Goal: Task Accomplishment & Management: Manage account settings

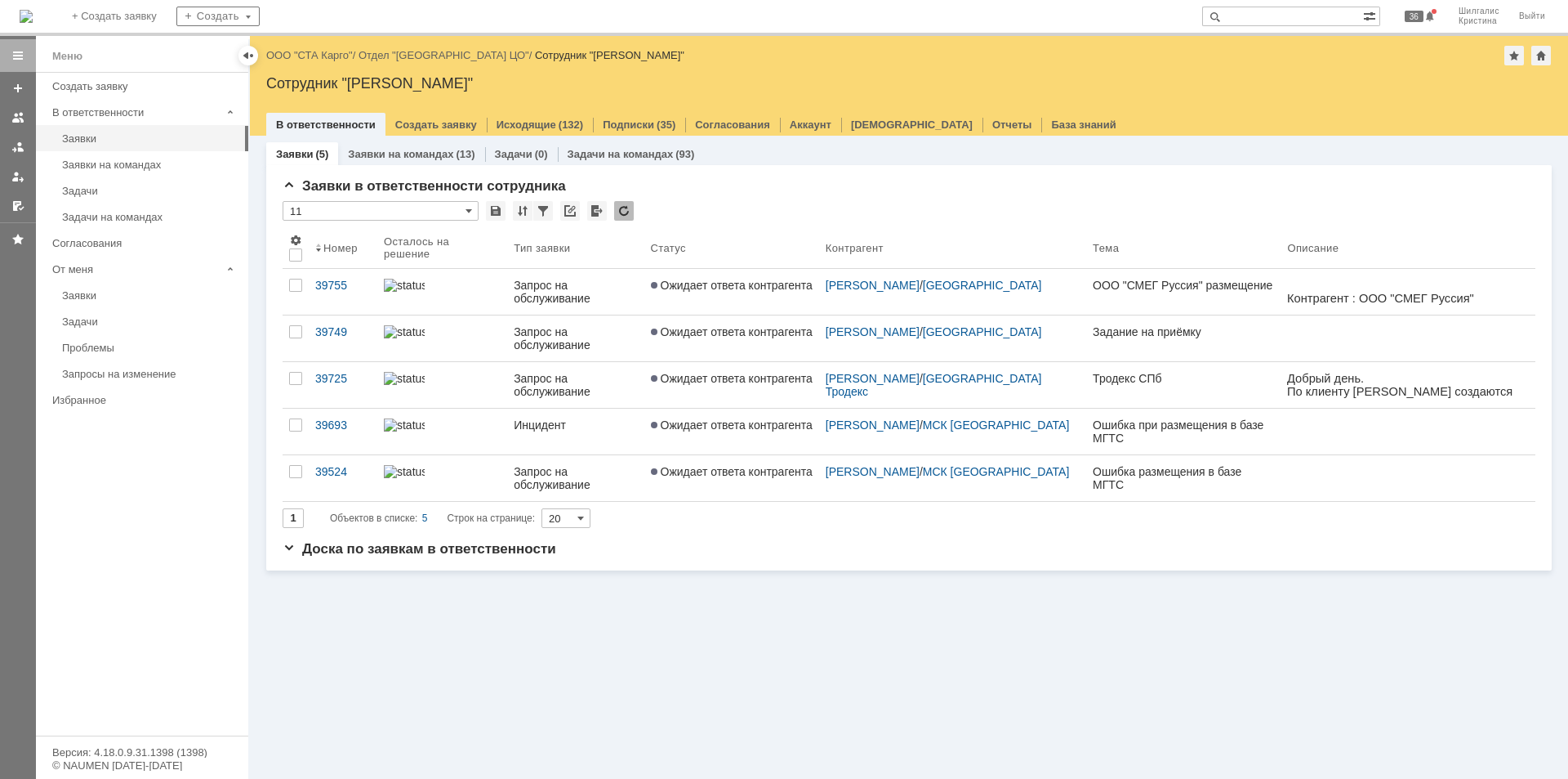
click at [327, 62] on div "Назад | ООО "СТА Карго" / Отдел "Санкт-Петербург ЦО" / Сотрудник "Шилгалис Крис…" at bounding box center [909, 55] width 1286 height 20
click at [327, 59] on link "ООО "СТА Карго"" at bounding box center [309, 55] width 86 height 12
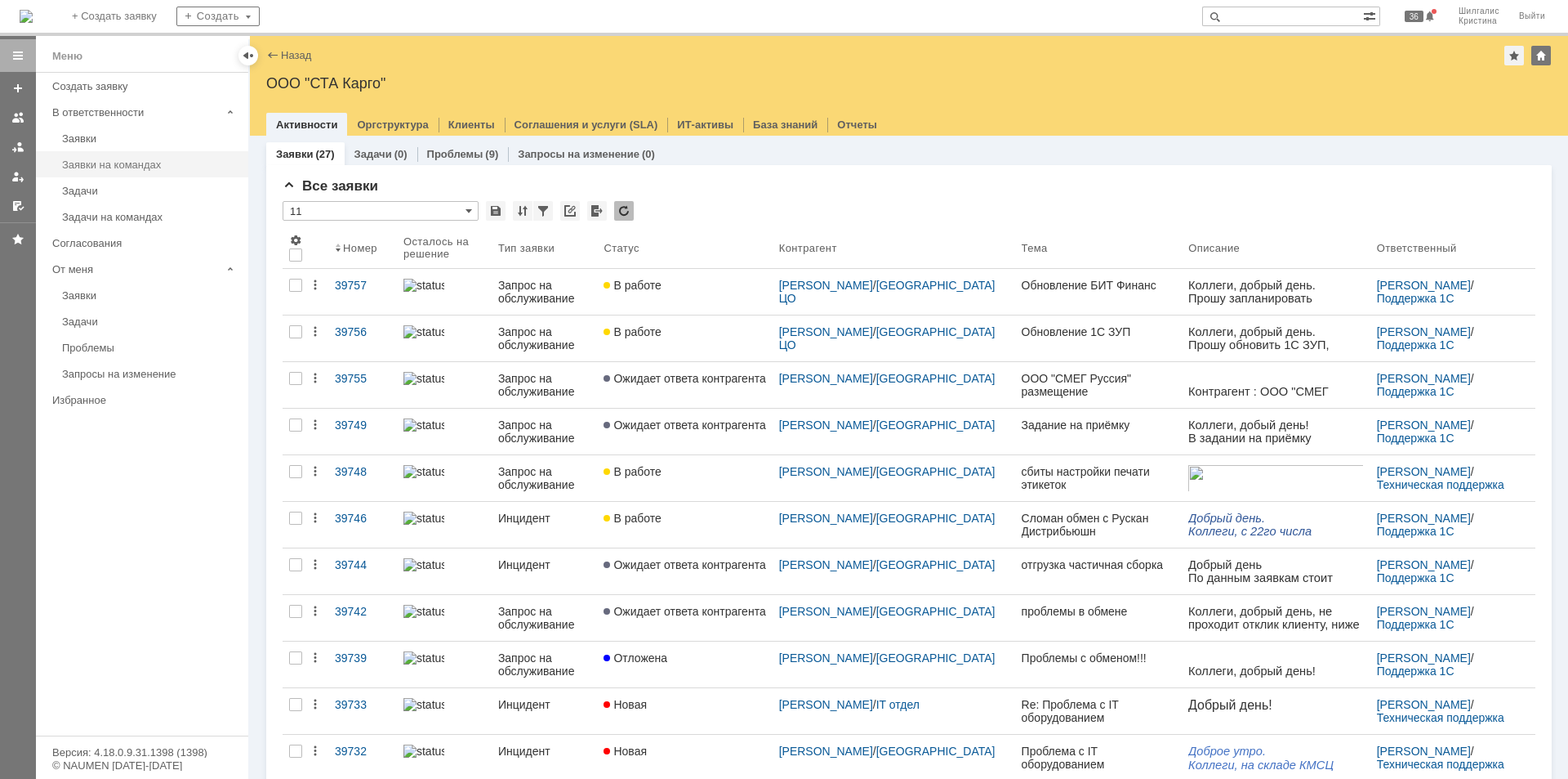
click at [149, 165] on div "Заявки на командах" at bounding box center [150, 164] width 177 height 12
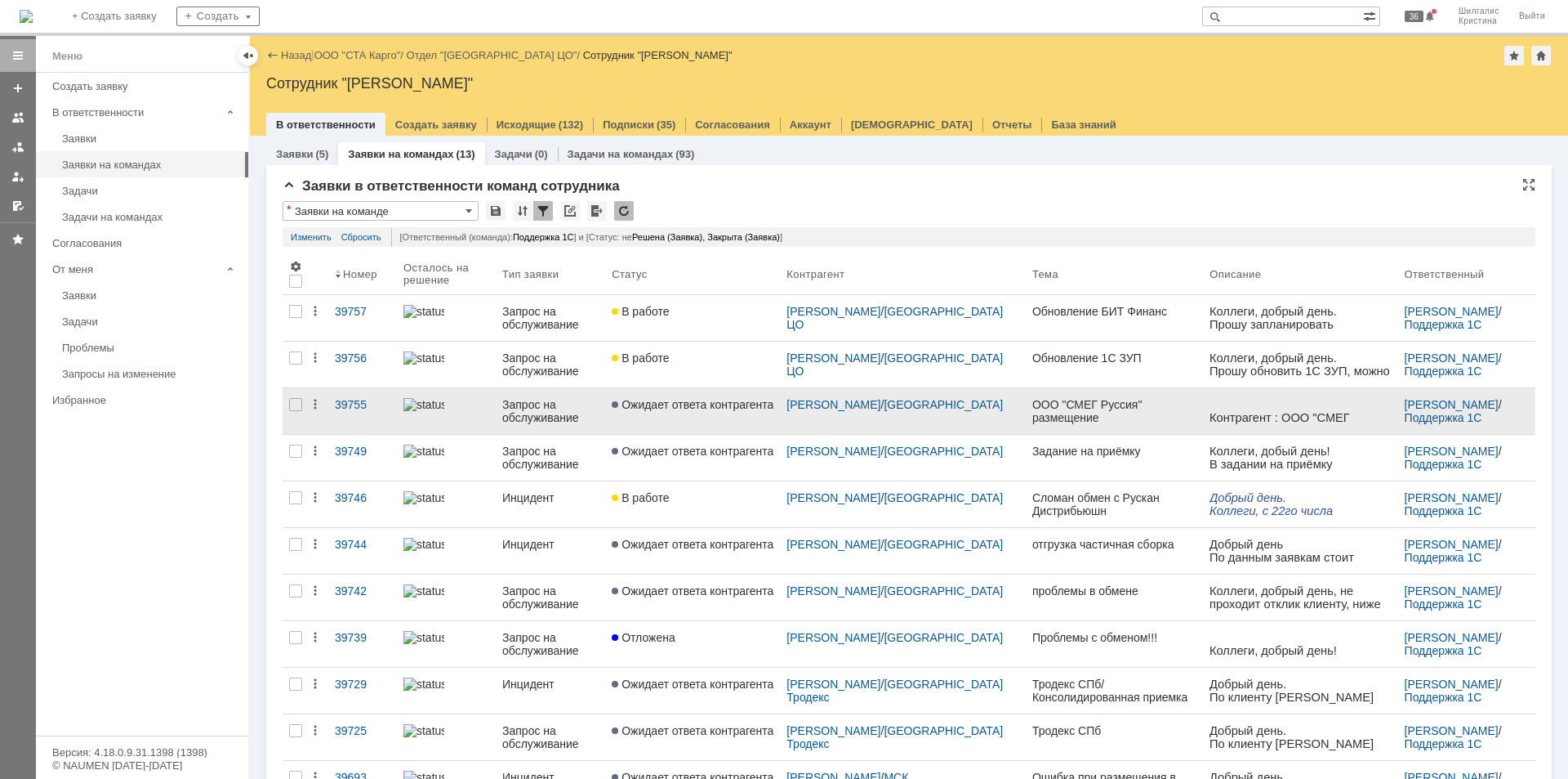
click at [657, 398] on span "Ожидает ответа контрагента" at bounding box center [692, 405] width 161 height 13
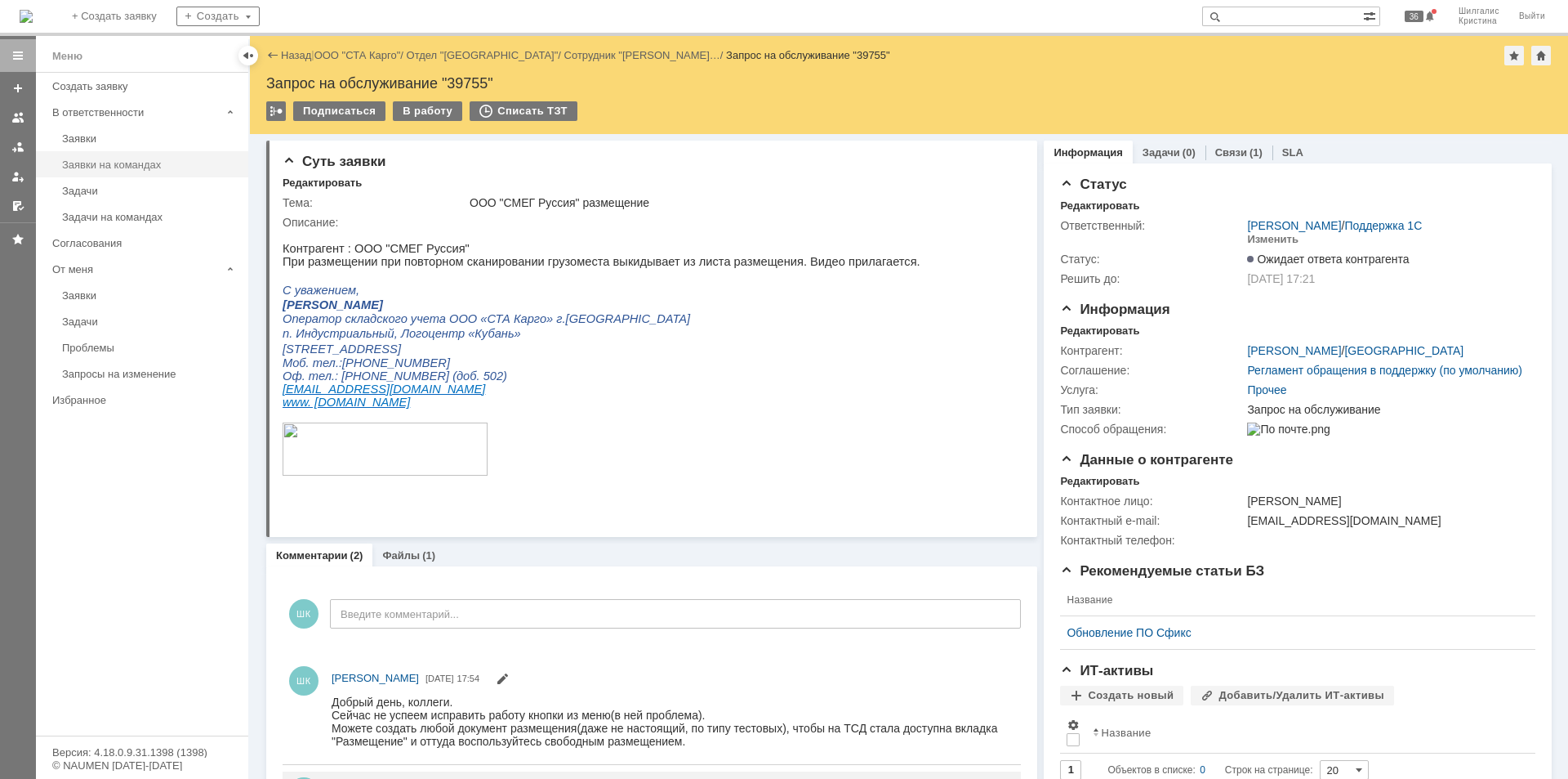
click at [136, 166] on div "Заявки на командах" at bounding box center [150, 164] width 177 height 12
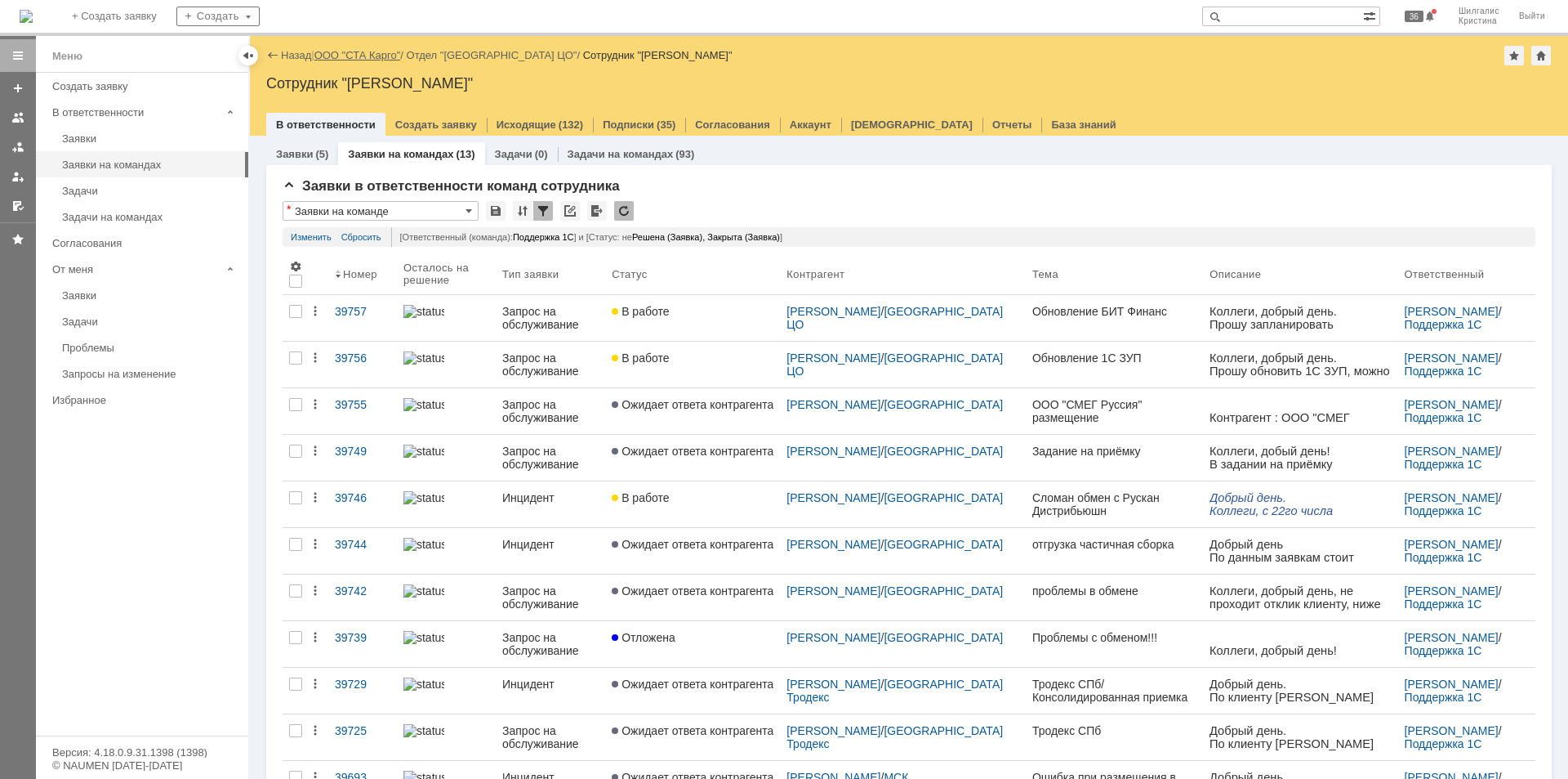
click at [353, 49] on link "ООО "СТА Карго"" at bounding box center [357, 55] width 86 height 12
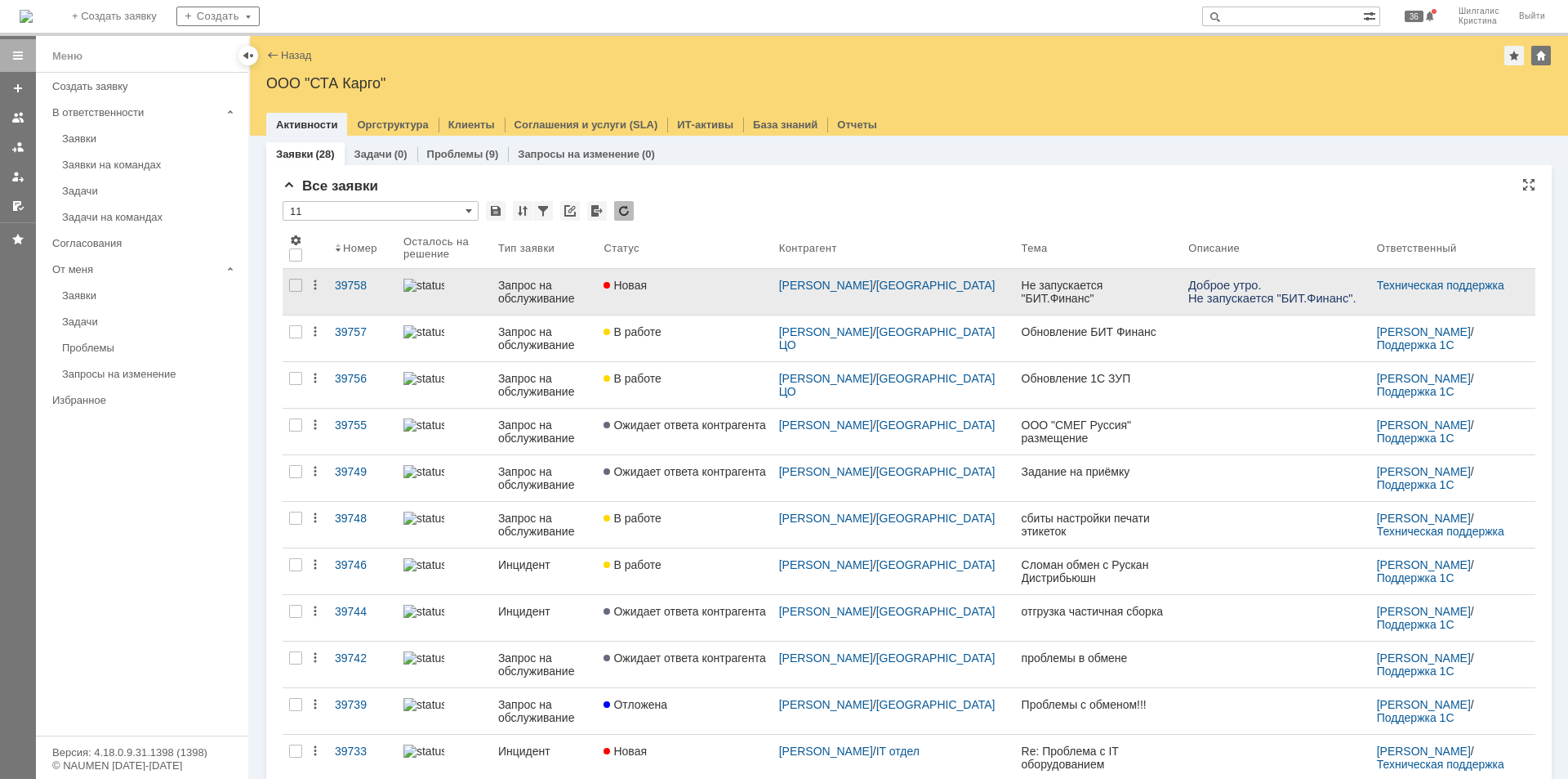
click at [700, 286] on div "Новая" at bounding box center [685, 285] width 161 height 13
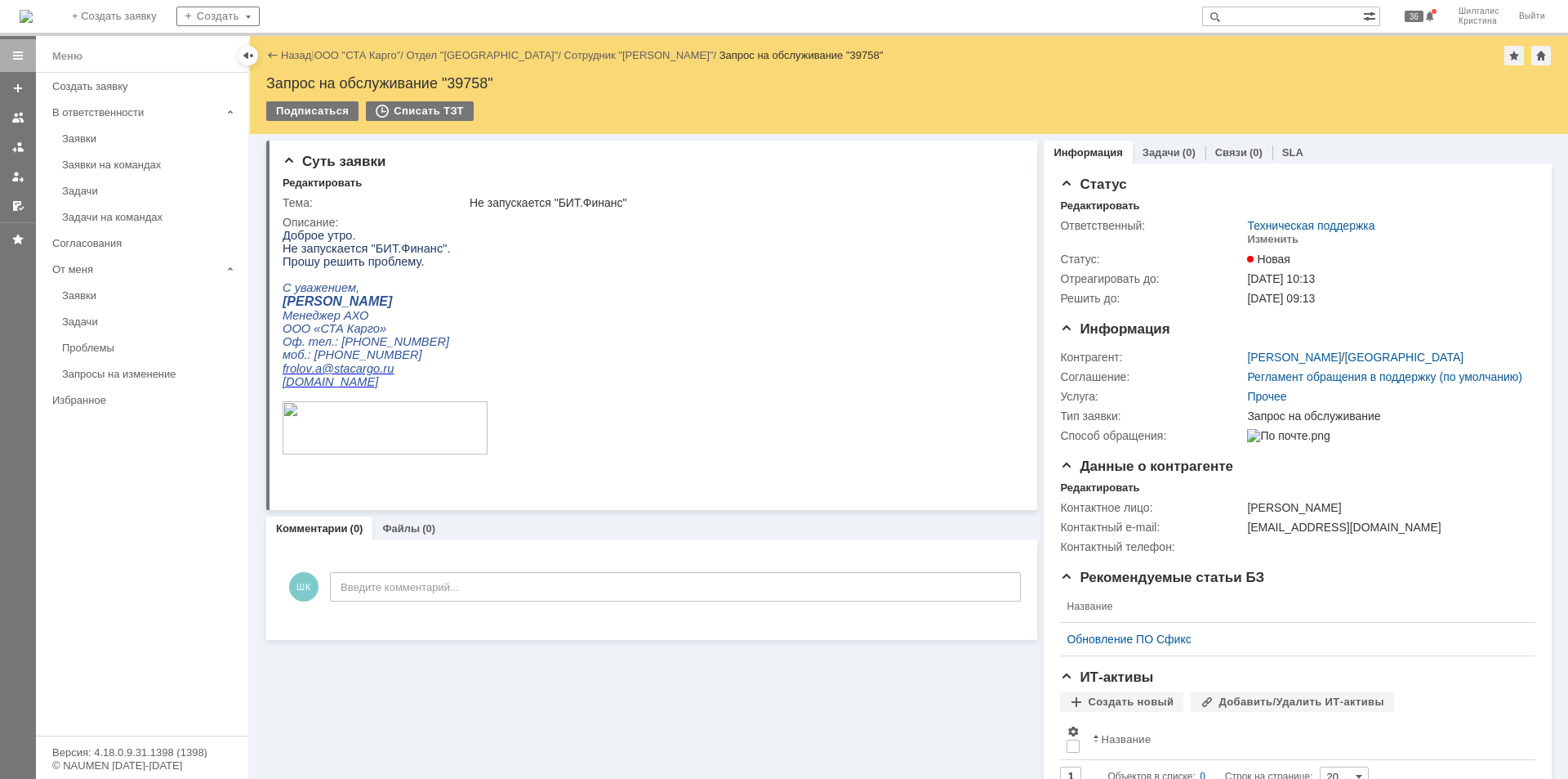
click at [468, 86] on div "Запрос на обслуживание "39758"" at bounding box center [909, 83] width 1286 height 16
copy div "39758"
click at [343, 58] on link "ООО "СТА Карго"" at bounding box center [357, 55] width 86 height 12
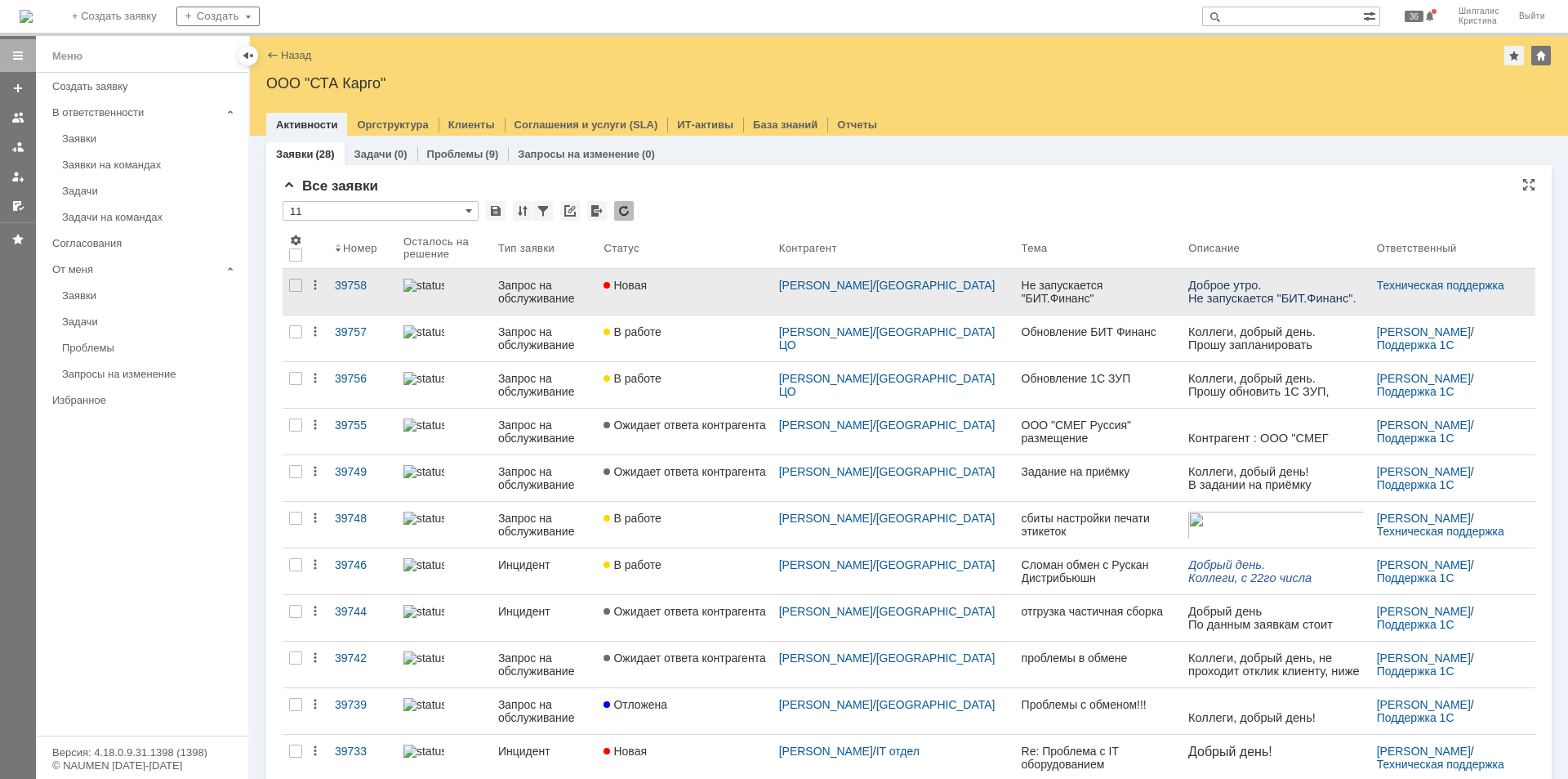
click at [684, 276] on link "Новая" at bounding box center [685, 292] width 175 height 46
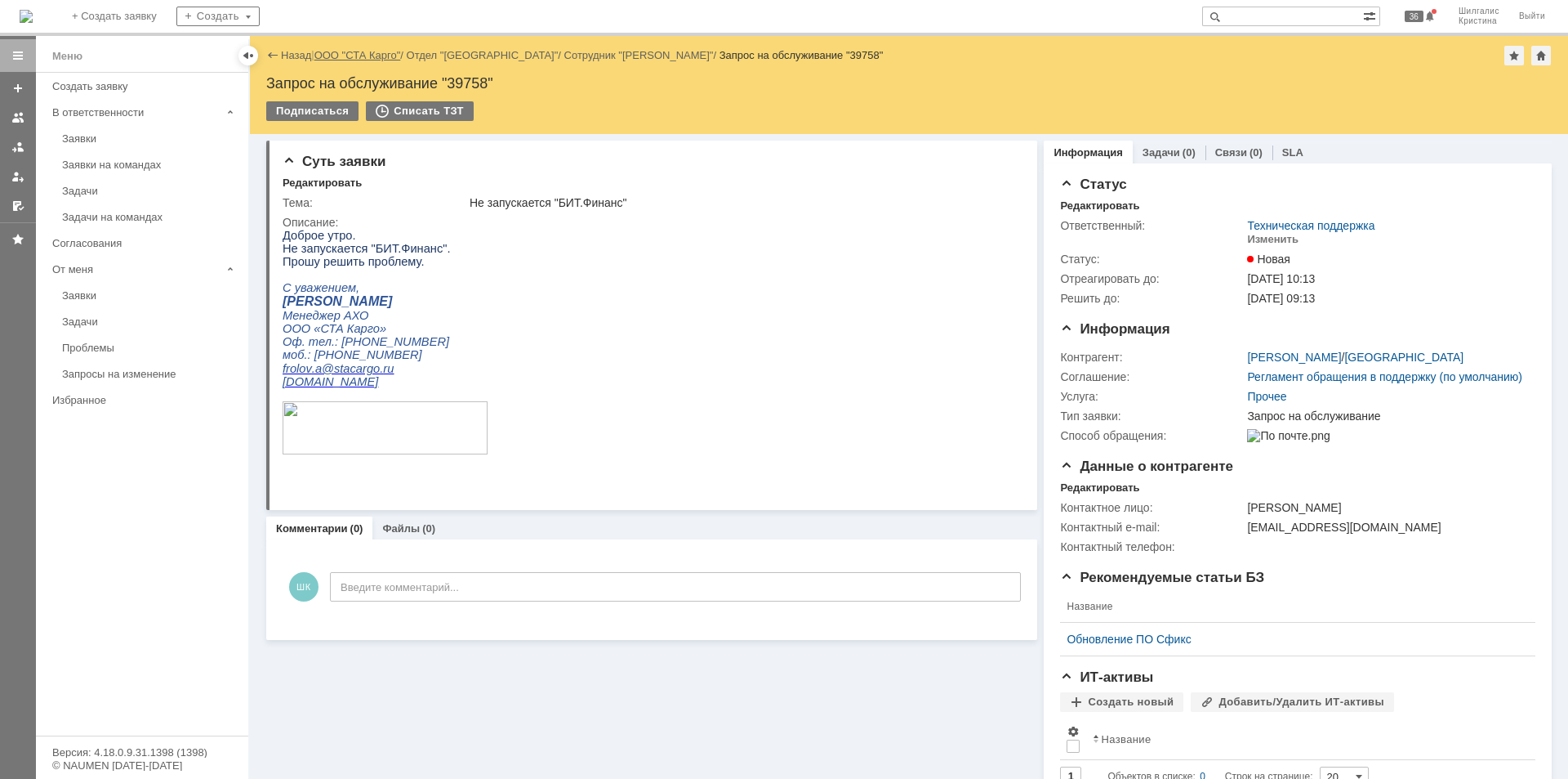
click at [368, 55] on link "ООО "СТА Карго"" at bounding box center [357, 55] width 86 height 12
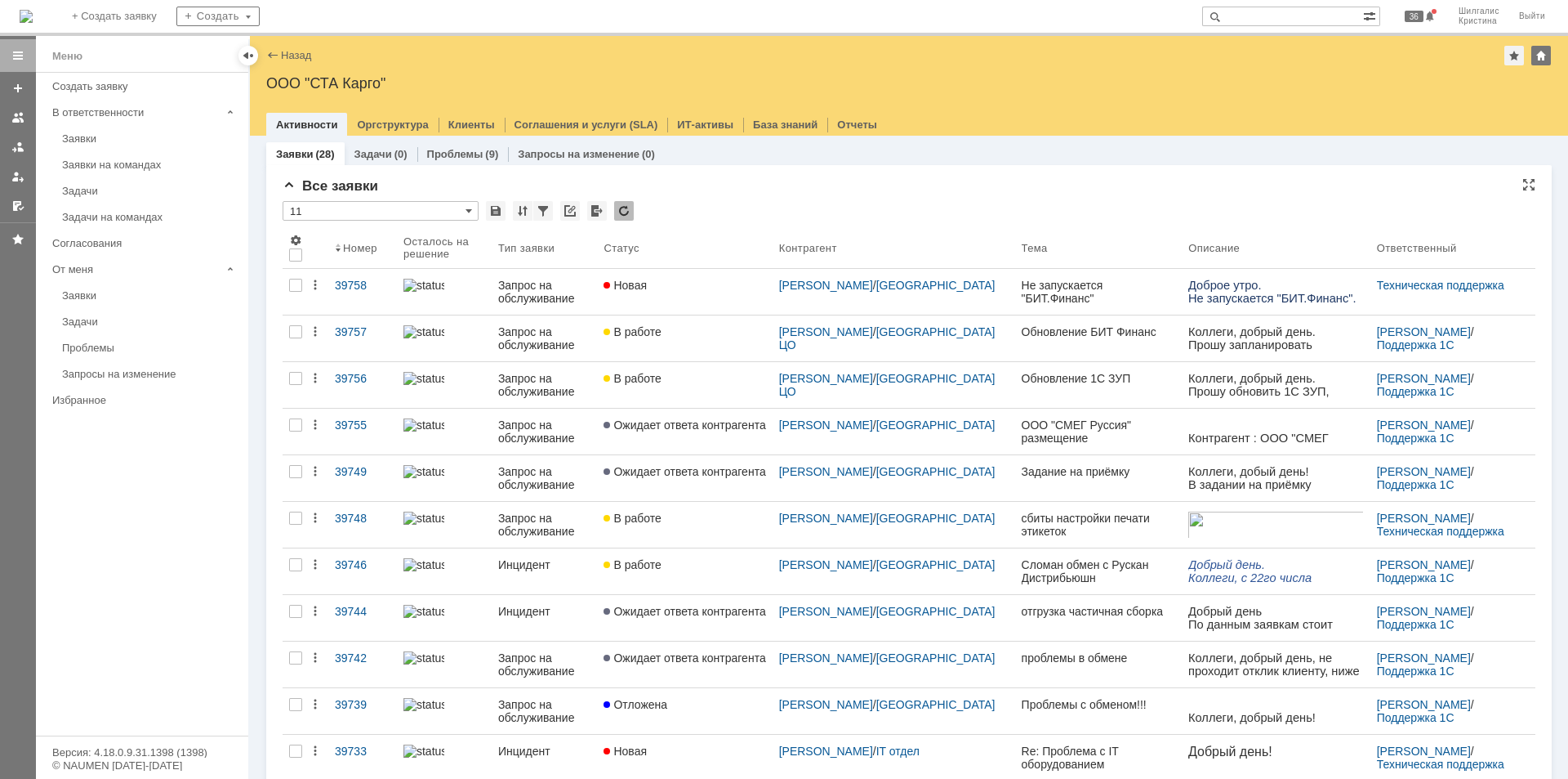
click at [714, 211] on div "* 11" at bounding box center [909, 212] width 1253 height 21
click at [806, 200] on div "Все заявки * 11 Результаты поиска: 1 2 Следующая > Объектов в списке: посчитать…" at bounding box center [909, 709] width 1253 height 1061
click at [775, 205] on div "* 11" at bounding box center [909, 212] width 1253 height 21
click at [79, 140] on div "Заявки" at bounding box center [150, 138] width 177 height 12
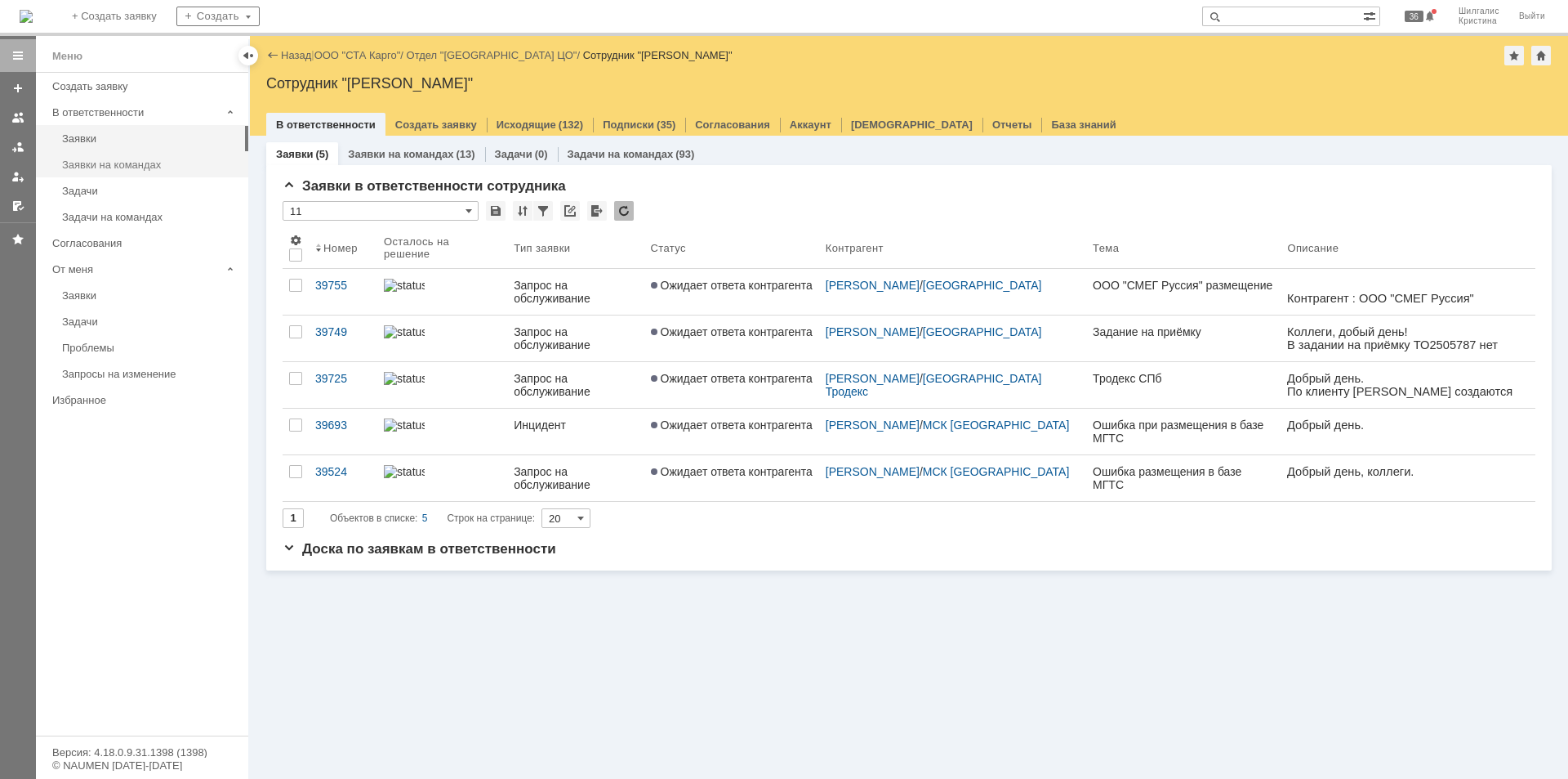
click at [91, 168] on div "Заявки на командах" at bounding box center [150, 164] width 177 height 12
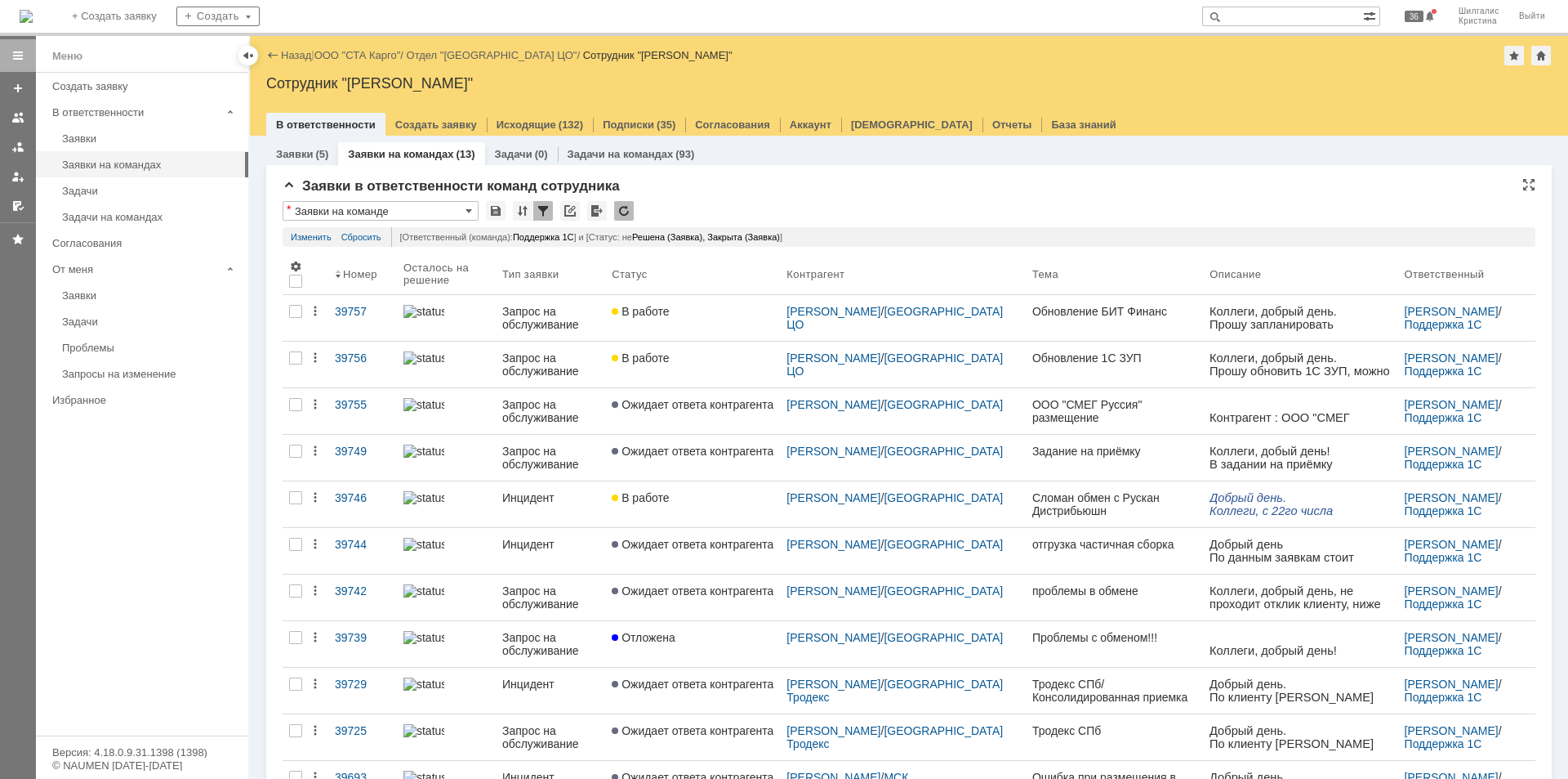
click at [867, 181] on div "Заявки в ответственности команд сотрудника" at bounding box center [909, 186] width 1253 height 16
click at [350, 52] on link "ООО "СТА Карго"" at bounding box center [357, 55] width 86 height 12
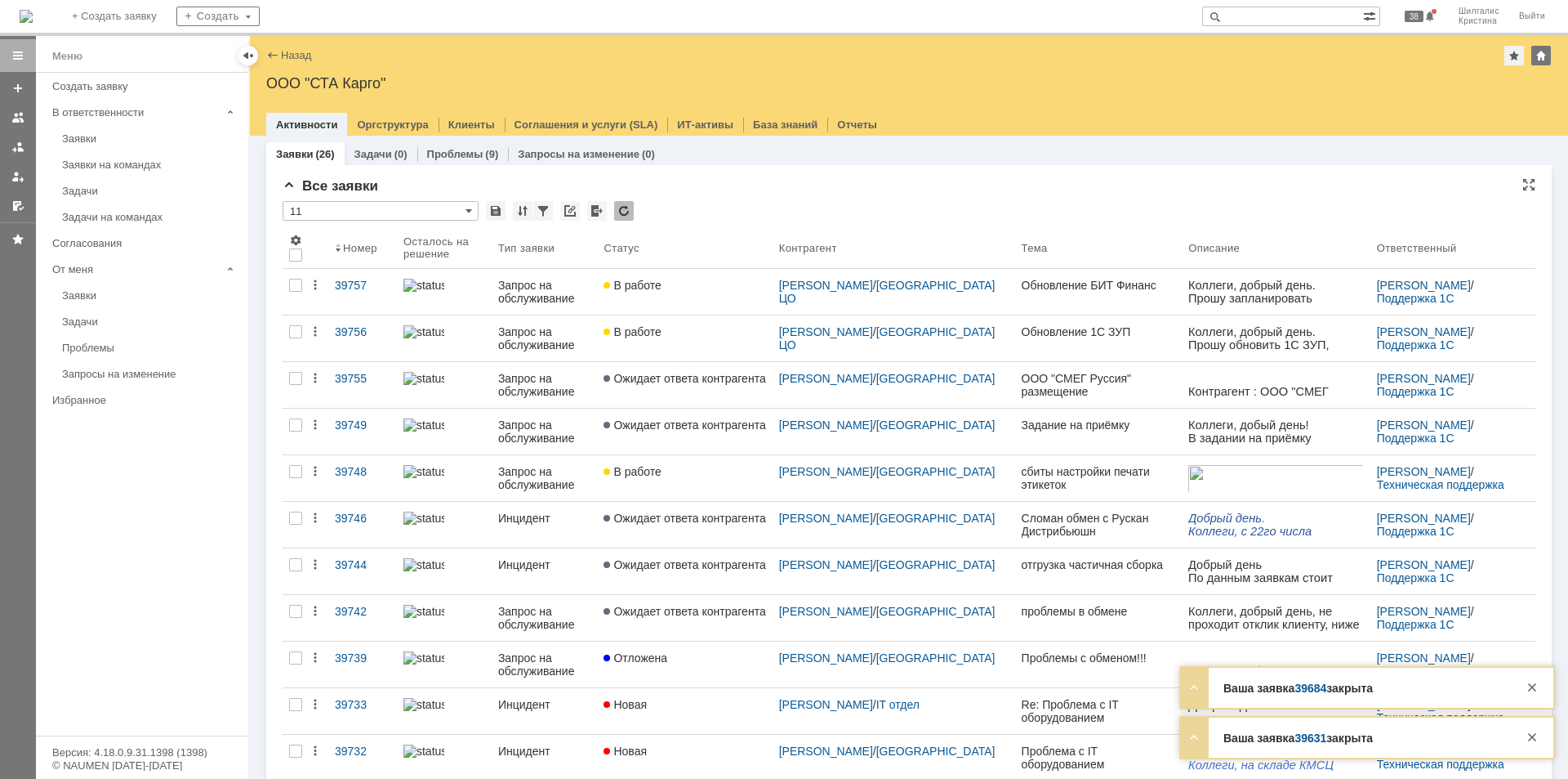
click at [789, 198] on div "Все заявки * 11 Результаты поиска: 1 2 Следующая > Объектов в списке: посчитать…" at bounding box center [909, 709] width 1253 height 1061
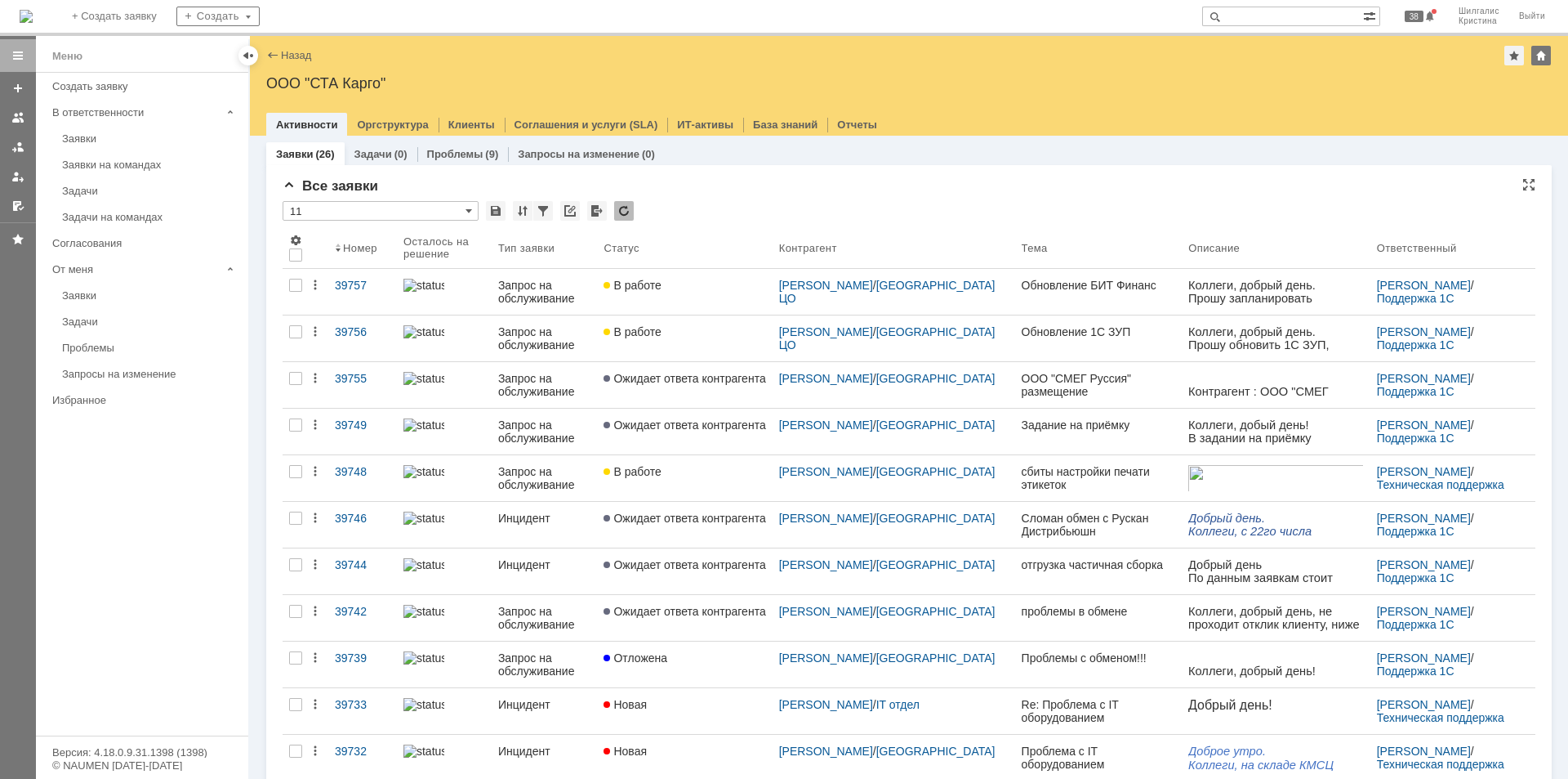
click at [696, 189] on div "Все заявки" at bounding box center [909, 186] width 1253 height 16
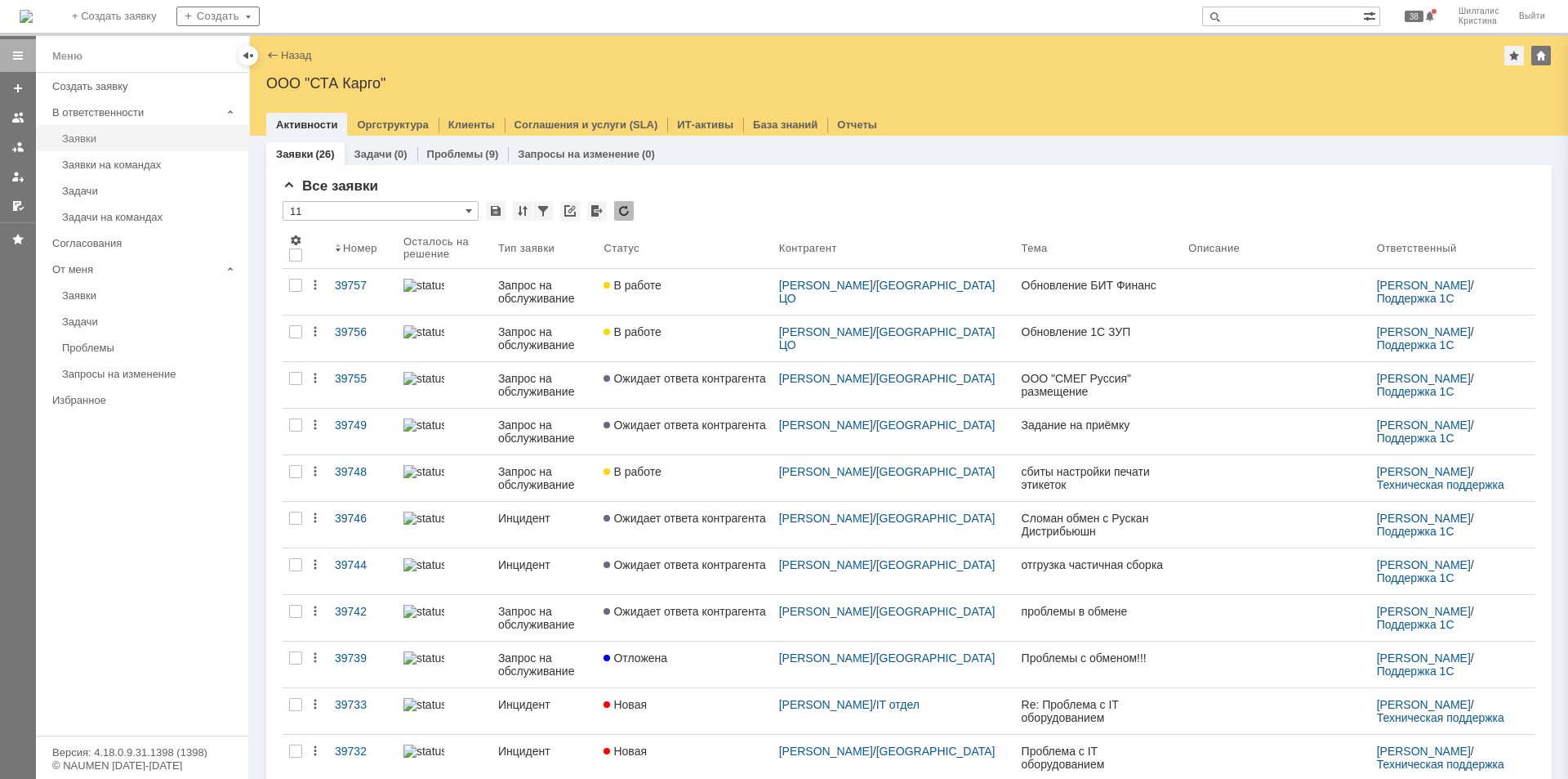
click at [94, 144] on link "Заявки" at bounding box center [150, 138] width 190 height 26
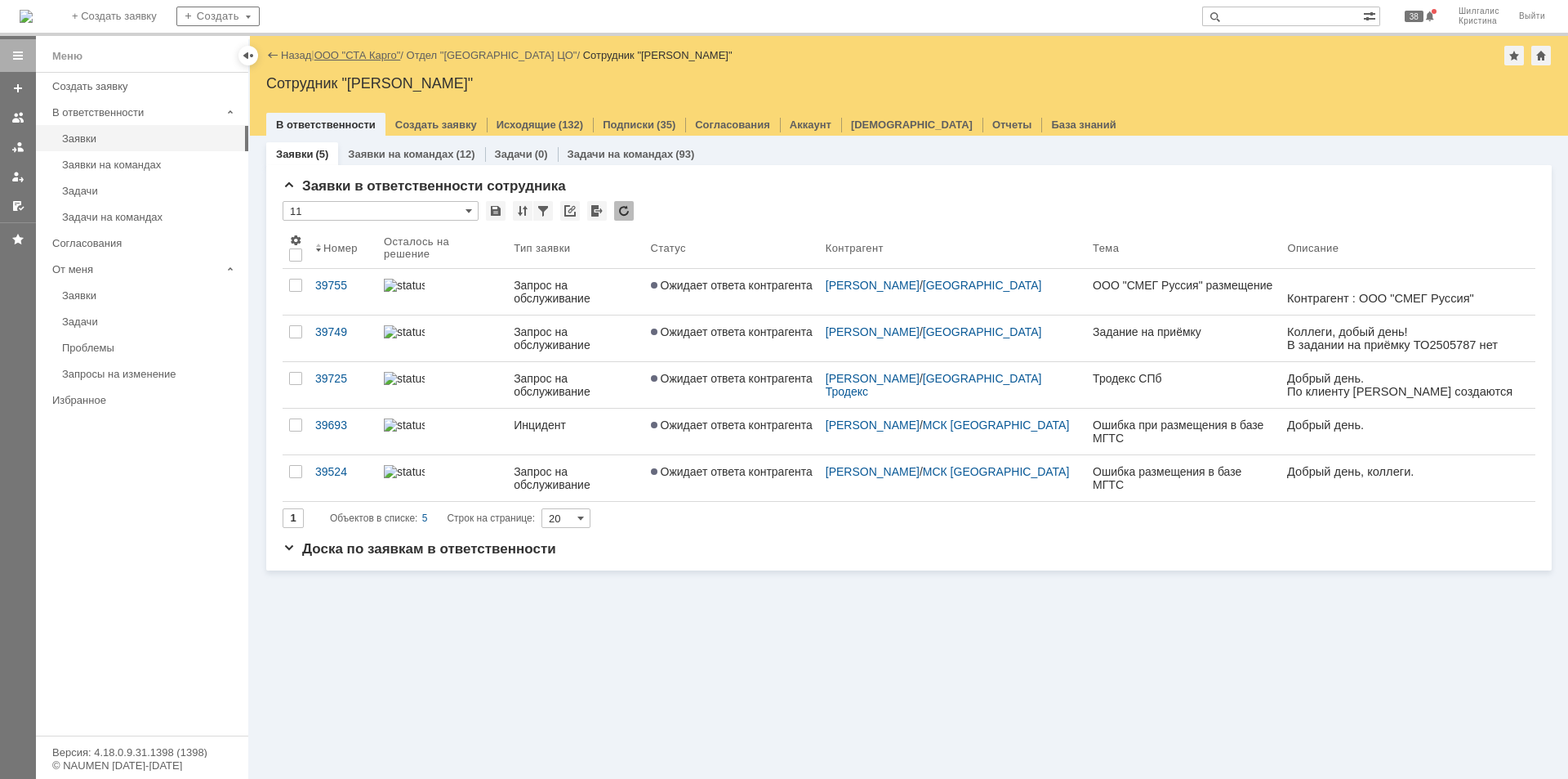
click at [371, 55] on link "ООО "СТА Карго"" at bounding box center [357, 55] width 86 height 12
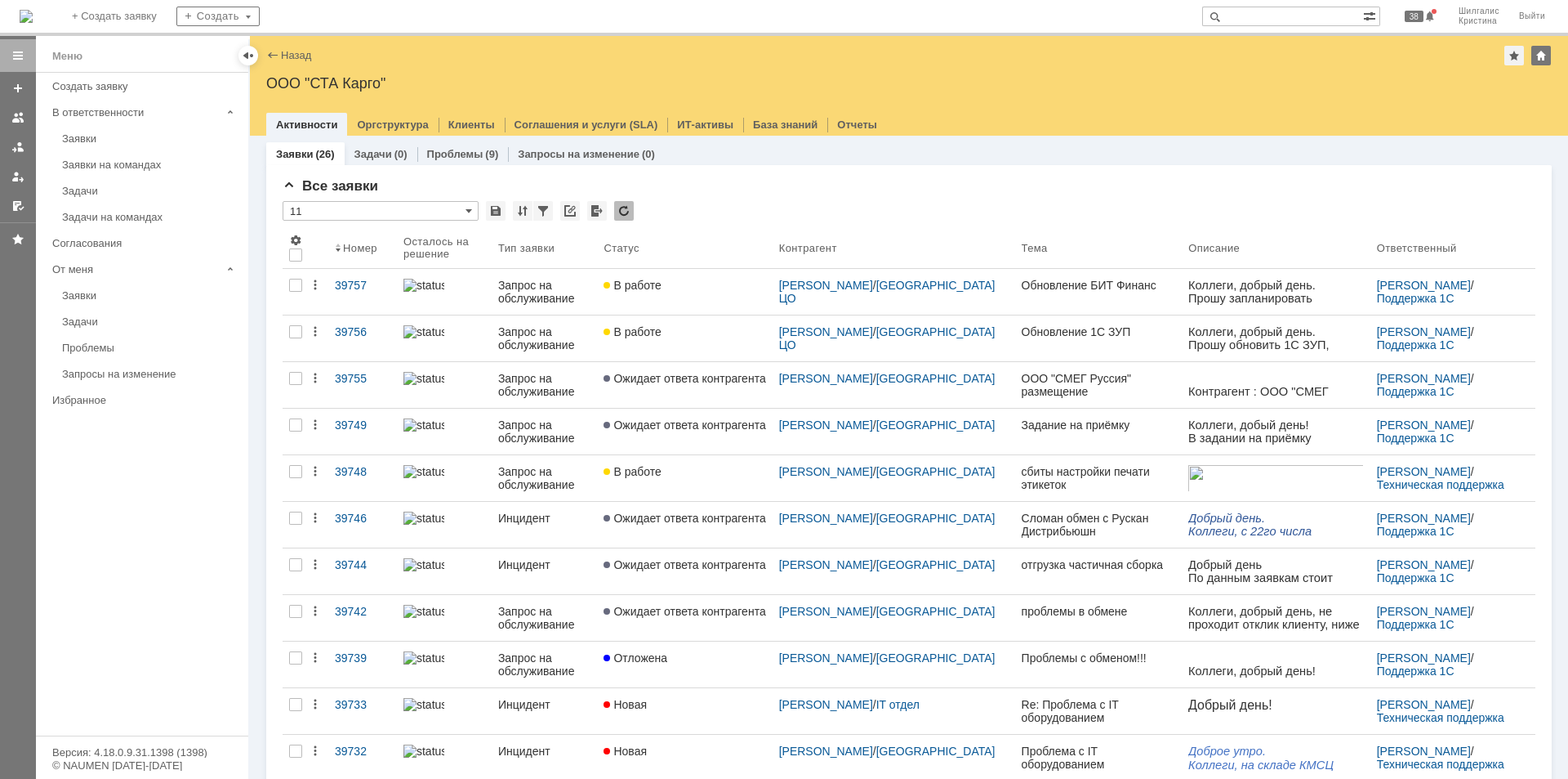
click at [695, 181] on div "Все заявки" at bounding box center [909, 186] width 1253 height 16
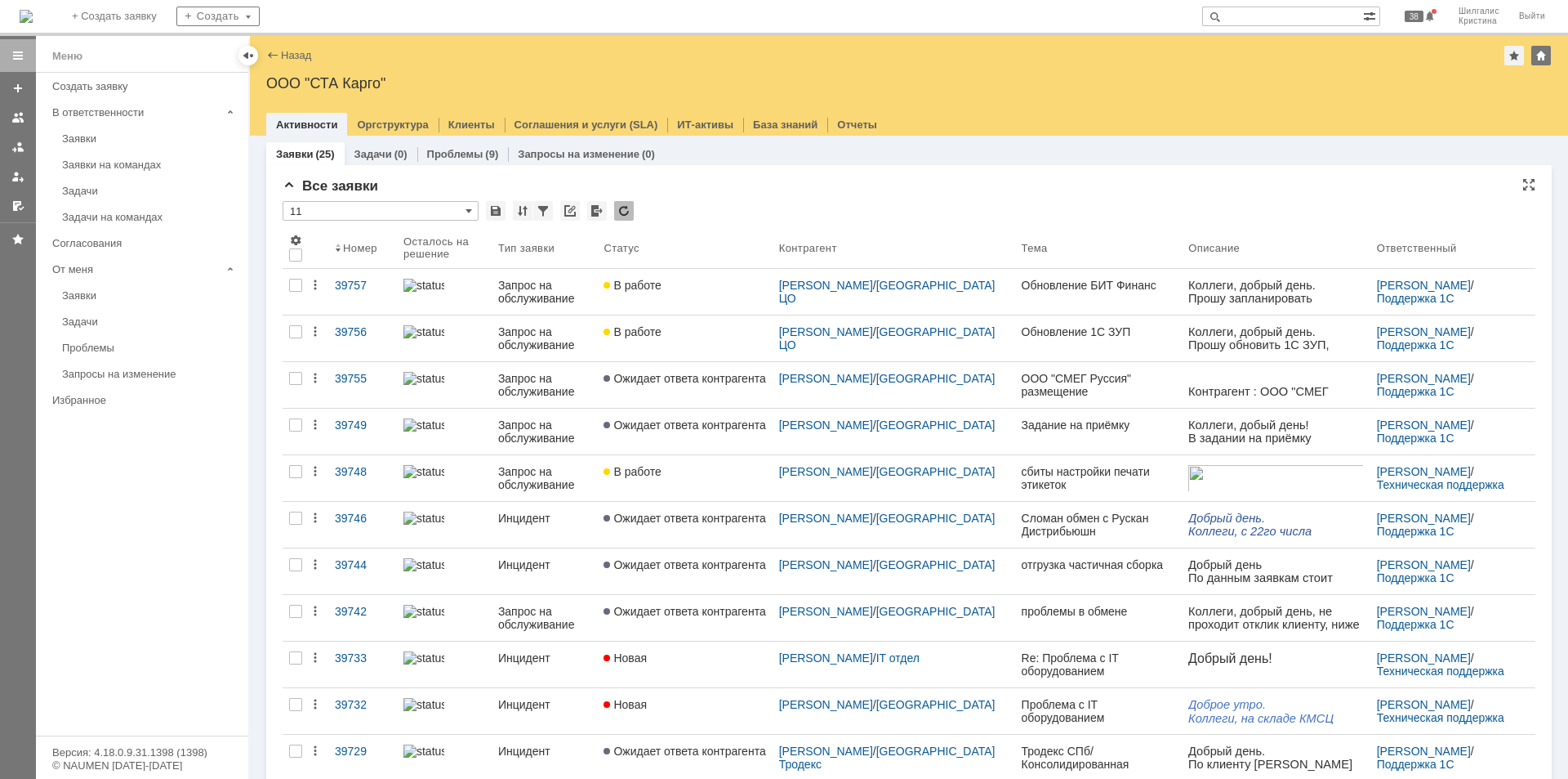
click at [675, 190] on div "Все заявки" at bounding box center [909, 186] width 1253 height 16
click at [783, 192] on div "Все заявки" at bounding box center [909, 186] width 1253 height 16
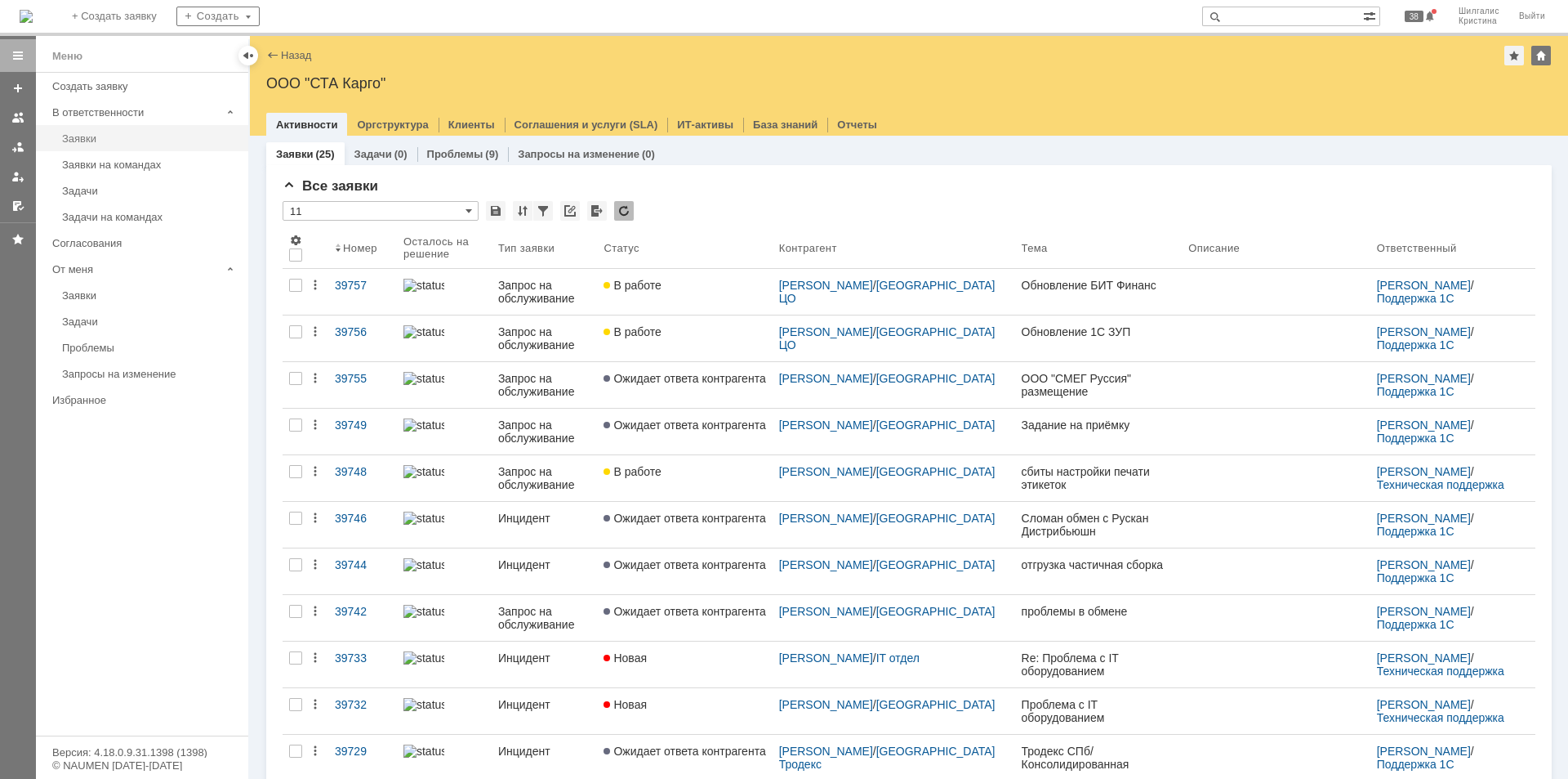
click at [79, 138] on div "Заявки" at bounding box center [150, 138] width 177 height 12
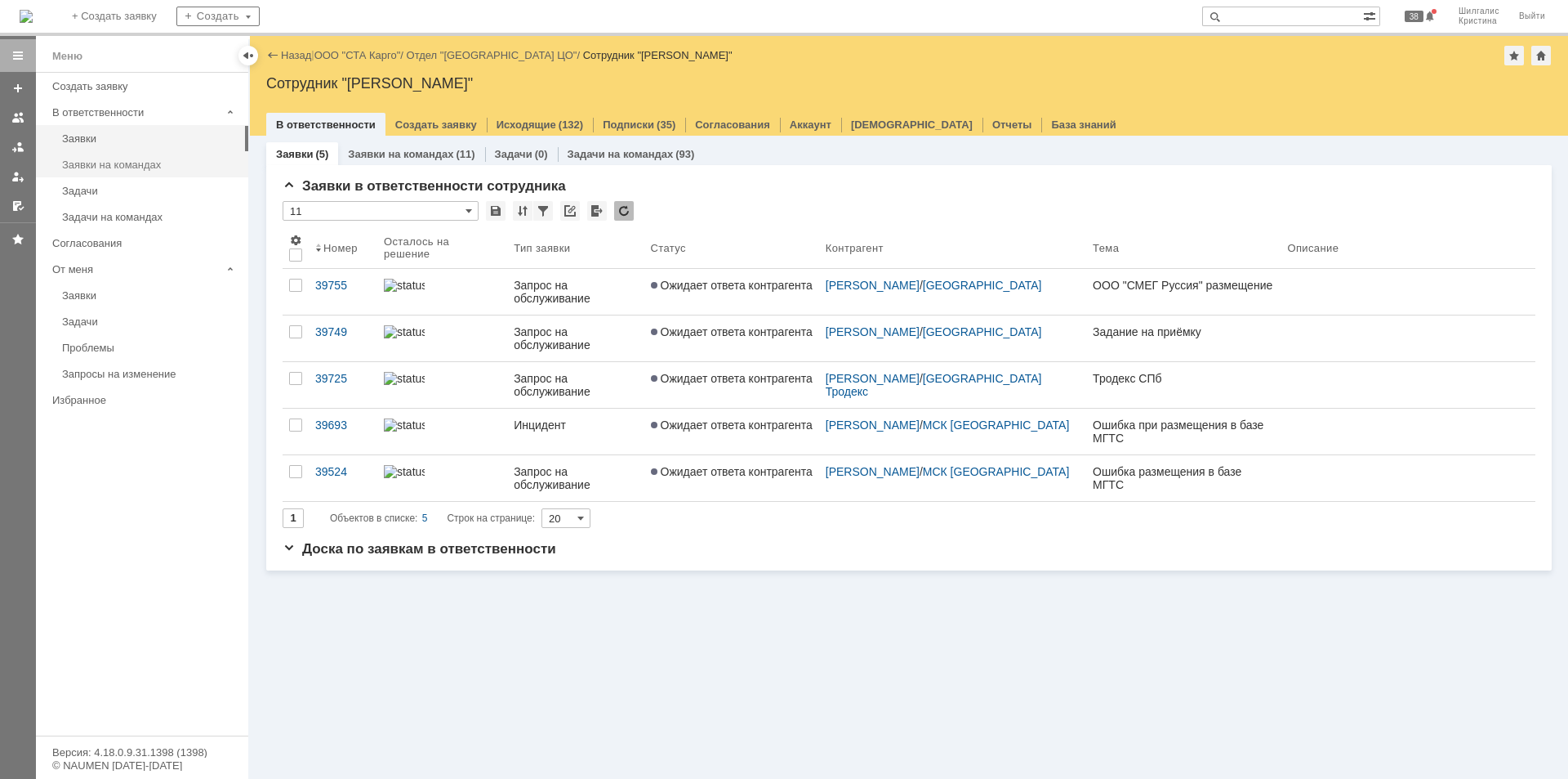
click at [103, 163] on div "Заявки на командах" at bounding box center [150, 164] width 177 height 12
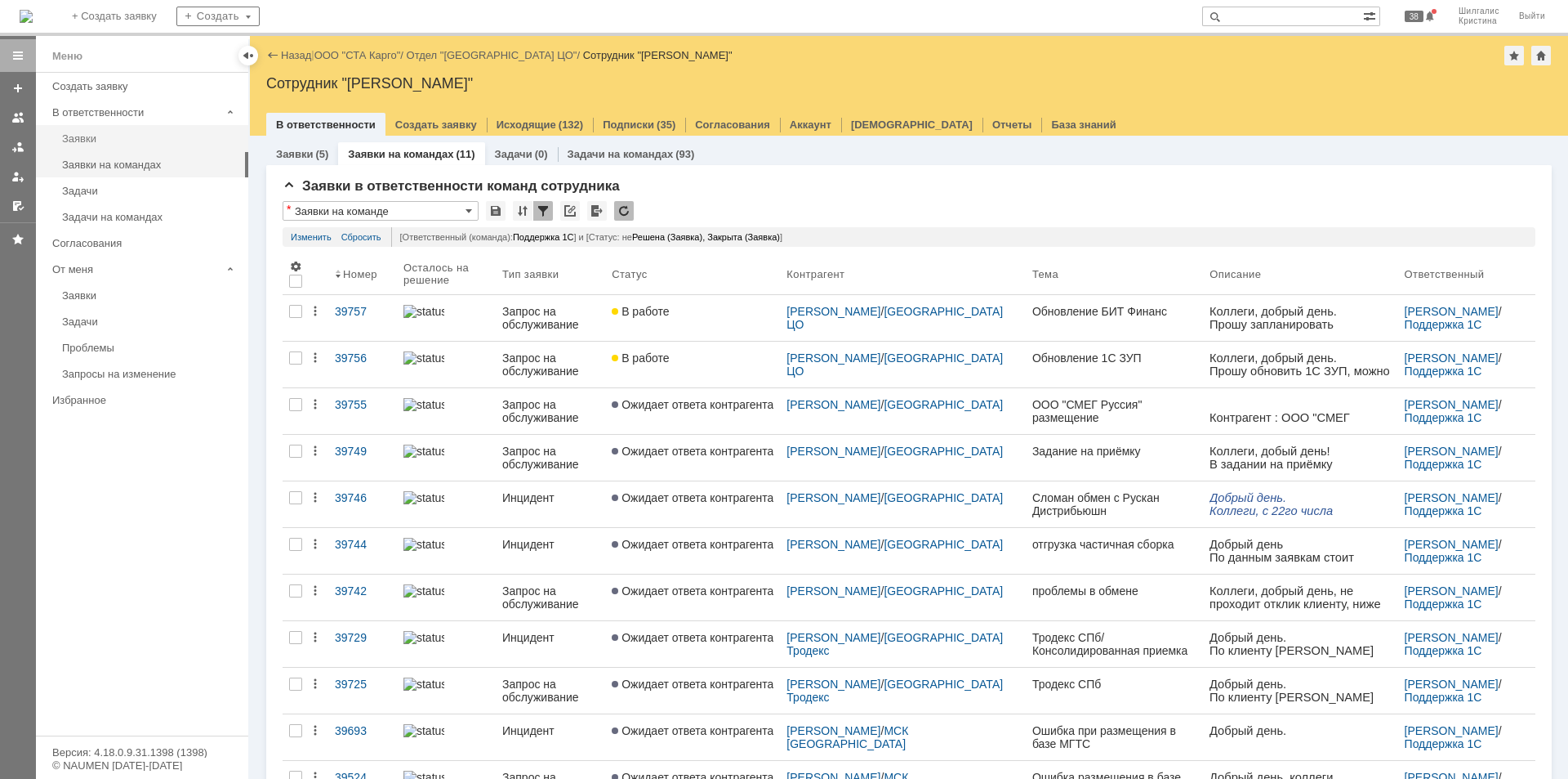
click at [129, 139] on div "Заявки" at bounding box center [150, 138] width 177 height 12
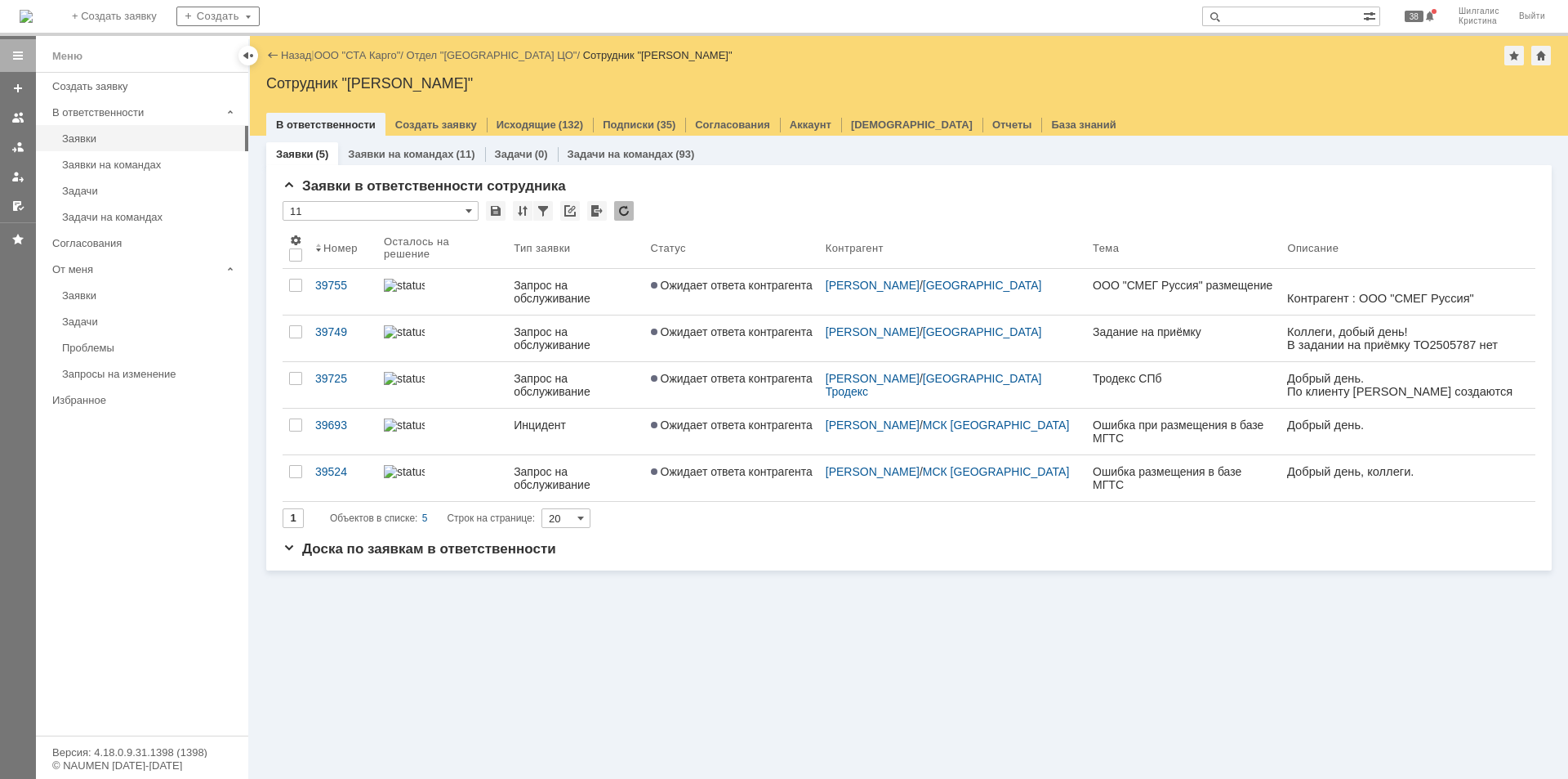
click at [349, 56] on link "ООО "СТА Карго"" at bounding box center [357, 55] width 86 height 12
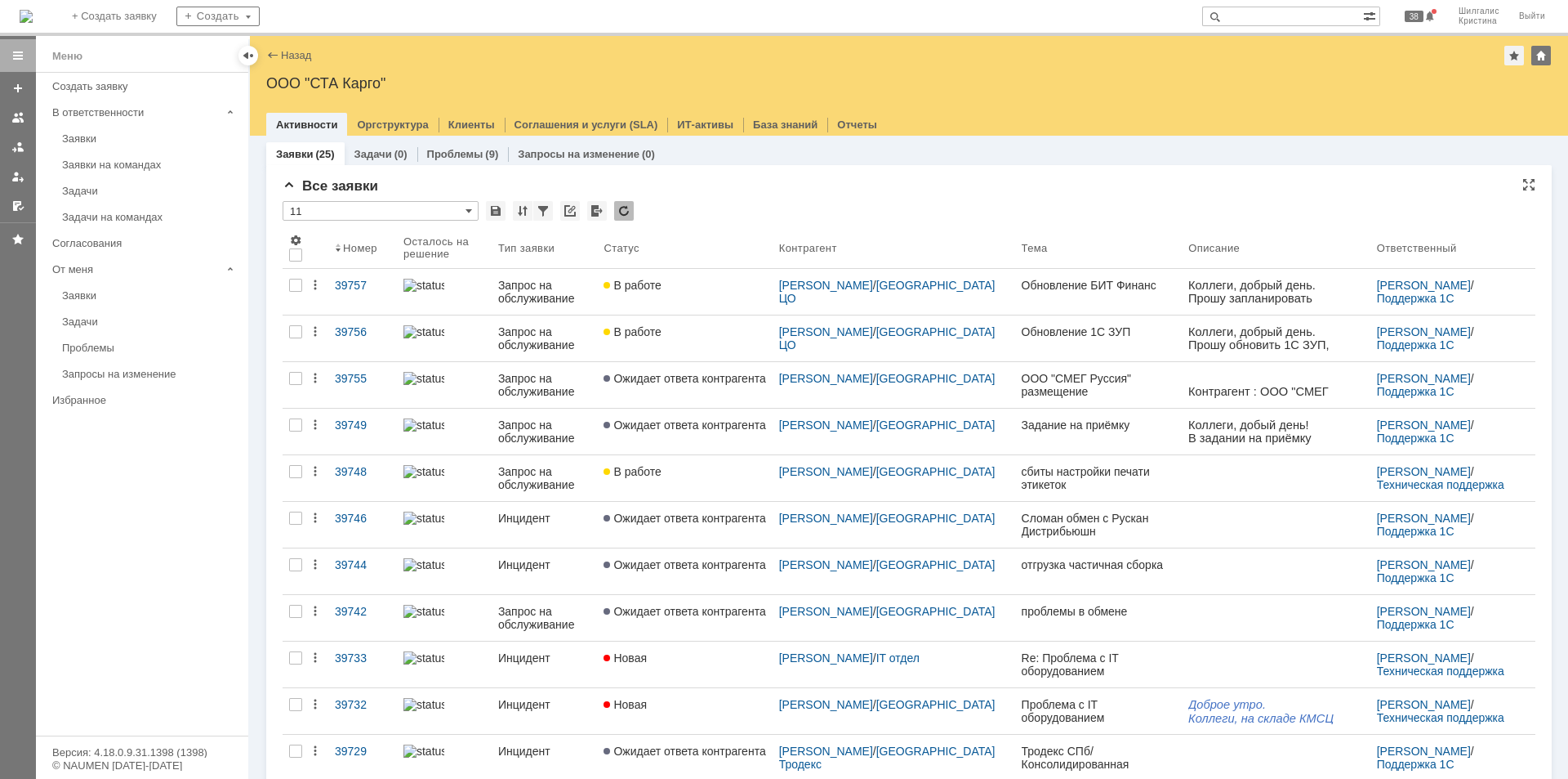
click at [744, 199] on div "Все заявки * 11 Результаты поиска: 1 2 Следующая > Объектов в списке: посчитать…" at bounding box center [909, 709] width 1253 height 1061
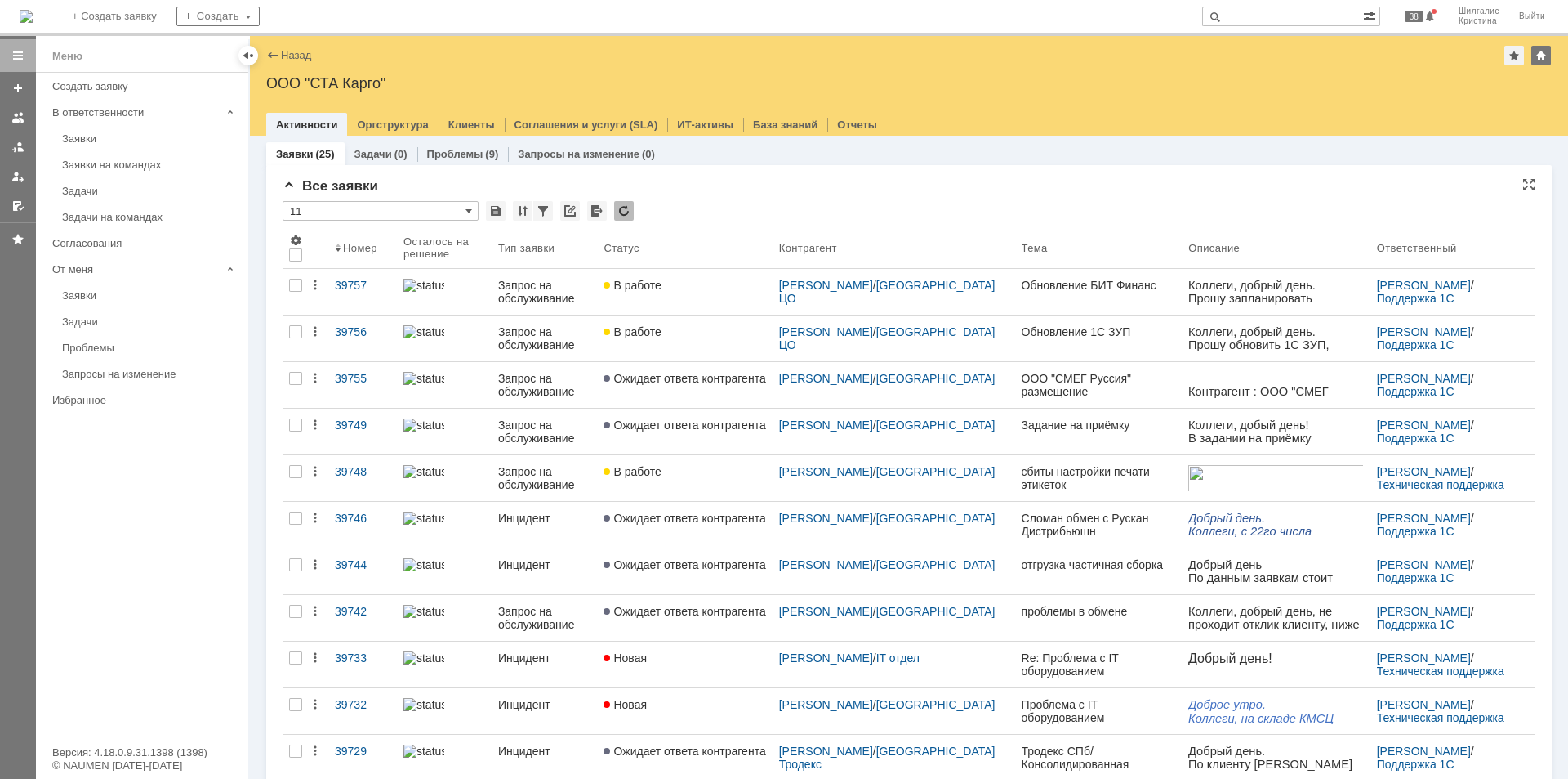
click at [733, 198] on div "Все заявки * 11 Результаты поиска: 1 2 Следующая > Объектов в списке: посчитать…" at bounding box center [909, 709] width 1253 height 1061
click at [749, 196] on div "Все заявки * 11 Результаты поиска: 1 2 Следующая > Объектов в списке: посчитать…" at bounding box center [909, 709] width 1253 height 1061
click at [741, 189] on div "Все заявки" at bounding box center [909, 186] width 1253 height 16
click at [789, 201] on div "* 11" at bounding box center [909, 212] width 1253 height 21
click at [742, 189] on div "Все заявки" at bounding box center [909, 186] width 1253 height 16
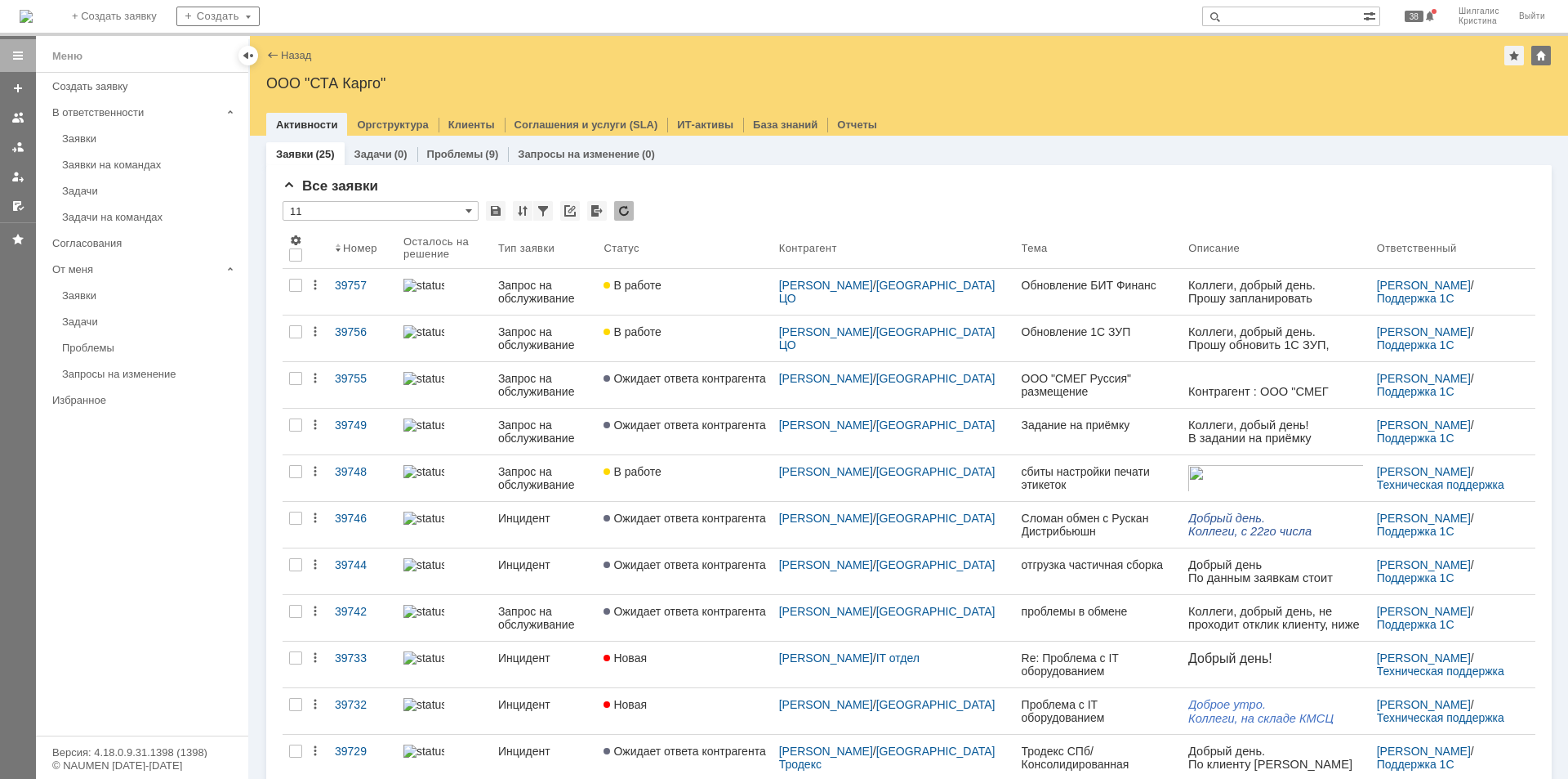
click at [117, 141] on div "Заявки" at bounding box center [150, 138] width 177 height 12
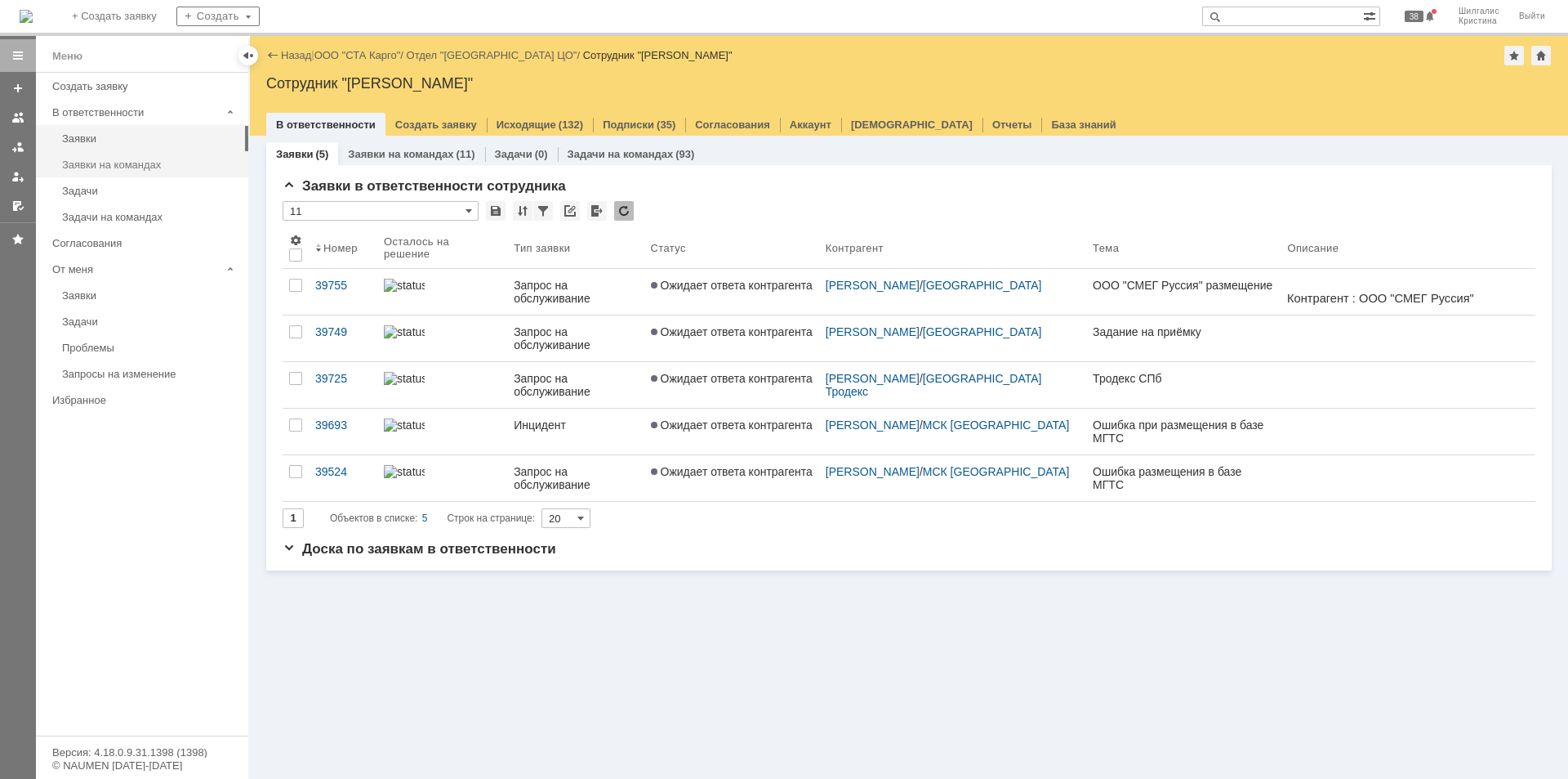
click at [141, 159] on div "Заявки на командах" at bounding box center [150, 164] width 177 height 12
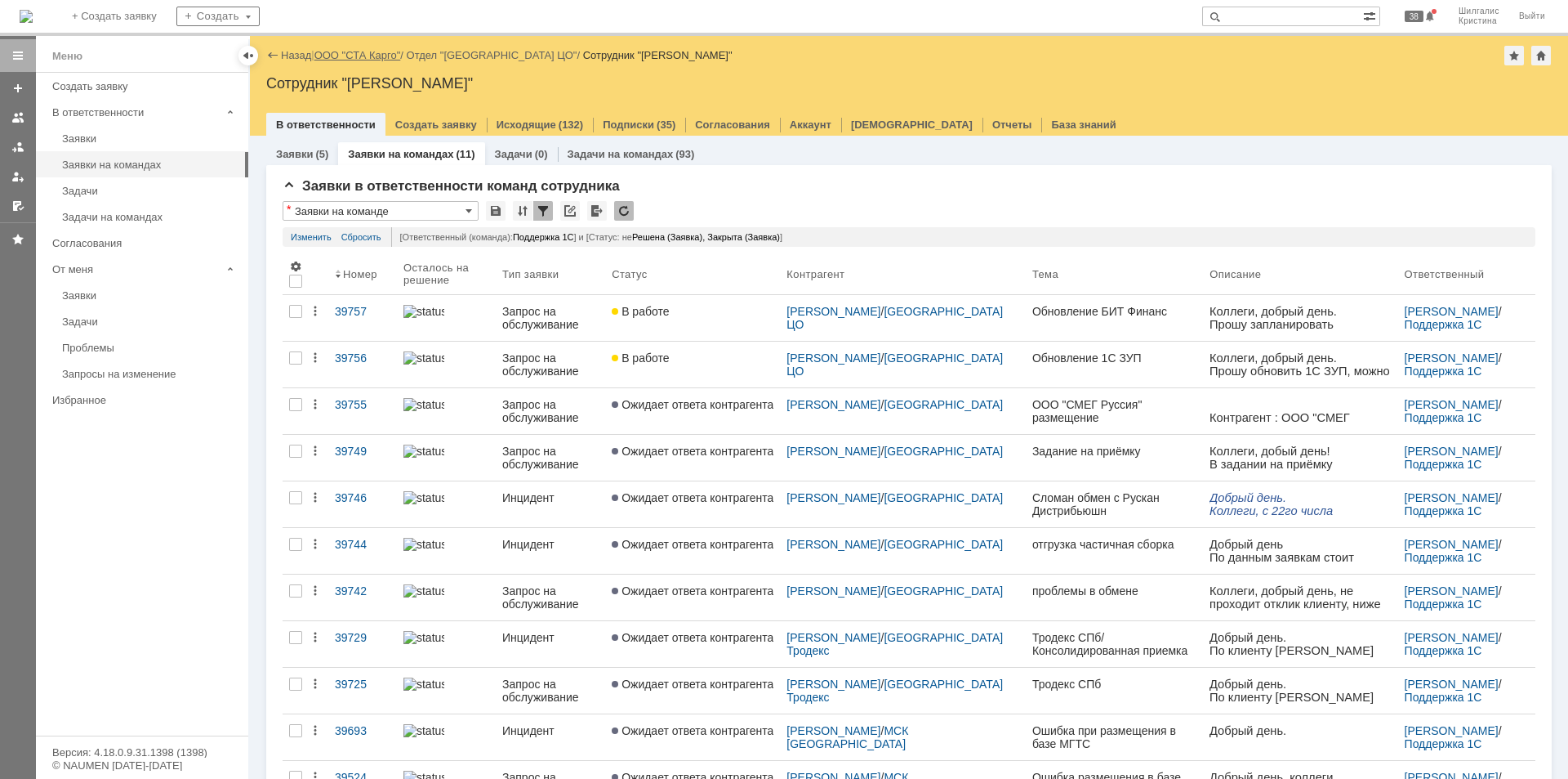
click at [389, 51] on link "ООО "СТА Карго"" at bounding box center [357, 55] width 86 height 12
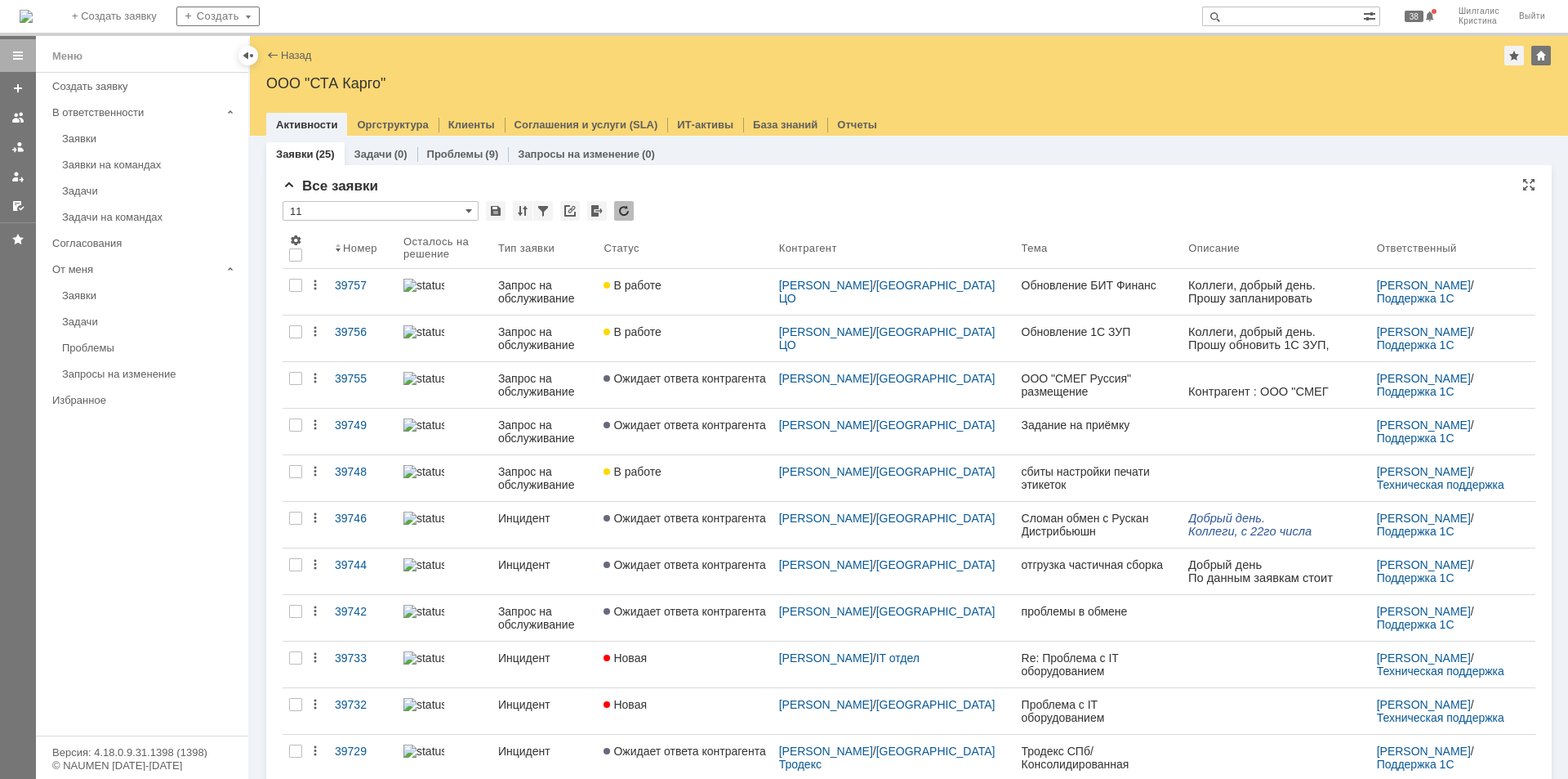
click at [728, 196] on div "Все заявки * 11 Результаты поиска: 1 2 Следующая > Объектов в списке: посчитать…" at bounding box center [909, 709] width 1253 height 1061
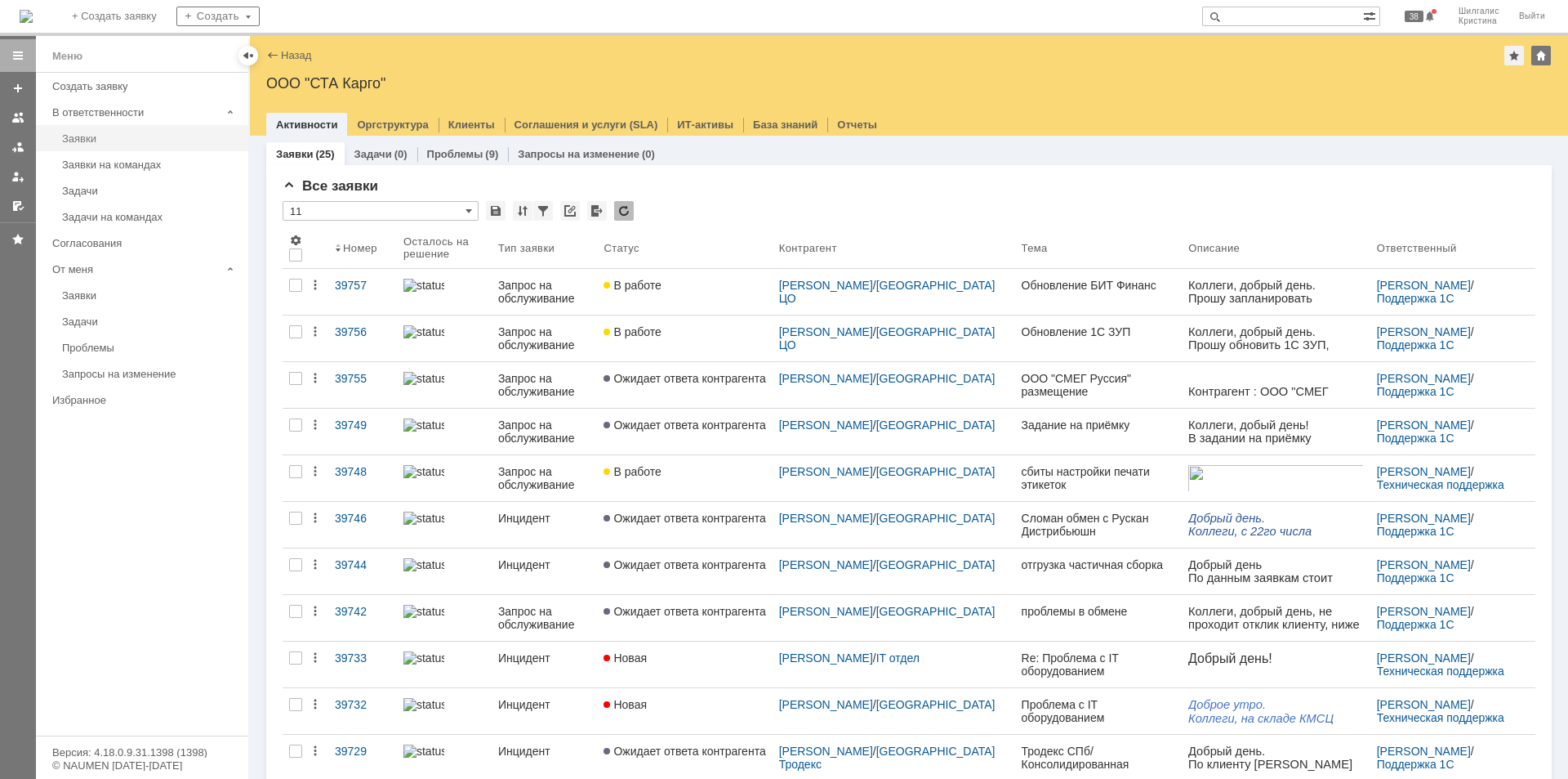
click at [86, 142] on div "Заявки" at bounding box center [150, 138] width 177 height 12
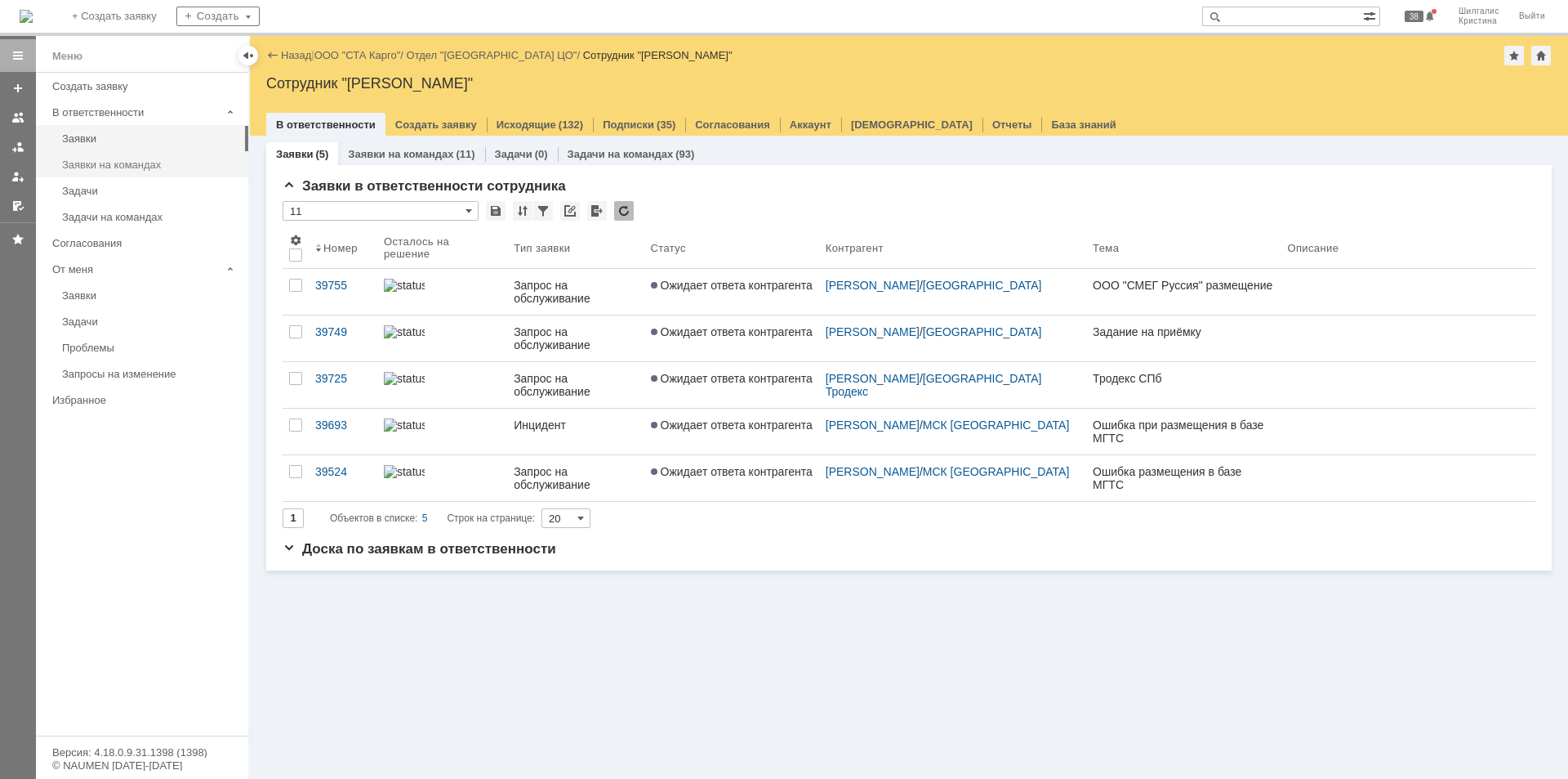
click at [69, 164] on div "Заявки на командах" at bounding box center [150, 164] width 177 height 12
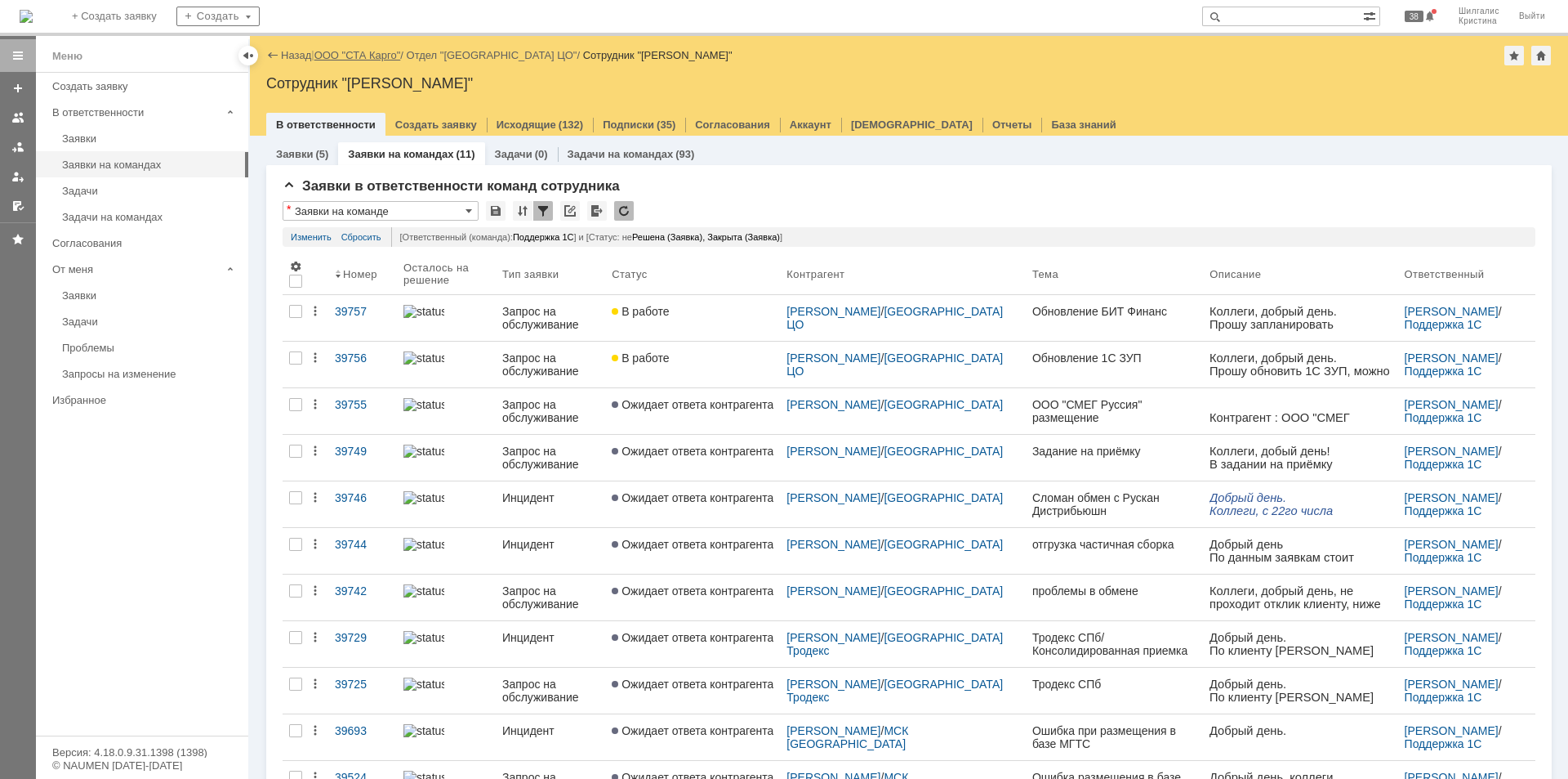
click at [345, 52] on link "ООО "СТА Карго"" at bounding box center [357, 55] width 86 height 12
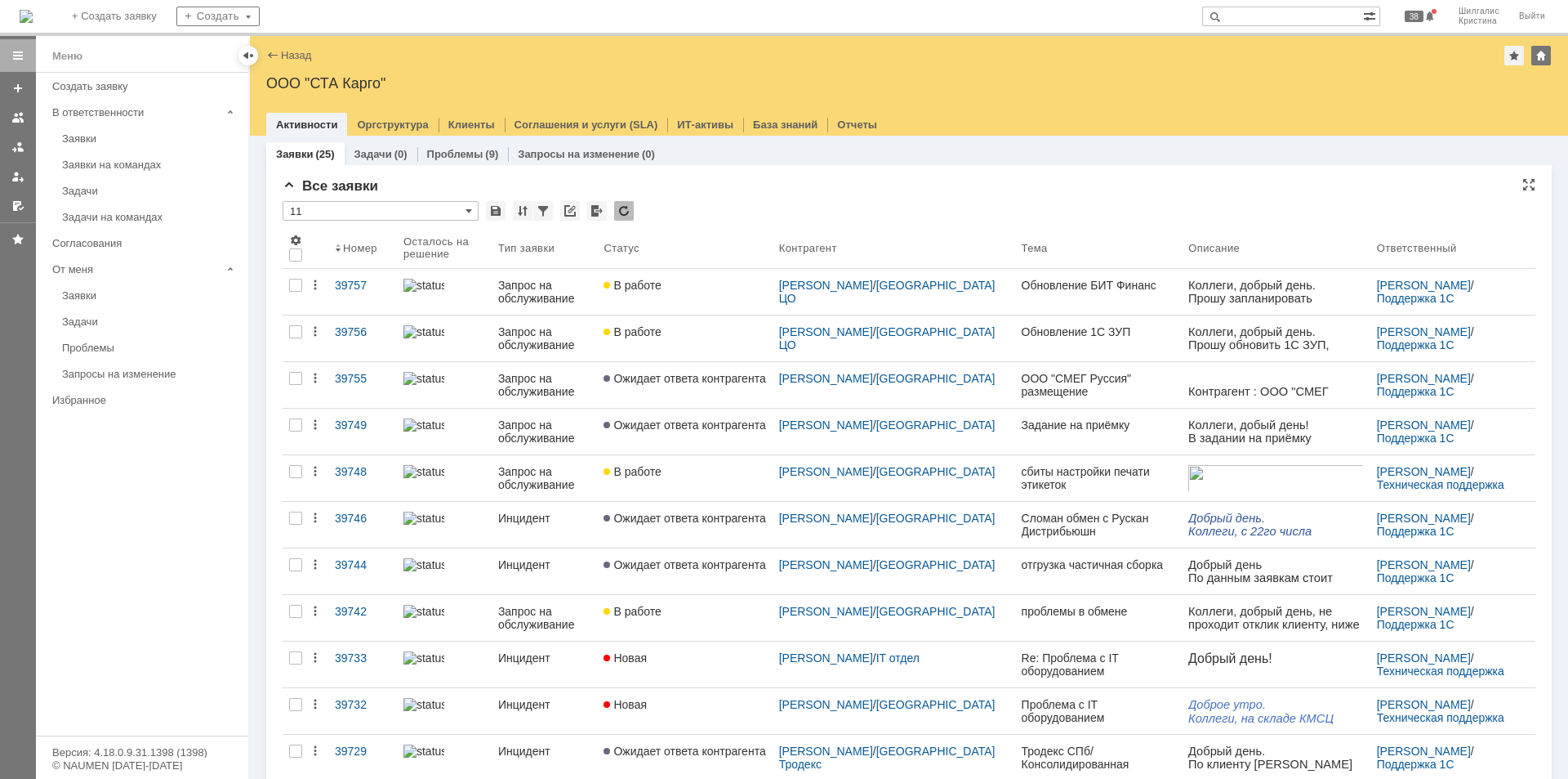
click at [725, 199] on div "Все заявки * 11 Результаты поиска: 1 2 Следующая > Объектов в списке: посчитать…" at bounding box center [909, 709] width 1253 height 1061
click at [104, 136] on div "Заявки" at bounding box center [150, 138] width 177 height 12
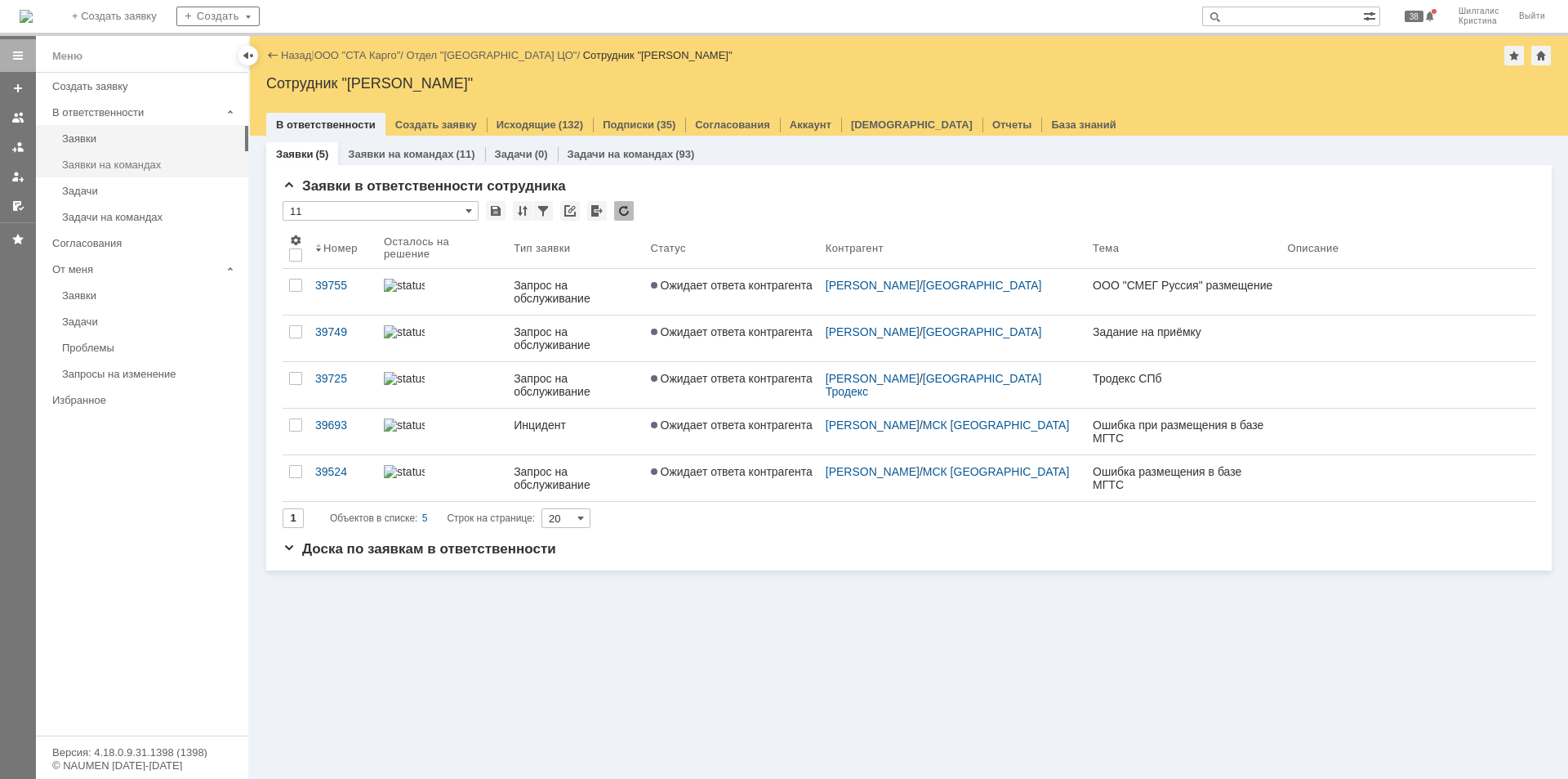
click at [138, 159] on div "Заявки на командах" at bounding box center [150, 164] width 177 height 12
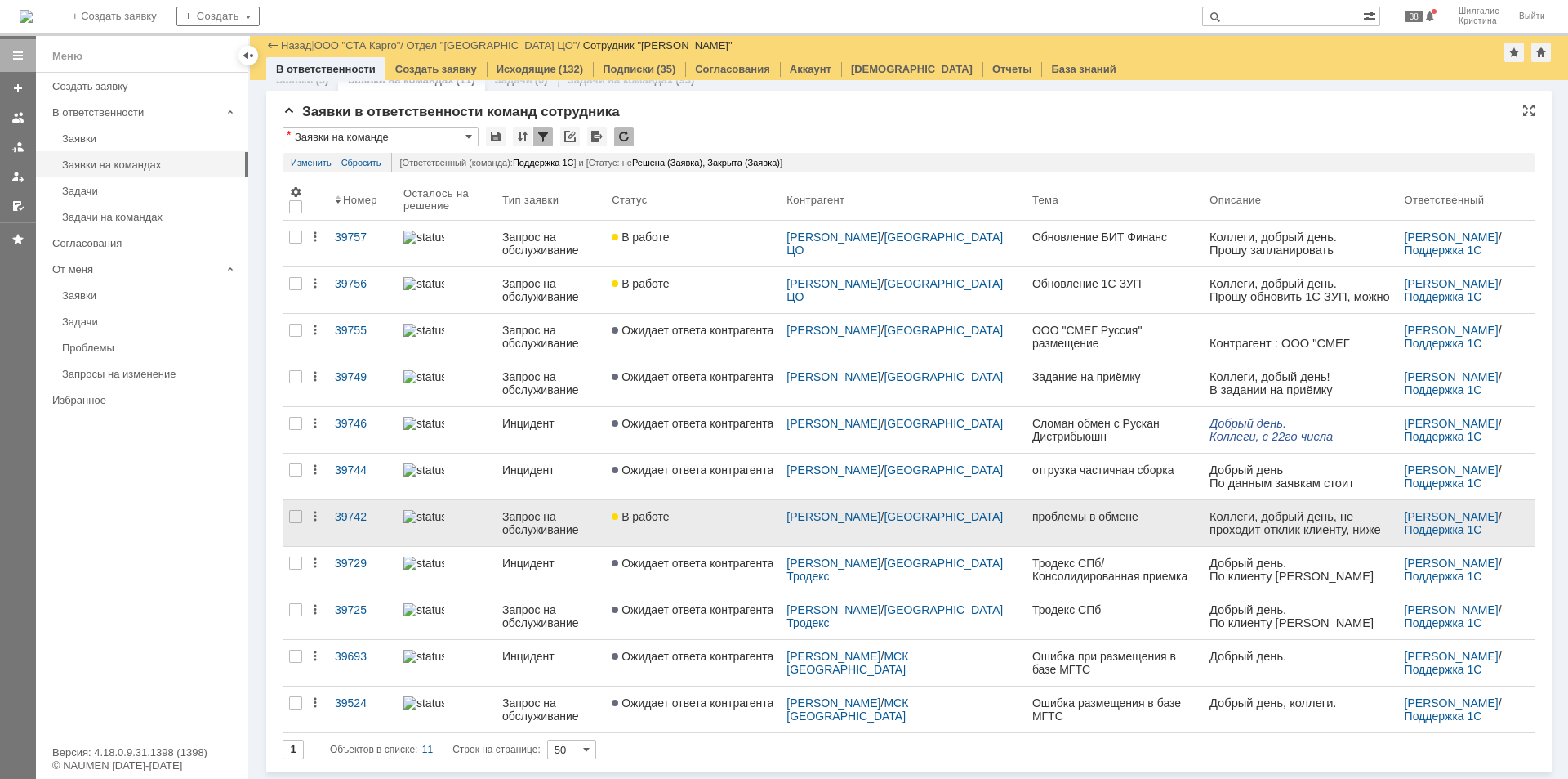
click at [669, 521] on span "В работе" at bounding box center [640, 517] width 57 height 13
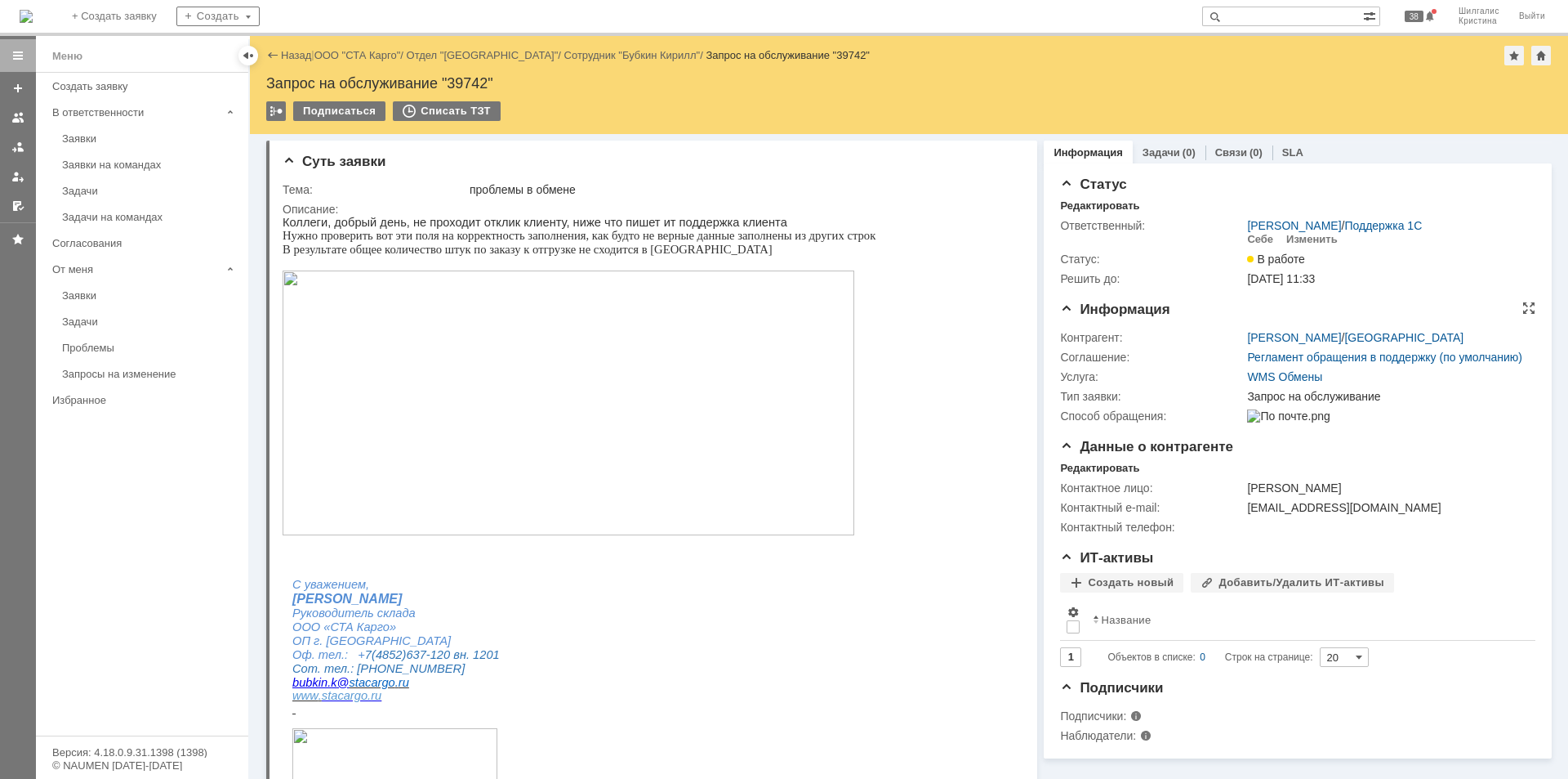
drag, startPoint x: 1095, startPoint y: 529, endPoint x: 1072, endPoint y: 397, distance: 134.0
click at [357, 55] on link "ООО "СТА Карго"" at bounding box center [357, 55] width 86 height 12
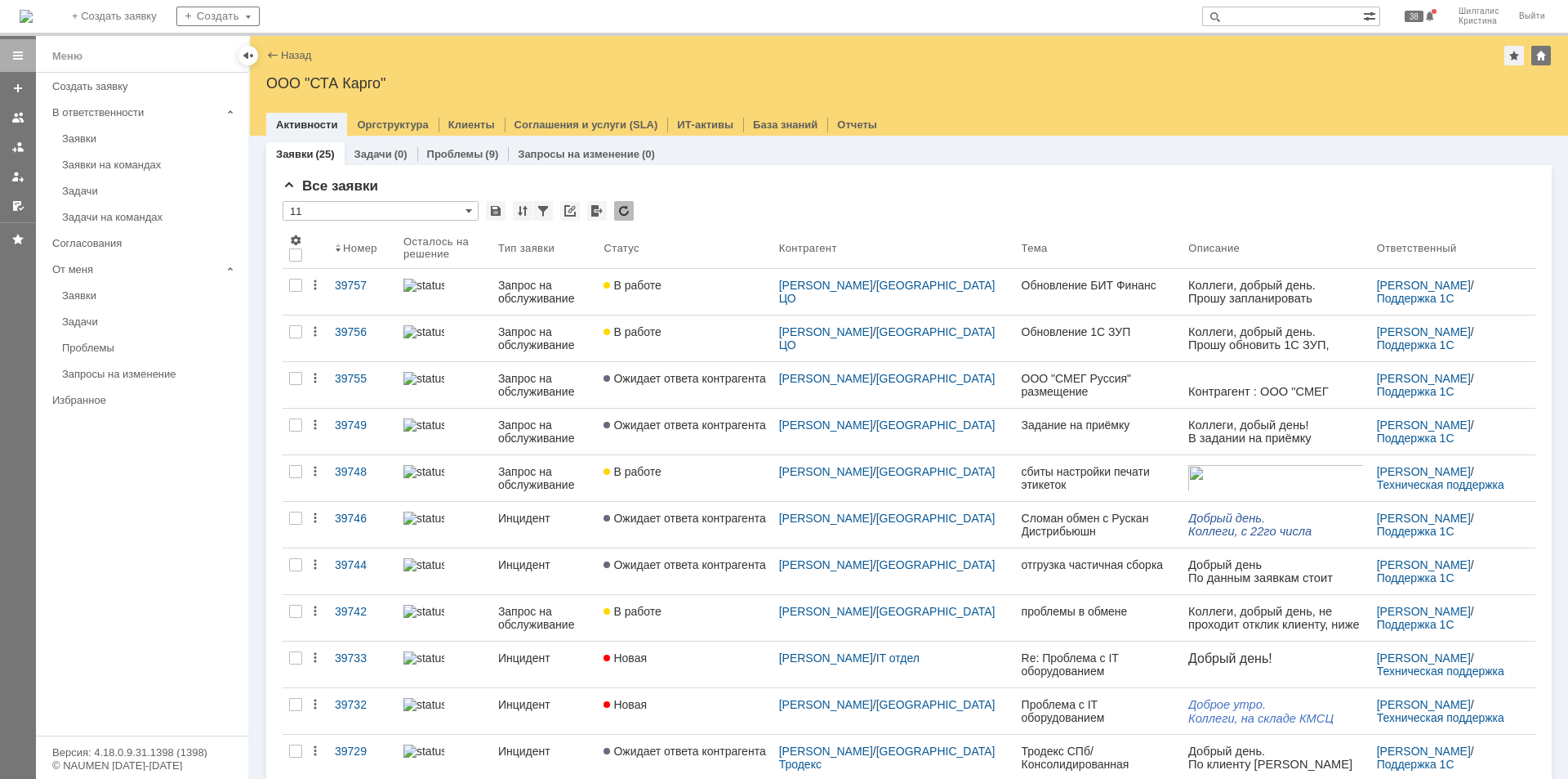
click at [126, 139] on div "Заявки" at bounding box center [150, 138] width 177 height 12
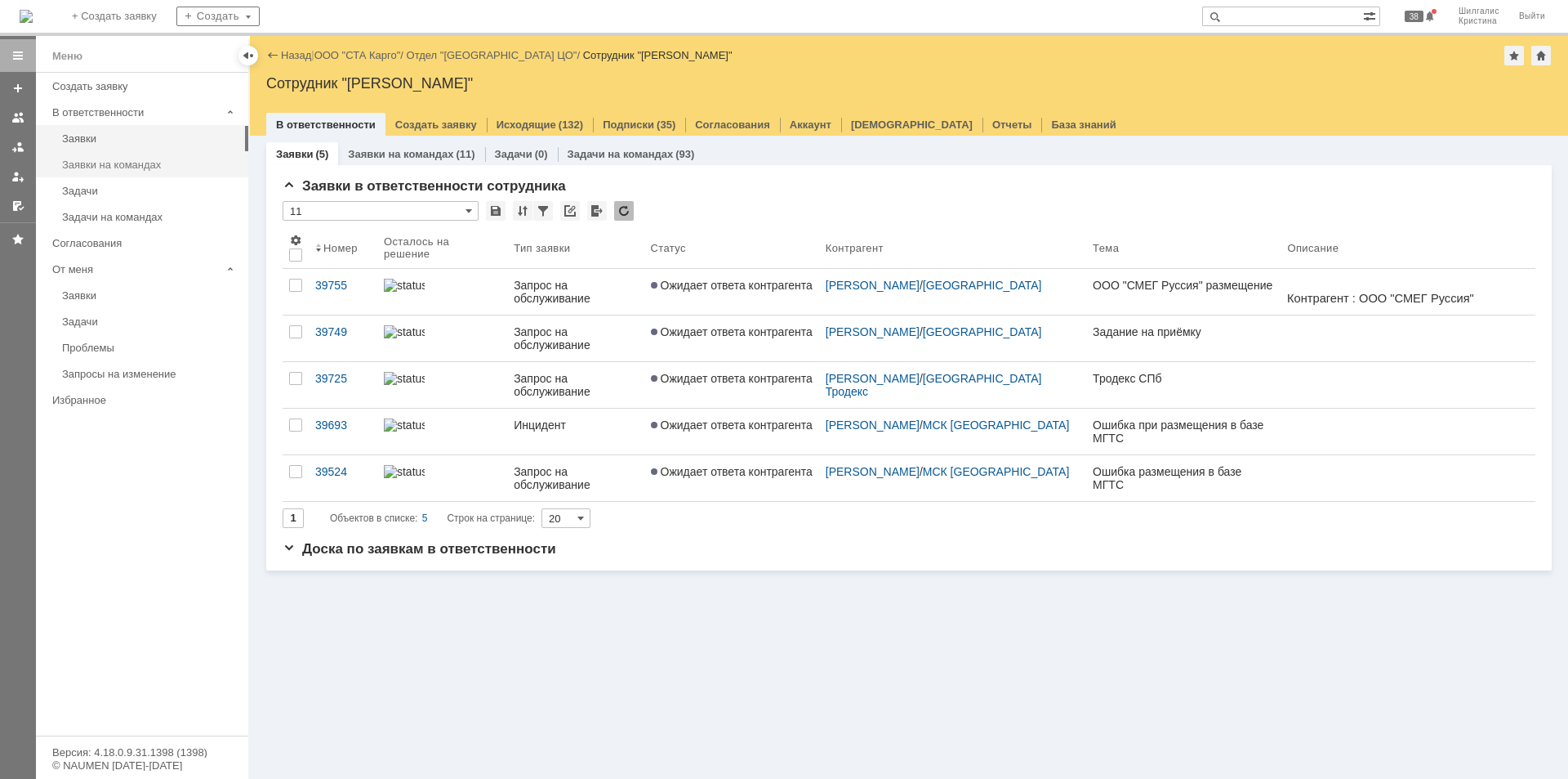
click at [148, 169] on div "Заявки на командах" at bounding box center [150, 164] width 177 height 12
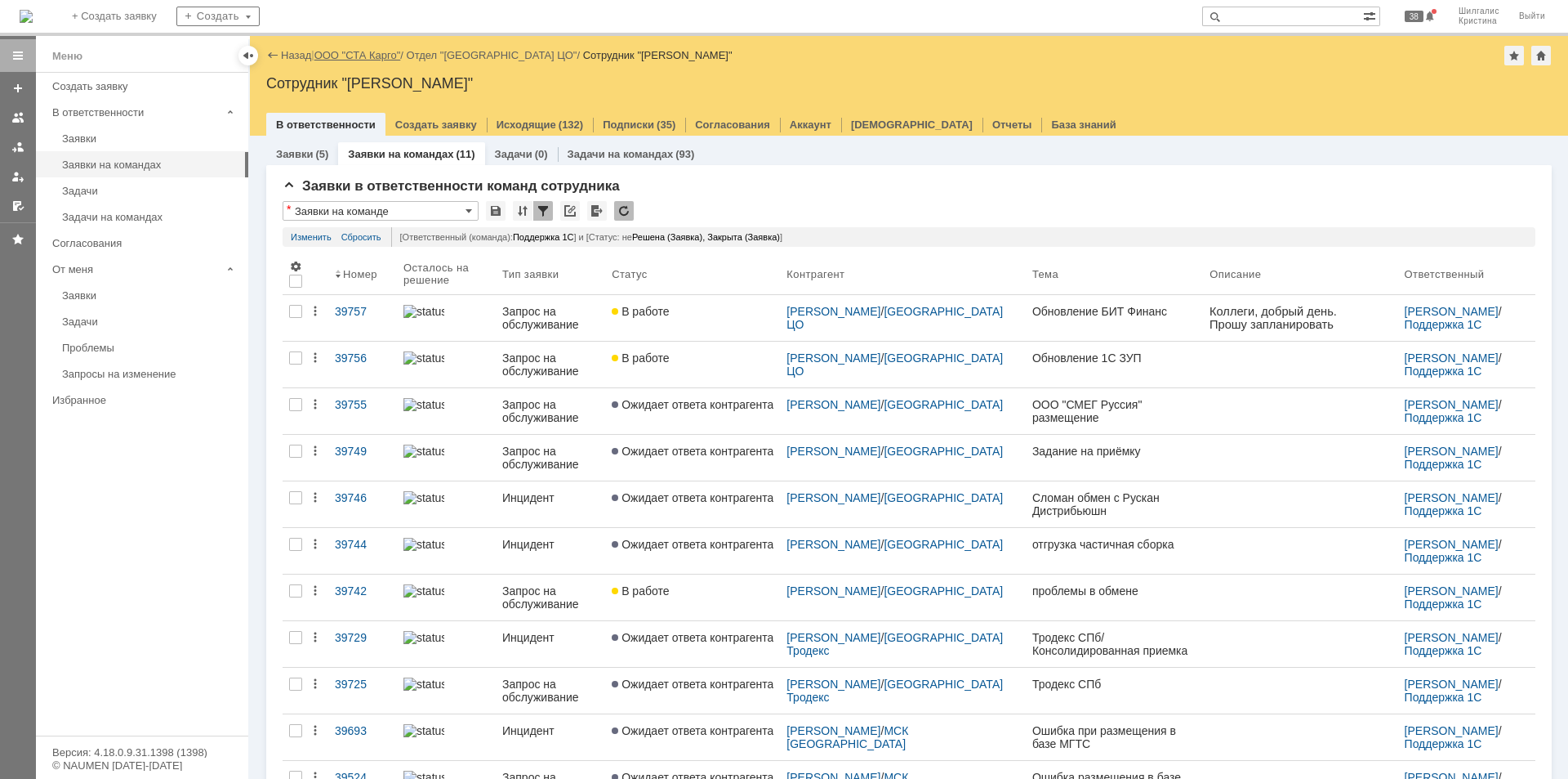
click at [341, 57] on link "ООО "СТА Карго"" at bounding box center [357, 55] width 86 height 12
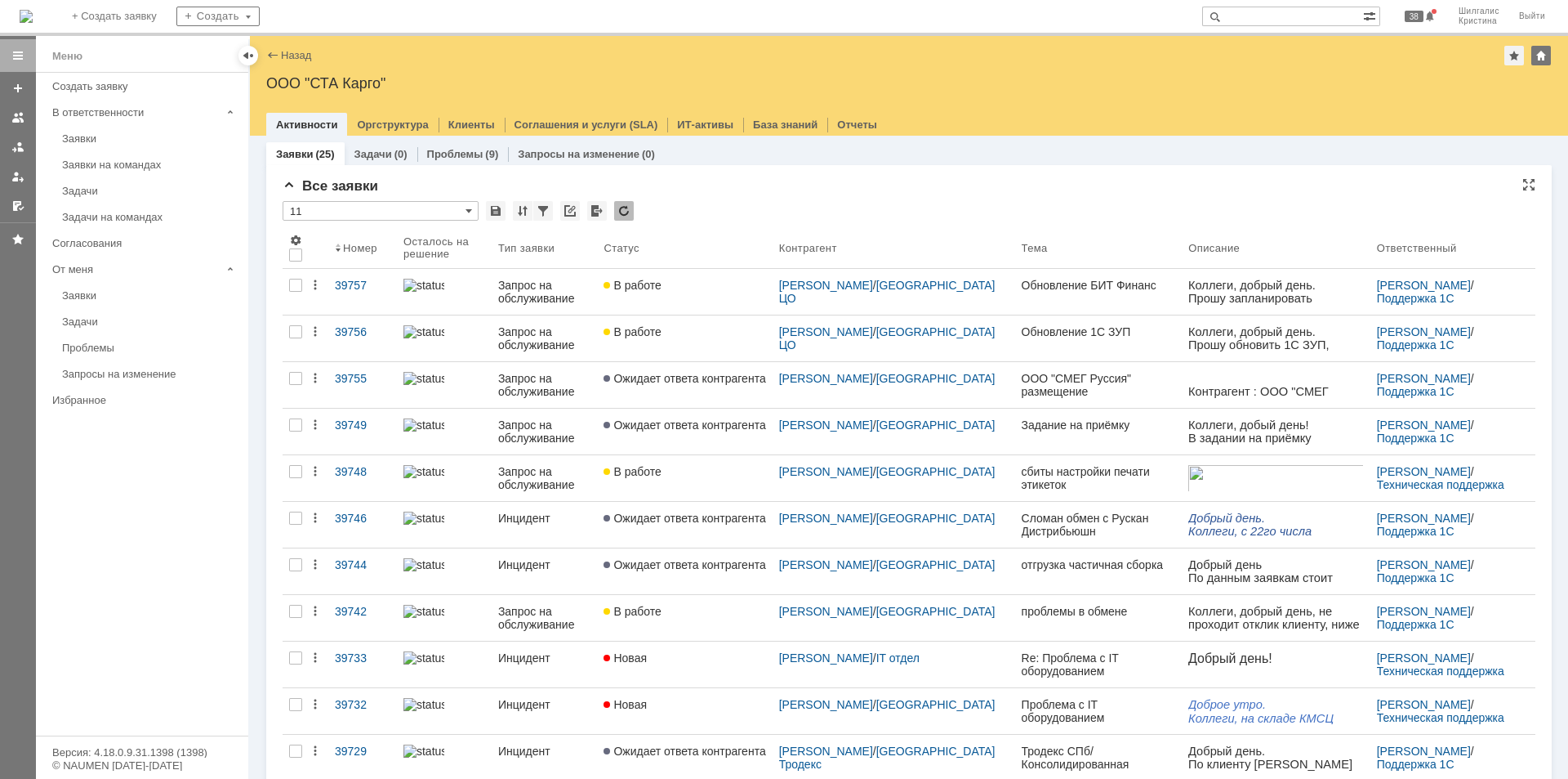
click at [691, 189] on div "Все заявки" at bounding box center [909, 186] width 1253 height 16
click at [722, 210] on div "* 11" at bounding box center [909, 212] width 1253 height 21
click at [1228, 189] on div "Все заявки" at bounding box center [909, 186] width 1253 height 16
click at [751, 188] on div "Все заявки" at bounding box center [909, 186] width 1253 height 16
click at [448, 214] on input "11" at bounding box center [381, 211] width 196 height 20
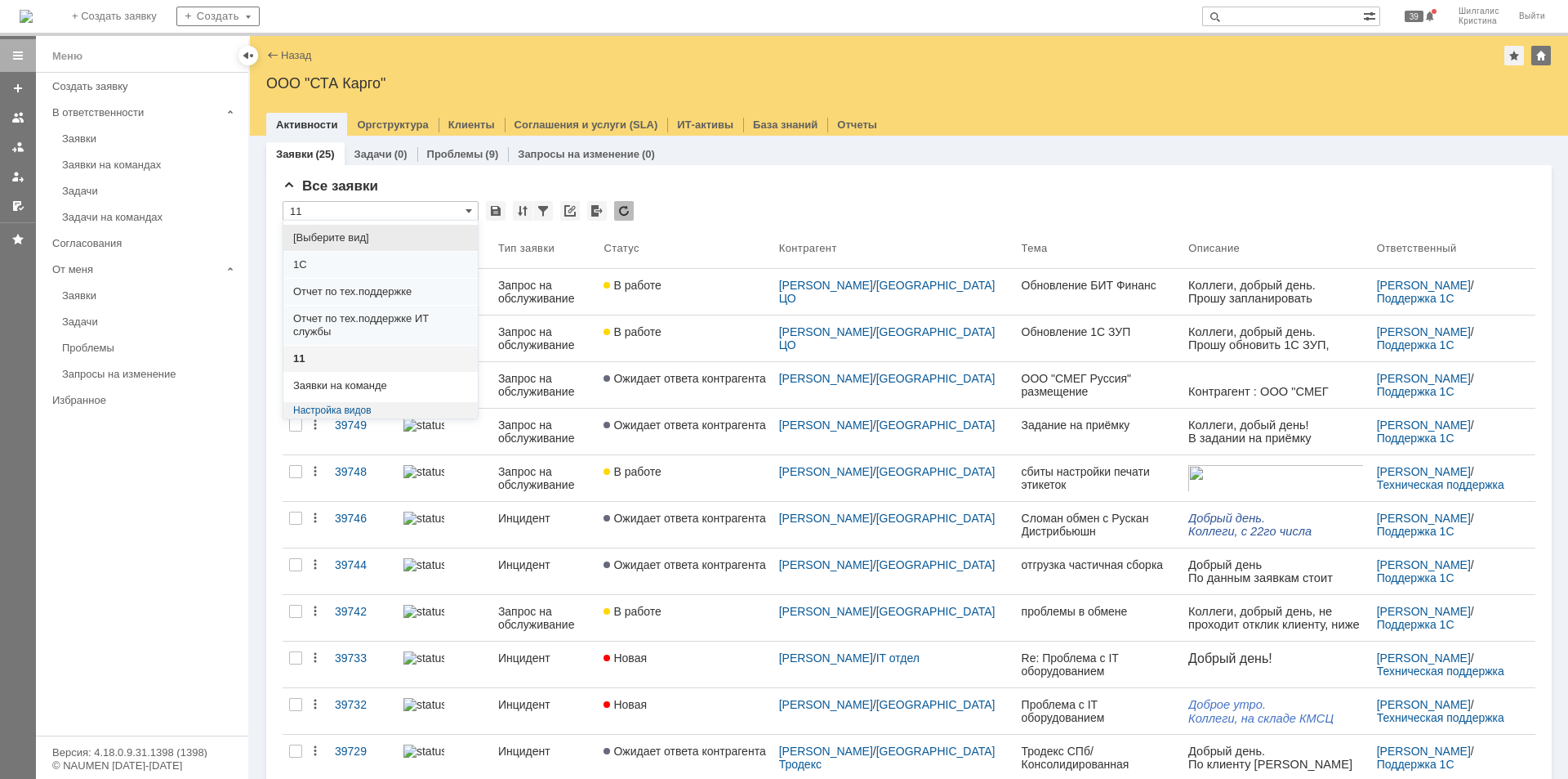
click at [392, 237] on span "[Выберите вид]" at bounding box center [381, 238] width 175 height 13
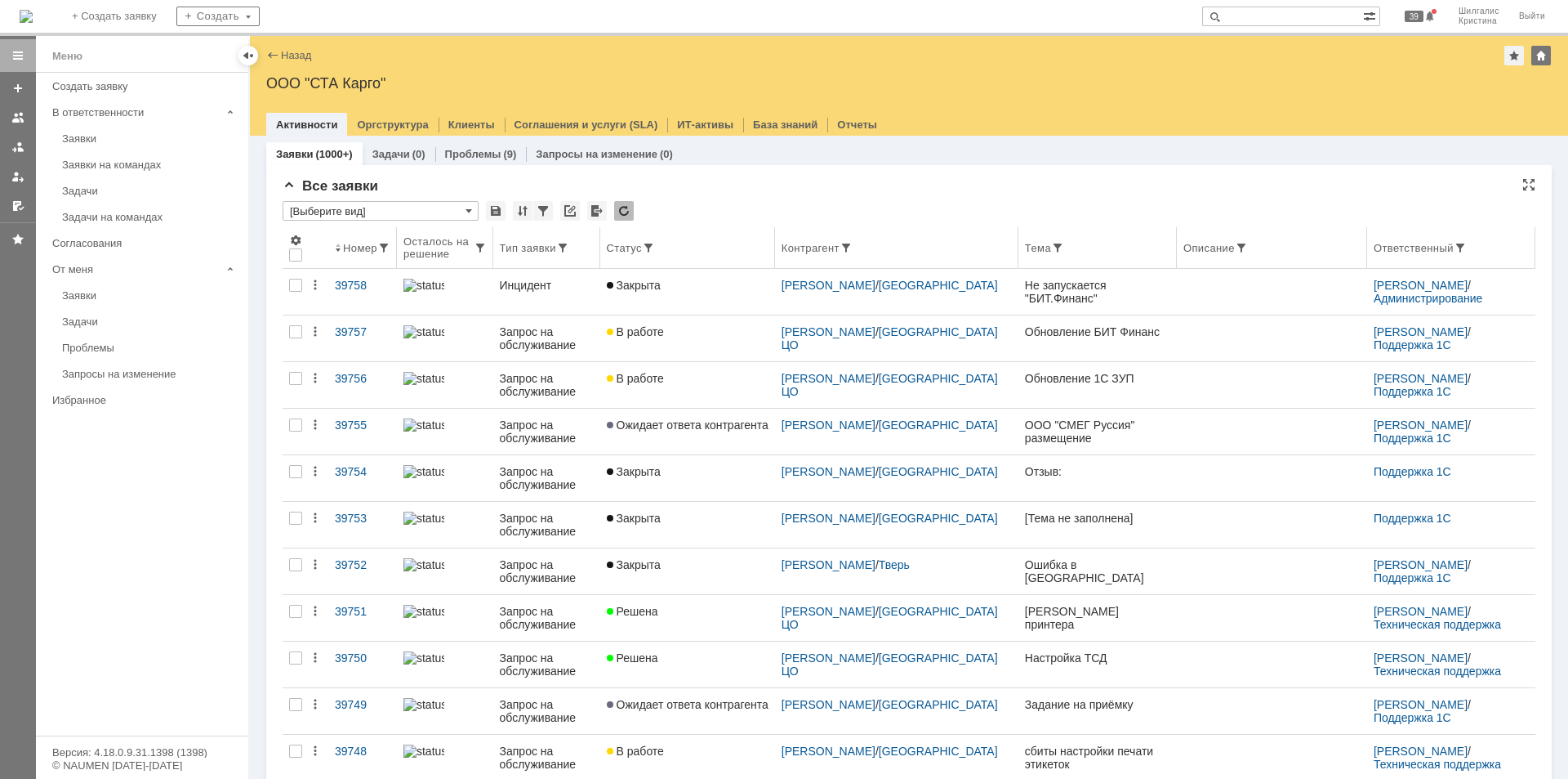
type input "[Выберите вид]"
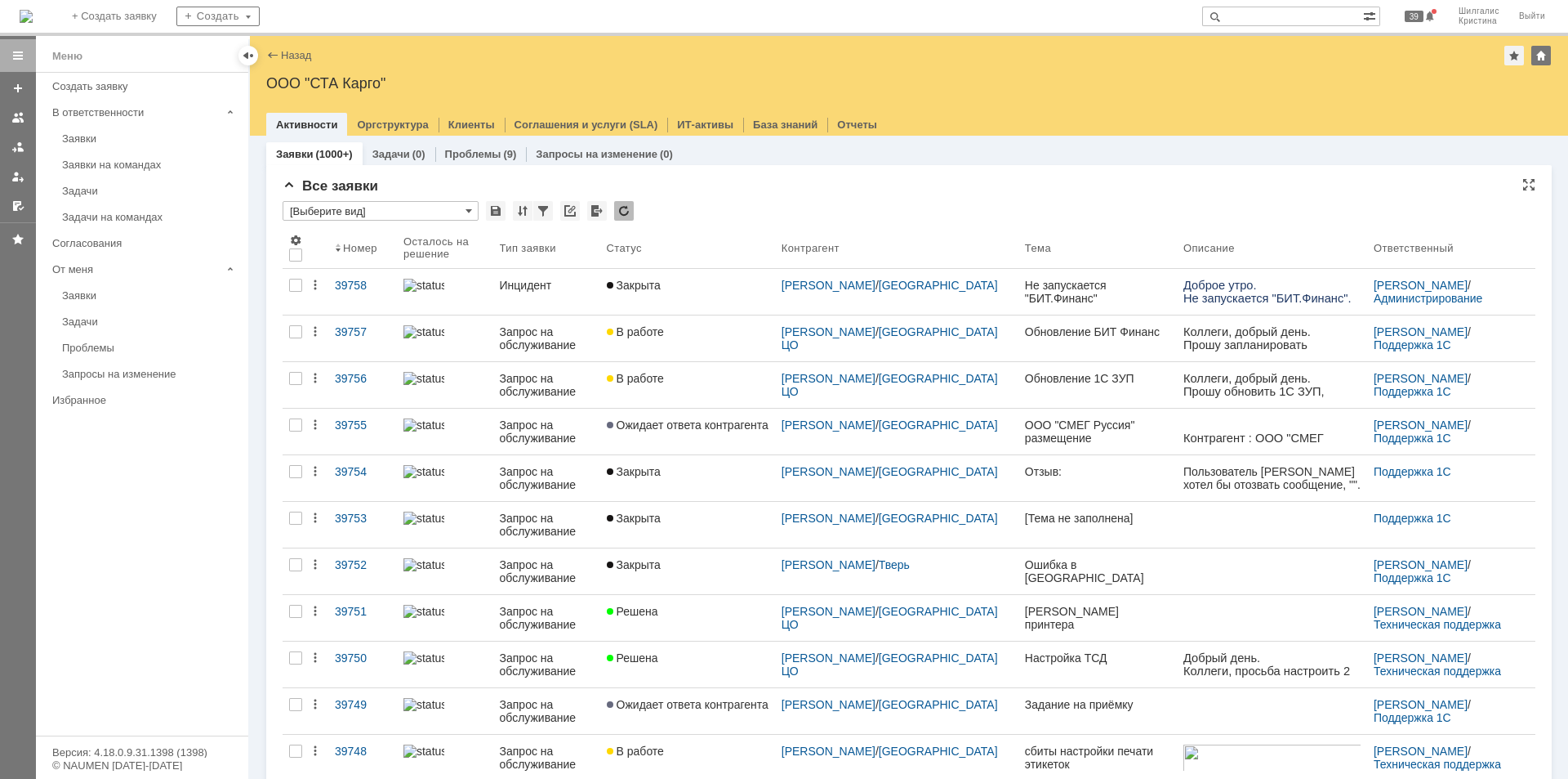
click at [429, 210] on input "[Выберите вид]" at bounding box center [381, 211] width 196 height 20
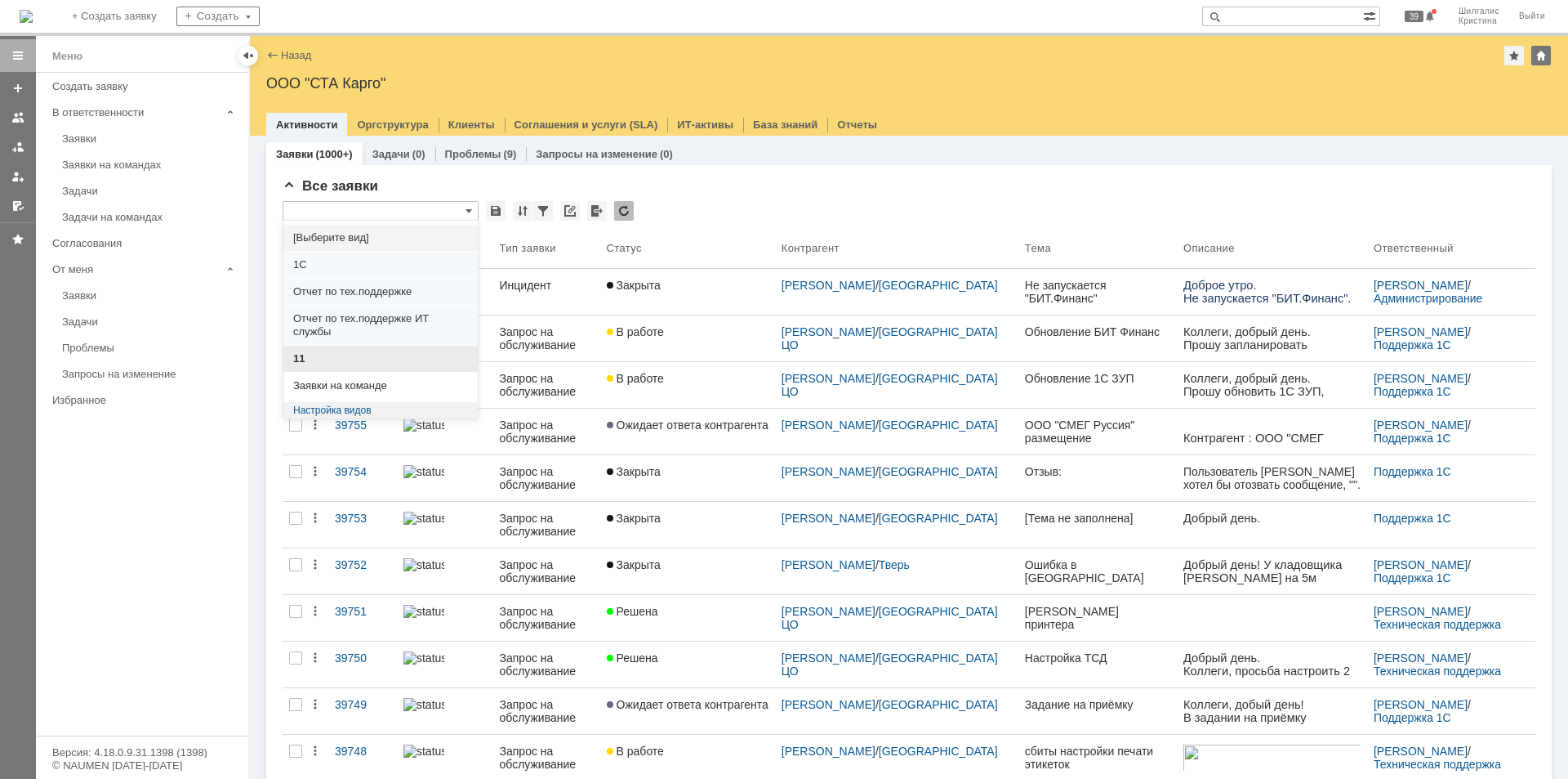
click at [347, 345] on div "11" at bounding box center [380, 358] width 195 height 27
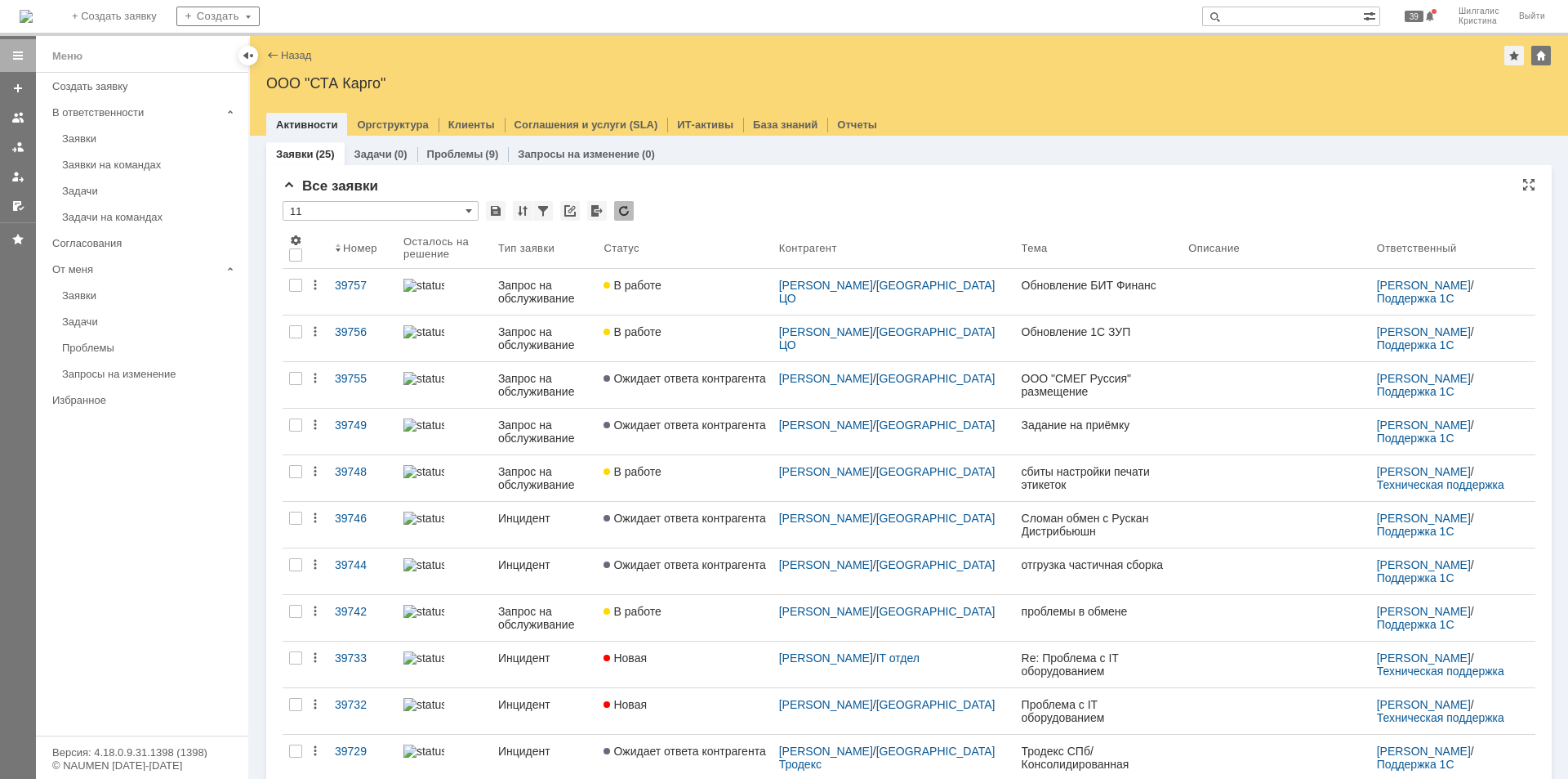
type input "11"
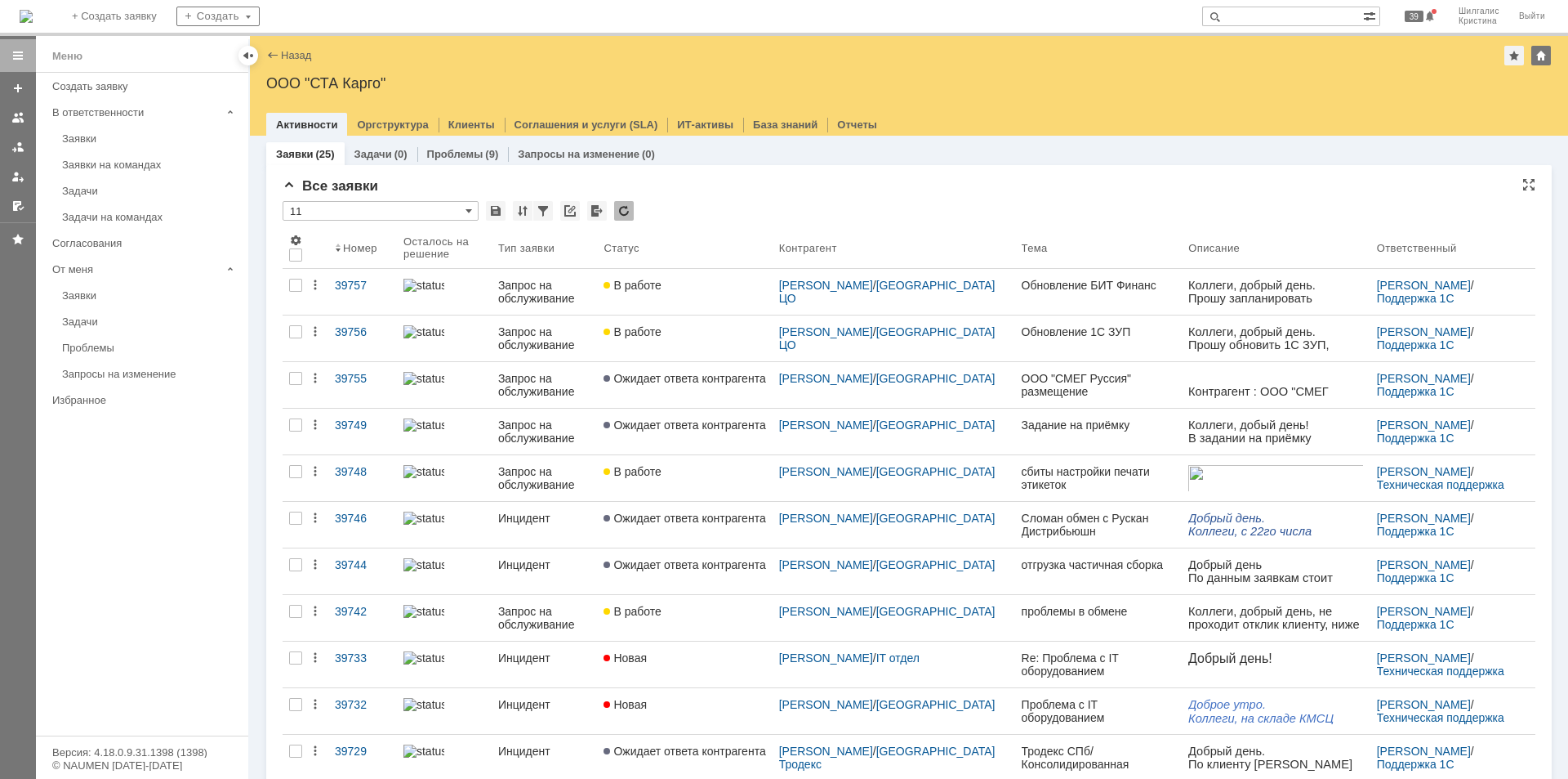
click at [748, 190] on div "Все заявки" at bounding box center [909, 186] width 1253 height 16
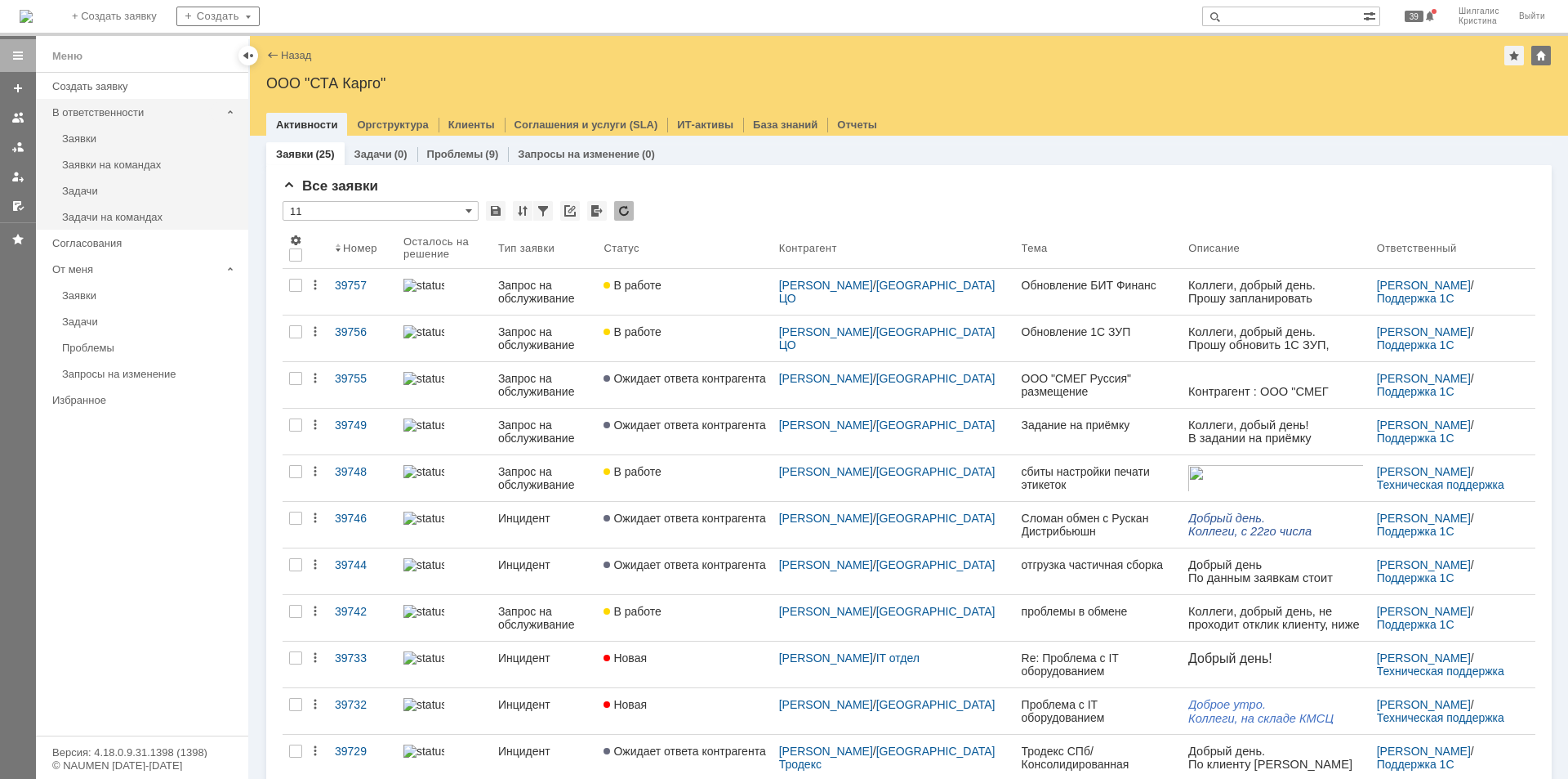
click at [127, 124] on div "В ответственности" at bounding box center [136, 112] width 181 height 26
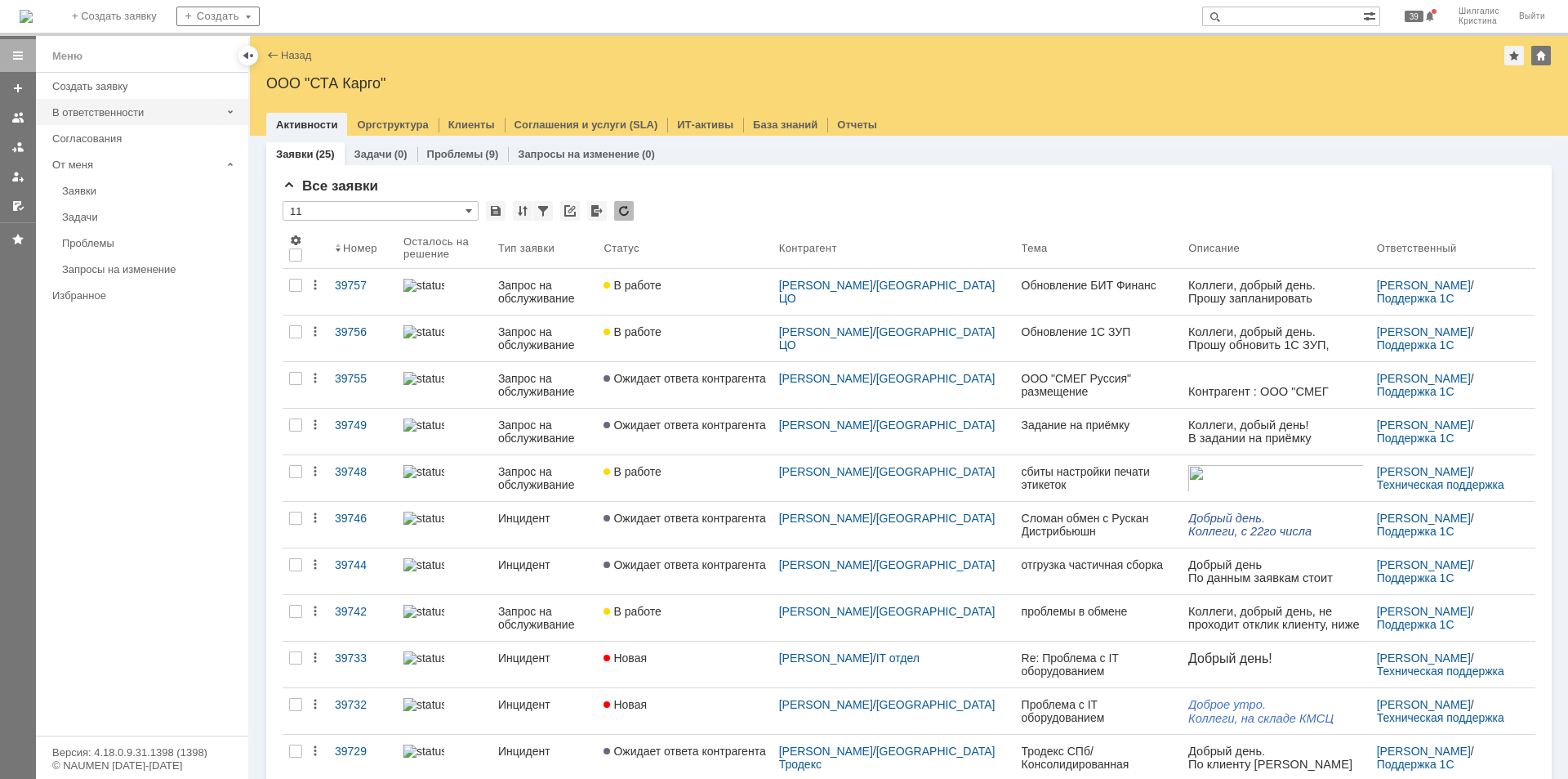
click at [111, 108] on div "В ответственности" at bounding box center [136, 112] width 168 height 12
click at [103, 144] on link "Заявки" at bounding box center [150, 138] width 190 height 26
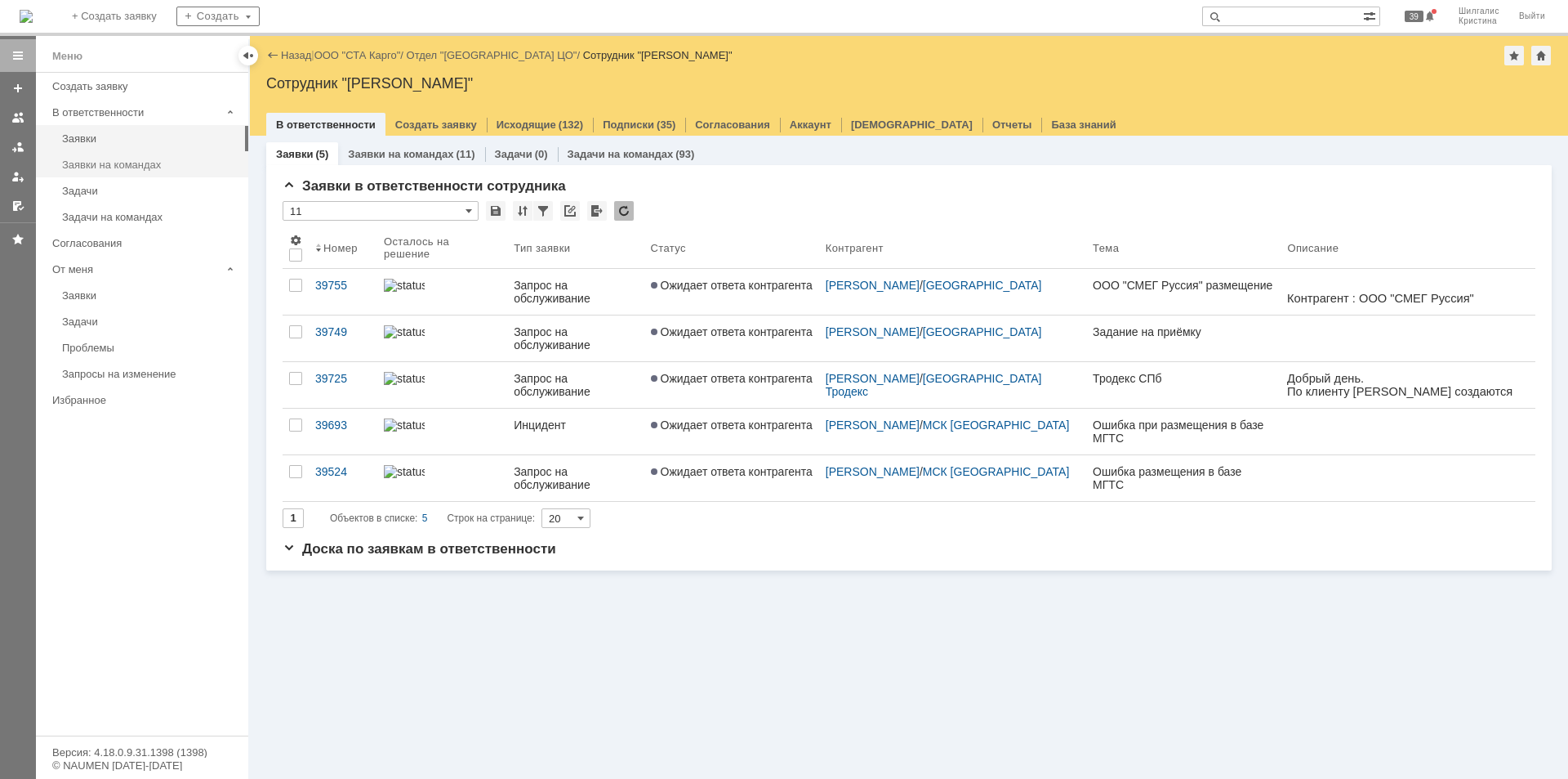
click at [123, 160] on div "Заявки на командах" at bounding box center [150, 164] width 177 height 12
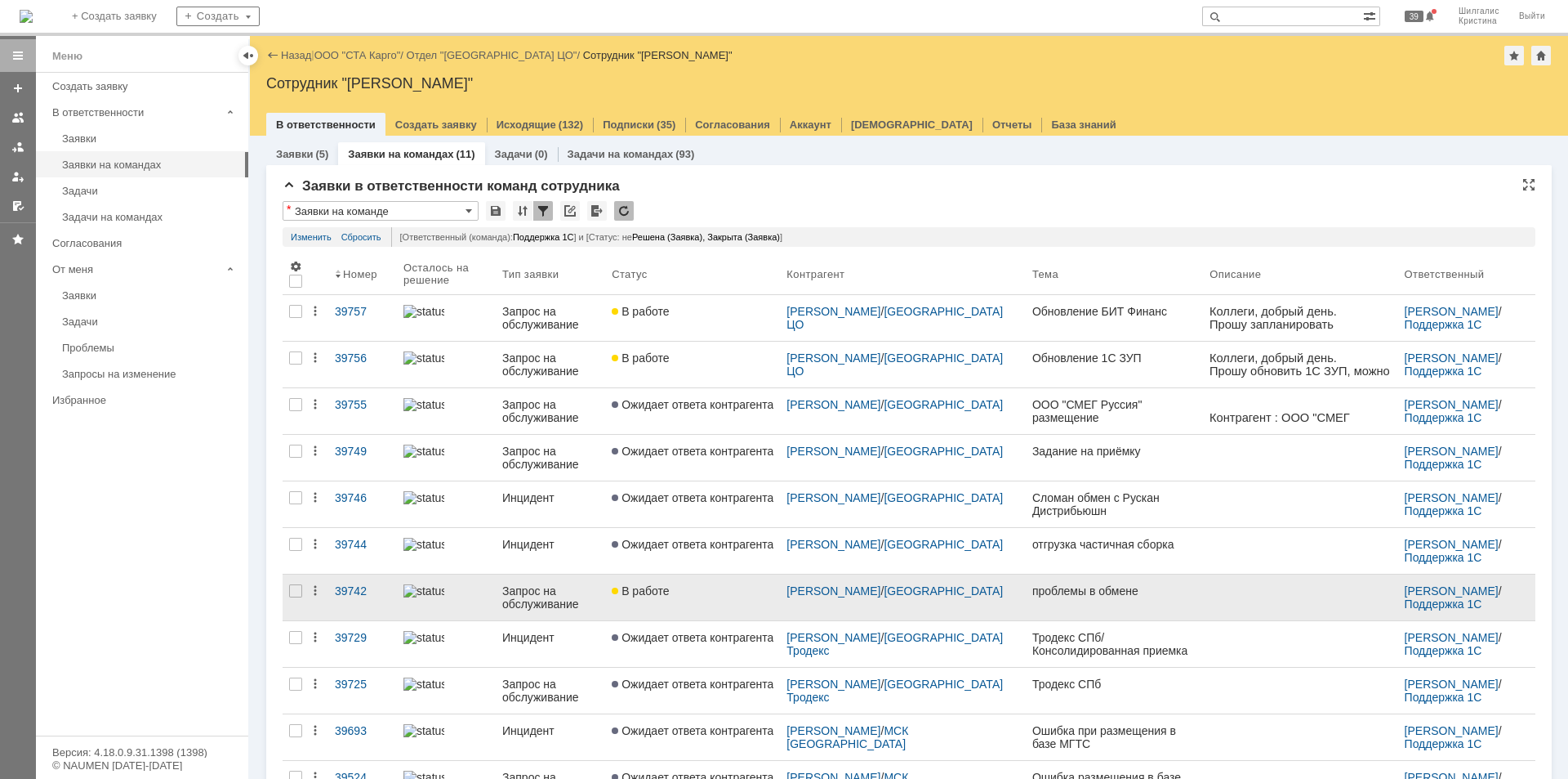
click at [696, 595] on div "В работе" at bounding box center [692, 591] width 161 height 13
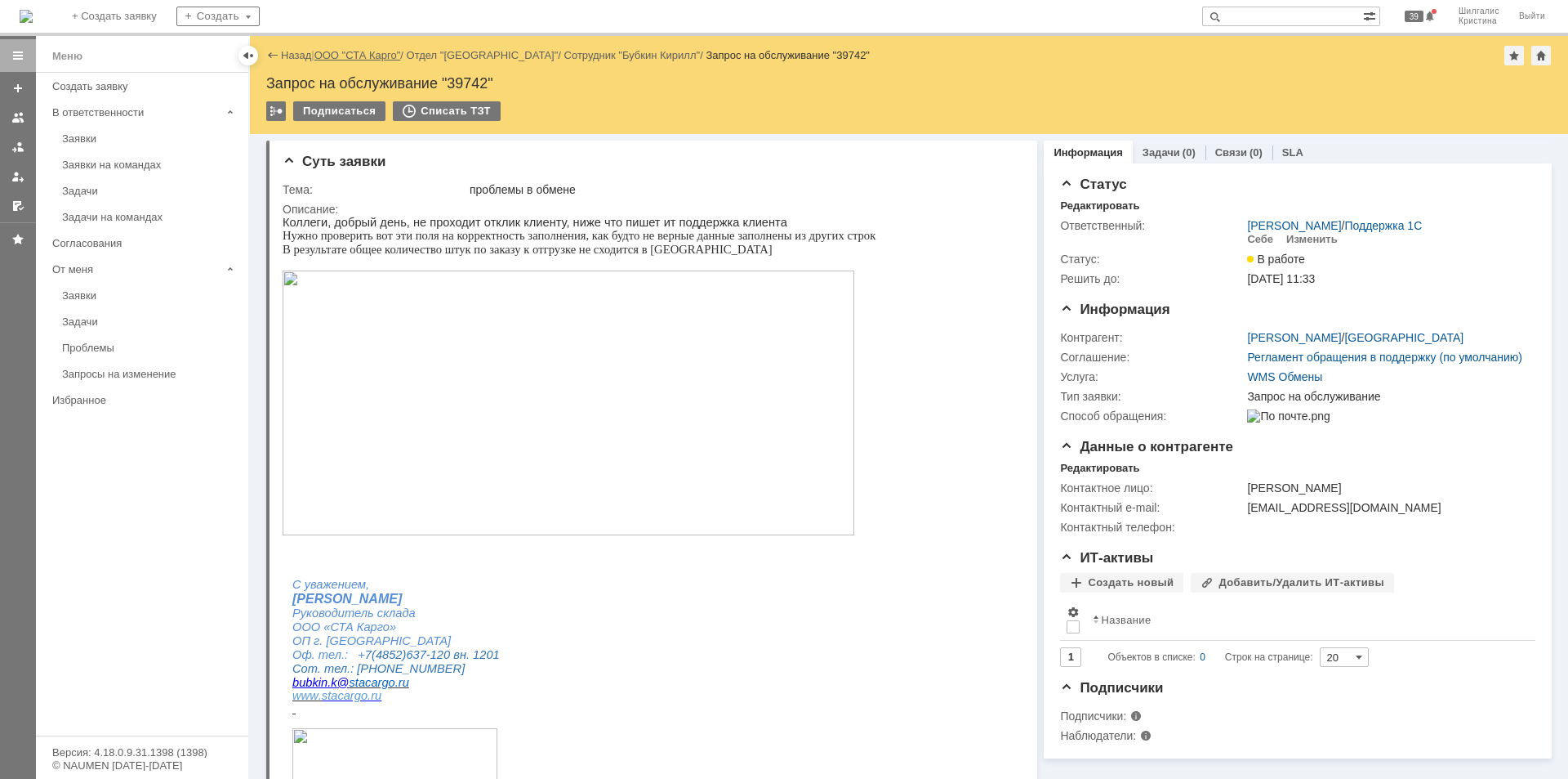
click at [349, 55] on link "ООО "СТА Карго"" at bounding box center [357, 55] width 86 height 12
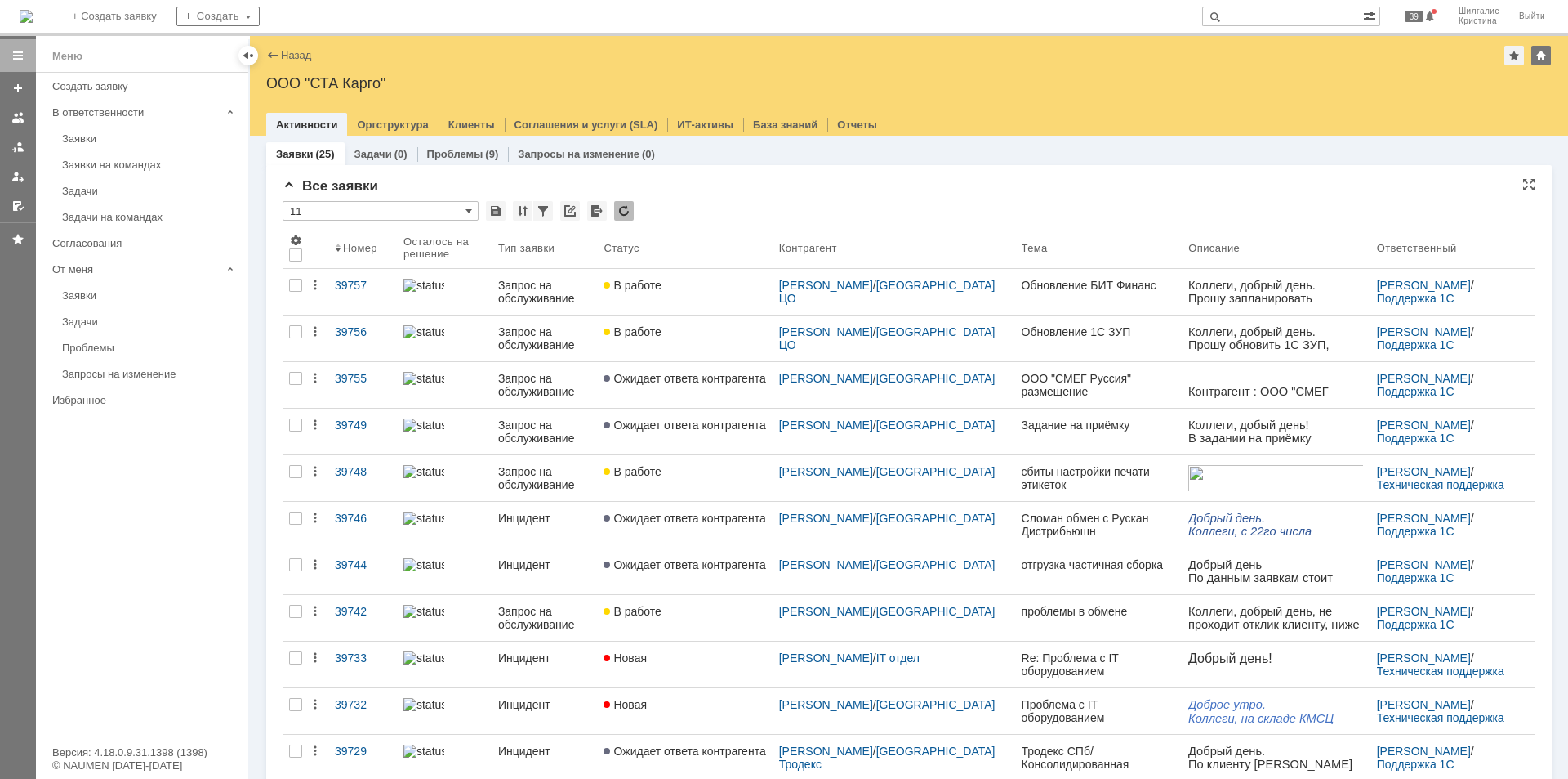
click at [730, 209] on div "* 11" at bounding box center [909, 212] width 1253 height 21
click at [790, 203] on div "* 11" at bounding box center [909, 212] width 1253 height 21
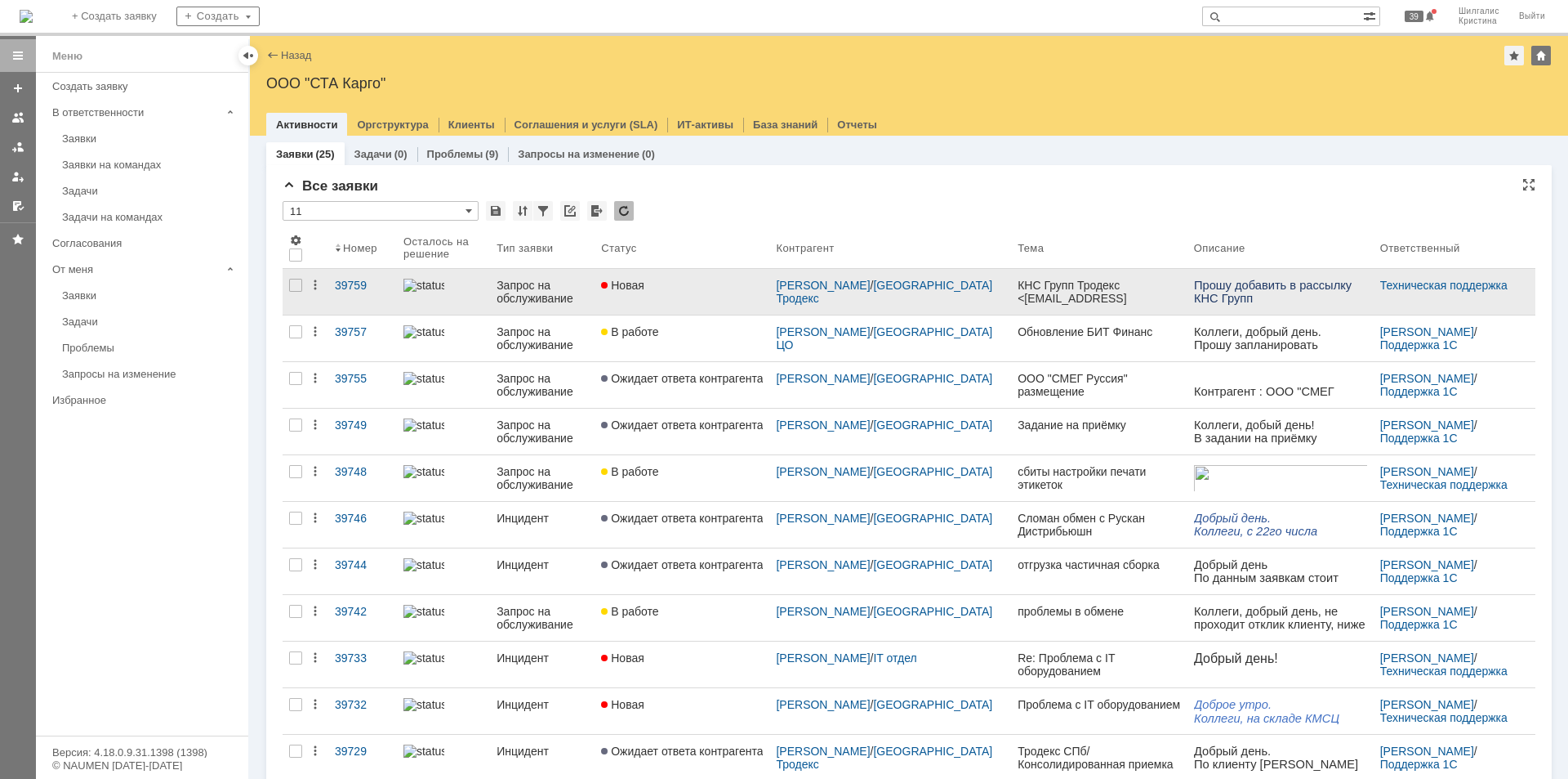
click at [717, 280] on div "Новая" at bounding box center [682, 285] width 161 height 13
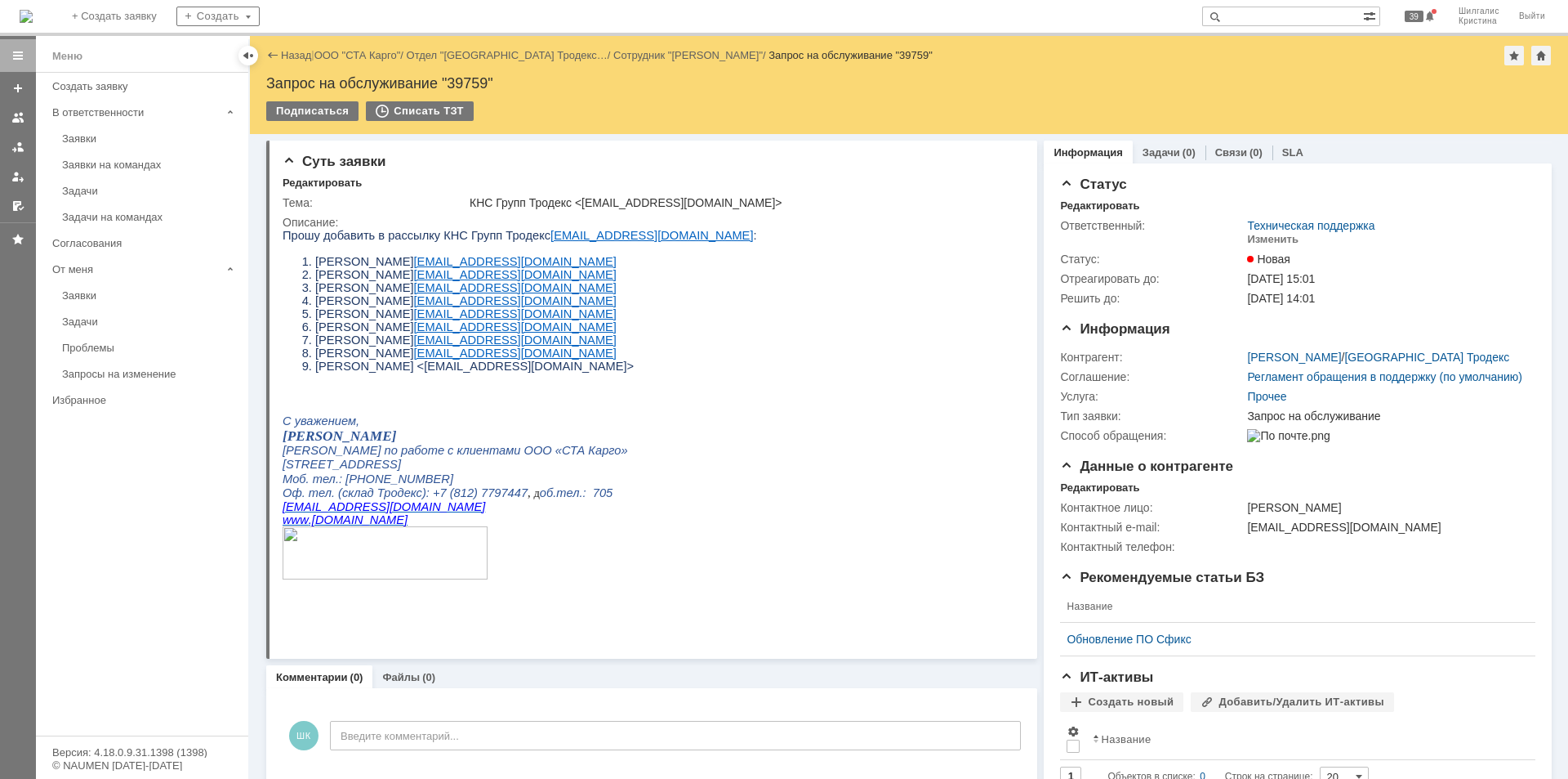
click at [368, 55] on link "ООО "СТА Карго"" at bounding box center [357, 55] width 86 height 12
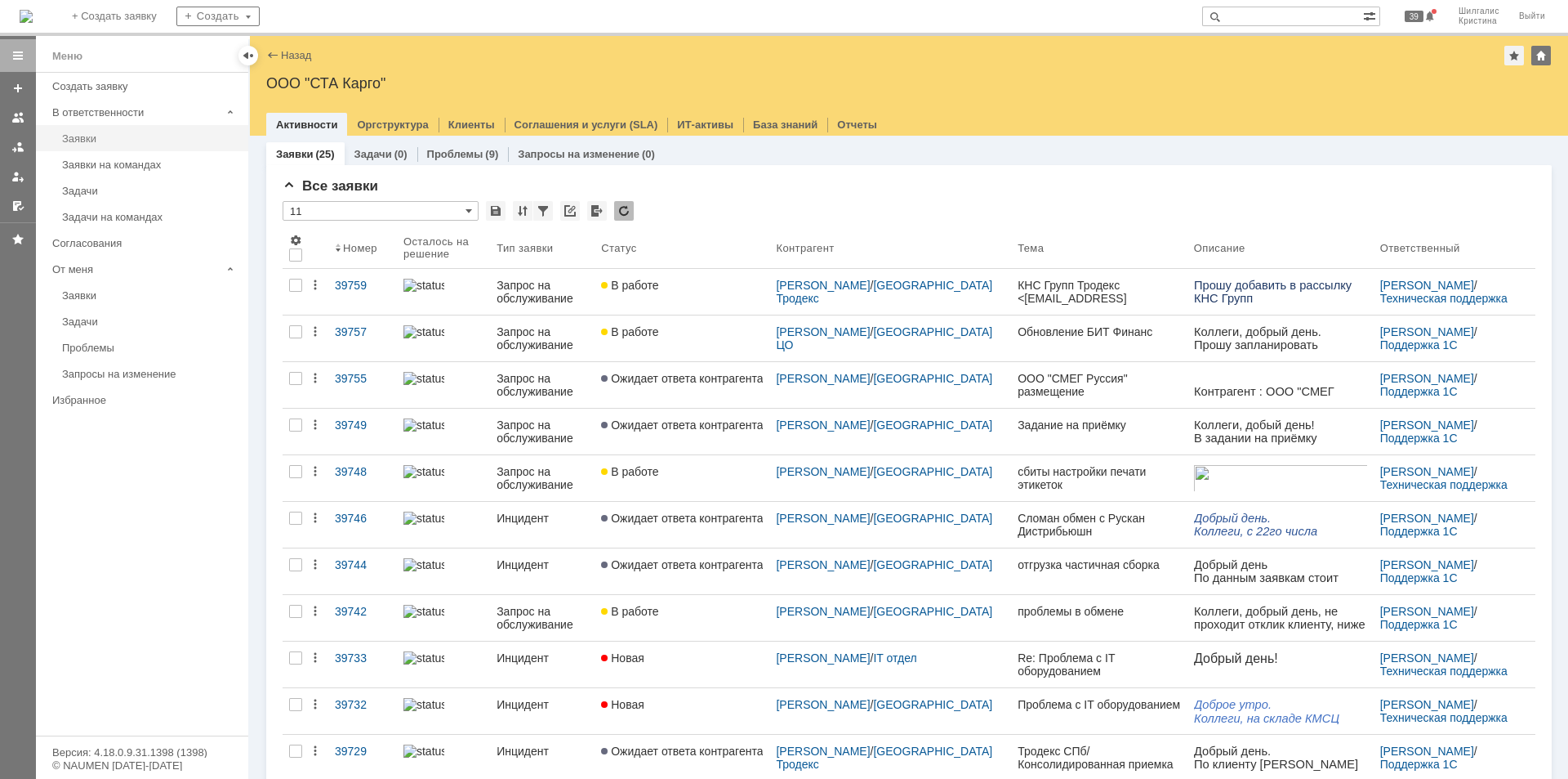
click at [104, 135] on div "Заявки" at bounding box center [150, 138] width 177 height 12
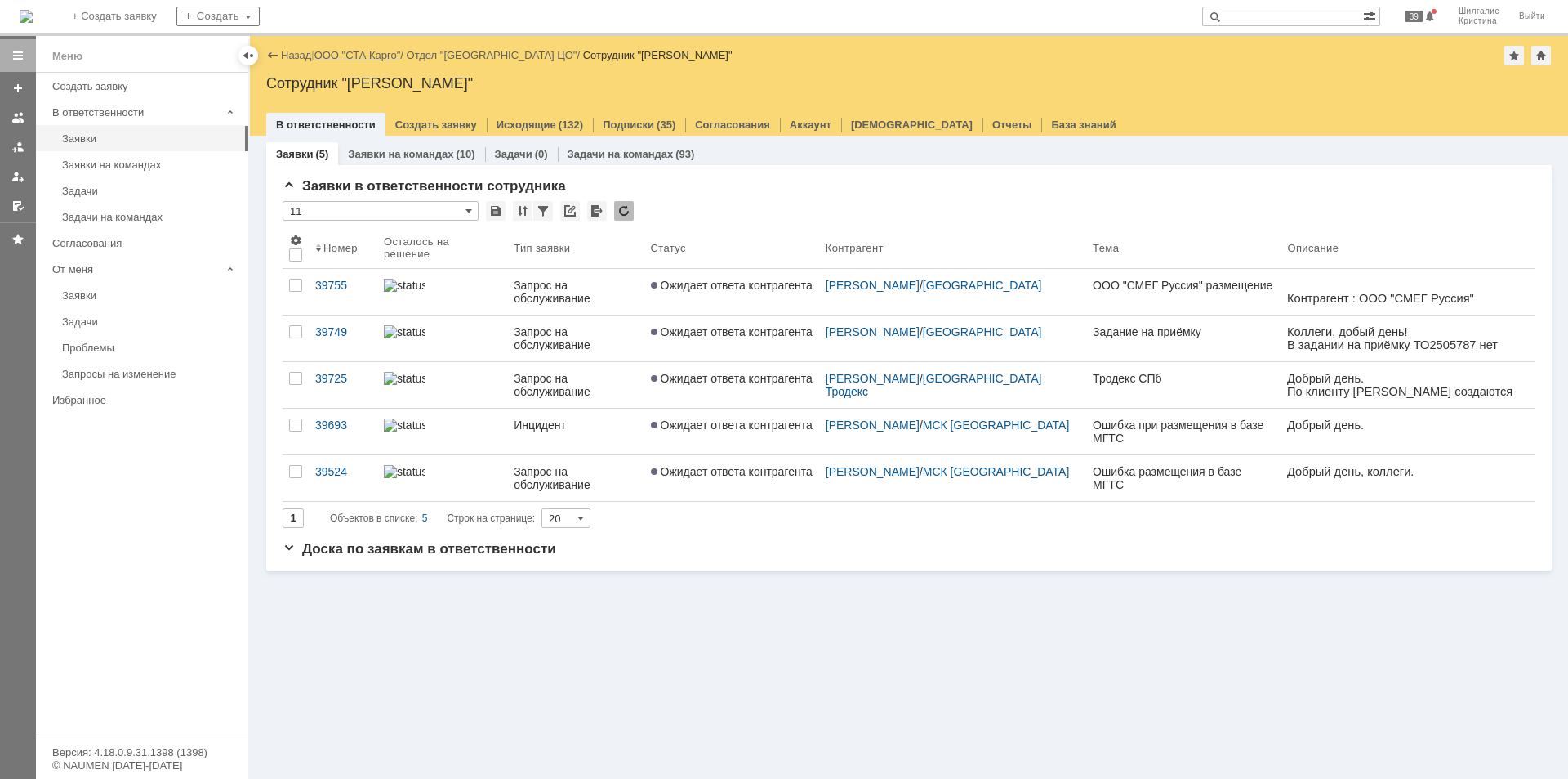
click at [350, 55] on link "ООО "СТА Карго"" at bounding box center [357, 55] width 86 height 12
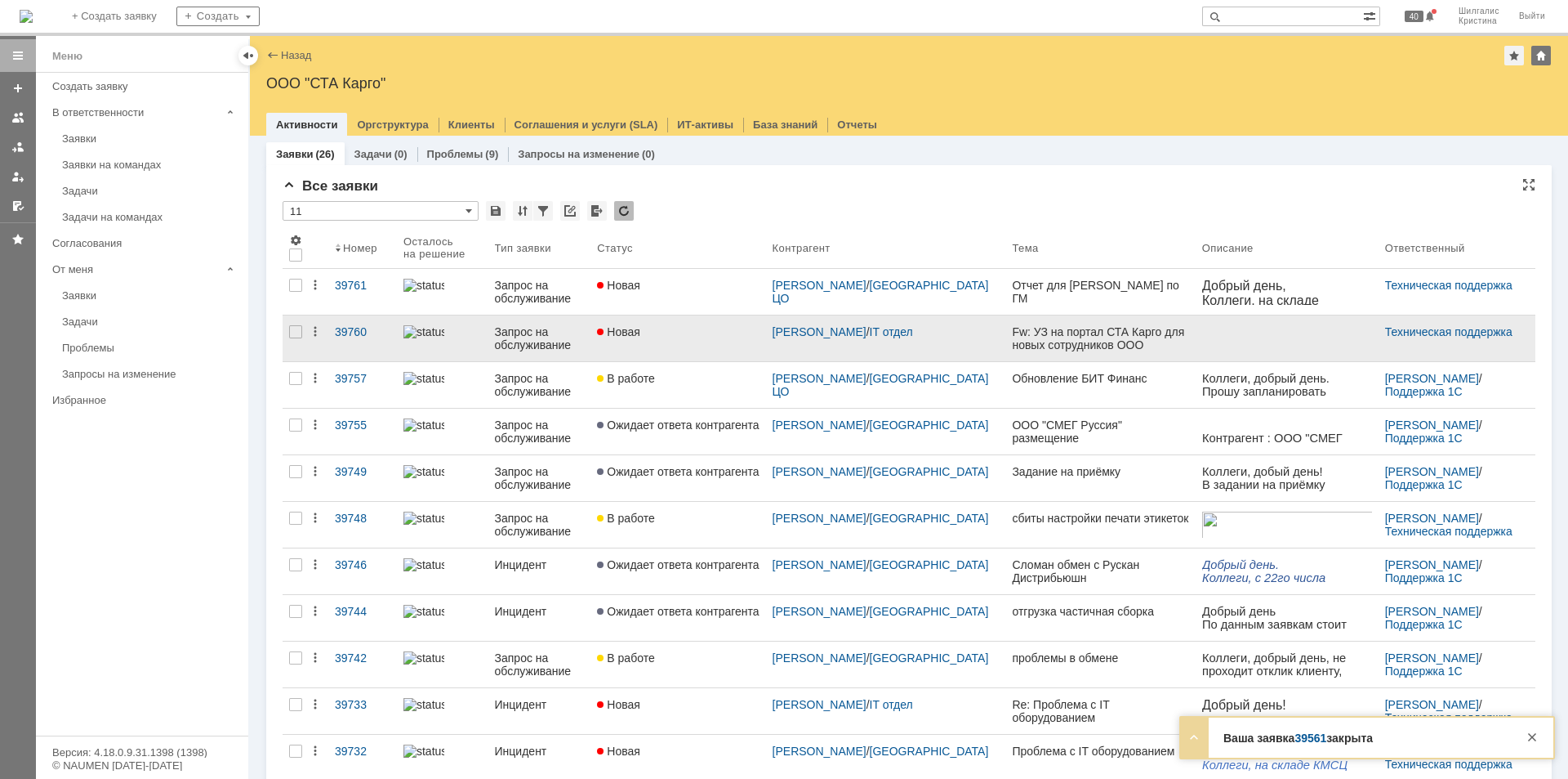
click at [688, 339] on link "Новая" at bounding box center [678, 338] width 175 height 46
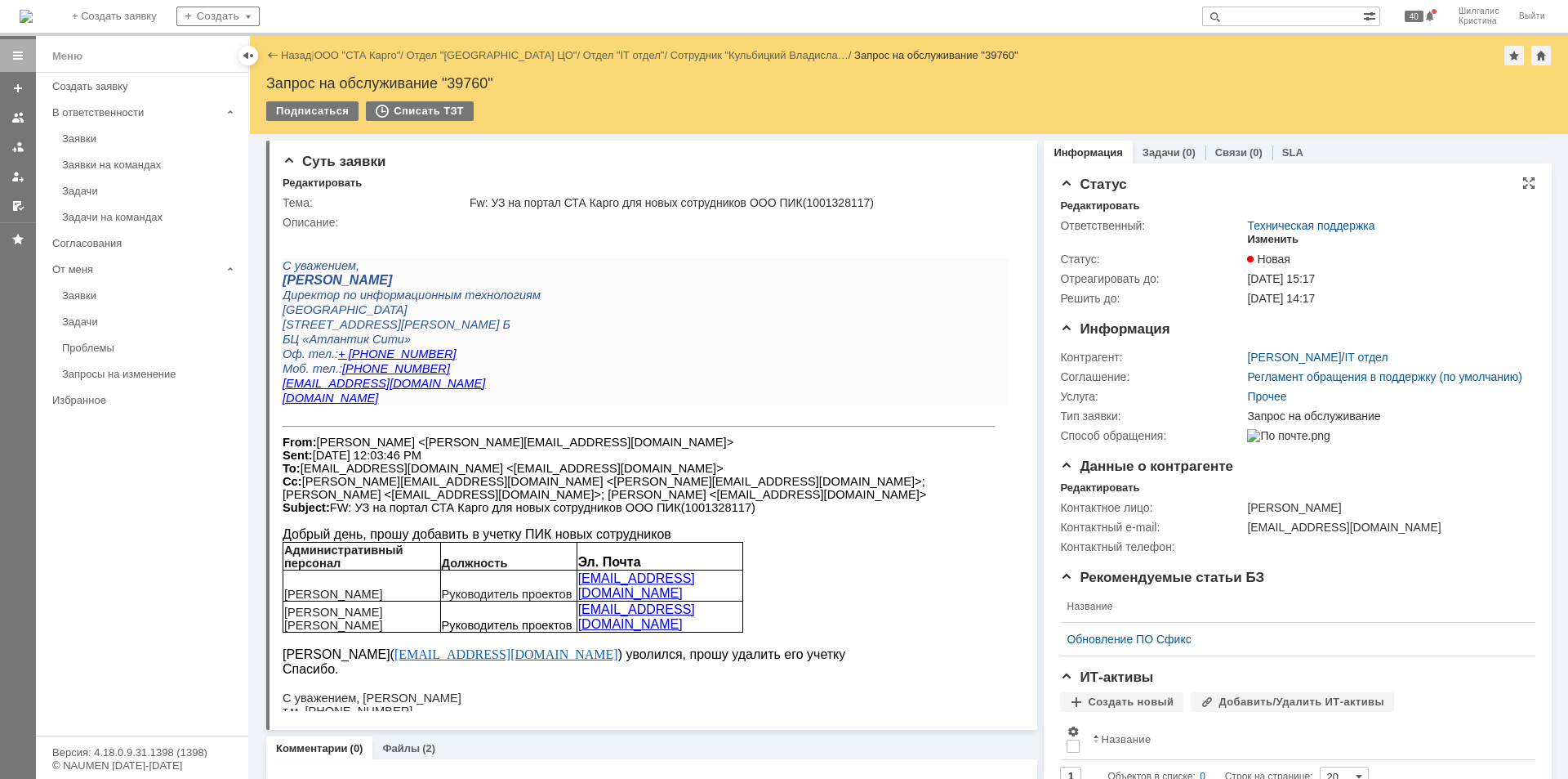
click at [1262, 241] on div "Изменить" at bounding box center [1273, 239] width 51 height 13
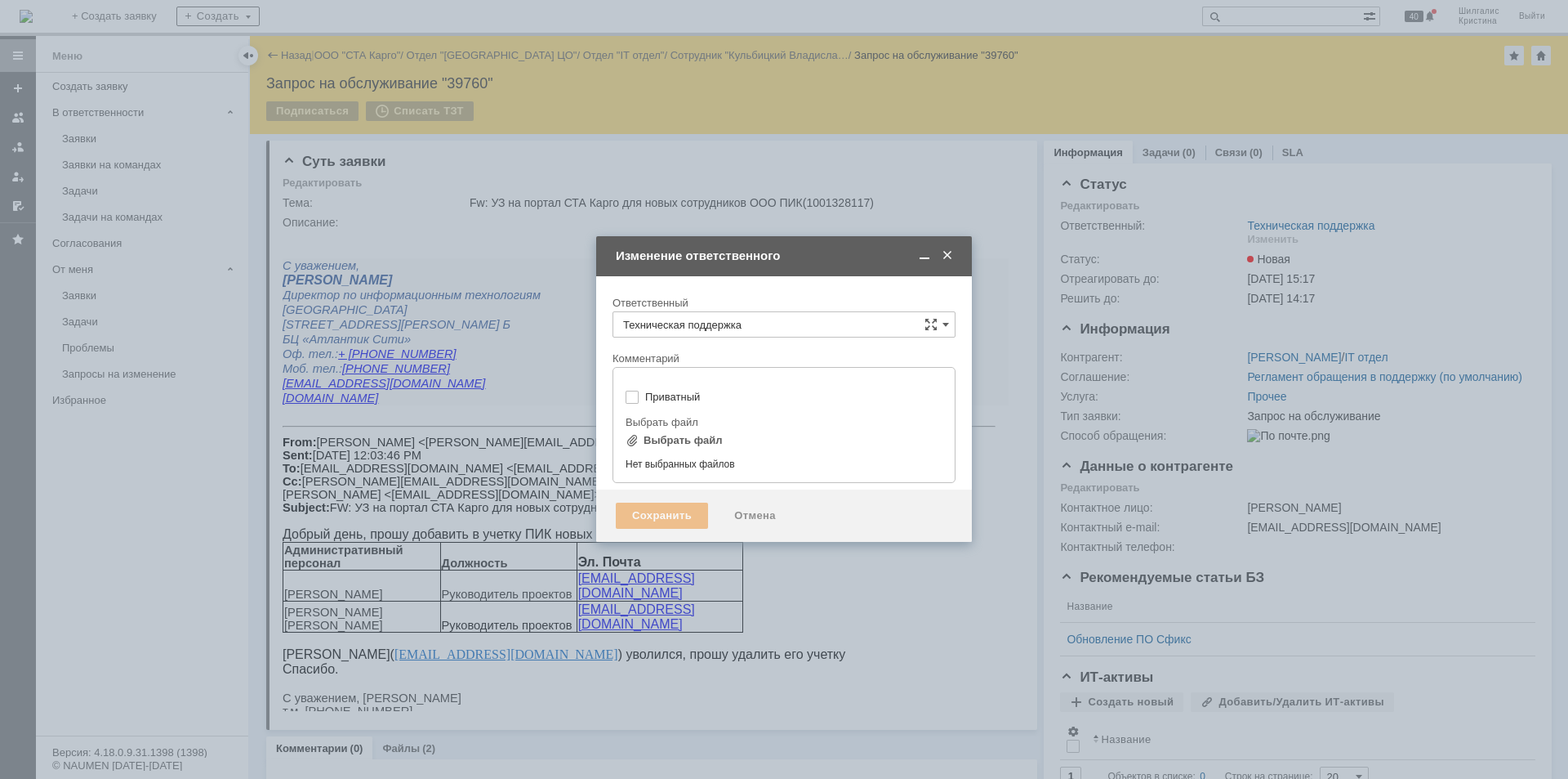
type input "[не указано]"
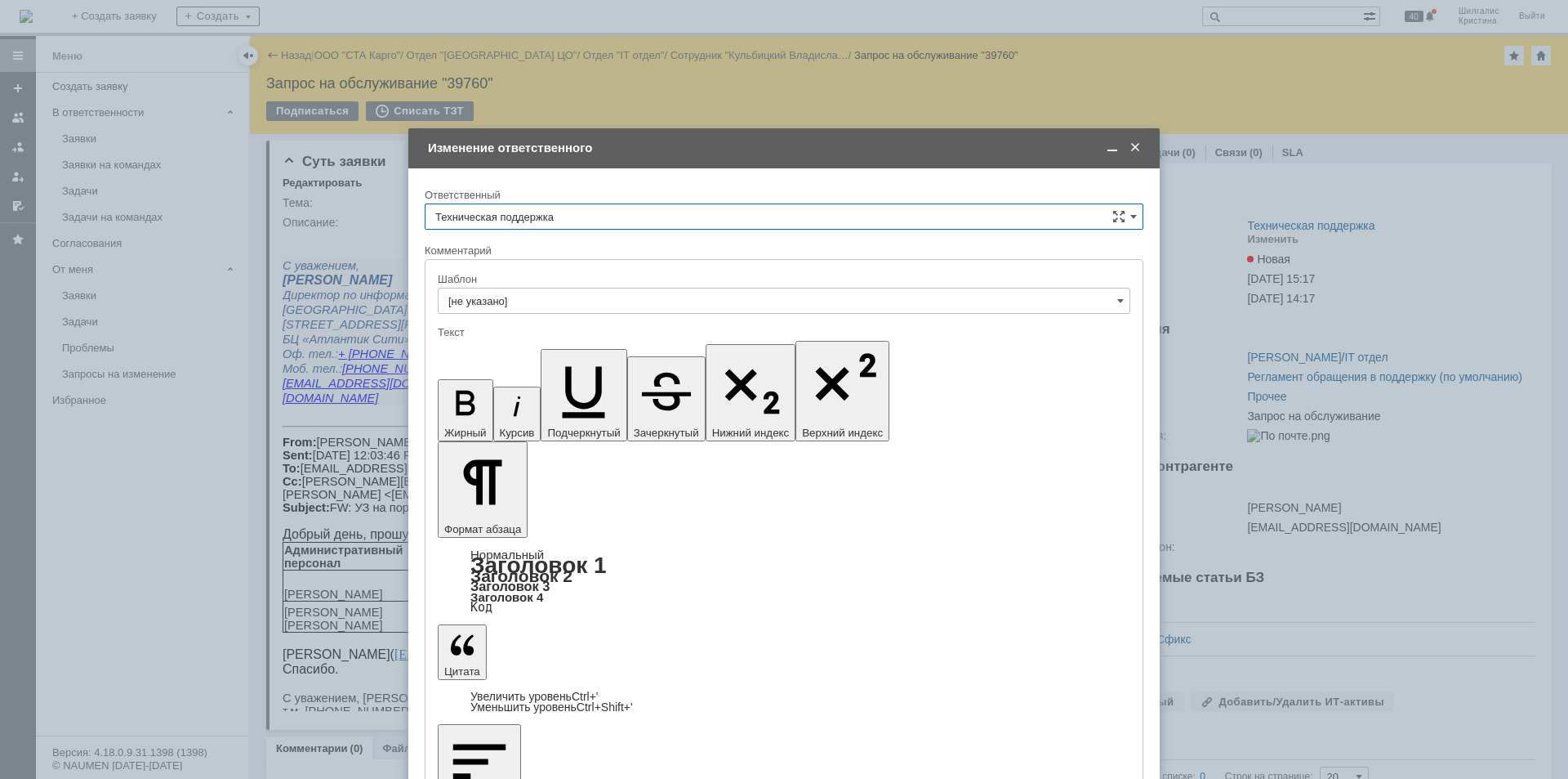
click at [603, 219] on input "Техническая поддержка" at bounding box center [784, 217] width 719 height 27
click at [550, 298] on span "[PERSON_NAME]" at bounding box center [784, 301] width 698 height 13
type input "[PERSON_NAME]"
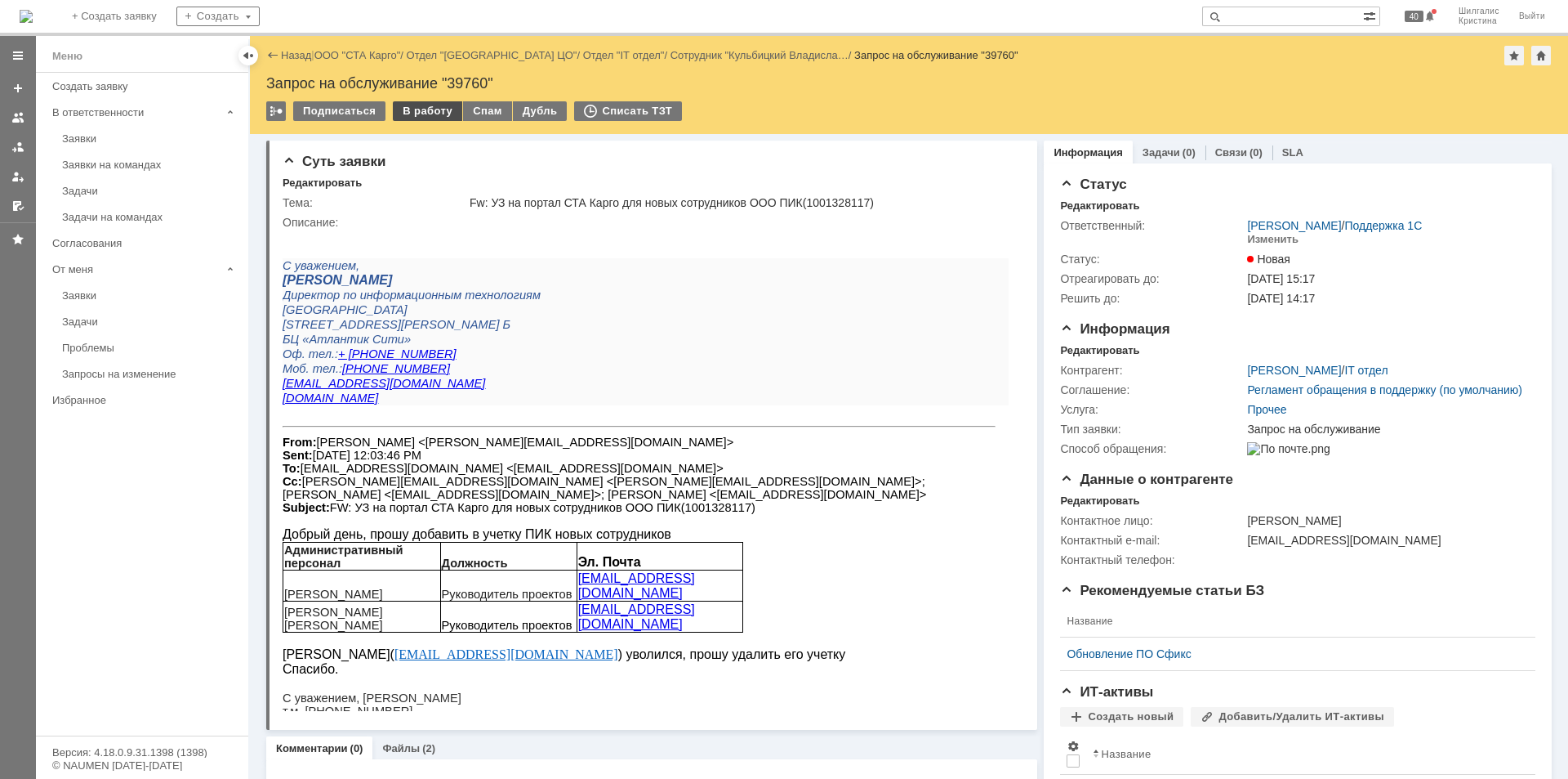
click at [423, 114] on div "В работу" at bounding box center [427, 111] width 69 height 20
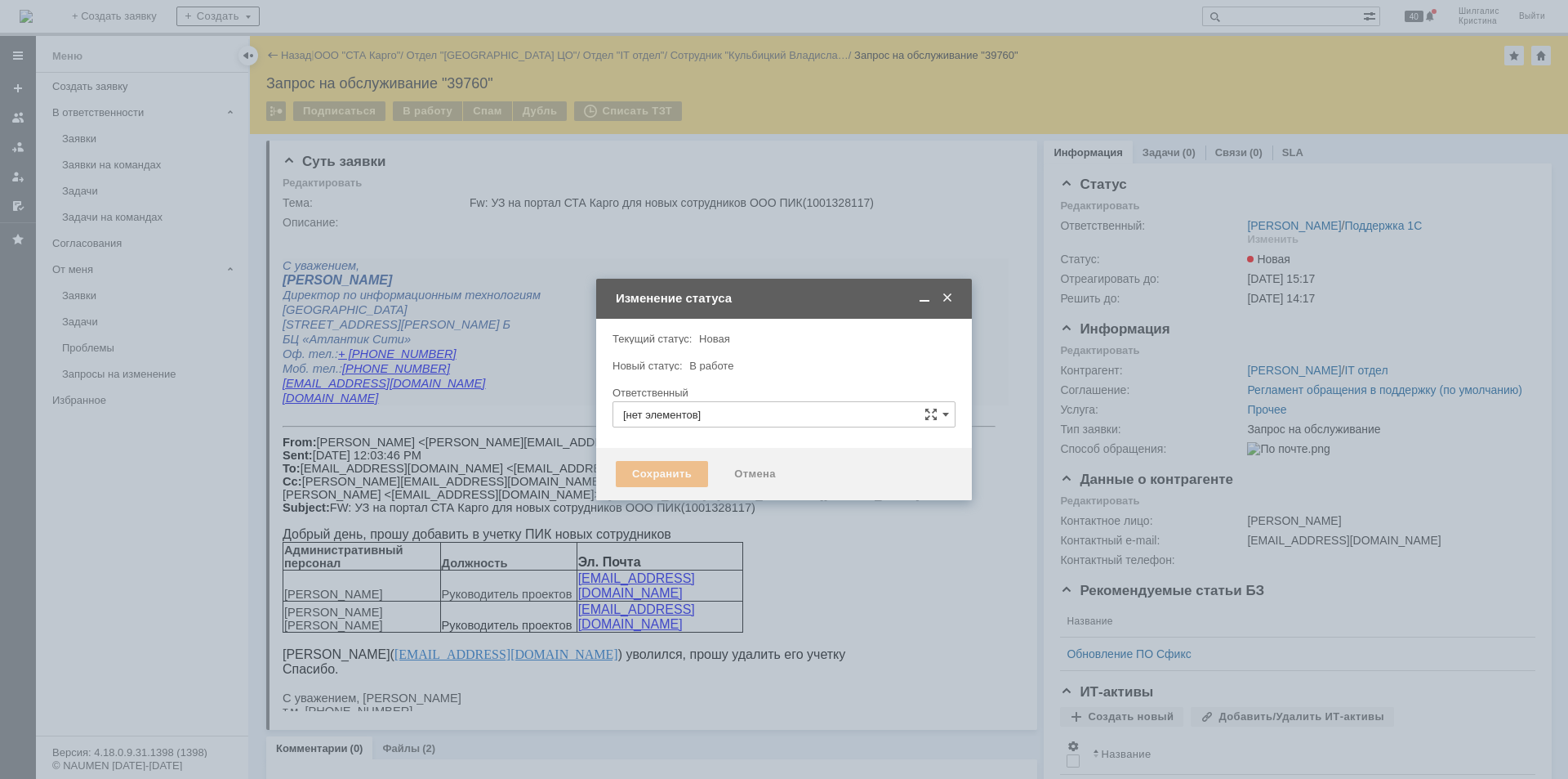
type input "[PERSON_NAME]"
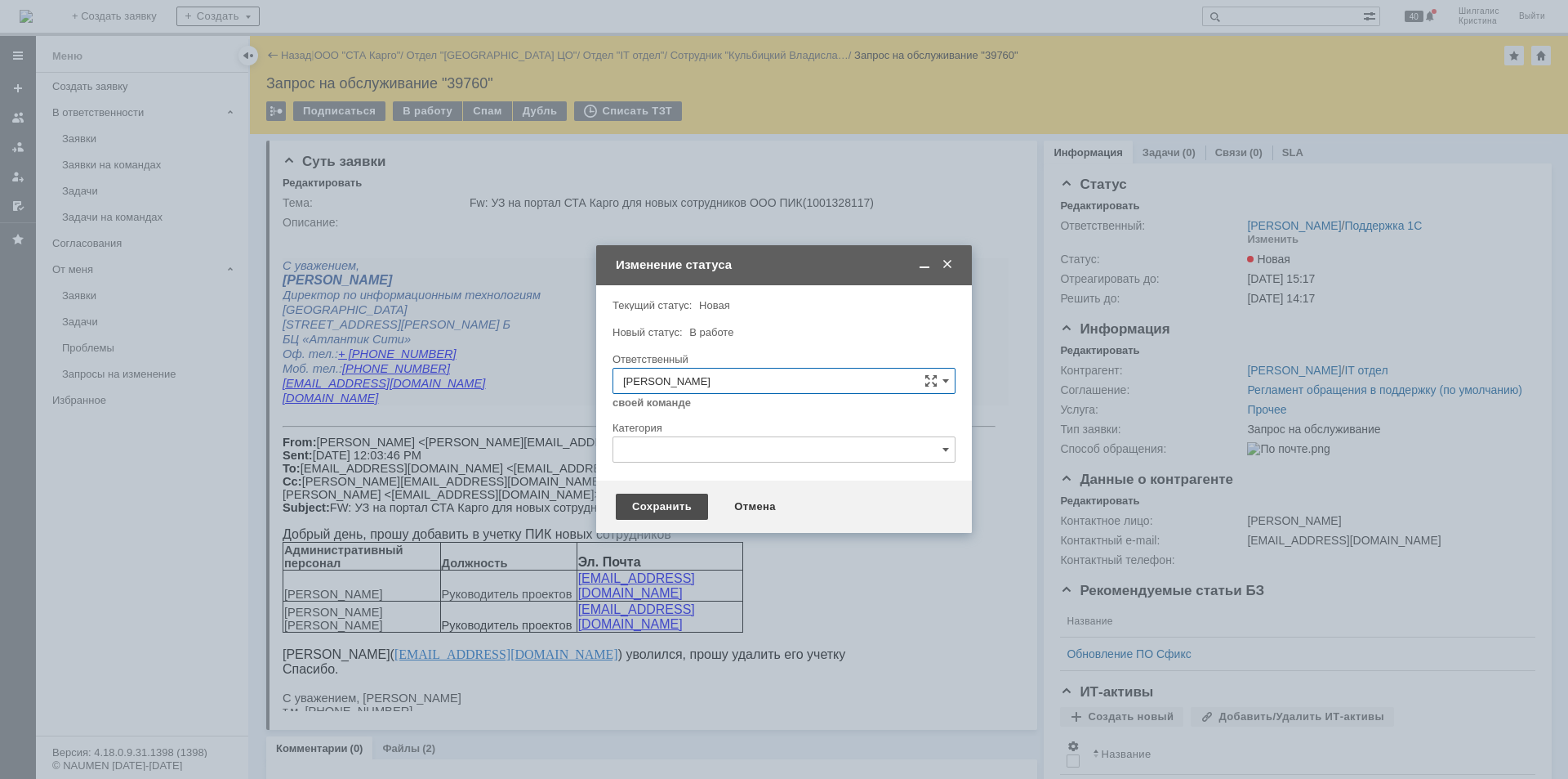
click at [648, 508] on div "Сохранить" at bounding box center [662, 507] width 92 height 27
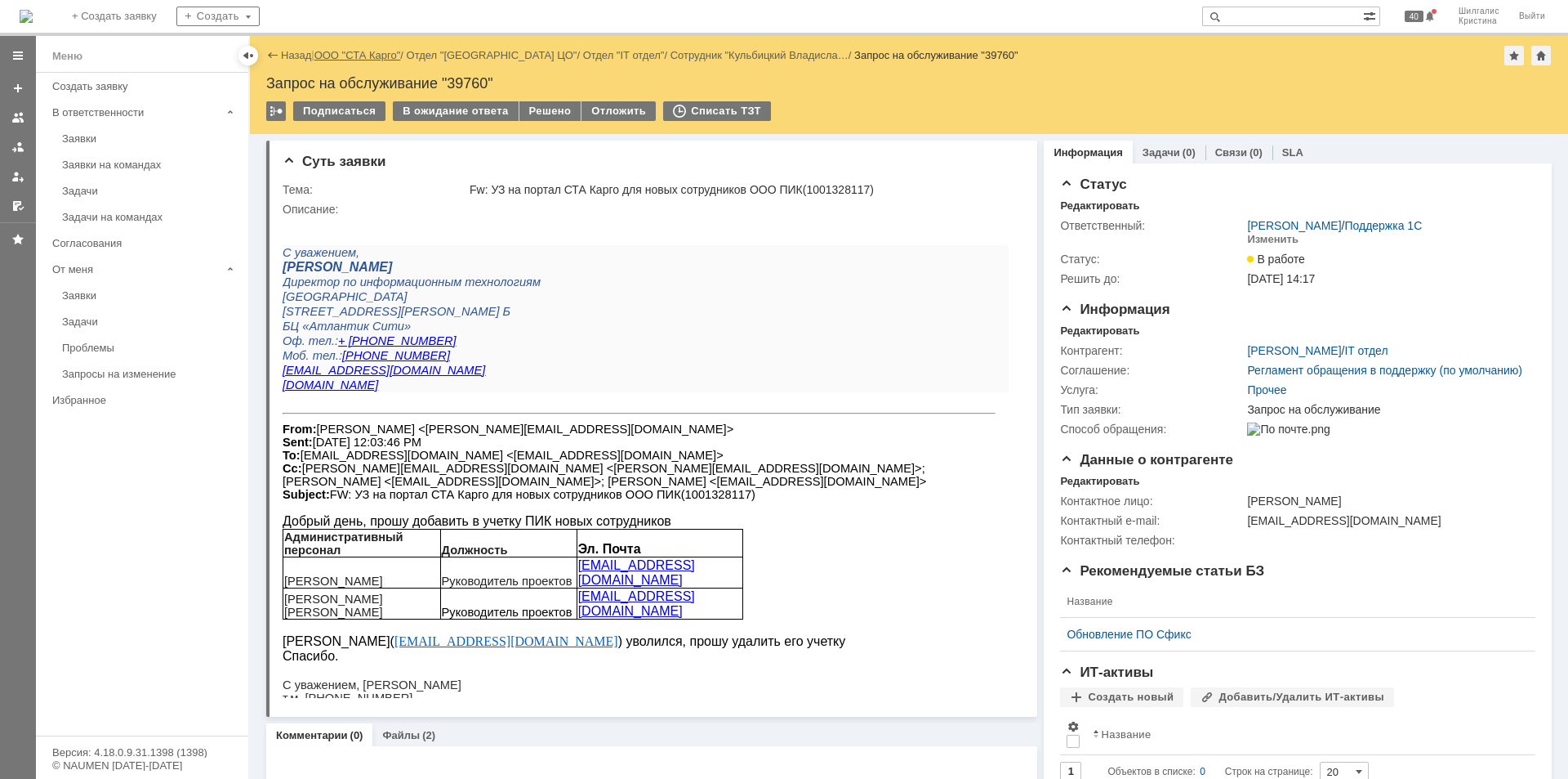
click at [364, 55] on link "ООО "СТА Карго"" at bounding box center [357, 55] width 86 height 12
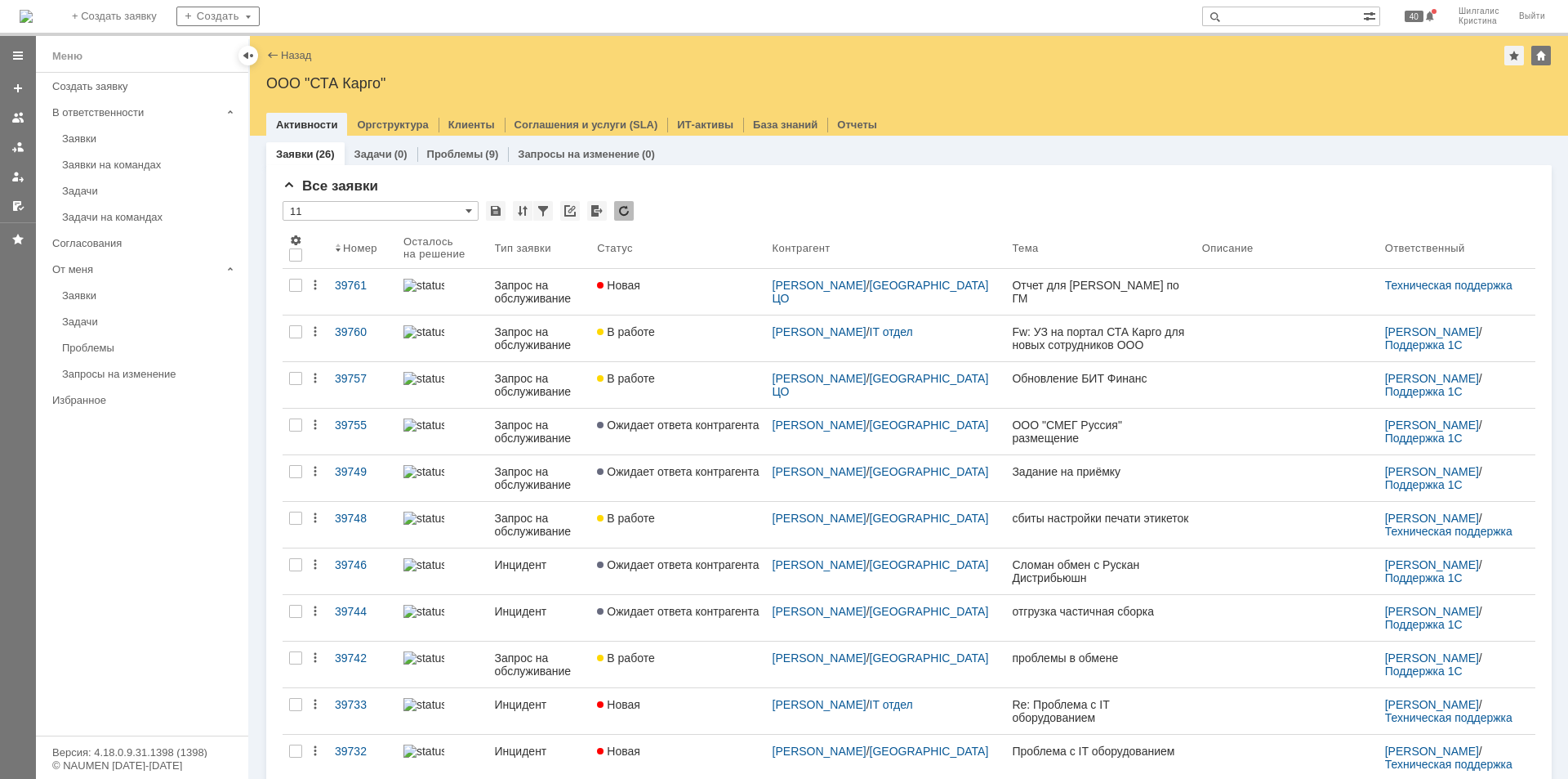
click at [689, 277] on link "Новая" at bounding box center [678, 292] width 175 height 46
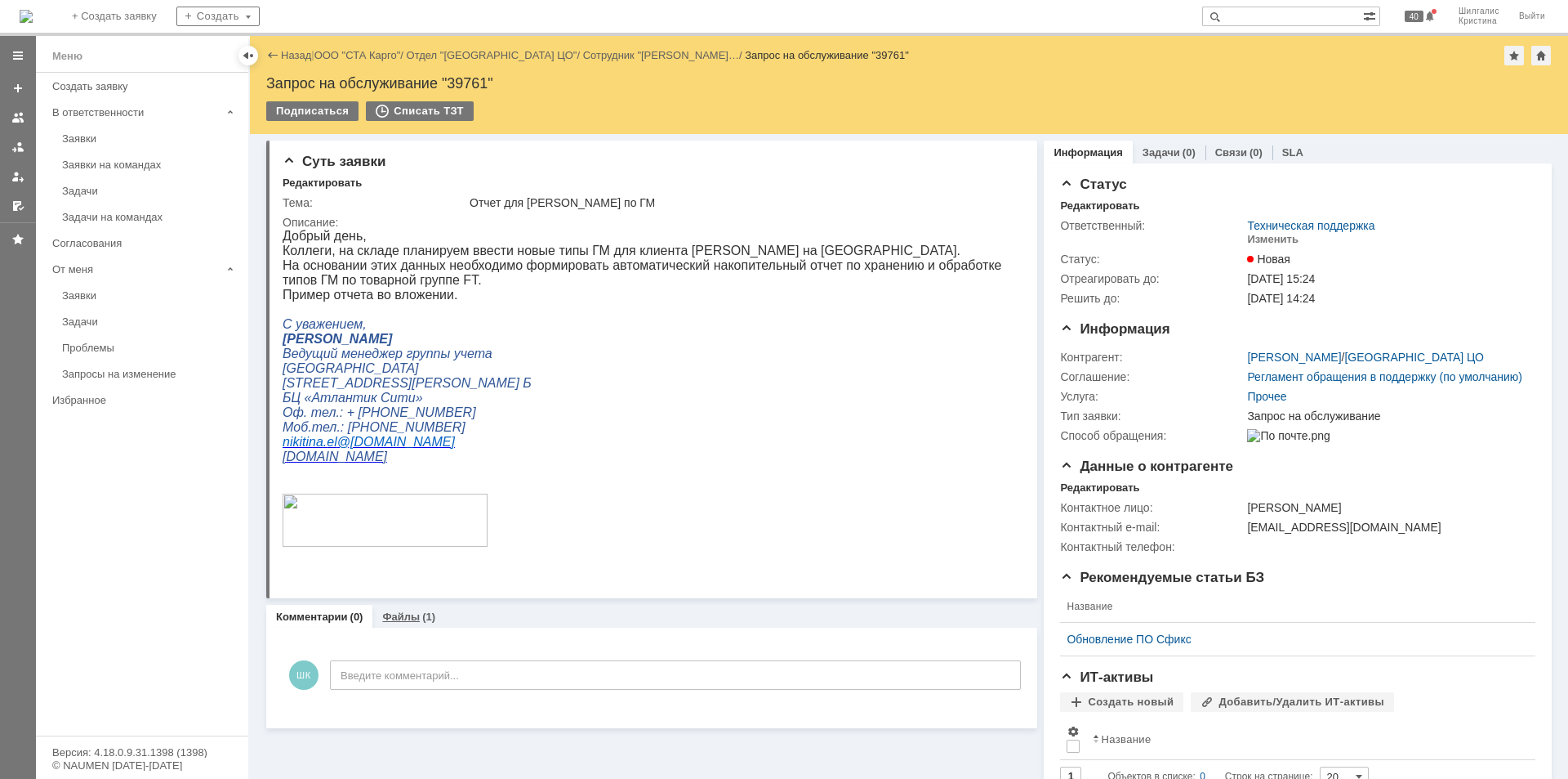
click at [399, 616] on link "Файлы" at bounding box center [402, 617] width 38 height 12
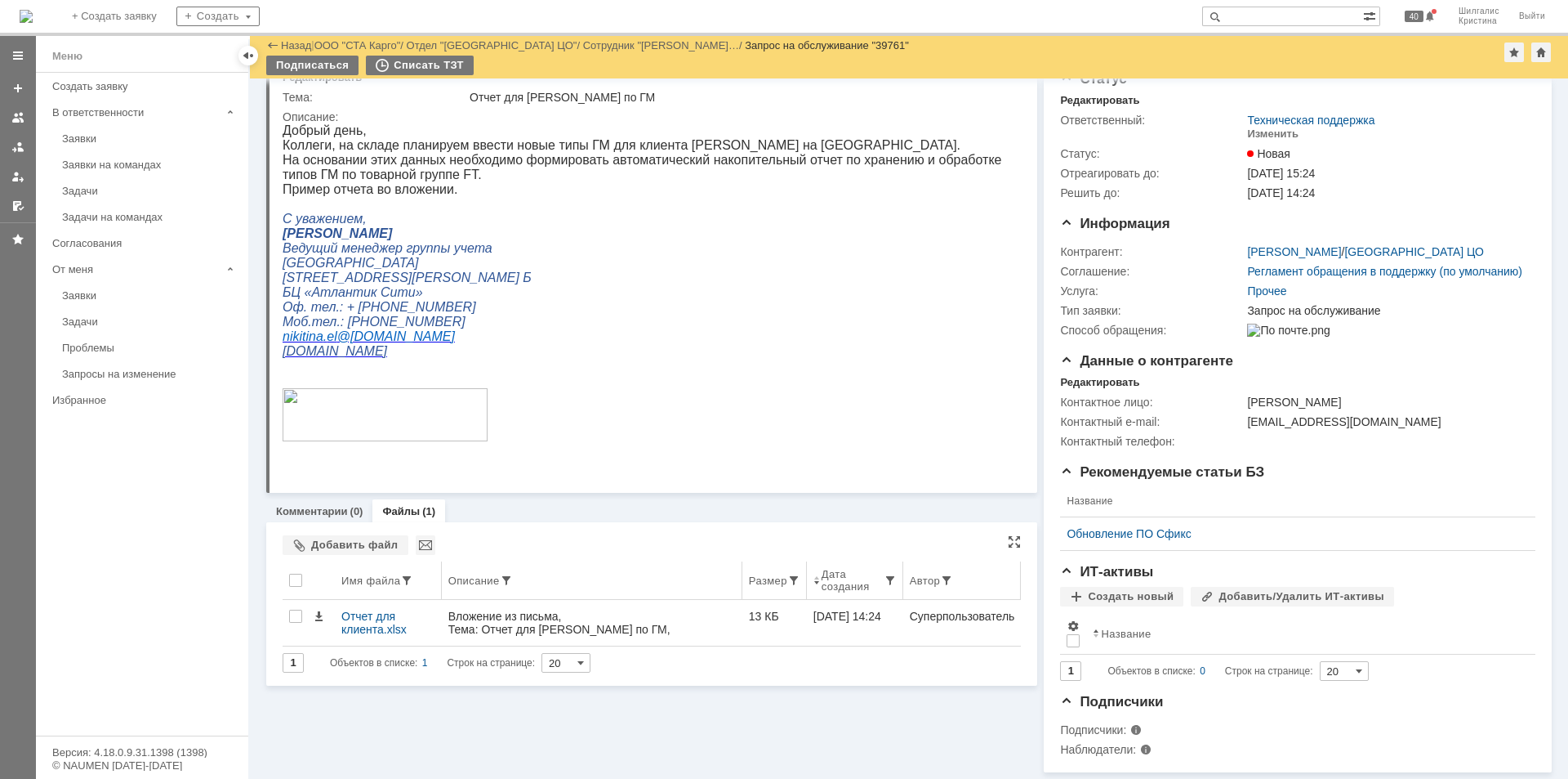
scroll to position [73, 0]
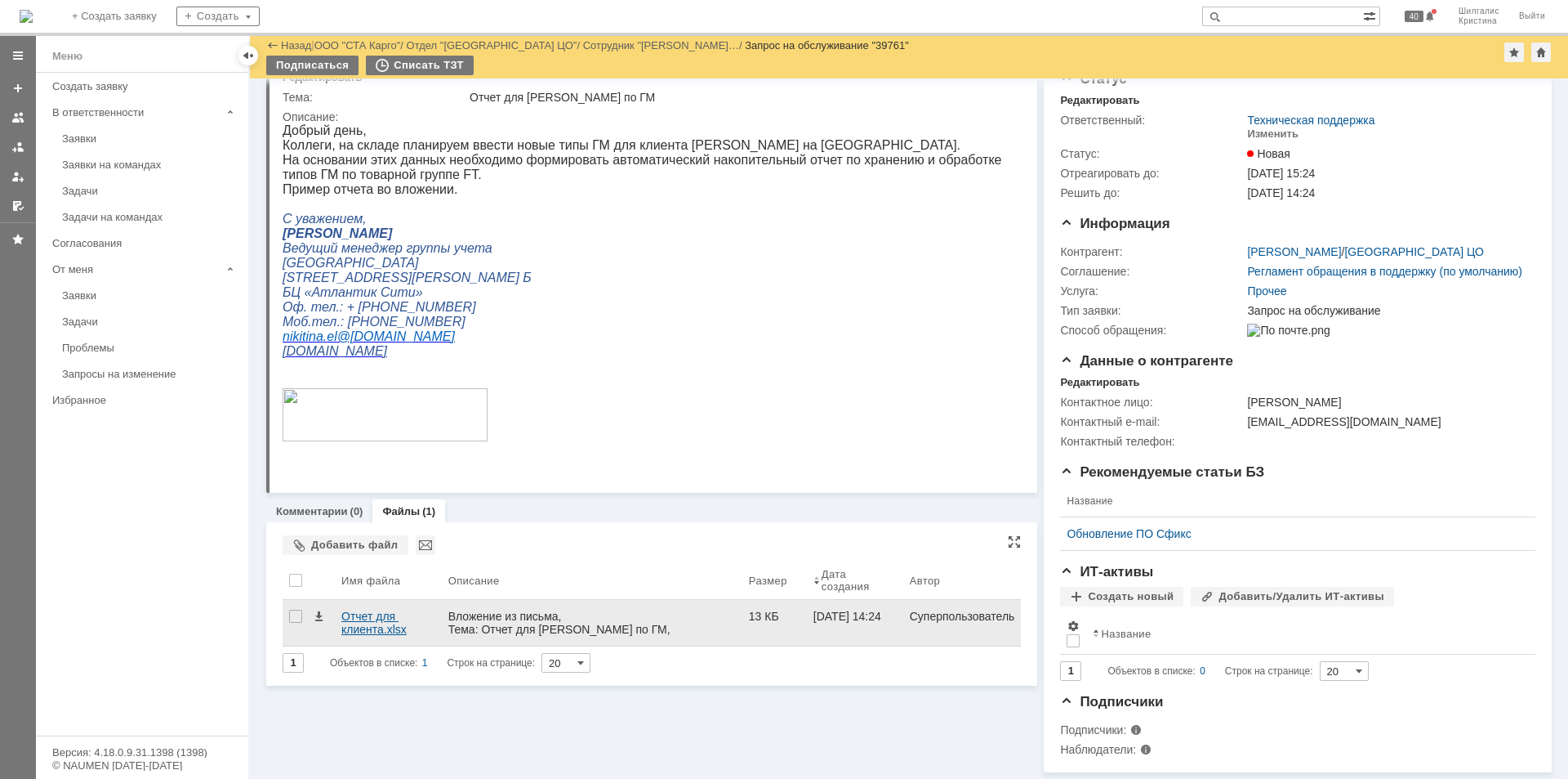
click at [359, 610] on div "Отчет для клиента.xlsx" at bounding box center [388, 623] width 94 height 27
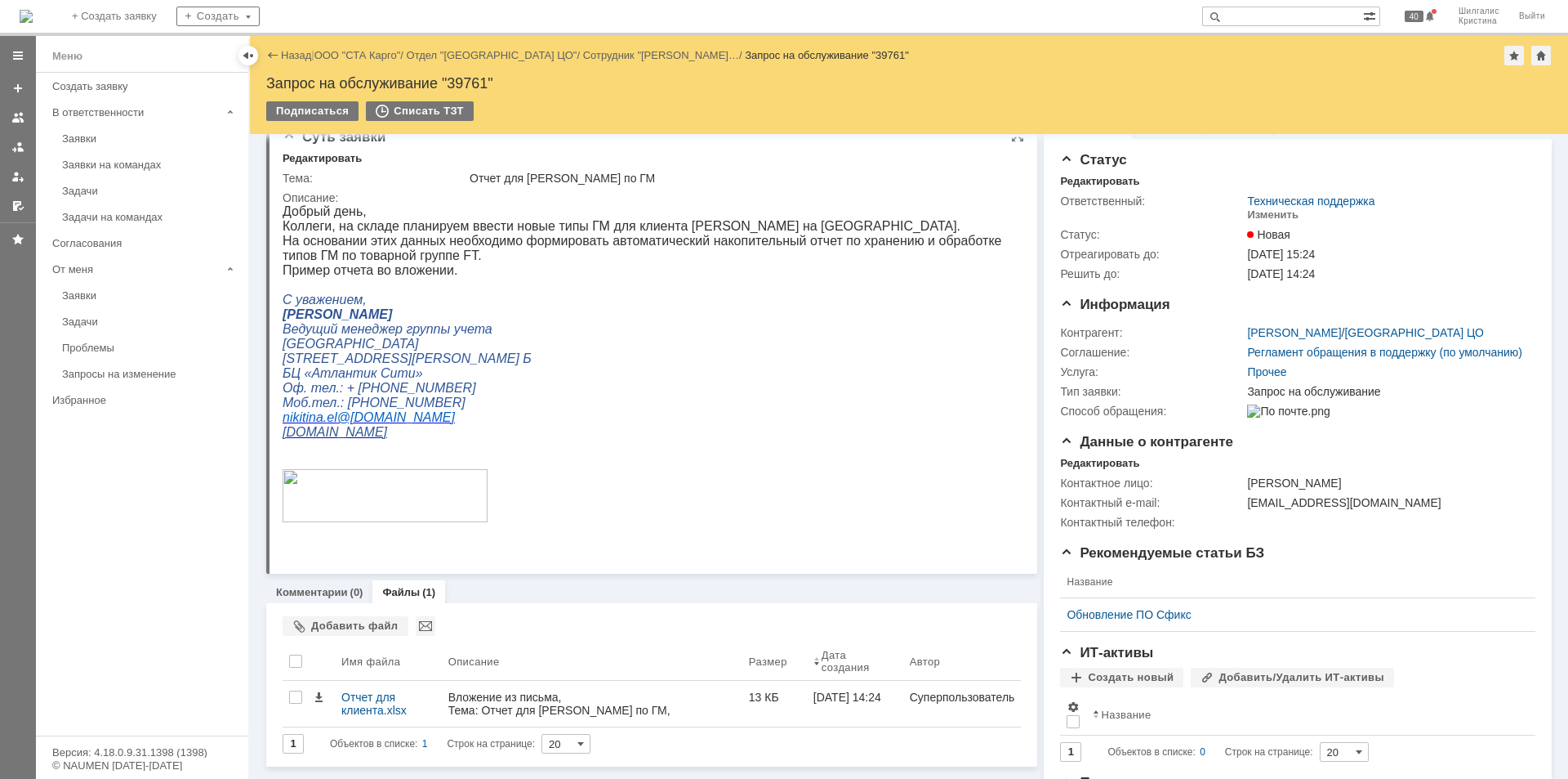
scroll to position [0, 0]
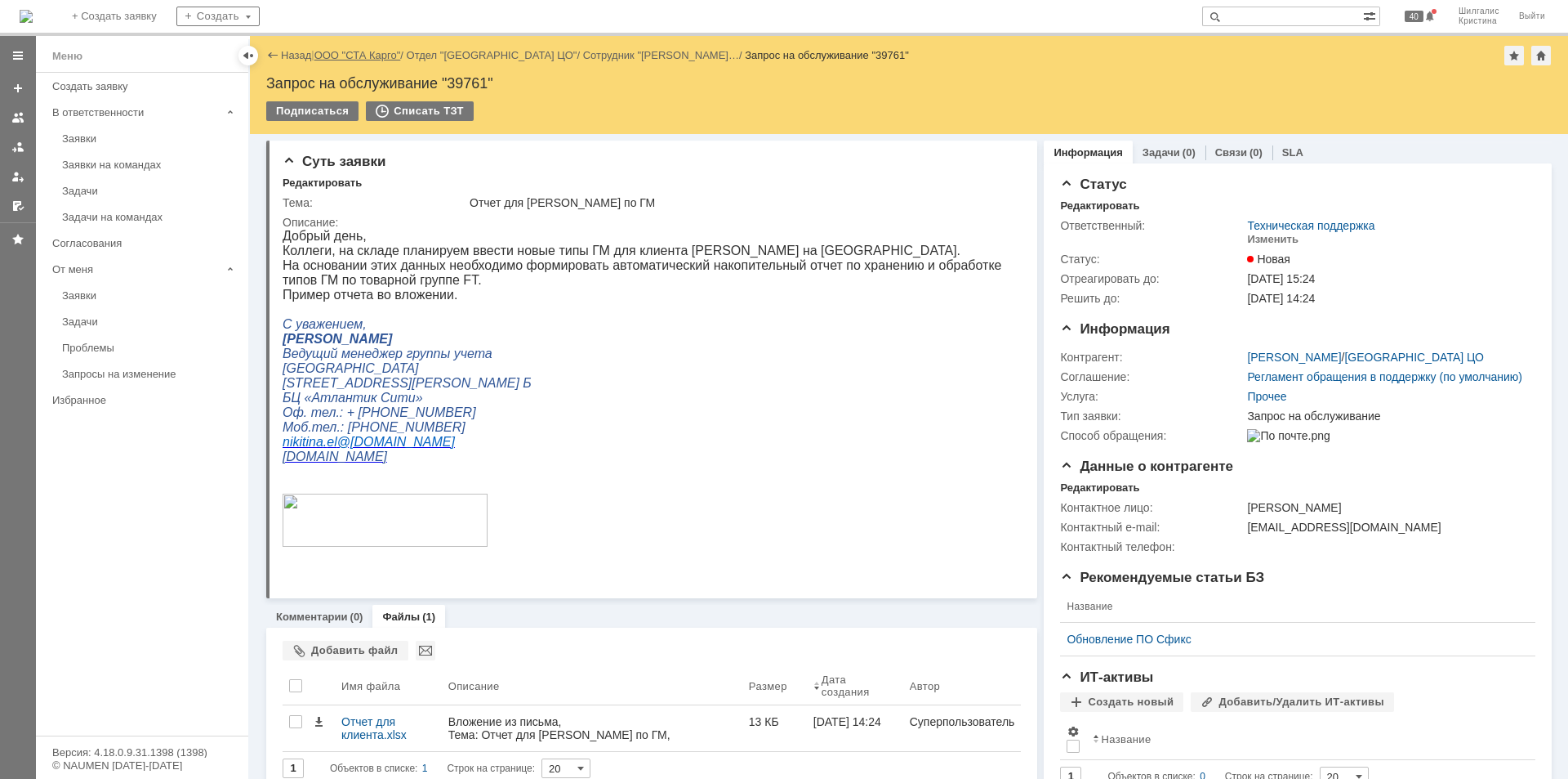
click at [358, 51] on link "ООО "СТА Карго"" at bounding box center [357, 55] width 86 height 12
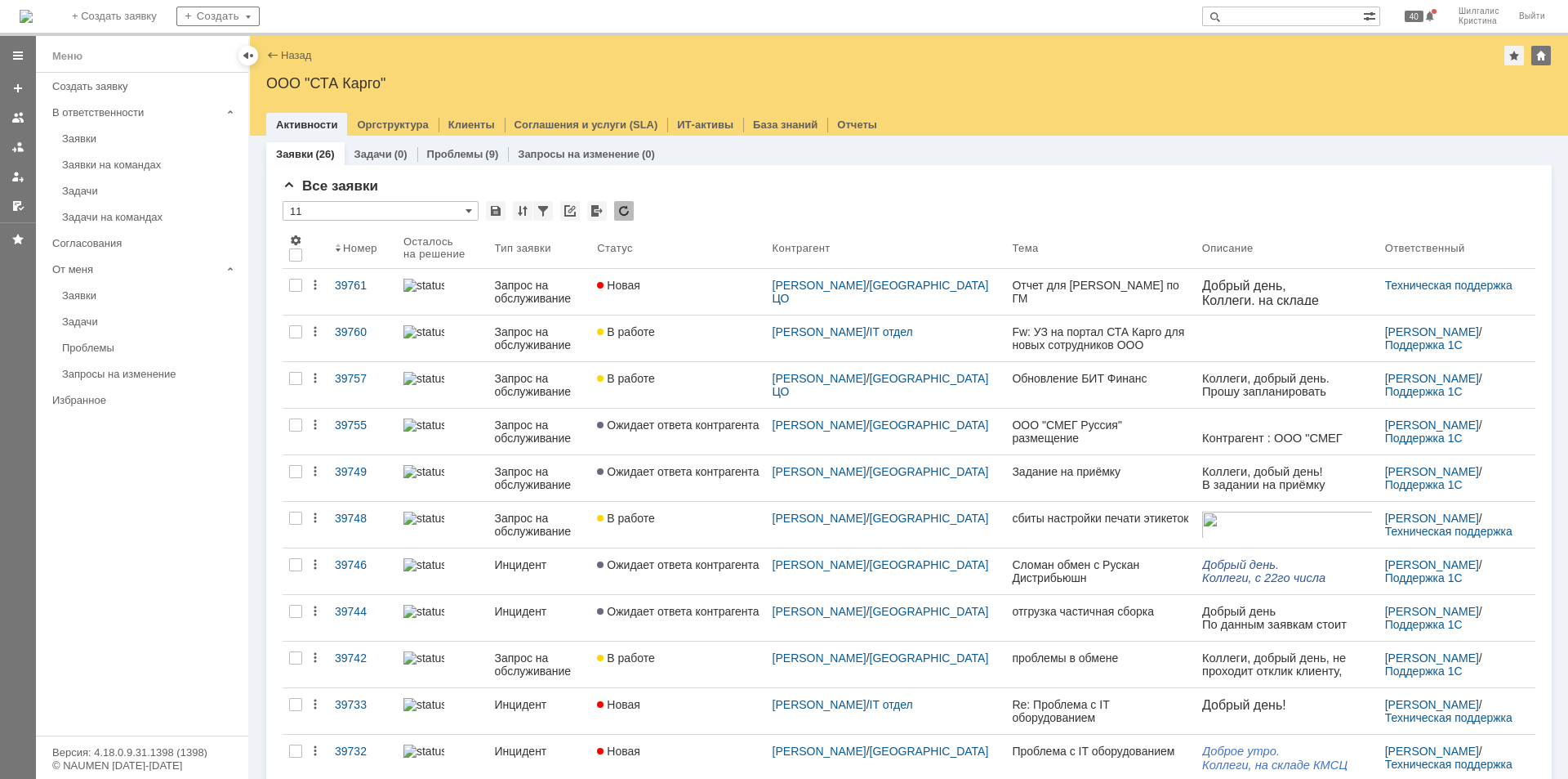
click at [687, 342] on link "В работе" at bounding box center [678, 338] width 175 height 46
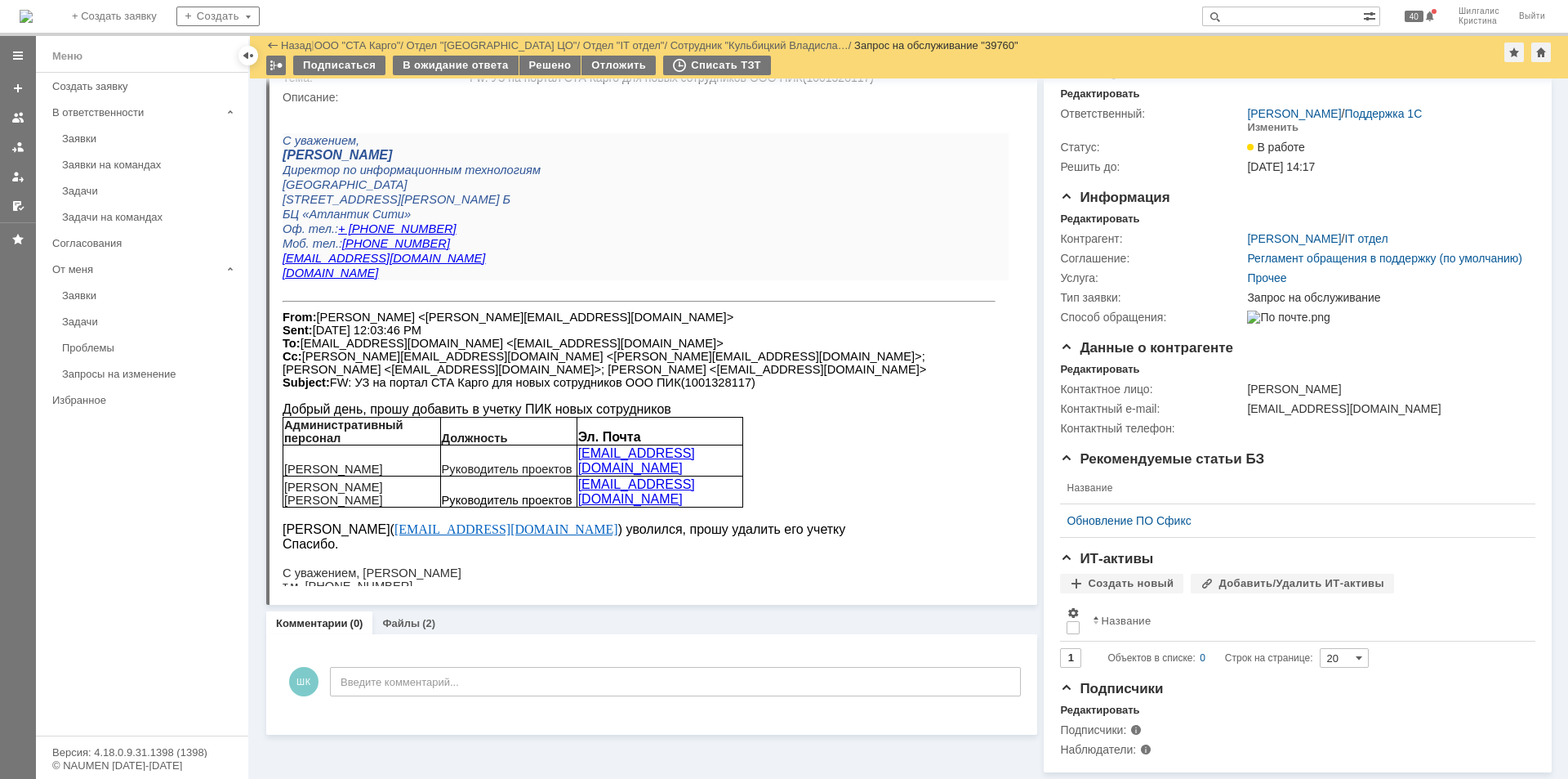
scroll to position [80, 0]
drag, startPoint x: 529, startPoint y: 501, endPoint x: 393, endPoint y: 502, distance: 136.0
click at [393, 522] on div "Прудников Артем( prudnikovpik@yandex.ru ) уволился, прошу удалить его учетку" at bounding box center [646, 529] width 727 height 14
copy link "prudnikovpik@yandex.ru"
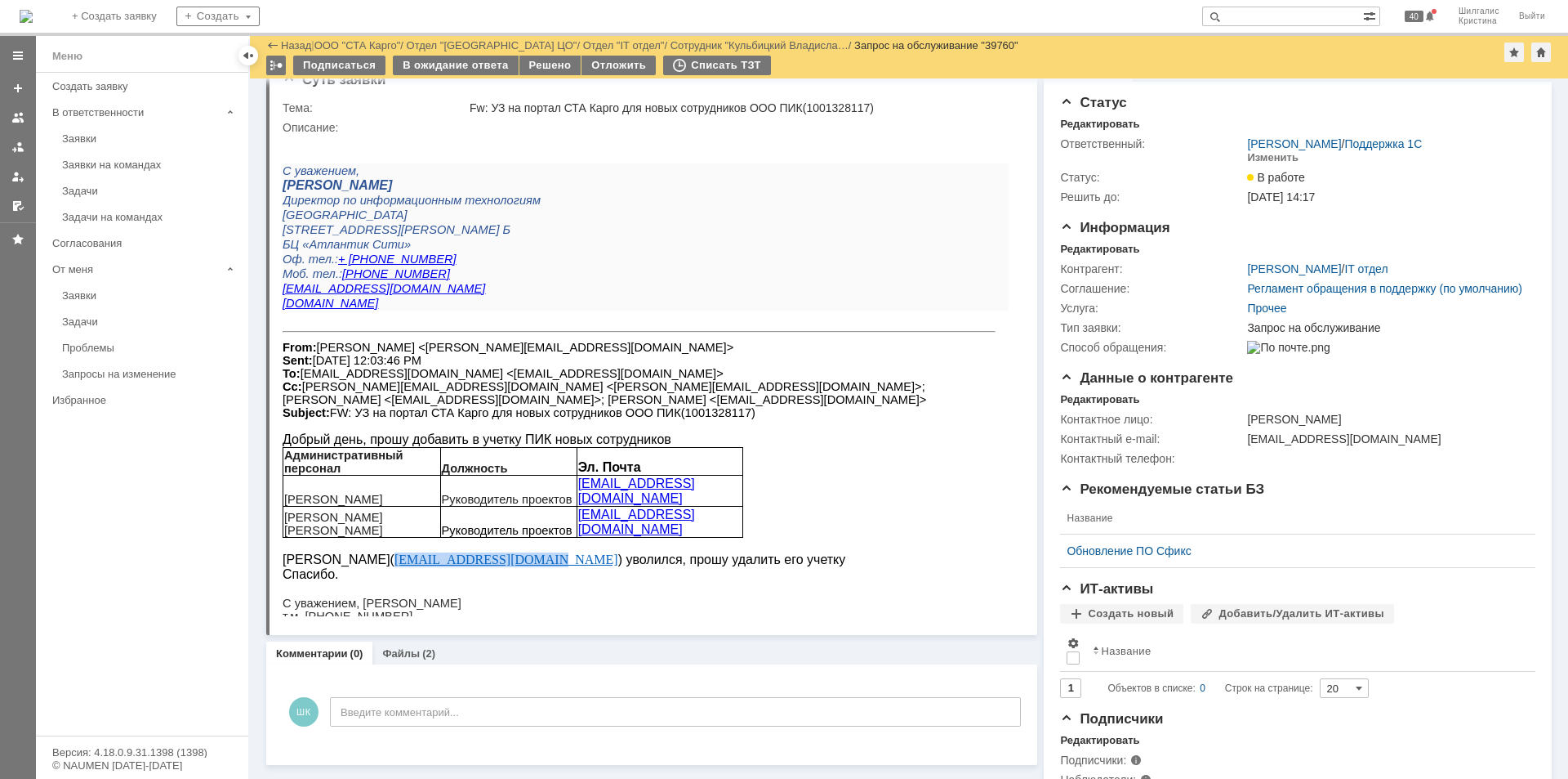
scroll to position [0, 0]
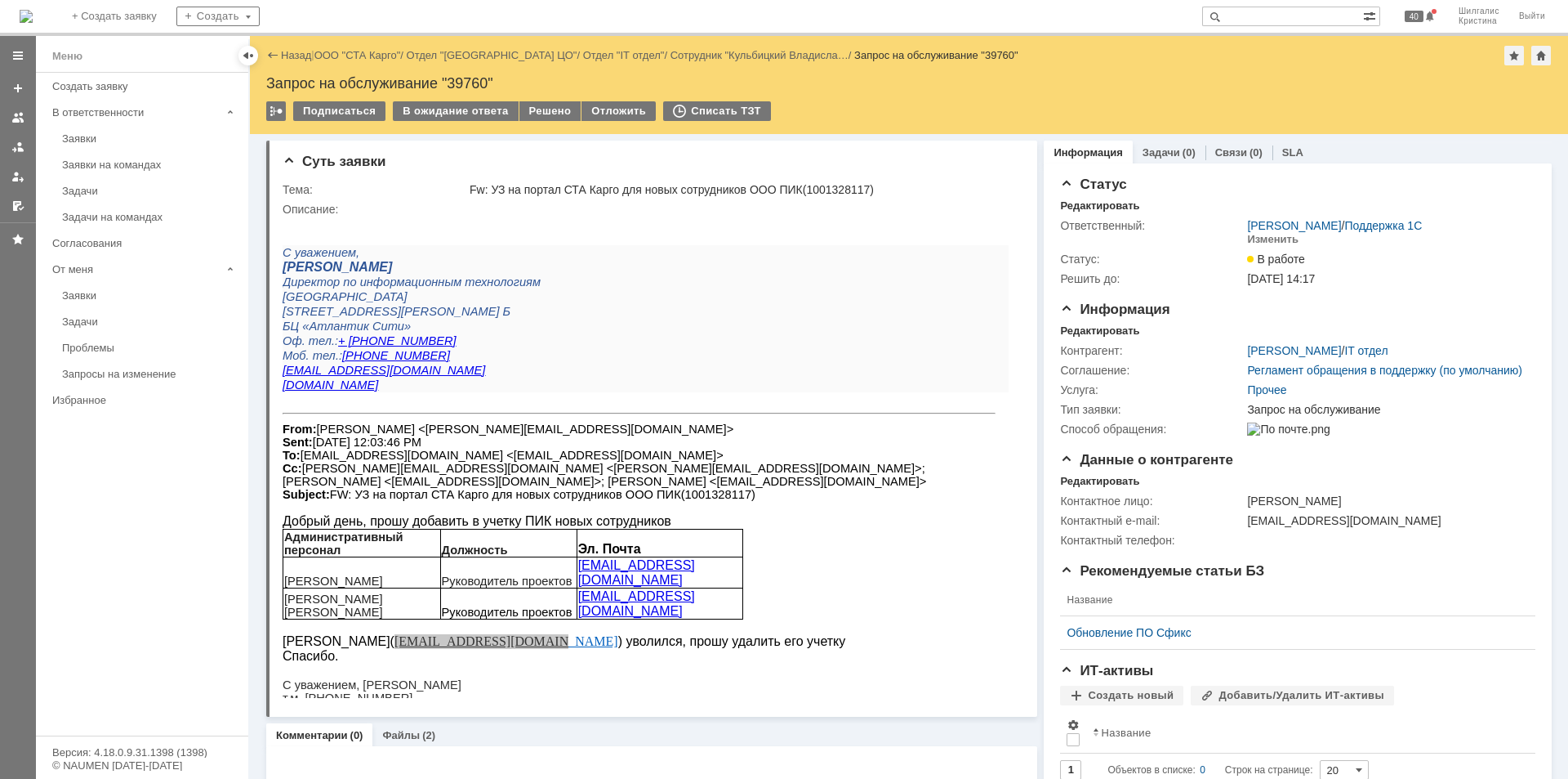
click at [1290, 17] on input "text" at bounding box center [1282, 16] width 161 height 20
paste input "prudnikovpik@yandex"
type input "prudnikovpik@yandex"
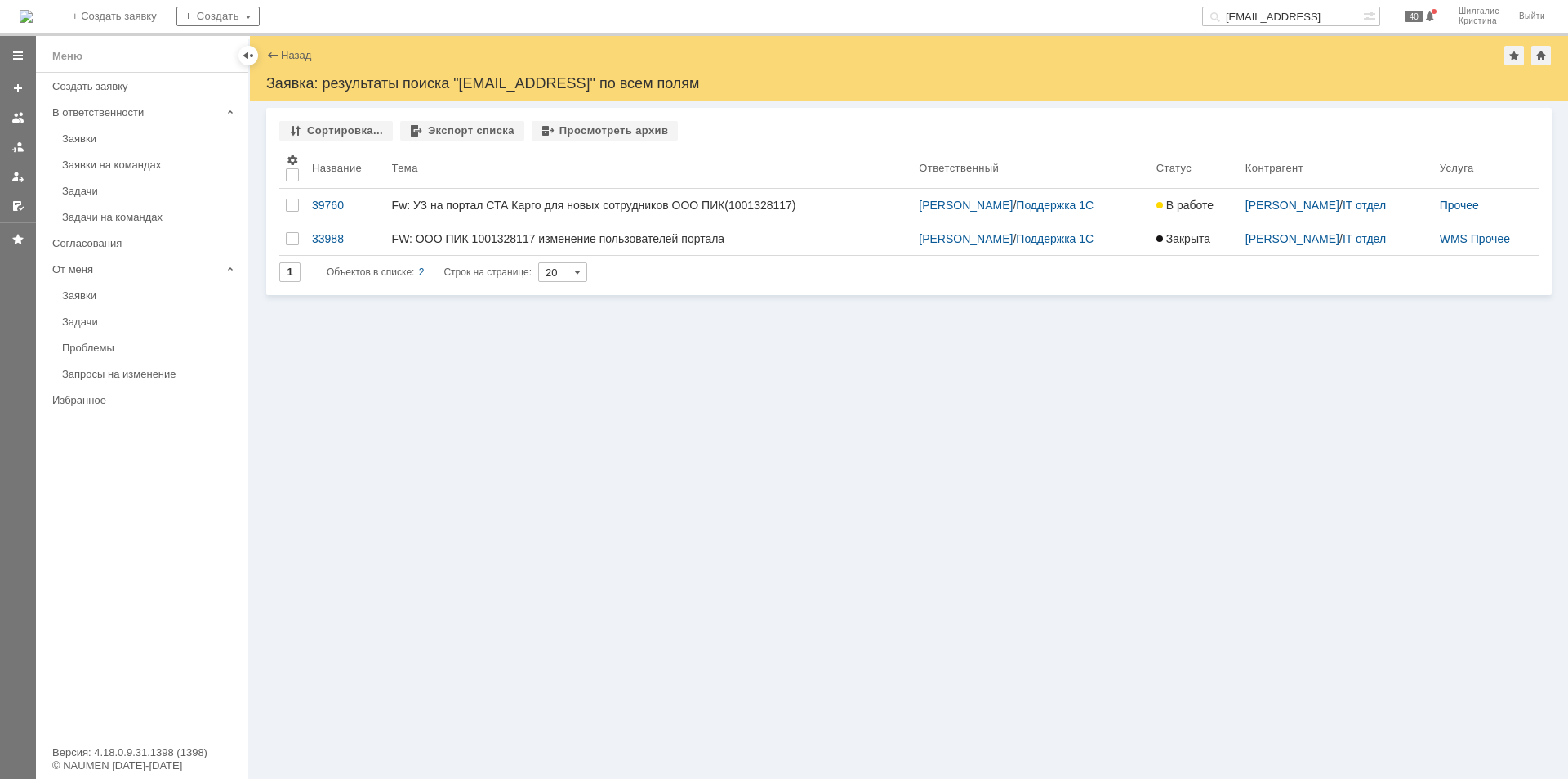
click at [655, 229] on link "FW: ООО ПИК 1001328117 изменение пользователей портала" at bounding box center [650, 238] width 528 height 32
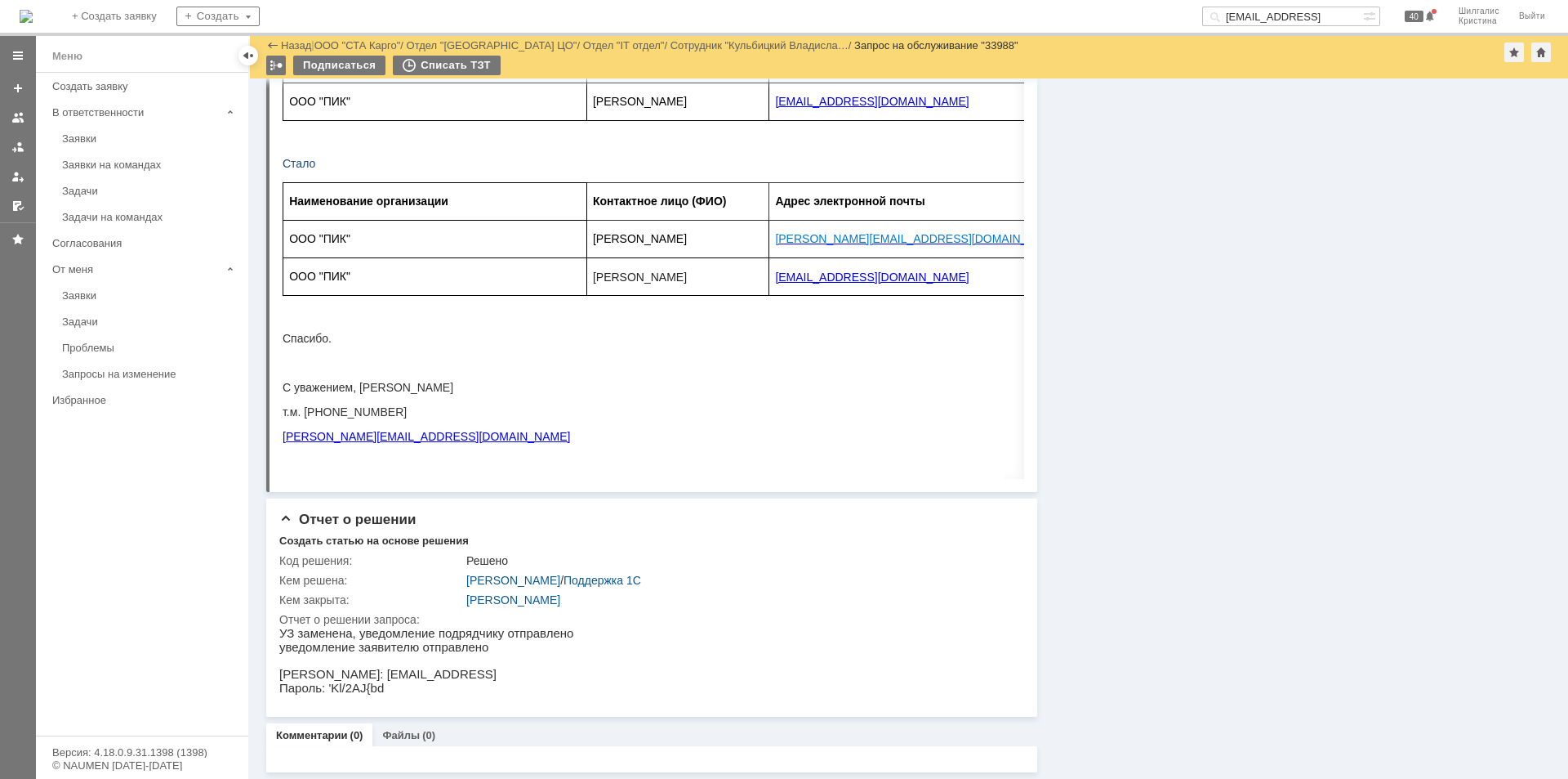
scroll to position [818, 0]
drag, startPoint x: 383, startPoint y: 687, endPoint x: 321, endPoint y: 685, distance: 62.0
click at [322, 687] on p "Пароль: 'Kl/2AJ{bd" at bounding box center [426, 688] width 294 height 14
copy p "'Kl/2AJ{bd"
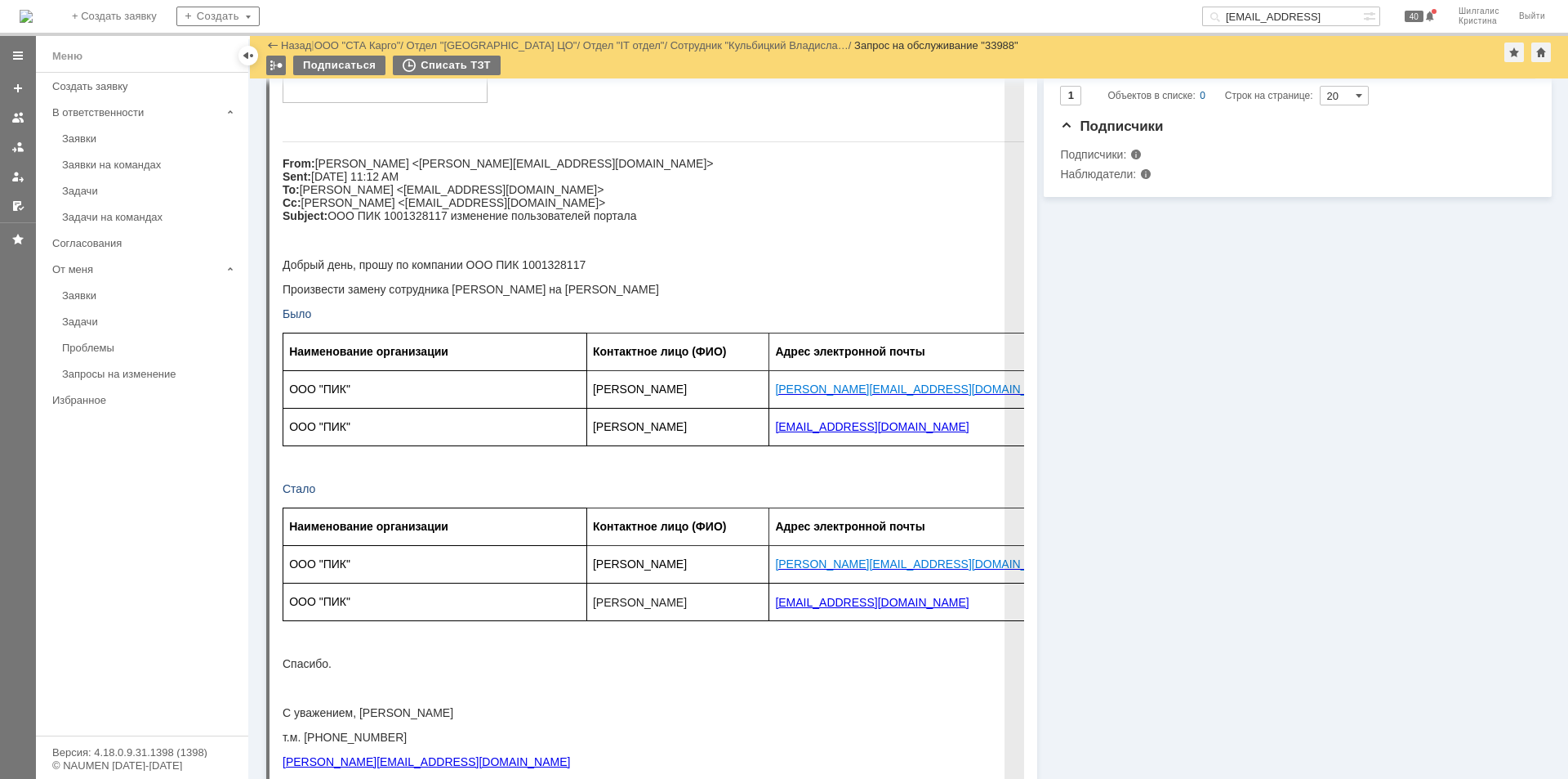
scroll to position [1, 0]
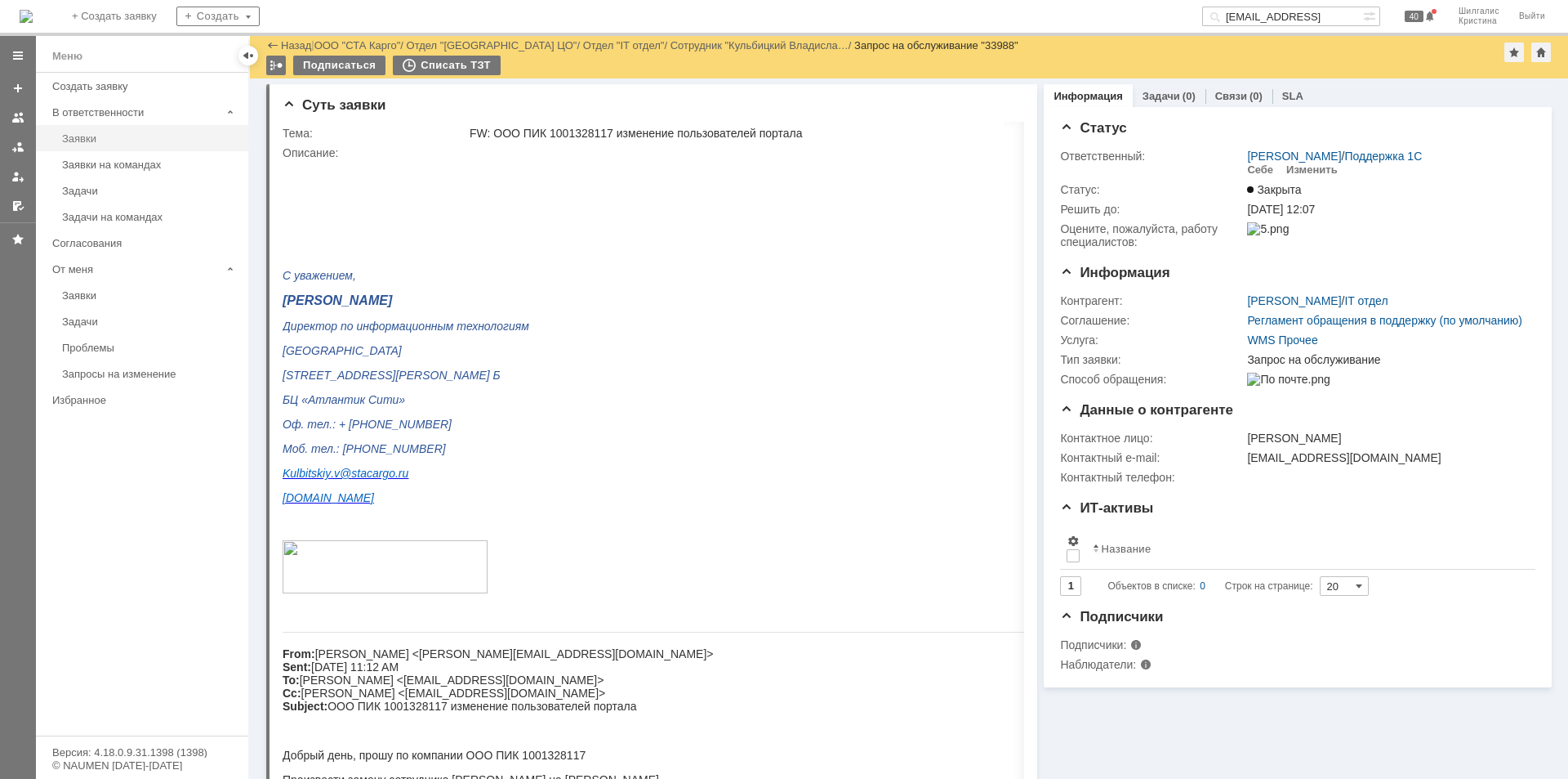
click at [114, 143] on div "Заявки" at bounding box center [150, 138] width 177 height 12
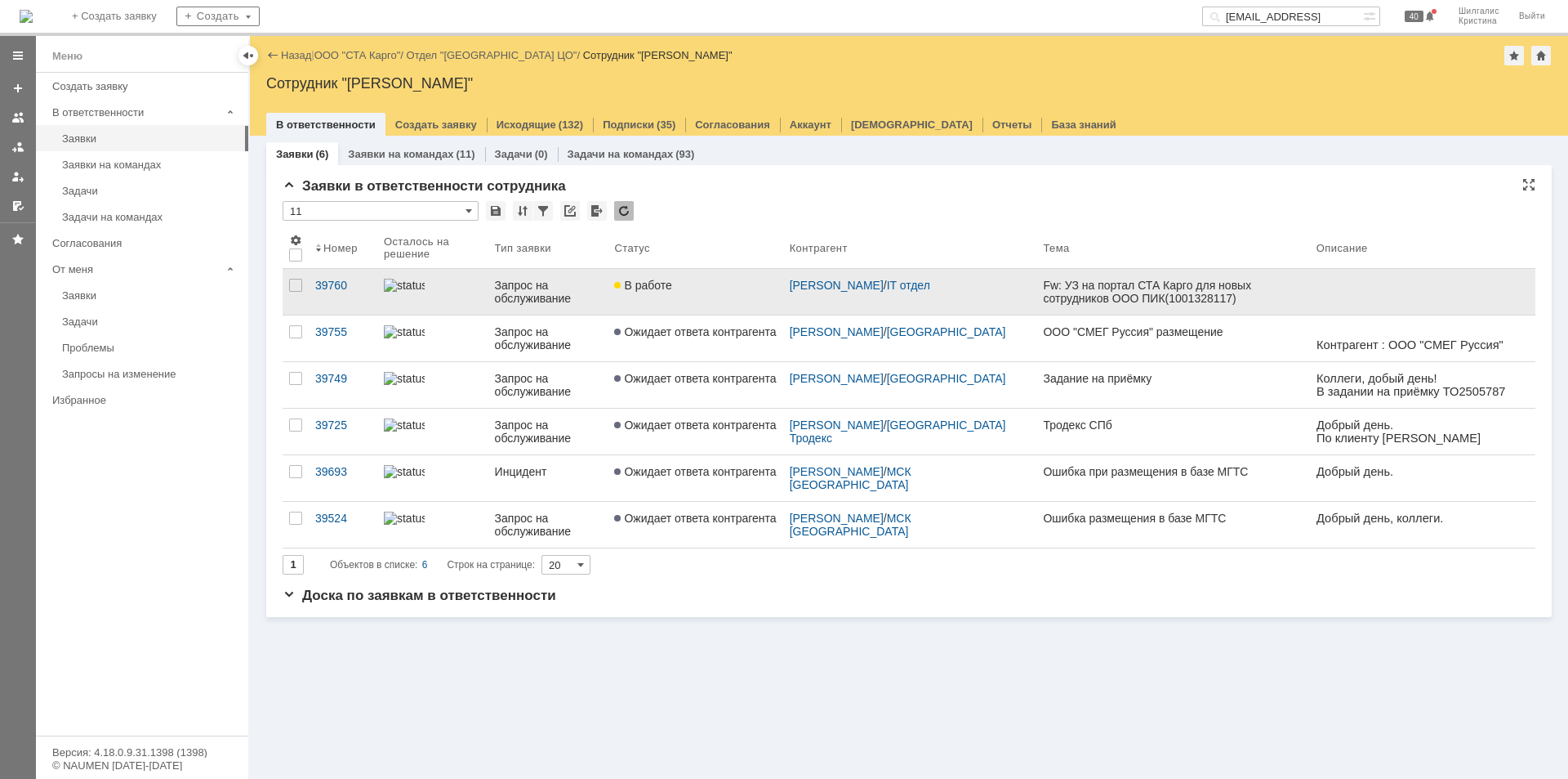
click at [709, 283] on div "В работе" at bounding box center [695, 285] width 161 height 13
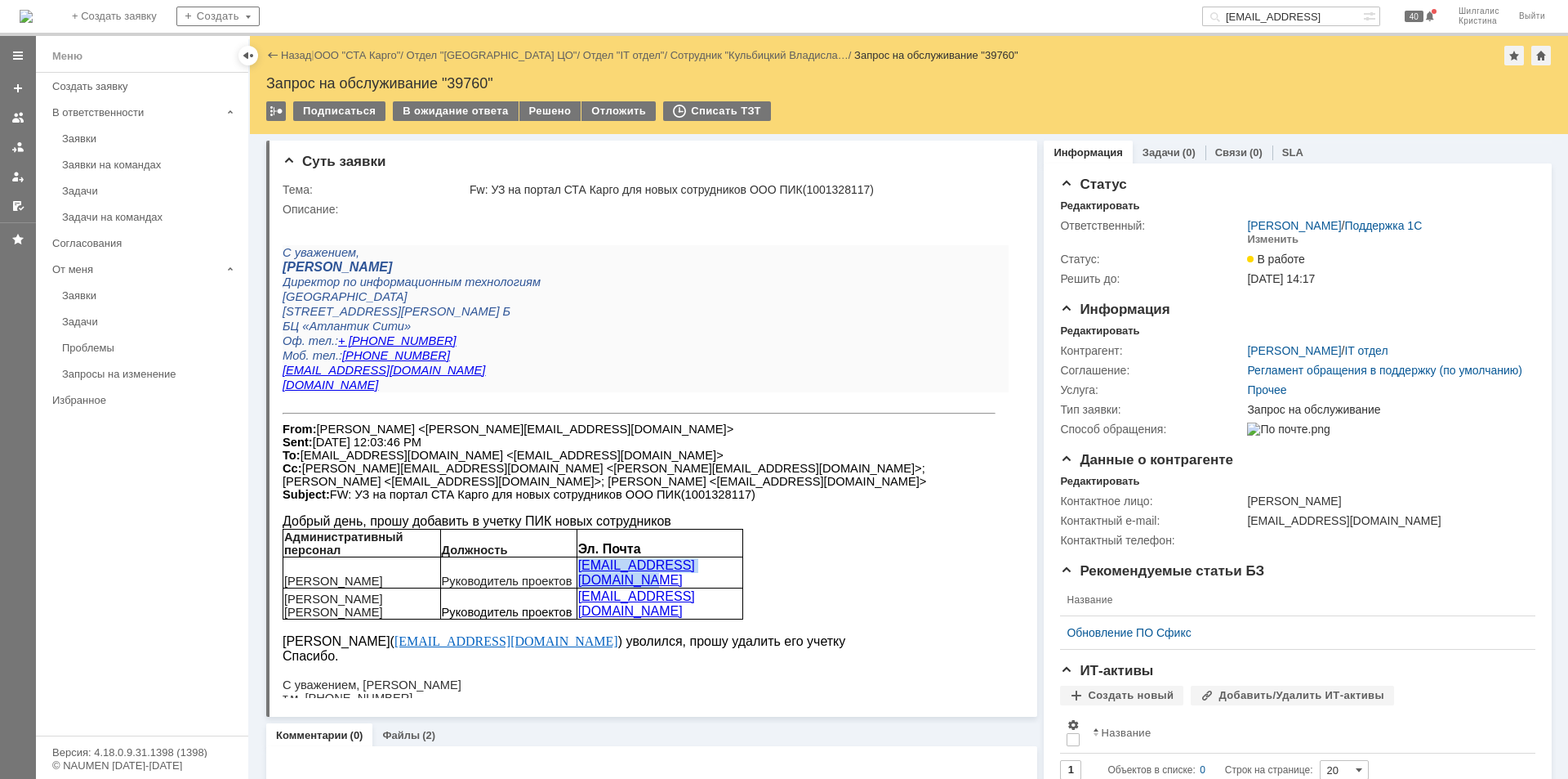
drag, startPoint x: 733, startPoint y: 565, endPoint x: 580, endPoint y: 558, distance: 153.2
click at [580, 558] on div "nik.moshkin.pik@yandex.ru" at bounding box center [660, 572] width 163 height 29
copy link "nik.moshkin.pik@yandex.ru"
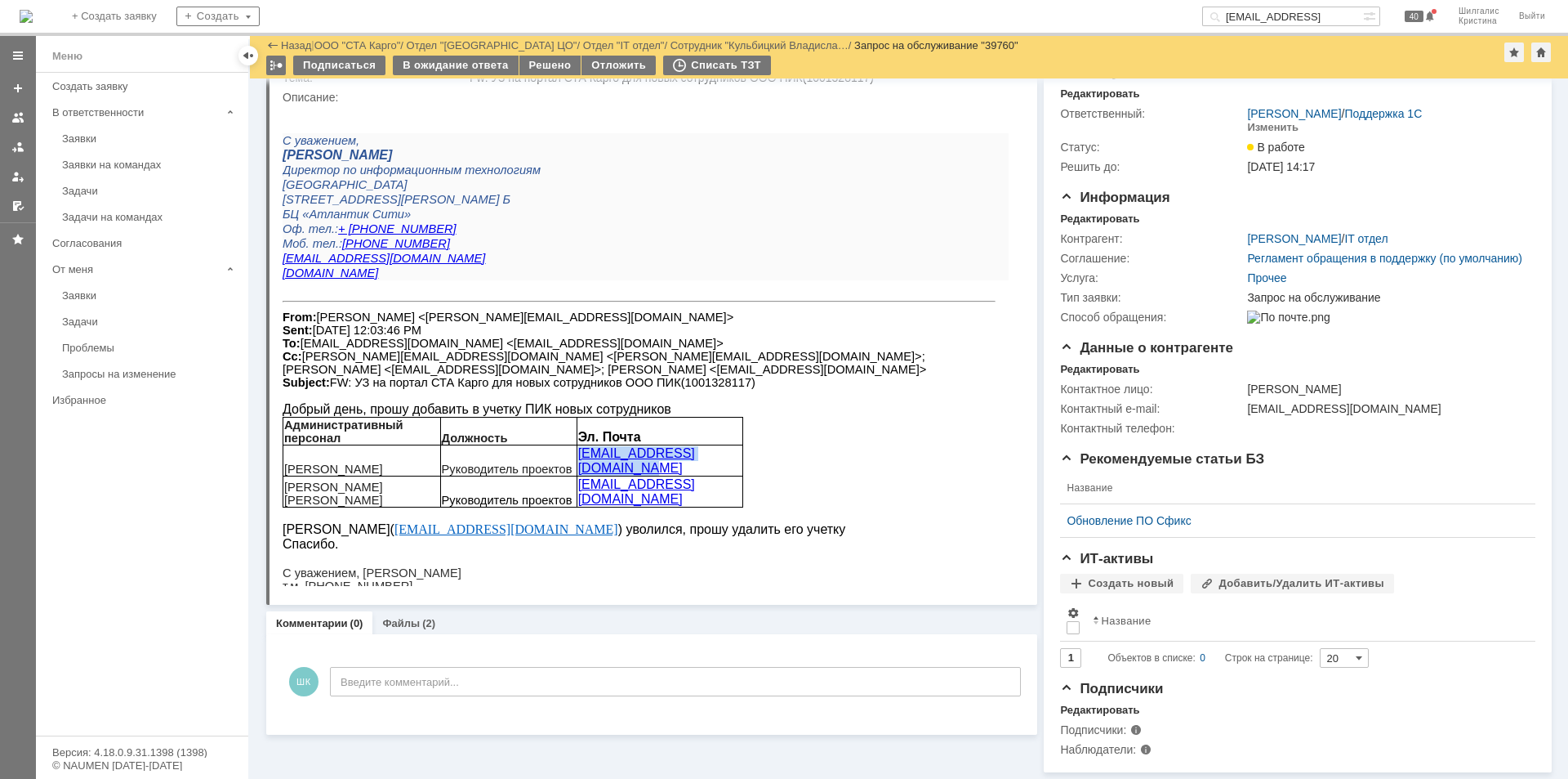
scroll to position [80, 0]
click at [418, 618] on div "Файлы (2)" at bounding box center [409, 622] width 53 height 10
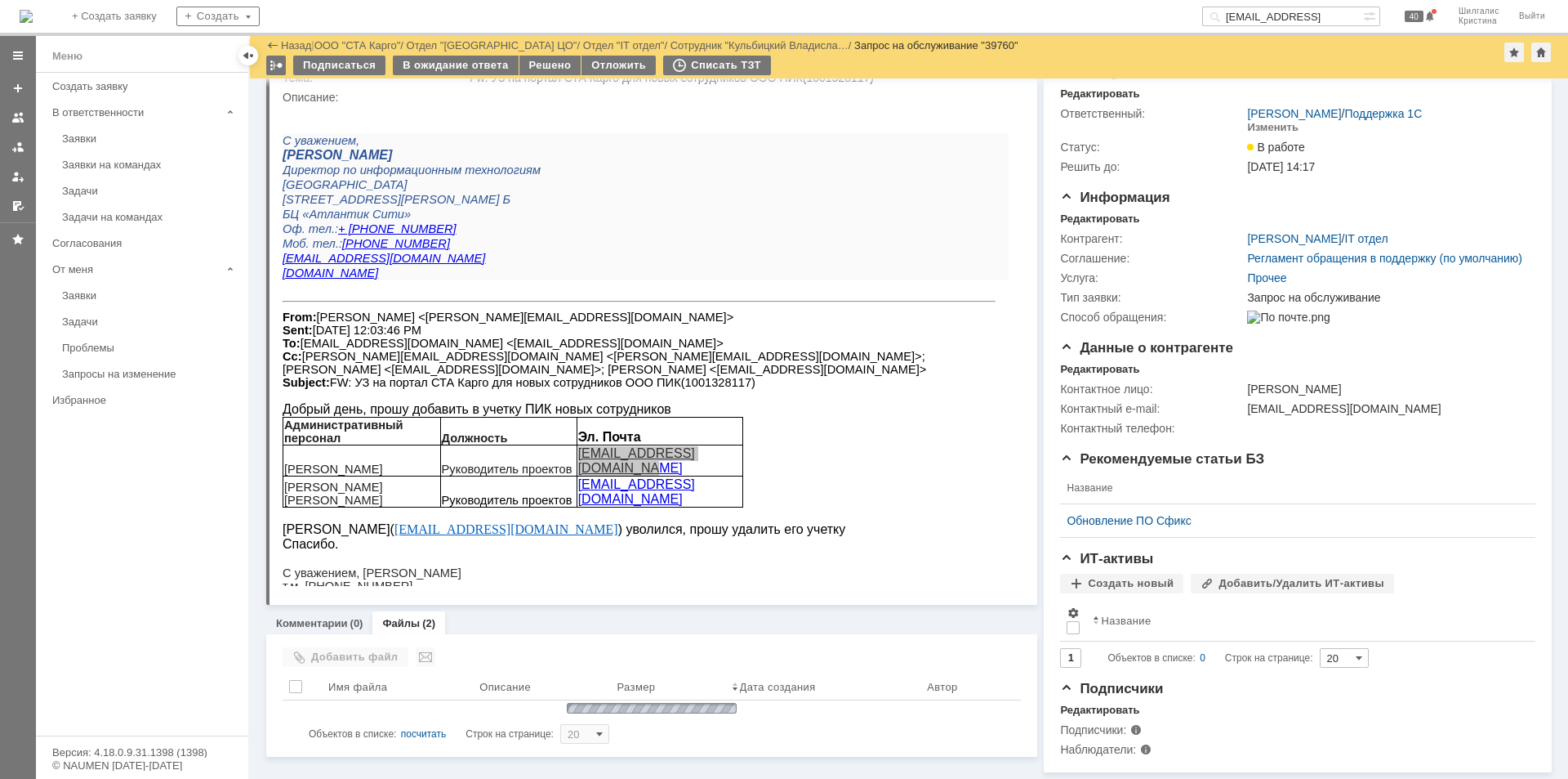
scroll to position [97, 0]
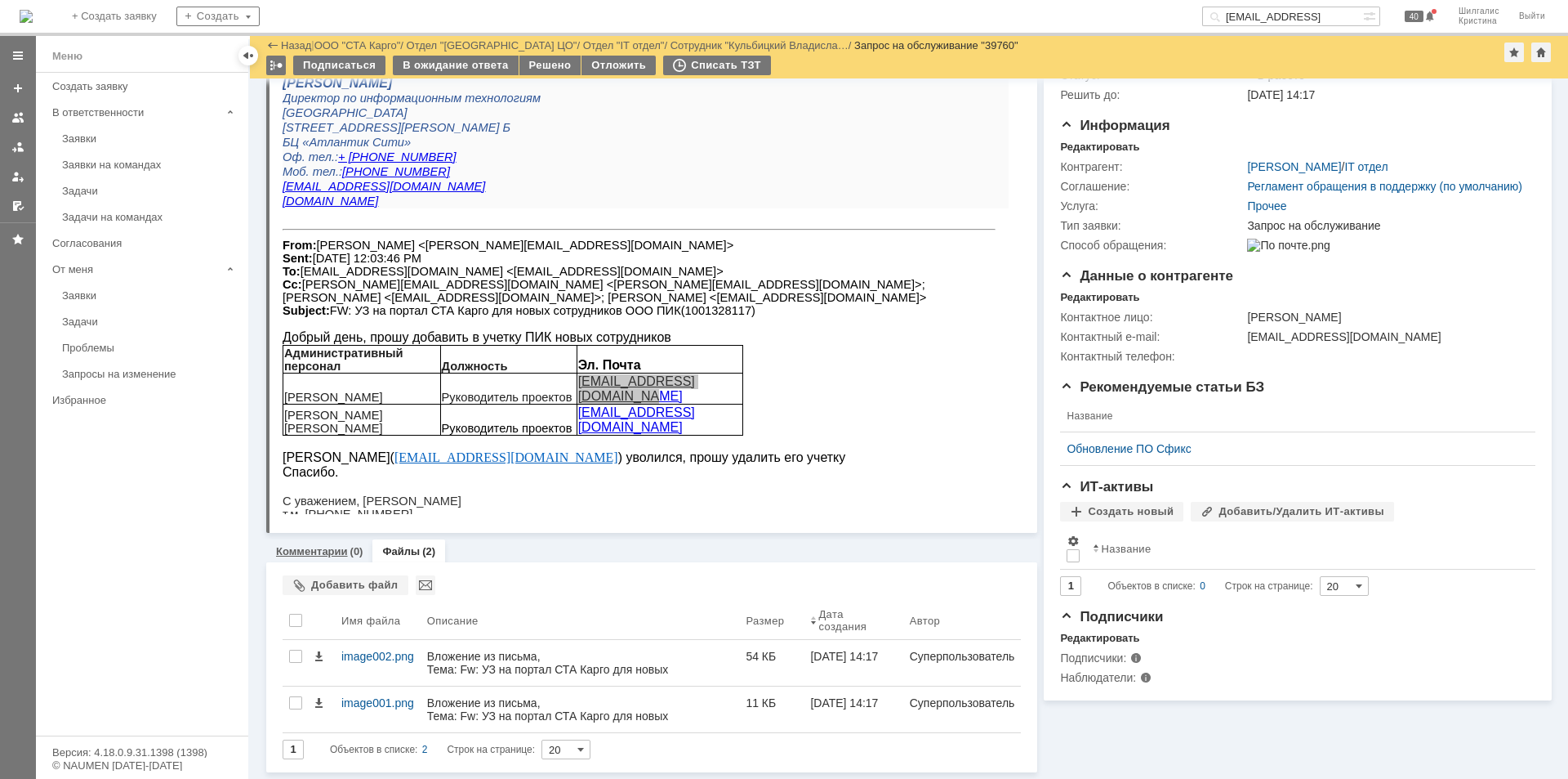
click at [340, 552] on link "Комментарии" at bounding box center [312, 551] width 72 height 12
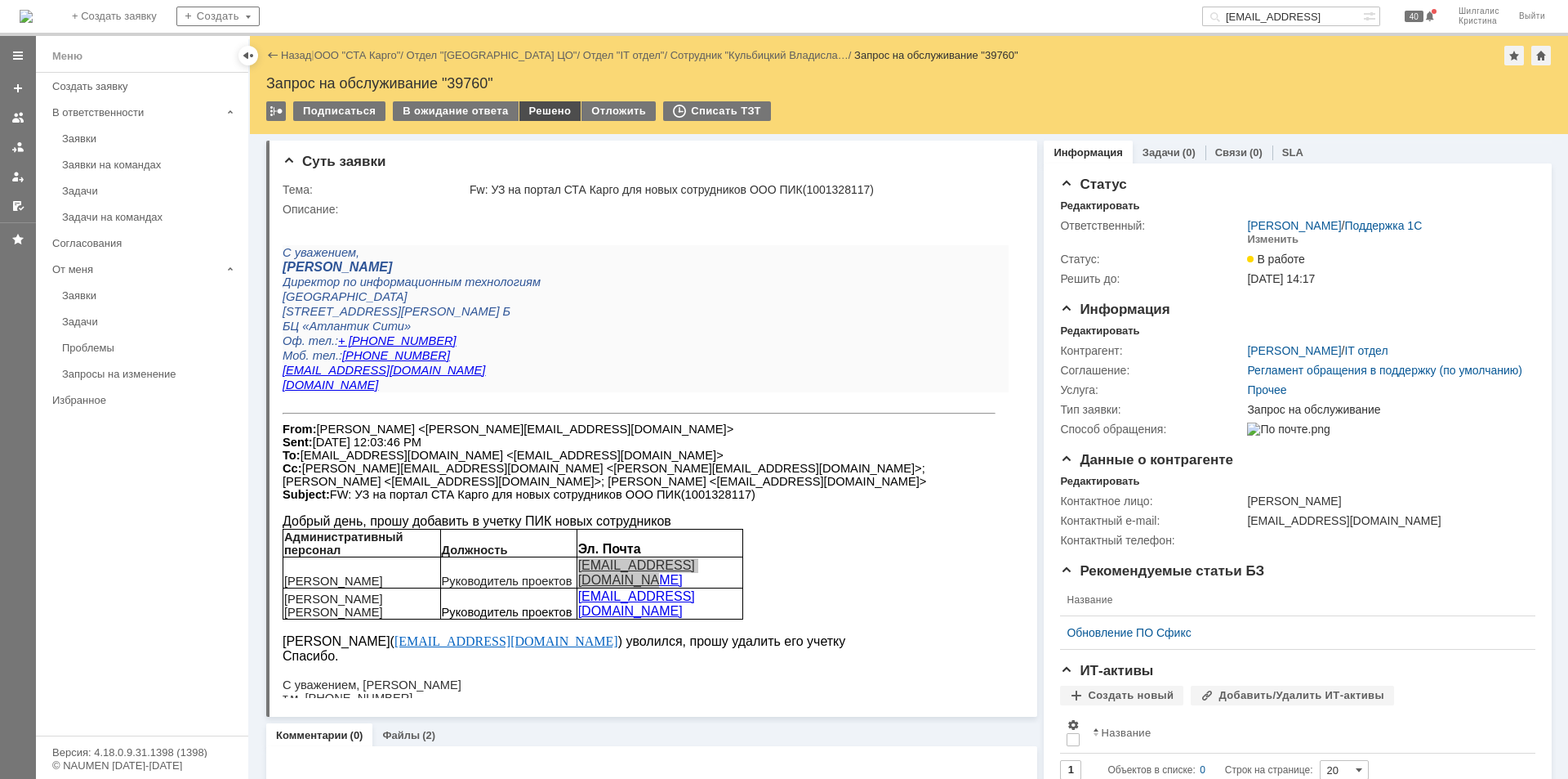
click at [536, 108] on div "Решено" at bounding box center [550, 111] width 62 height 20
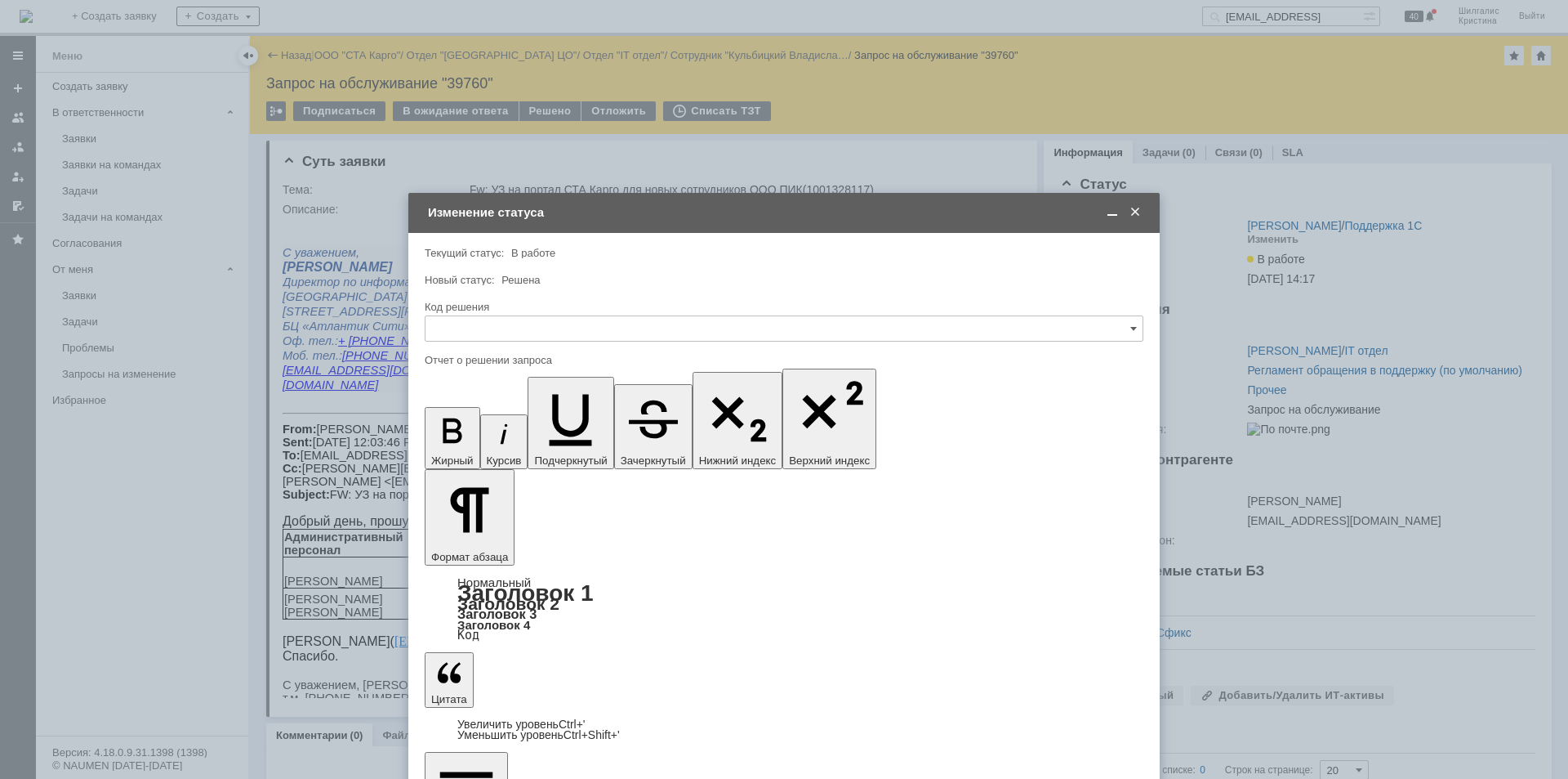
click at [578, 328] on input "text" at bounding box center [784, 329] width 719 height 27
click at [498, 547] on span "Решено" at bounding box center [784, 547] width 698 height 13
type input "Решено"
click at [1114, 217] on span at bounding box center [1112, 212] width 16 height 14
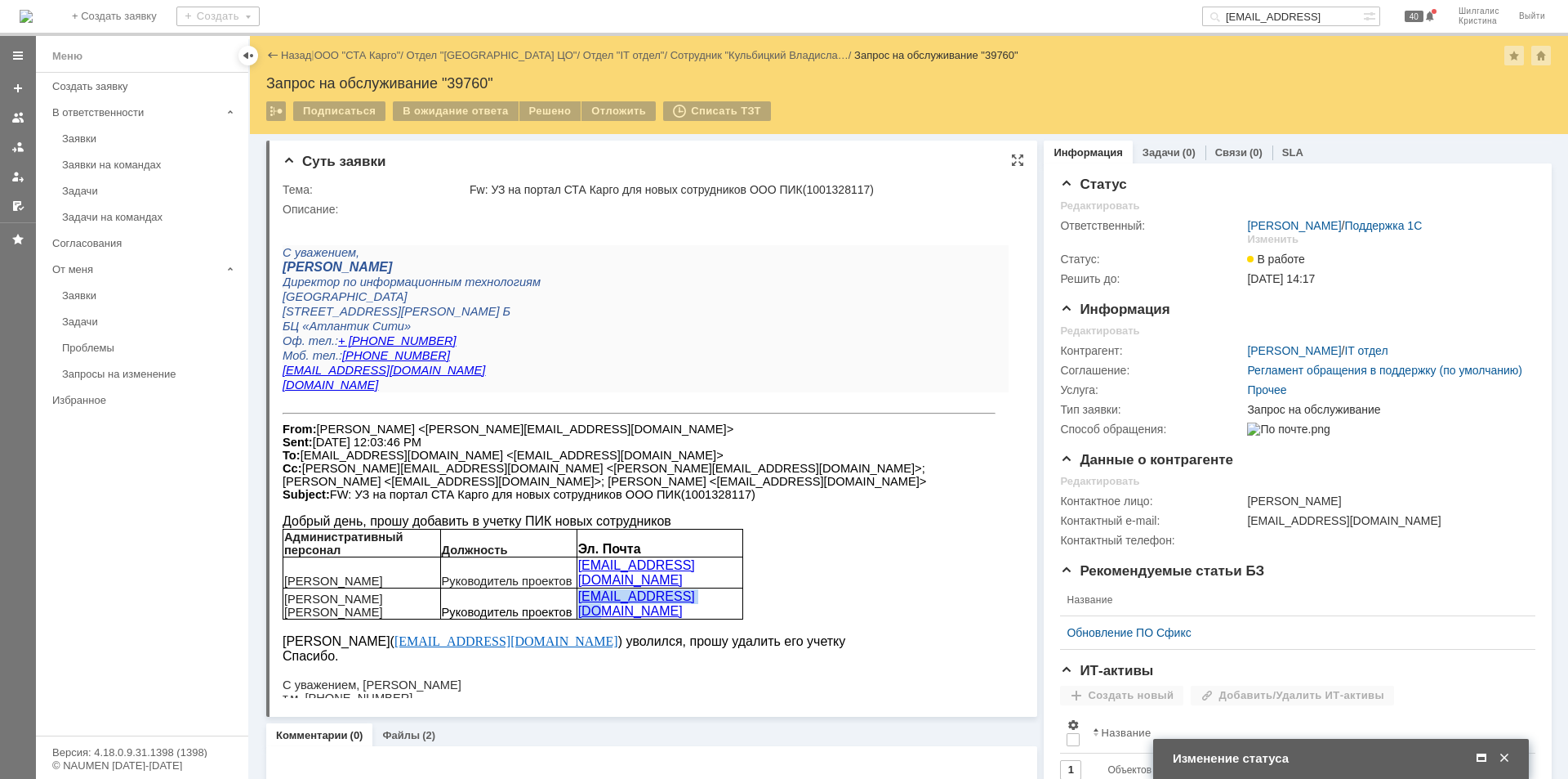
drag, startPoint x: 695, startPoint y: 580, endPoint x: 579, endPoint y: 581, distance: 116.0
click at [579, 589] on div "kaev.pik@yandex.ru" at bounding box center [660, 603] width 163 height 29
copy link "kaev.pik@yandex.ru"
click at [927, 704] on p "anton.karelia@gmail.com" at bounding box center [646, 711] width 727 height 13
click at [1483, 757] on span at bounding box center [1482, 757] width 16 height 14
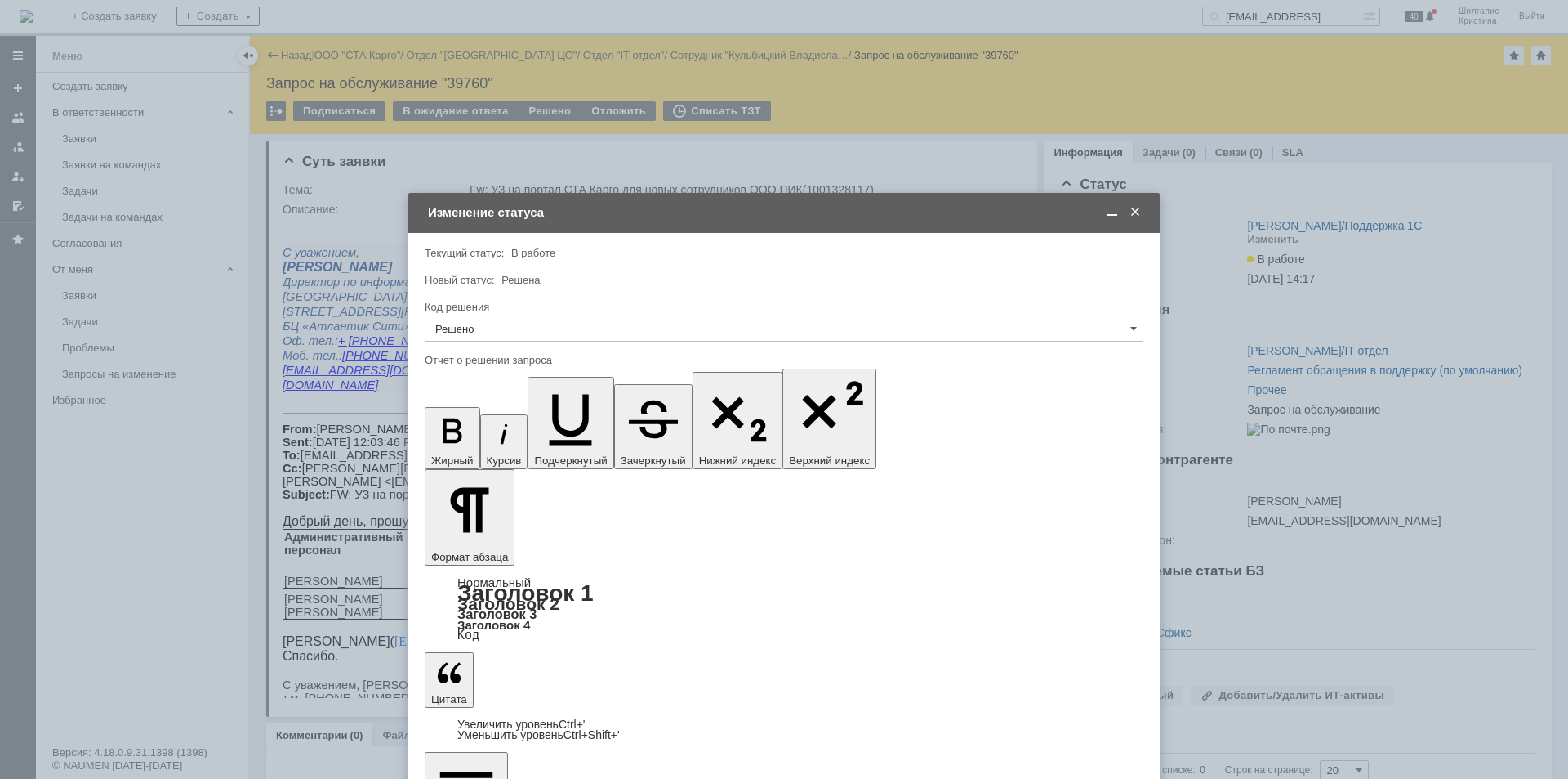
drag, startPoint x: 674, startPoint y: 4774, endPoint x: 860, endPoint y: 5171, distance: 438.4
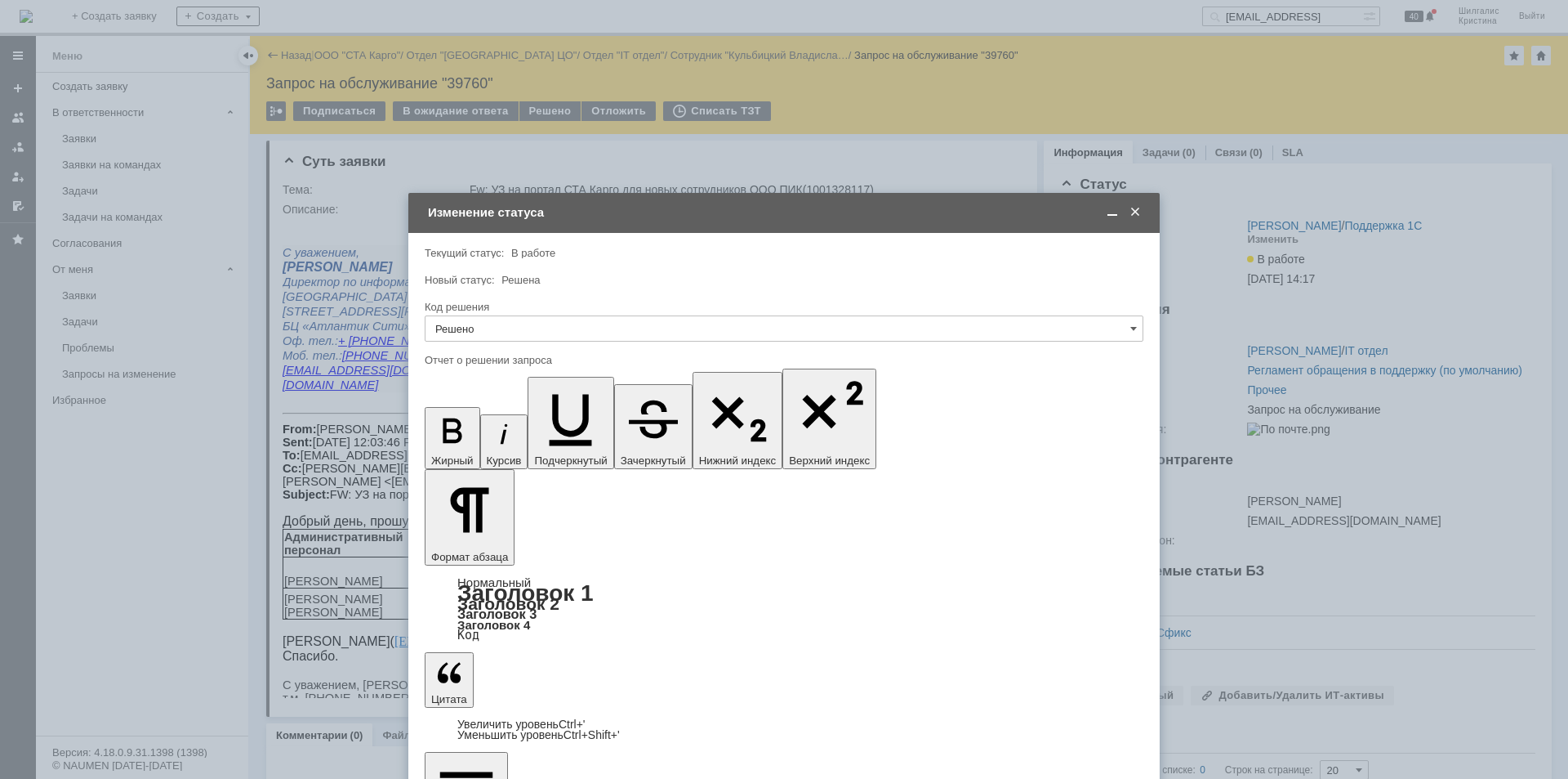
copy p "////////////////////////////////////////////////"
click at [1109, 210] on span at bounding box center [1112, 212] width 16 height 14
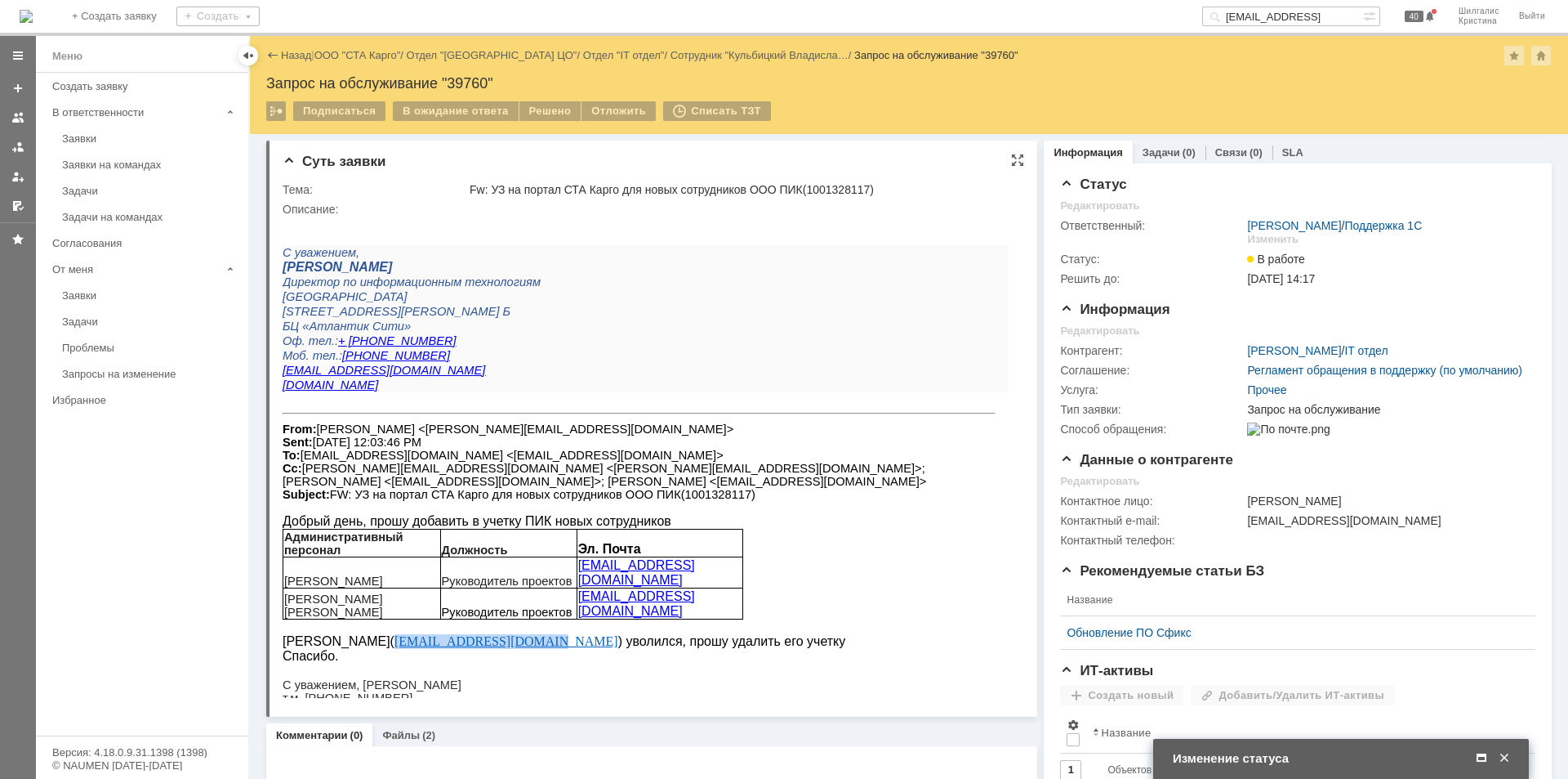
drag, startPoint x: 529, startPoint y: 614, endPoint x: 395, endPoint y: 611, distance: 134.0
click at [395, 634] on div "Прудников Артем( prudnikovpik@yandex.ru ) уволился, прошу удалить его учетку" at bounding box center [646, 640] width 727 height 14
click at [501, 678] on p "С уважением, Антон" at bounding box center [646, 685] width 727 height 13
drag, startPoint x: 532, startPoint y: 609, endPoint x: 287, endPoint y: 608, distance: 245.0
click at [287, 634] on div "Прудников Артем( prudnikovpik@yandex.ru ) уволился, прошу удалить его учетку" at bounding box center [646, 640] width 727 height 14
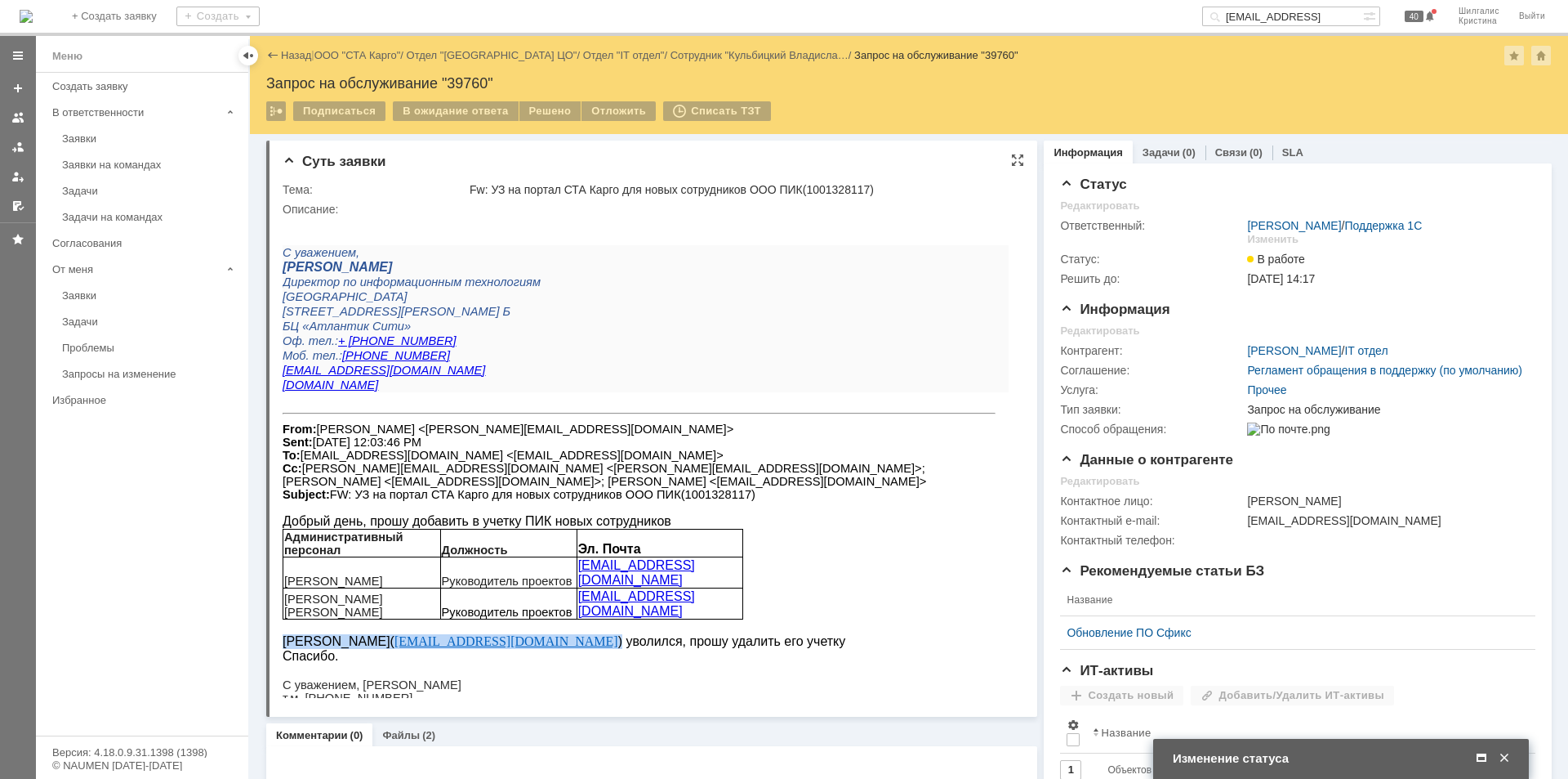
copy div "Прудников Артем( prudnikovpik@yandex.ru )"
click at [1481, 760] on span at bounding box center [1482, 757] width 16 height 14
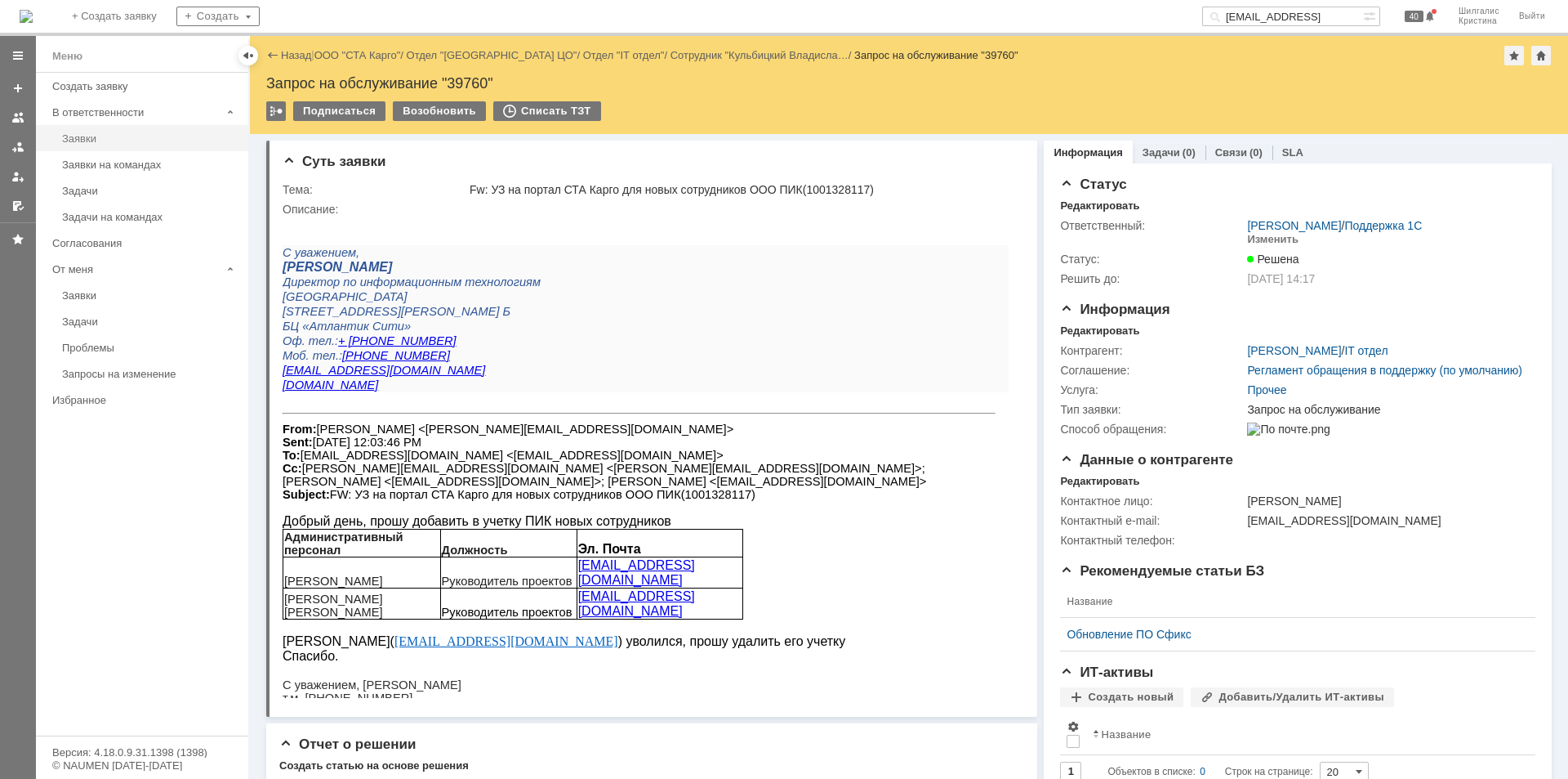
click at [94, 135] on div "Заявки" at bounding box center [150, 138] width 177 height 12
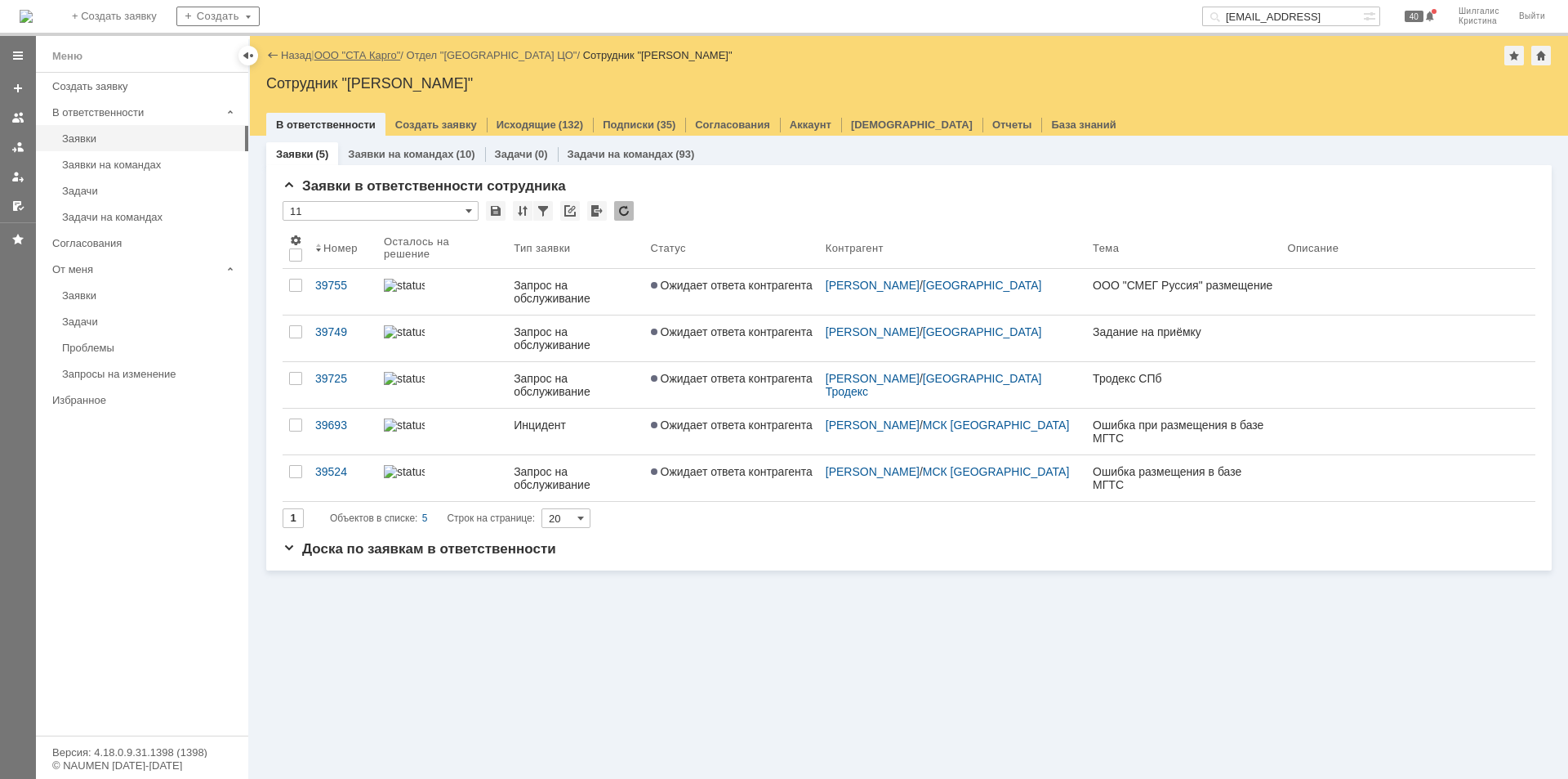
click at [355, 48] on div "Назад | ООО "СТА Карго" / Отдел "Санкт-Петербург ЦО" / Сотрудник "Шилгалис Крис…" at bounding box center [909, 86] width 1318 height 100
click at [353, 52] on link "ООО "СТА Карго"" at bounding box center [357, 55] width 86 height 12
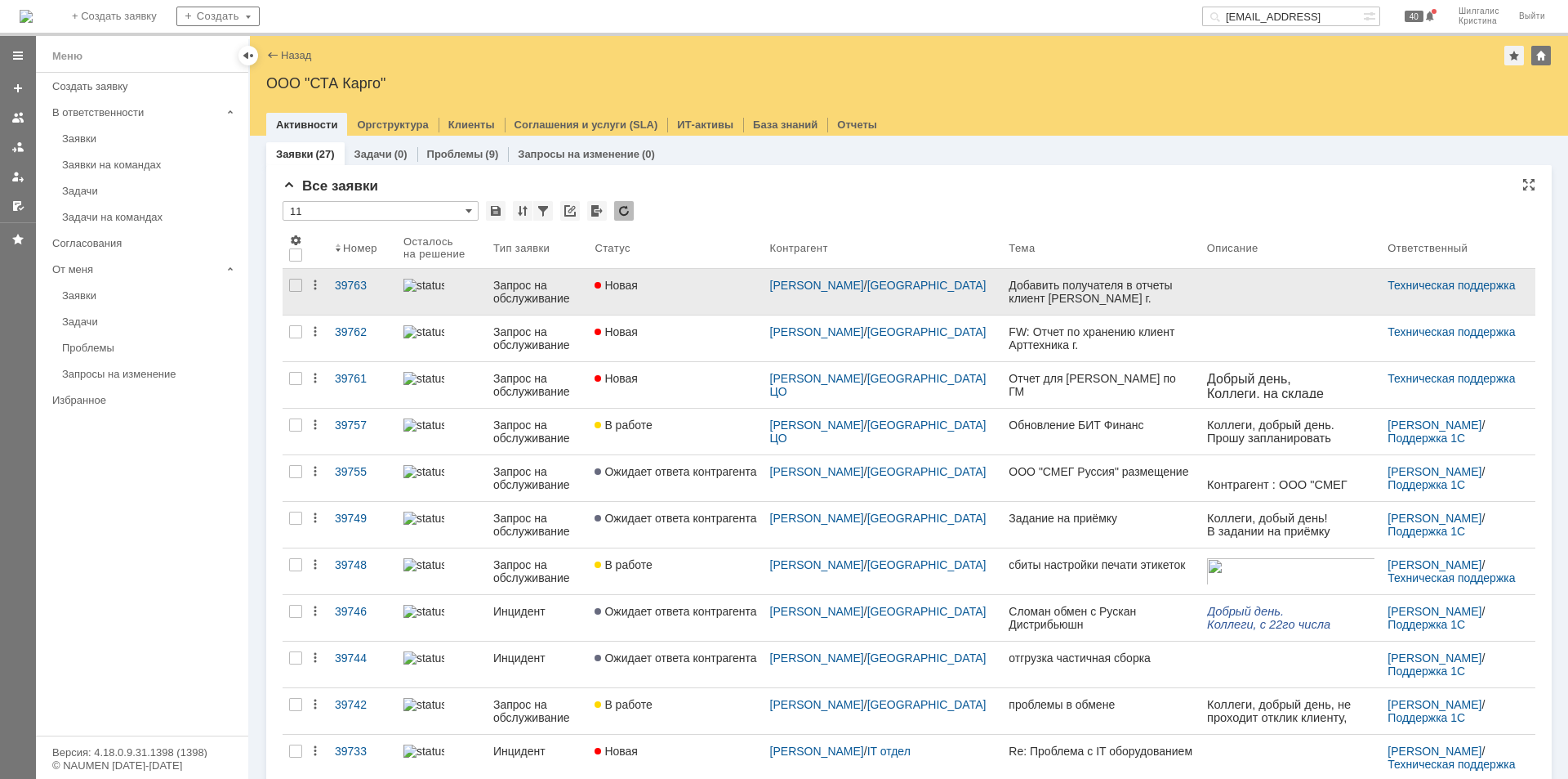
click at [693, 292] on link "Новая" at bounding box center [675, 292] width 175 height 46
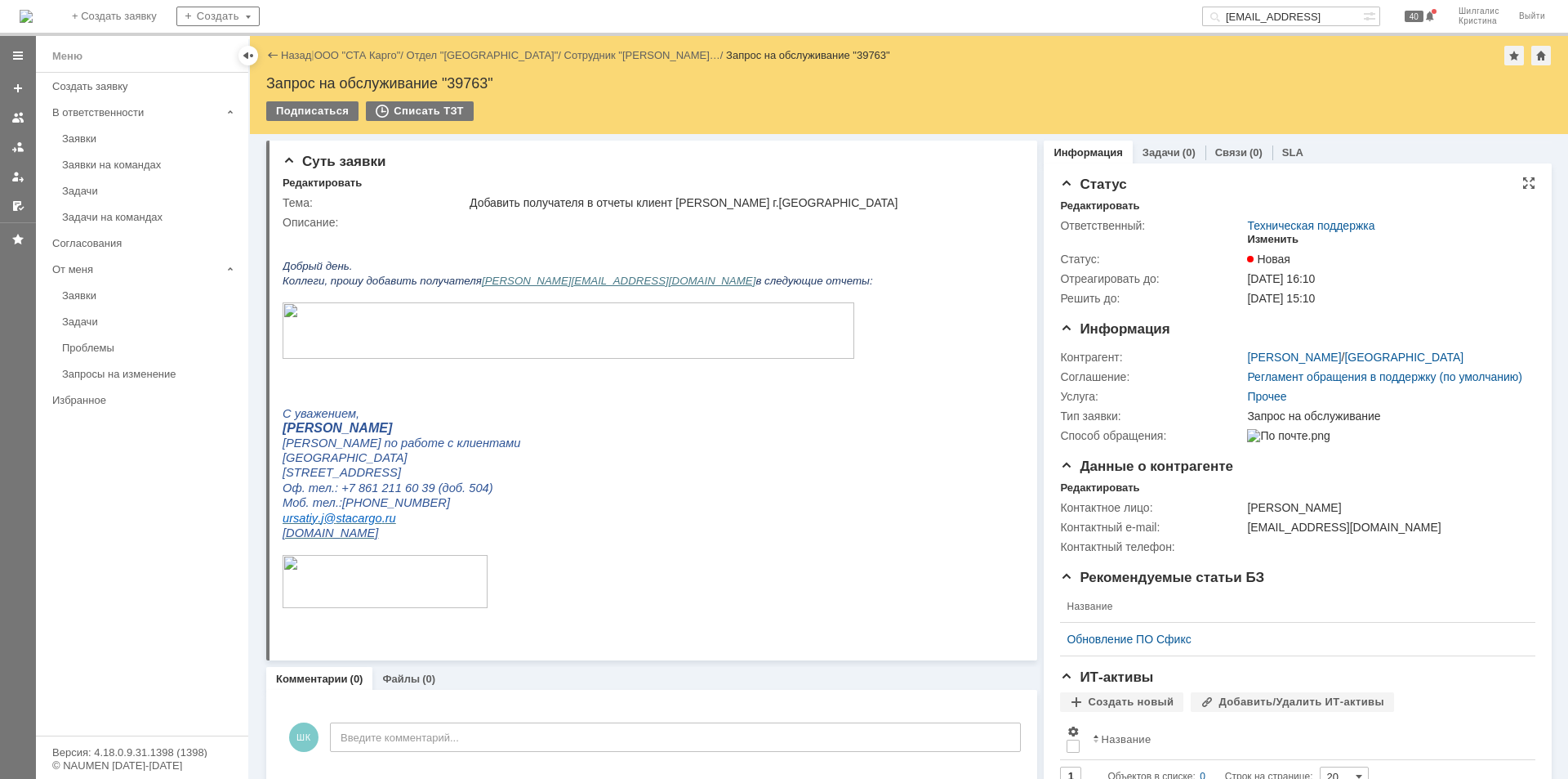
click at [1272, 238] on div "Изменить" at bounding box center [1273, 239] width 51 height 13
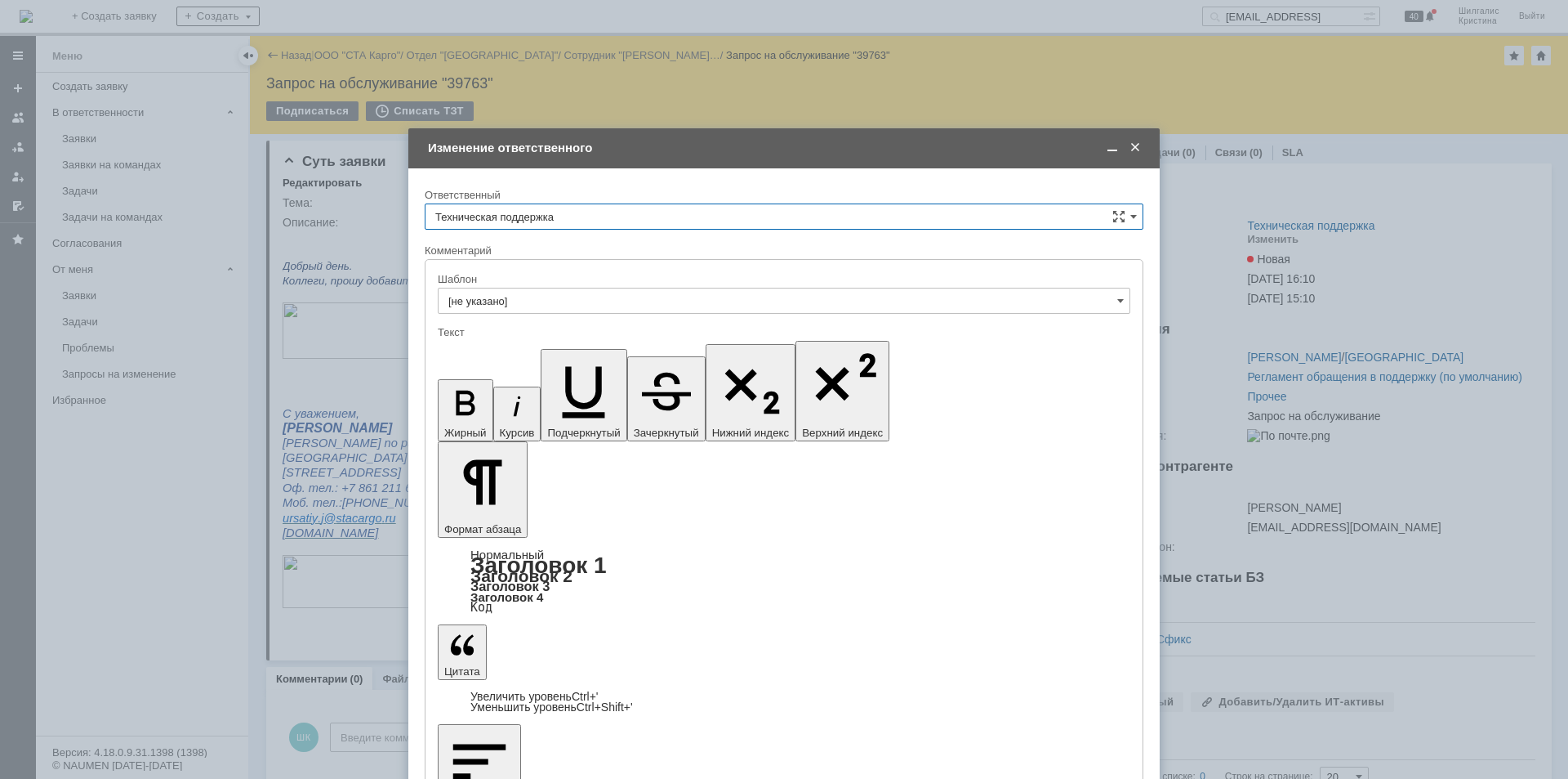
click at [591, 210] on input "Техническая поддержка" at bounding box center [784, 217] width 719 height 27
click at [532, 299] on span "[PERSON_NAME]" at bounding box center [784, 301] width 698 height 13
type input "[PERSON_NAME]"
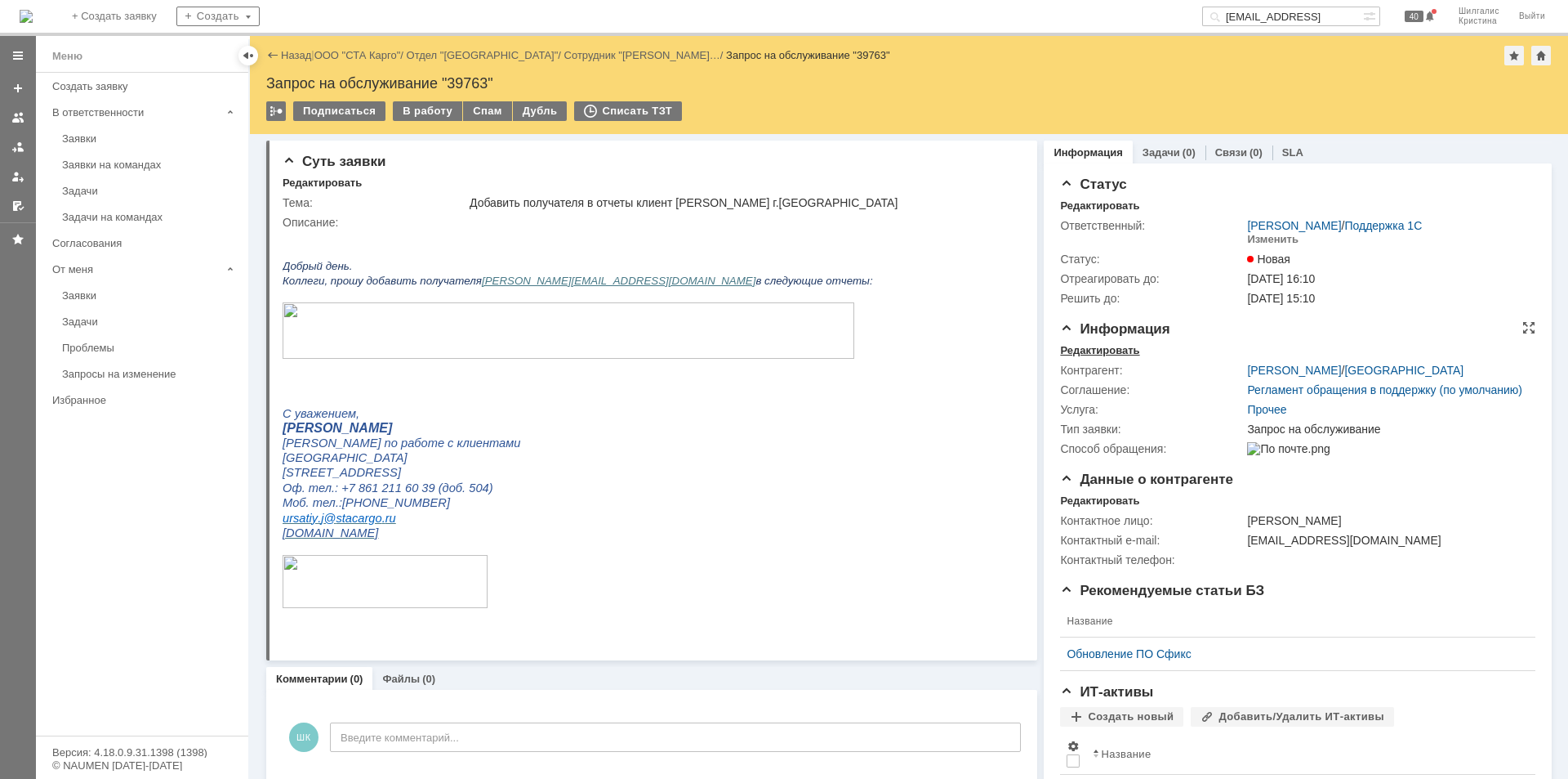
click at [1088, 344] on div "Редактировать" at bounding box center [1099, 351] width 79 height 13
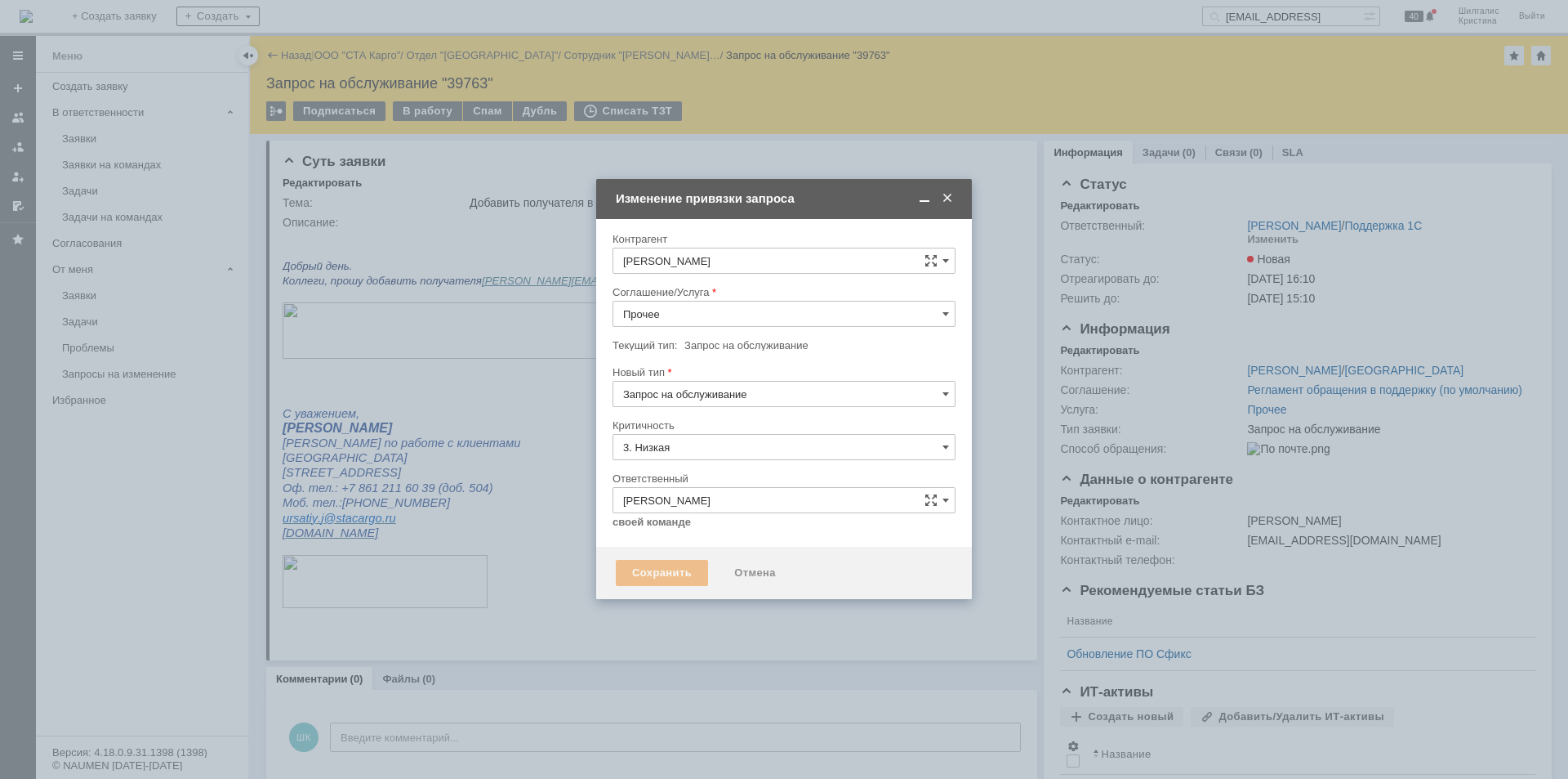
type input "[не указано]"
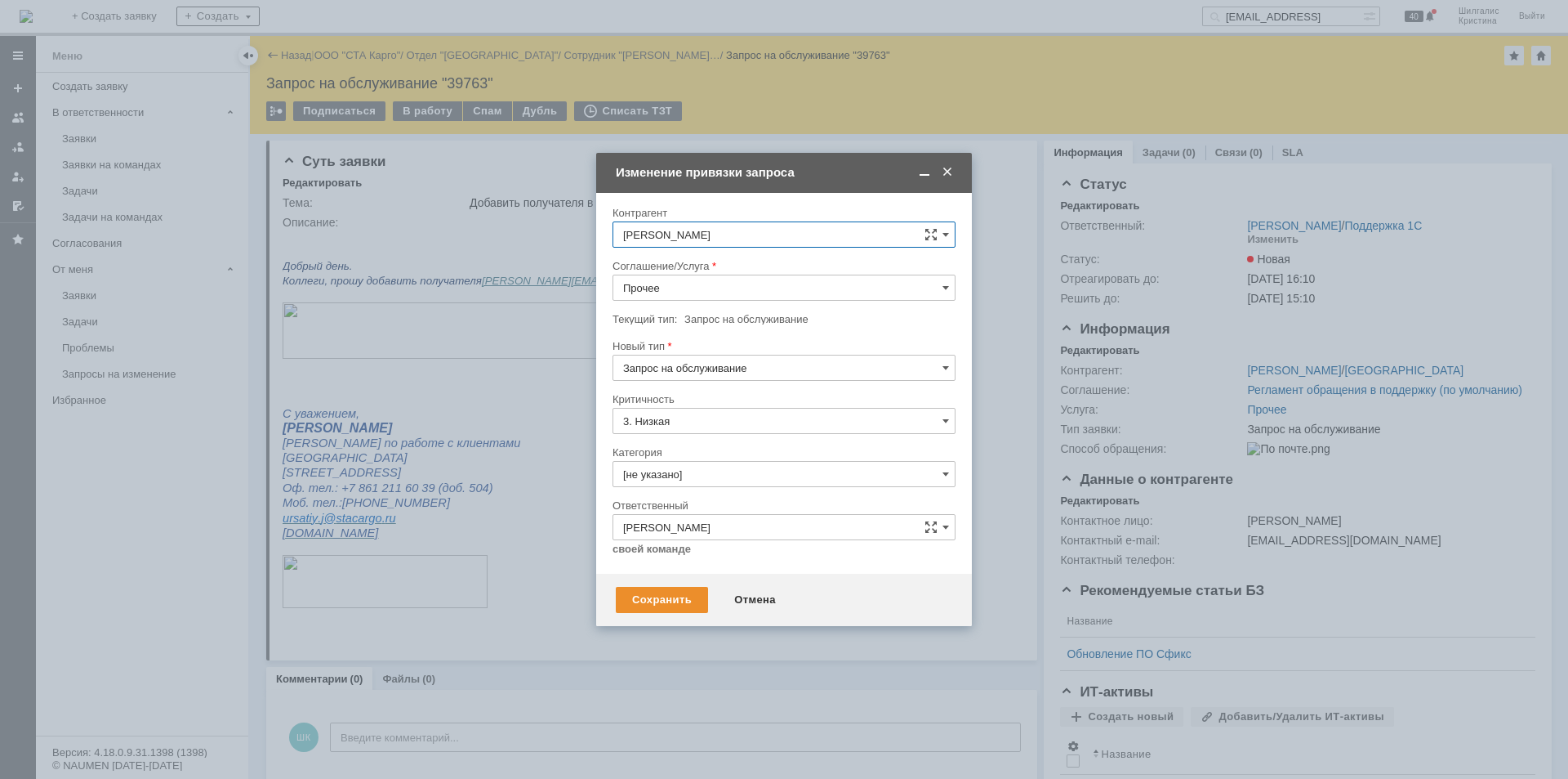
click at [701, 282] on input "Прочее" at bounding box center [784, 288] width 343 height 27
click at [704, 373] on span "WMS Отчетность" at bounding box center [784, 378] width 322 height 13
type input "WMS Отчетность"
click at [691, 478] on input "[не указано]" at bounding box center [784, 474] width 343 height 27
click at [700, 581] on span "Консультация пользователя" at bounding box center [784, 585] width 322 height 13
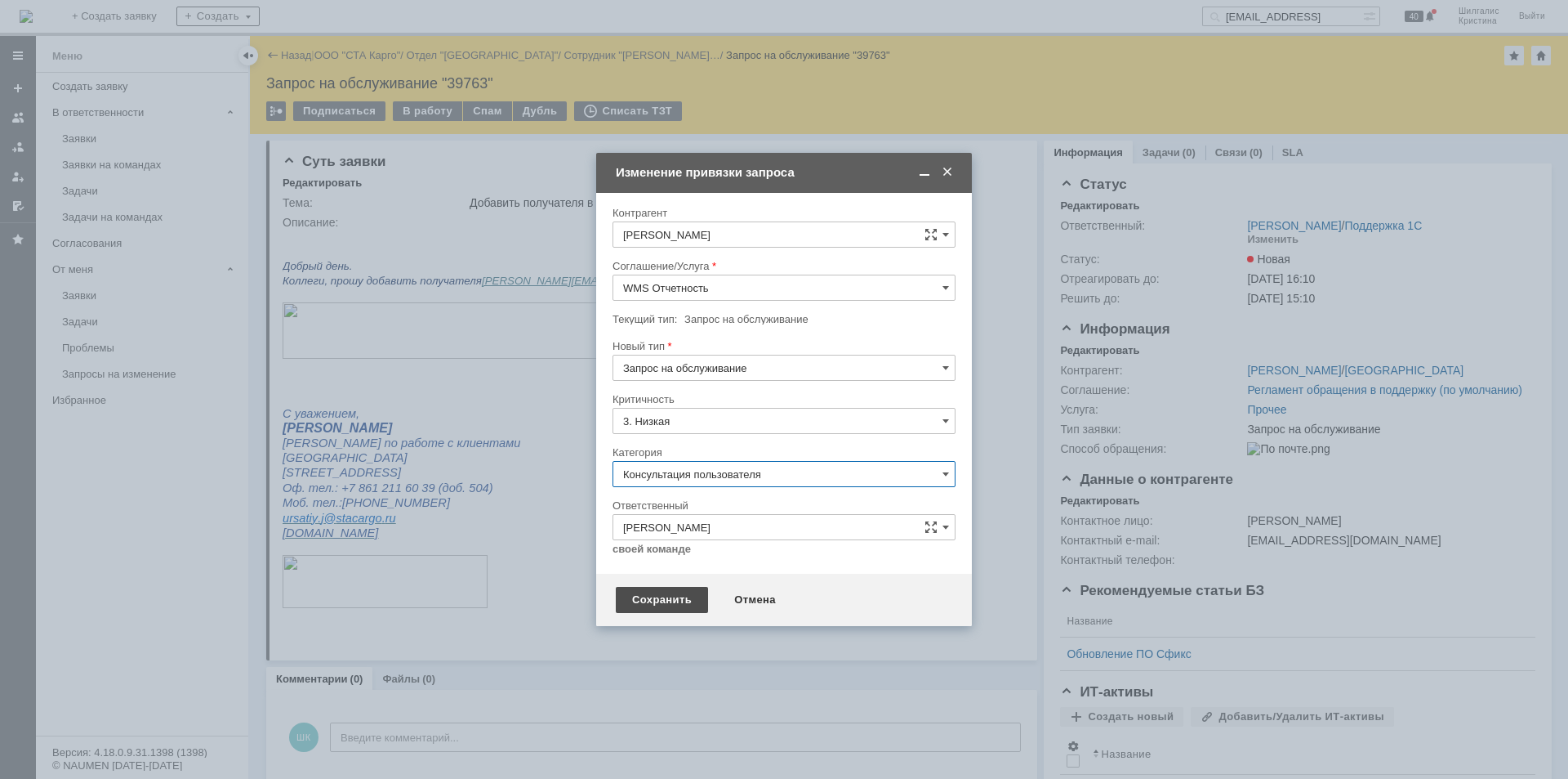
click at [658, 602] on div "Сохранить" at bounding box center [662, 600] width 92 height 27
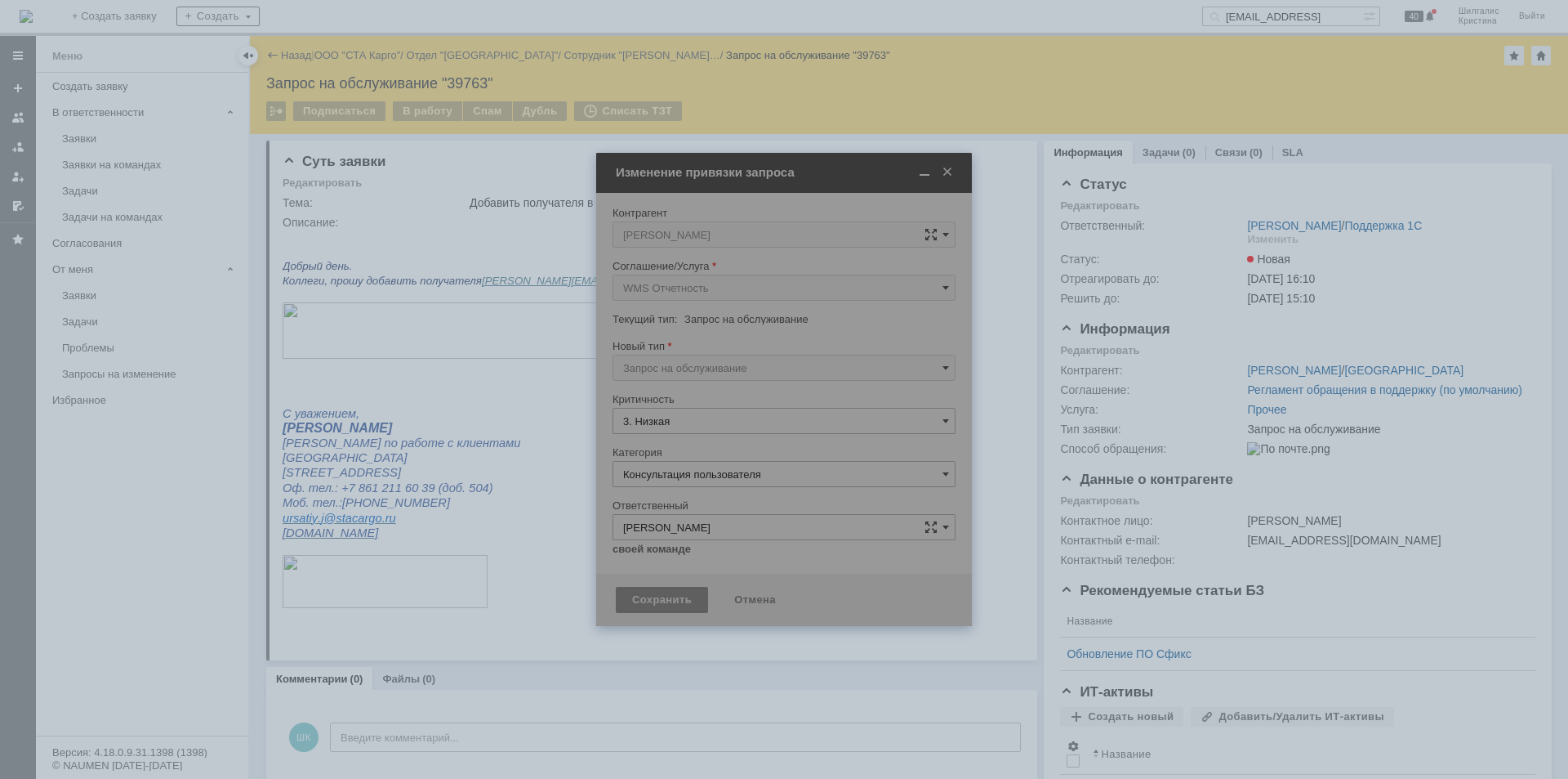
type input "Консультация пользователя"
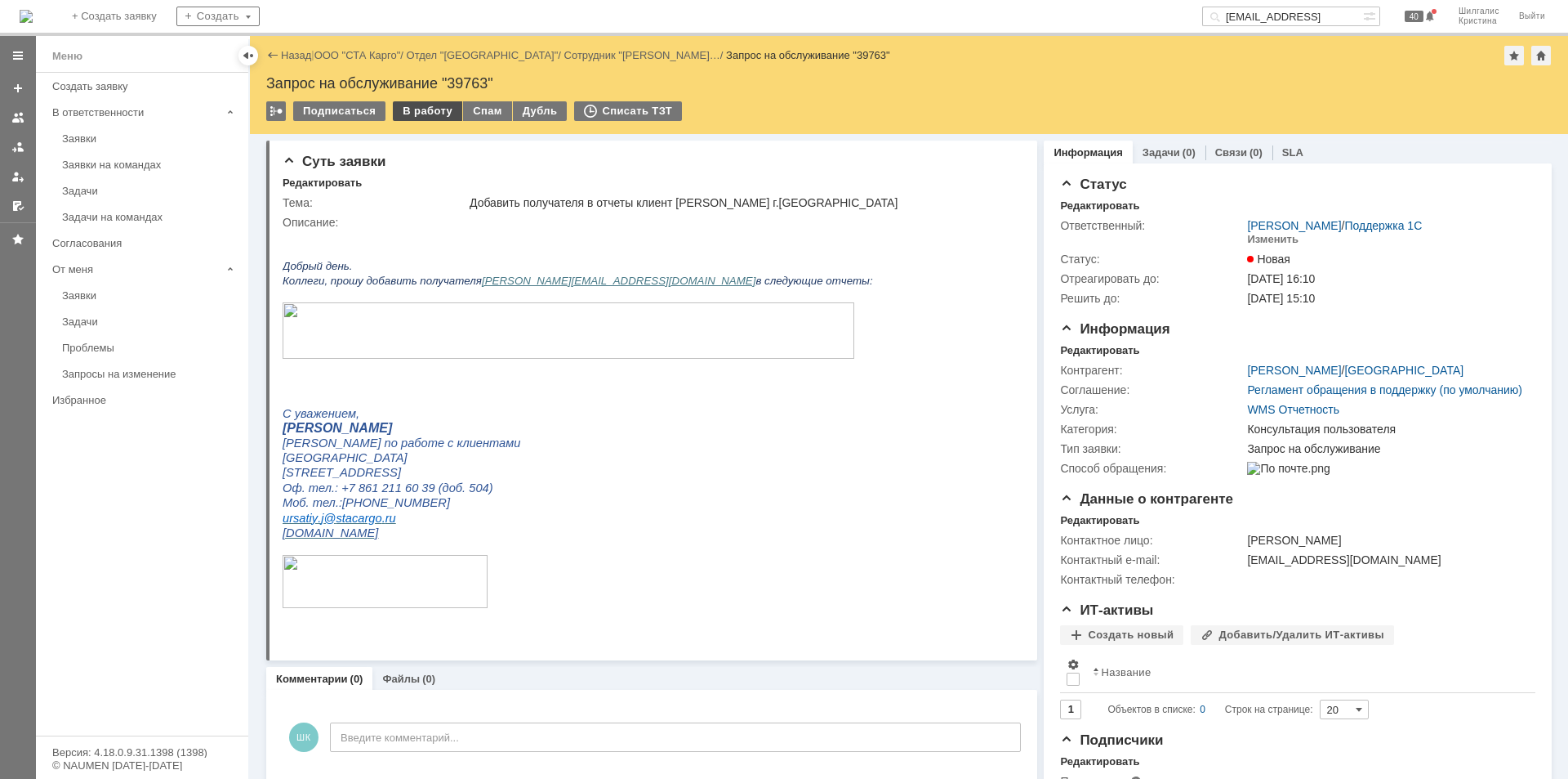
click at [424, 108] on div "В работу" at bounding box center [427, 111] width 69 height 20
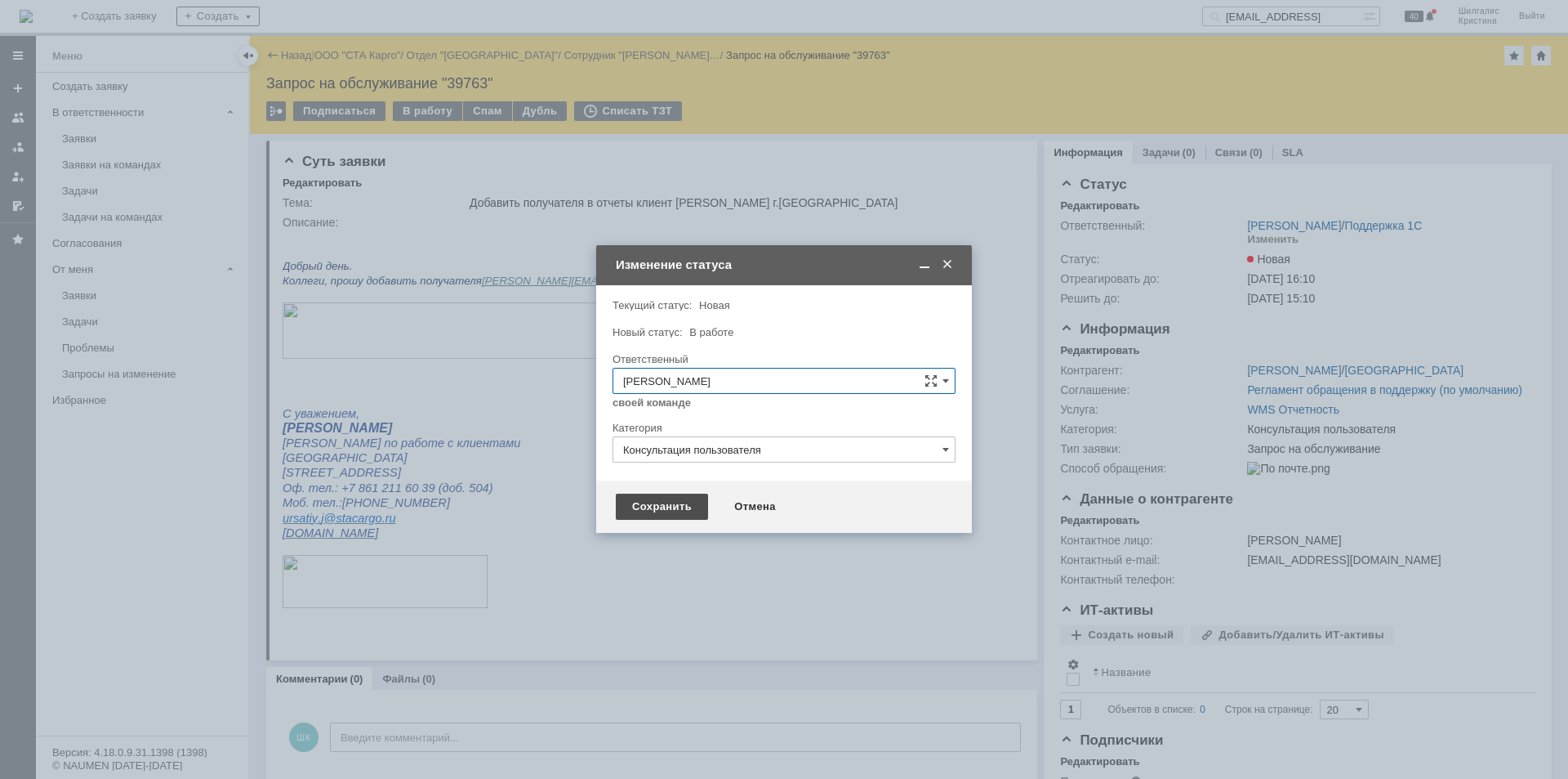
click at [680, 504] on div "Сохранить" at bounding box center [662, 507] width 92 height 27
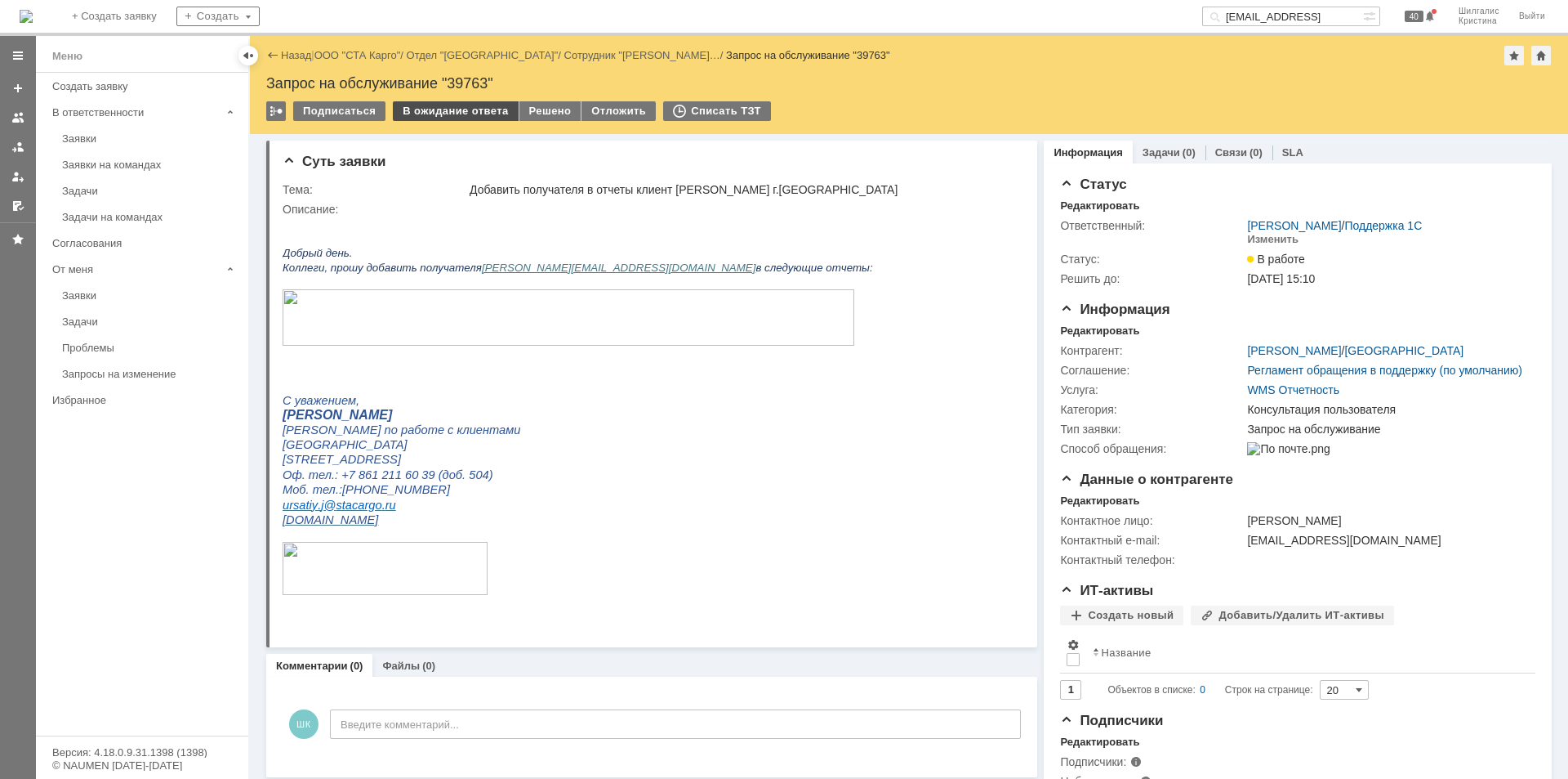
click at [432, 114] on div "В ожидание ответа" at bounding box center [456, 111] width 125 height 20
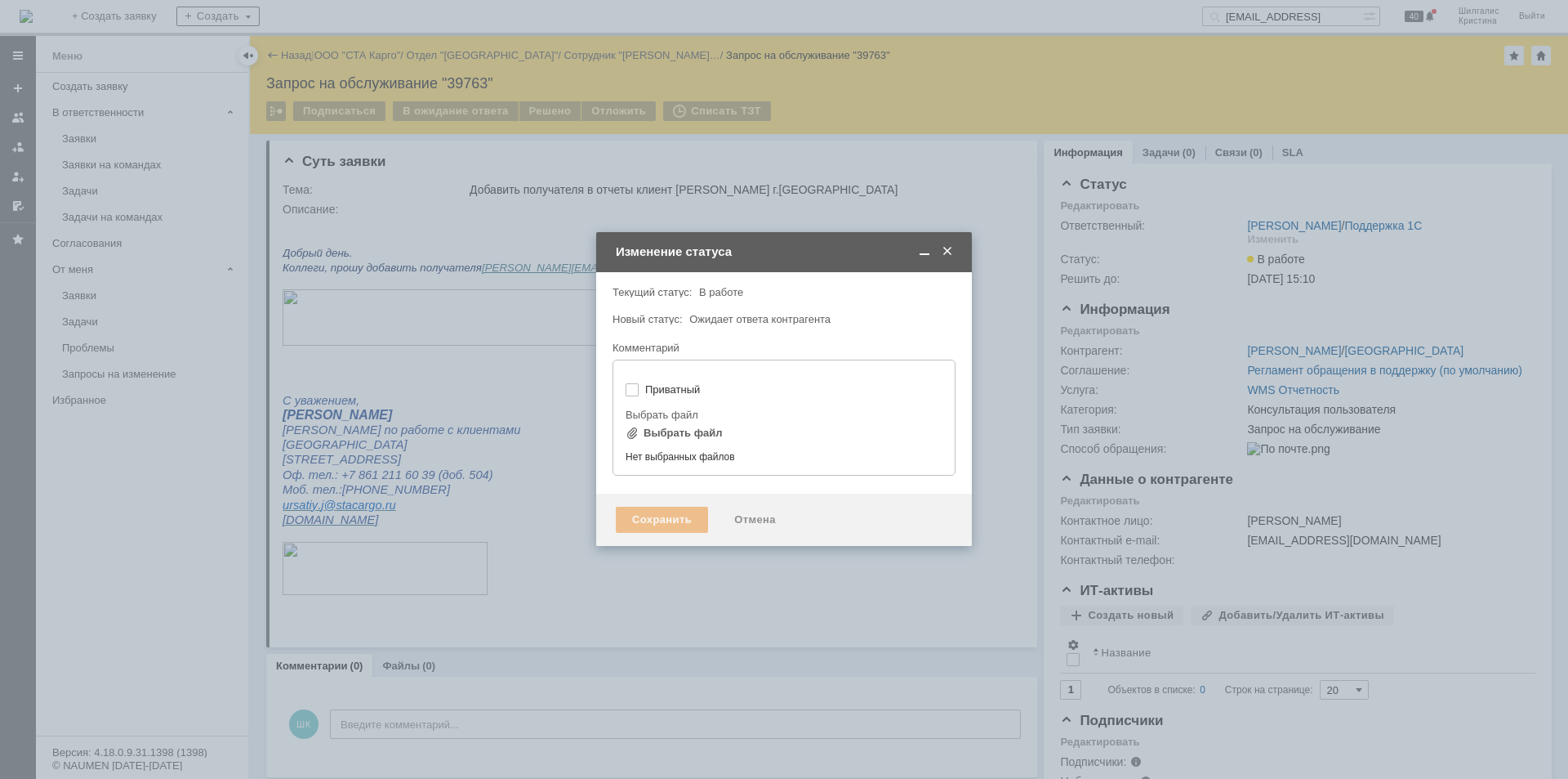
type input "[не указано]"
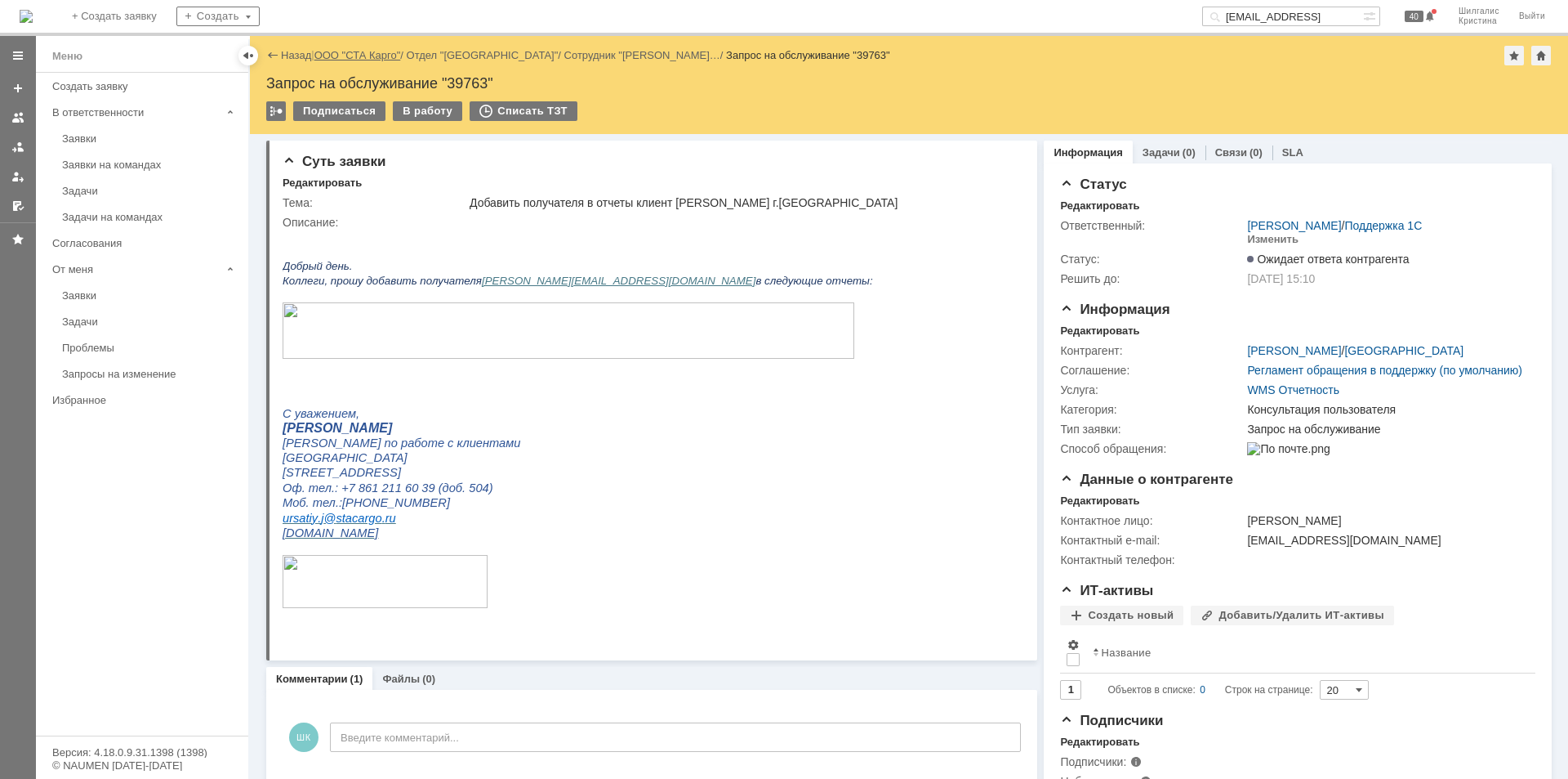
click at [366, 51] on link "ООО "СТА Карго"" at bounding box center [357, 55] width 86 height 12
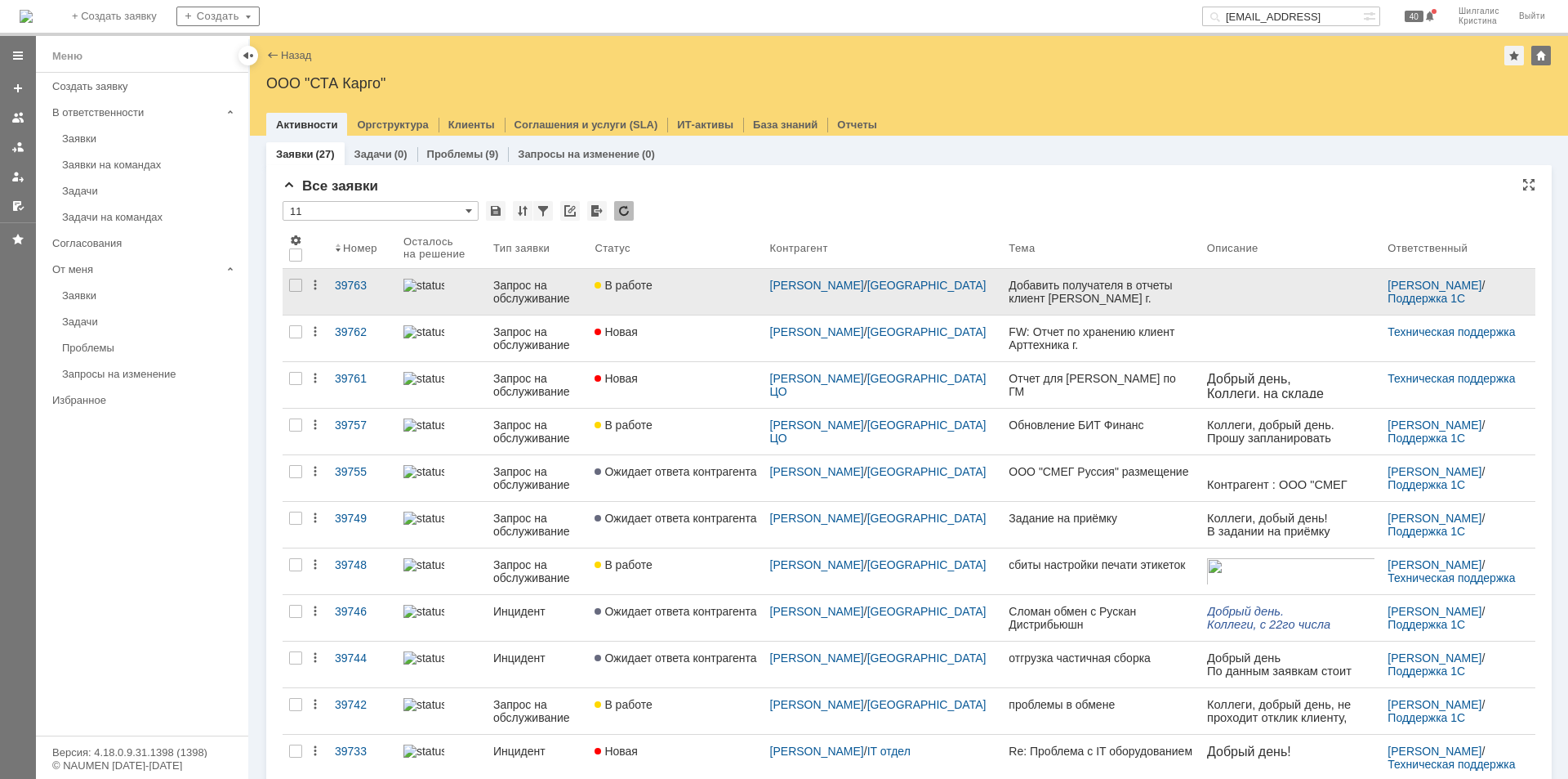
click at [709, 292] on link "В работе" at bounding box center [675, 292] width 175 height 46
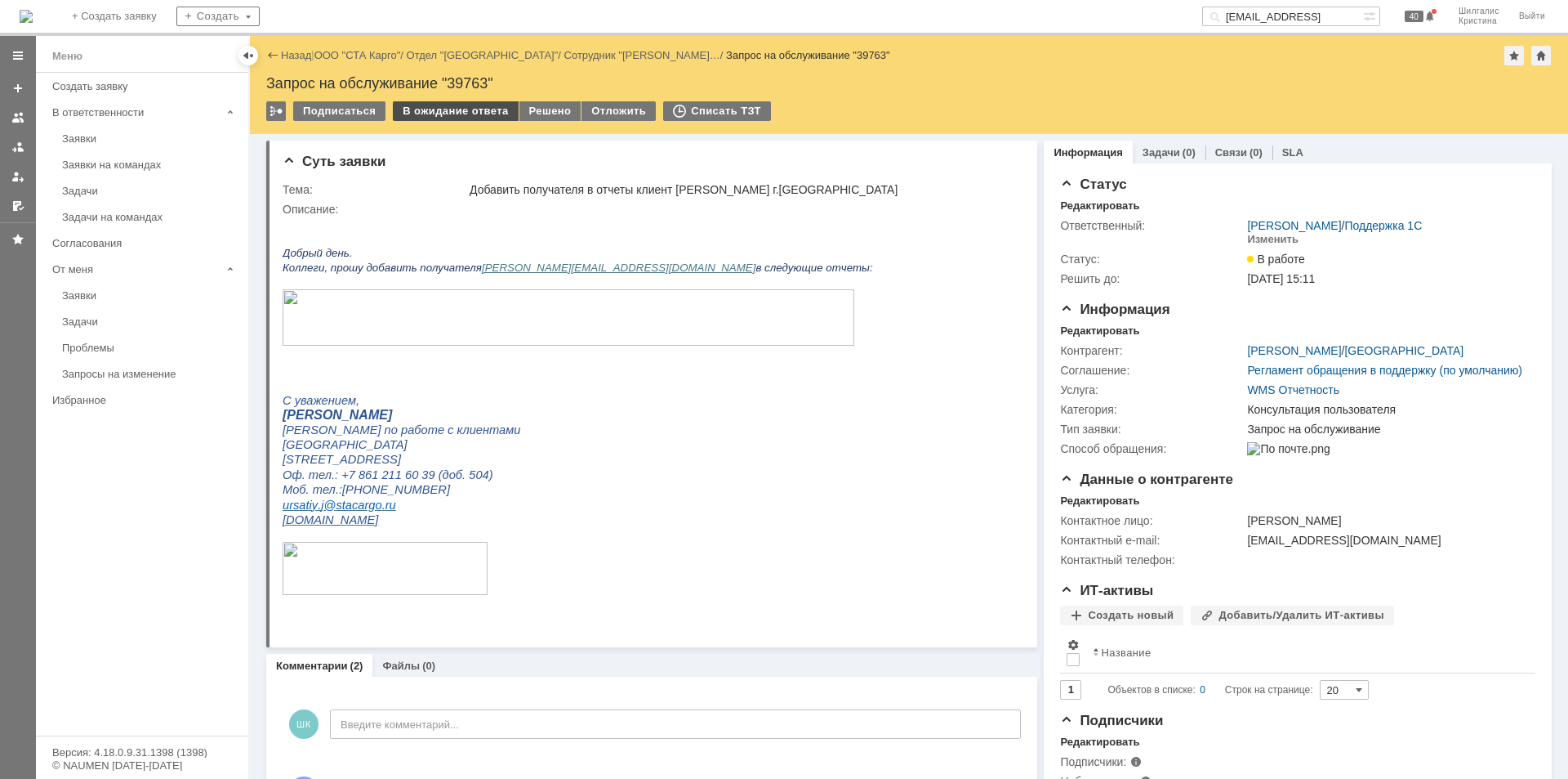
click at [434, 109] on div "В ожидание ответа" at bounding box center [456, 111] width 125 height 20
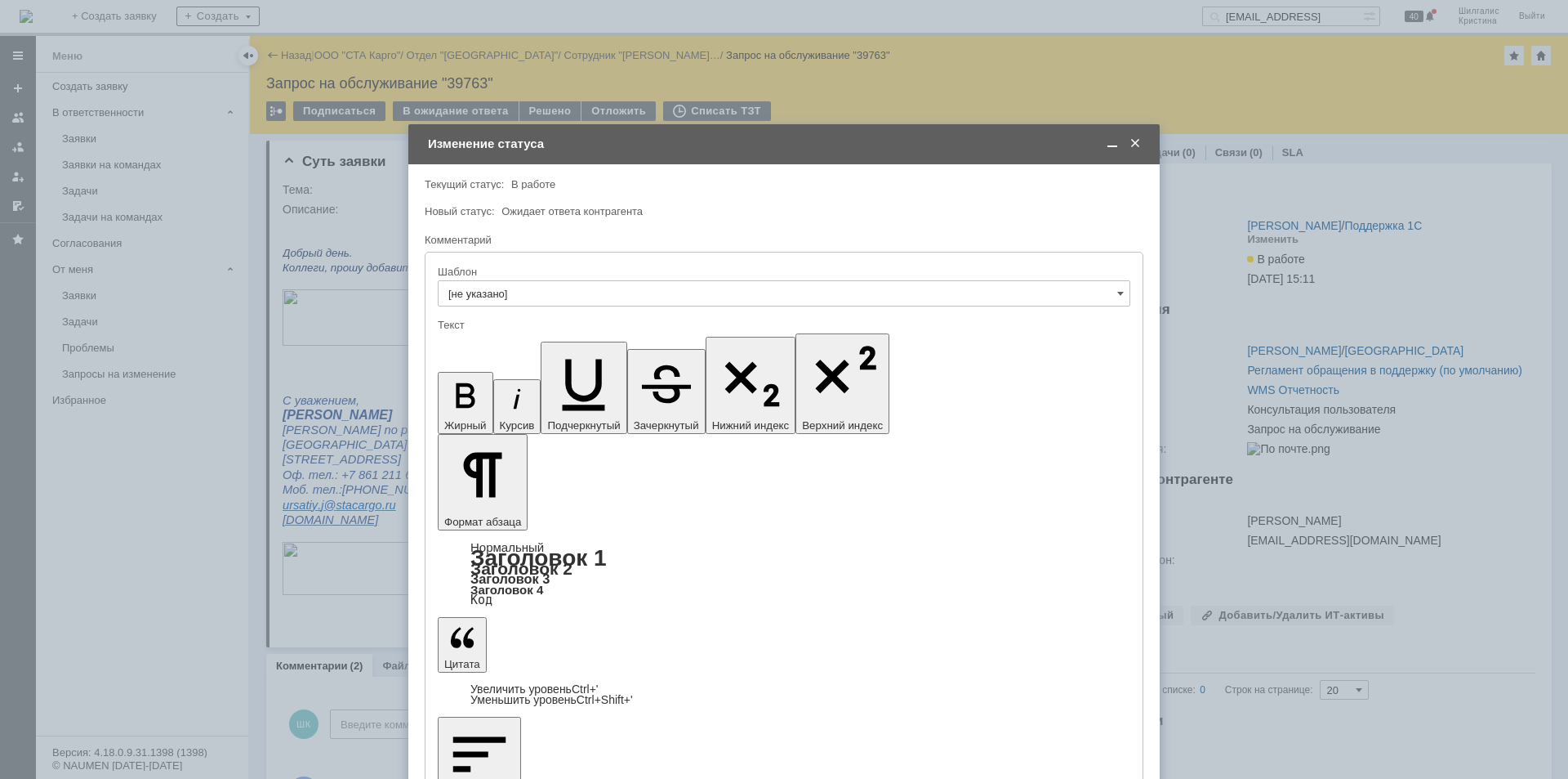
click at [1139, 143] on span at bounding box center [1135, 143] width 16 height 14
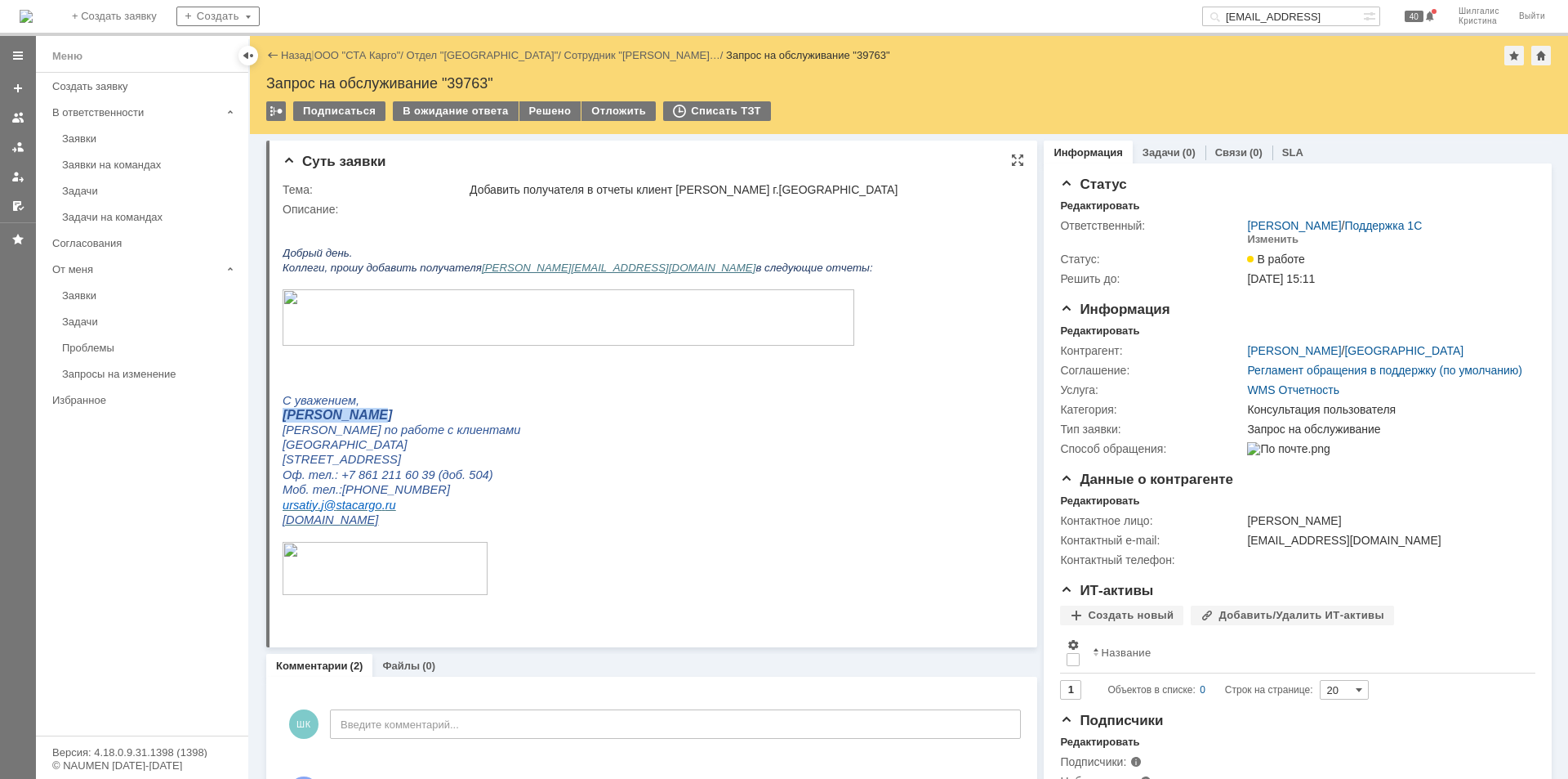
drag, startPoint x: 695, startPoint y: 408, endPoint x: 690, endPoint y: 389, distance: 19.6
click at [696, 398] on div "Добрый день. Коллеги, прошу добавить получателя sergey.strelchenko@smartlink-ll…" at bounding box center [578, 422] width 591 height 412
click at [486, 84] on div "Запрос на обслуживание "39763"" at bounding box center [909, 83] width 1286 height 16
click at [463, 78] on div "Запрос на обслуживание "39763"" at bounding box center [909, 83] width 1286 height 16
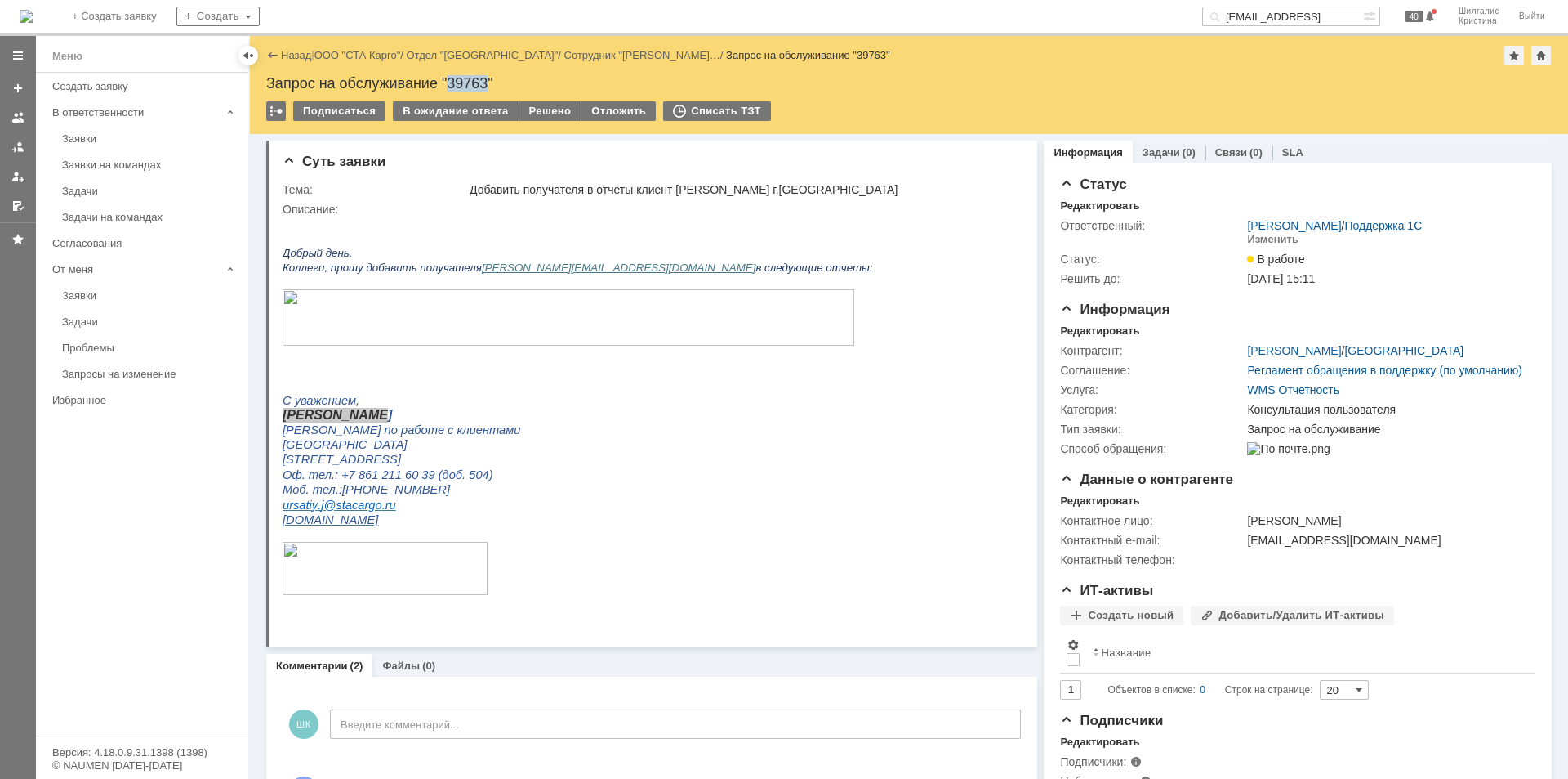
click at [463, 78] on div "Запрос на обслуживание "39763"" at bounding box center [909, 83] width 1286 height 16
copy div "39763"
click at [371, 52] on link "ООО "СТА Карго"" at bounding box center [357, 55] width 86 height 12
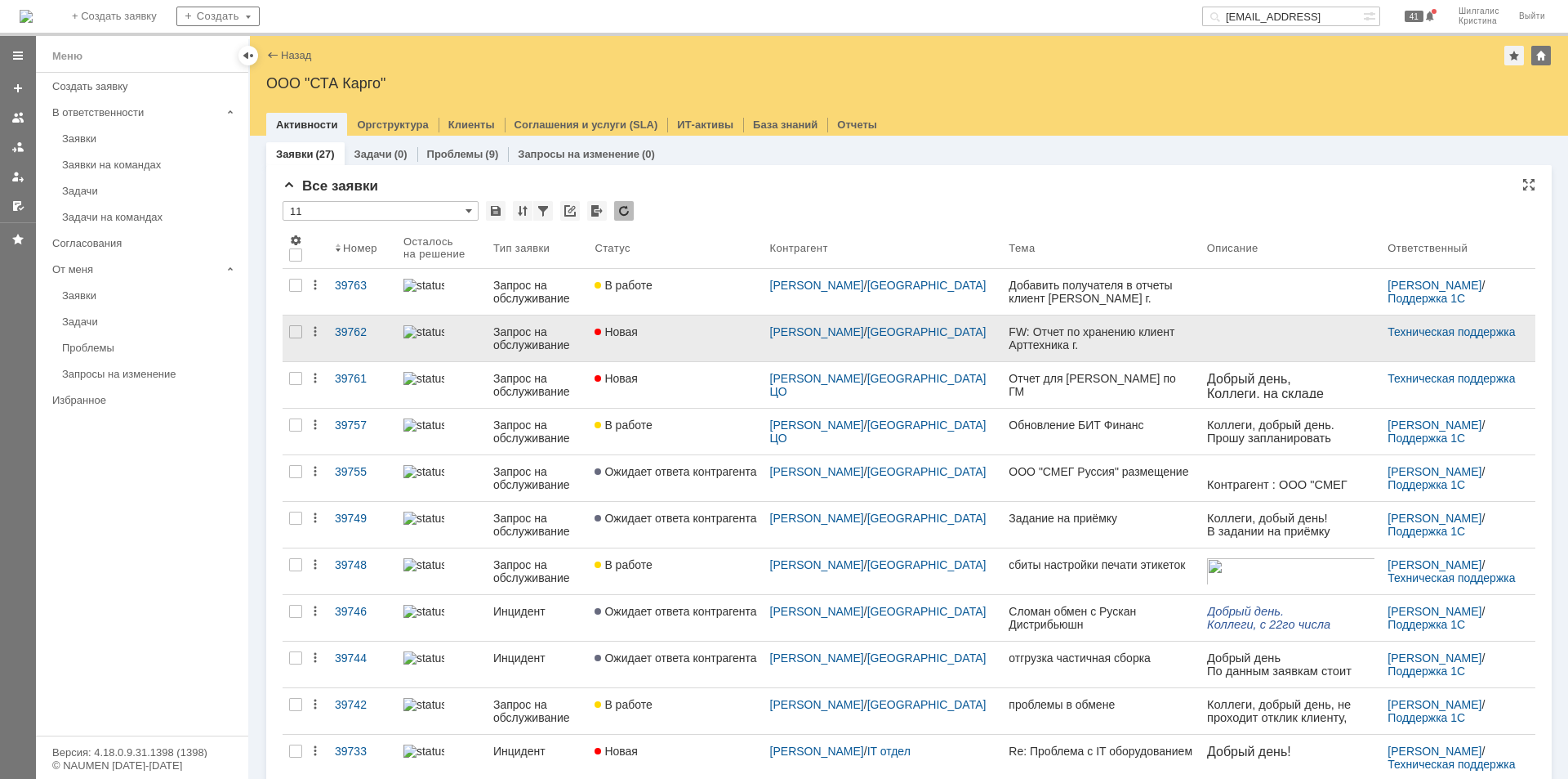
click at [665, 324] on link "Новая" at bounding box center [675, 338] width 175 height 46
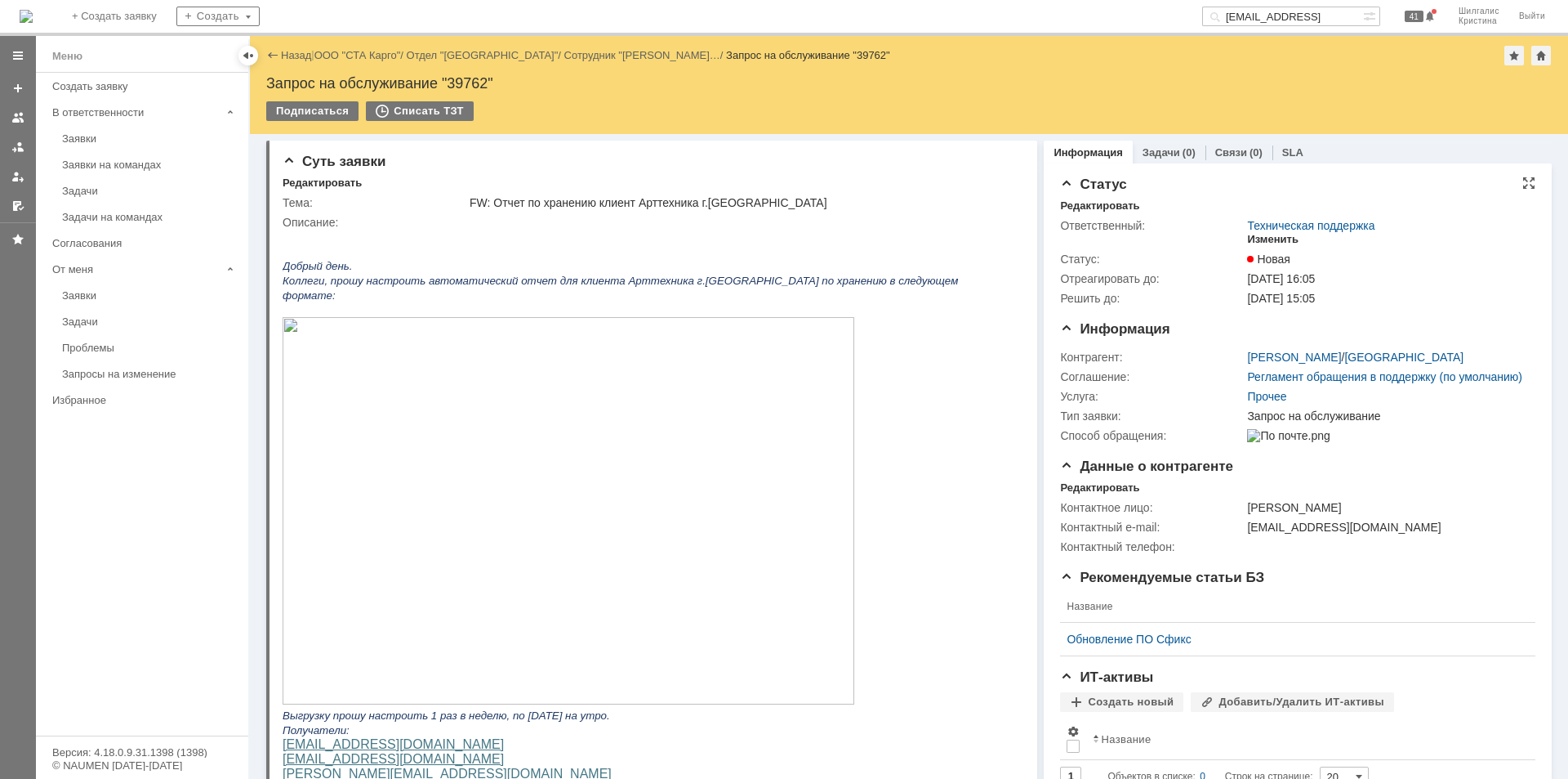
click at [1254, 236] on div "Изменить" at bounding box center [1273, 239] width 51 height 13
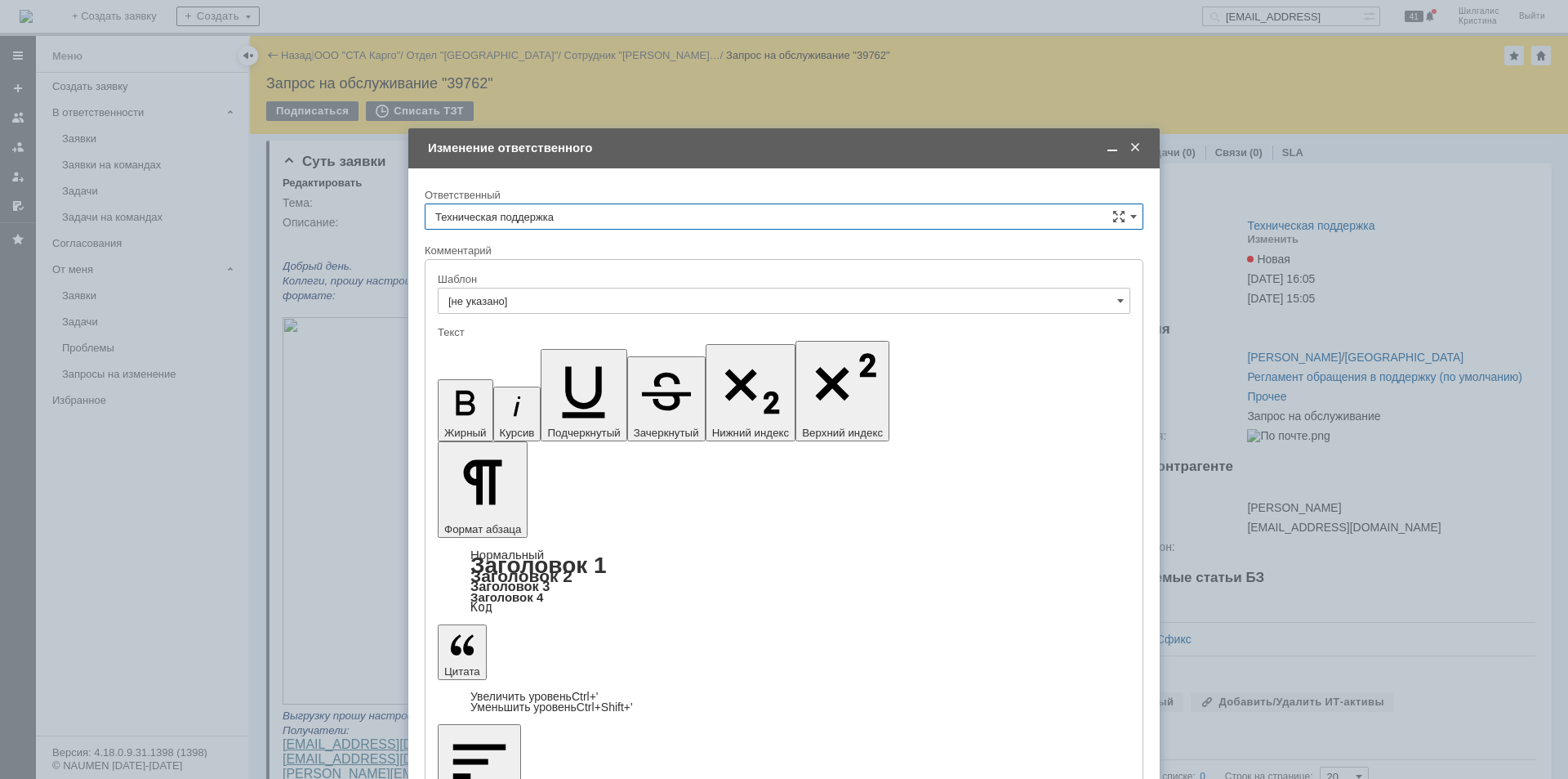
click at [571, 214] on input "Техническая поддержка" at bounding box center [784, 217] width 719 height 27
click at [517, 299] on span "[PERSON_NAME]" at bounding box center [784, 301] width 698 height 13
type input "[PERSON_NAME]"
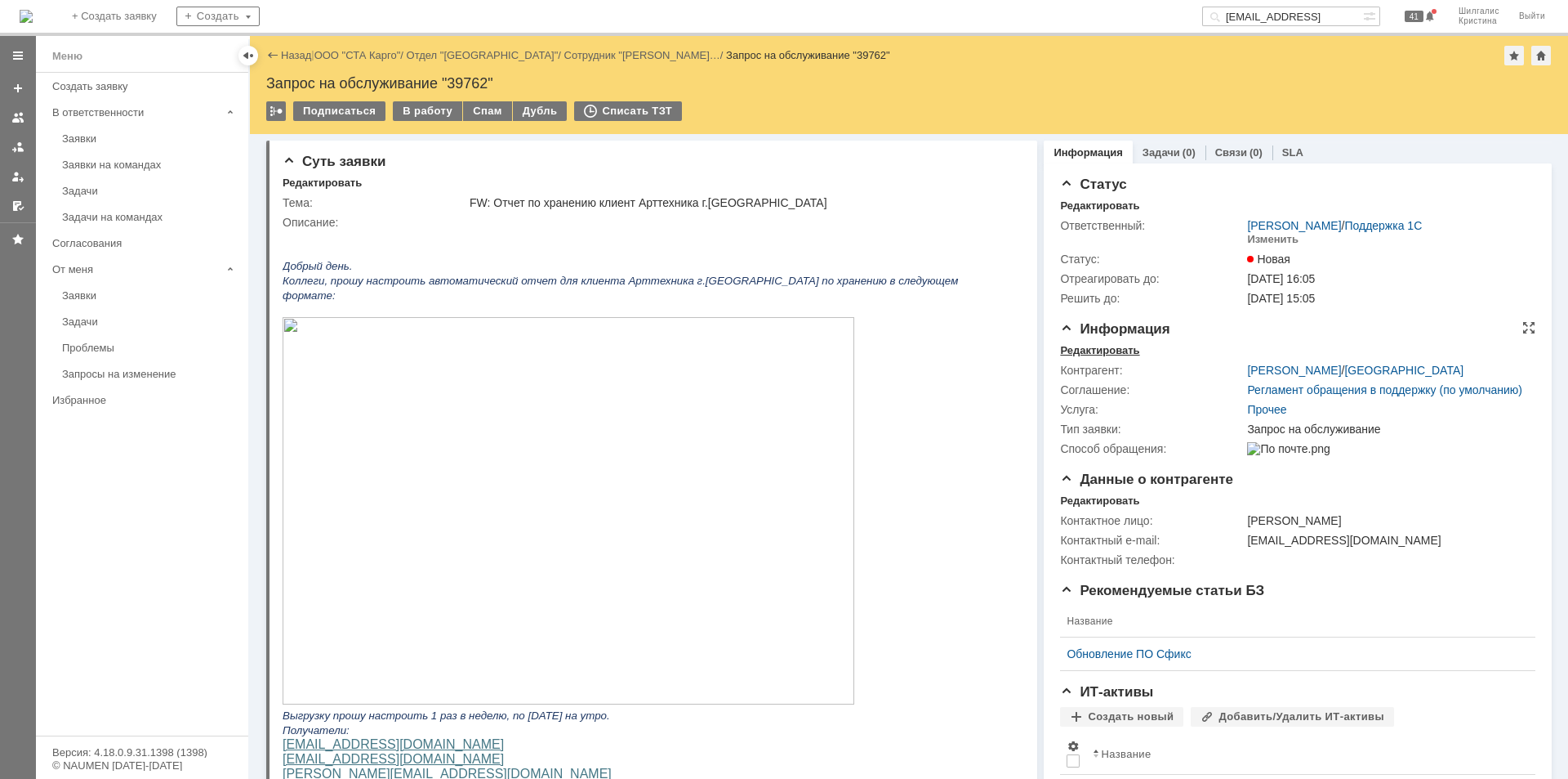
click at [1102, 348] on div "Редактировать" at bounding box center [1099, 351] width 79 height 13
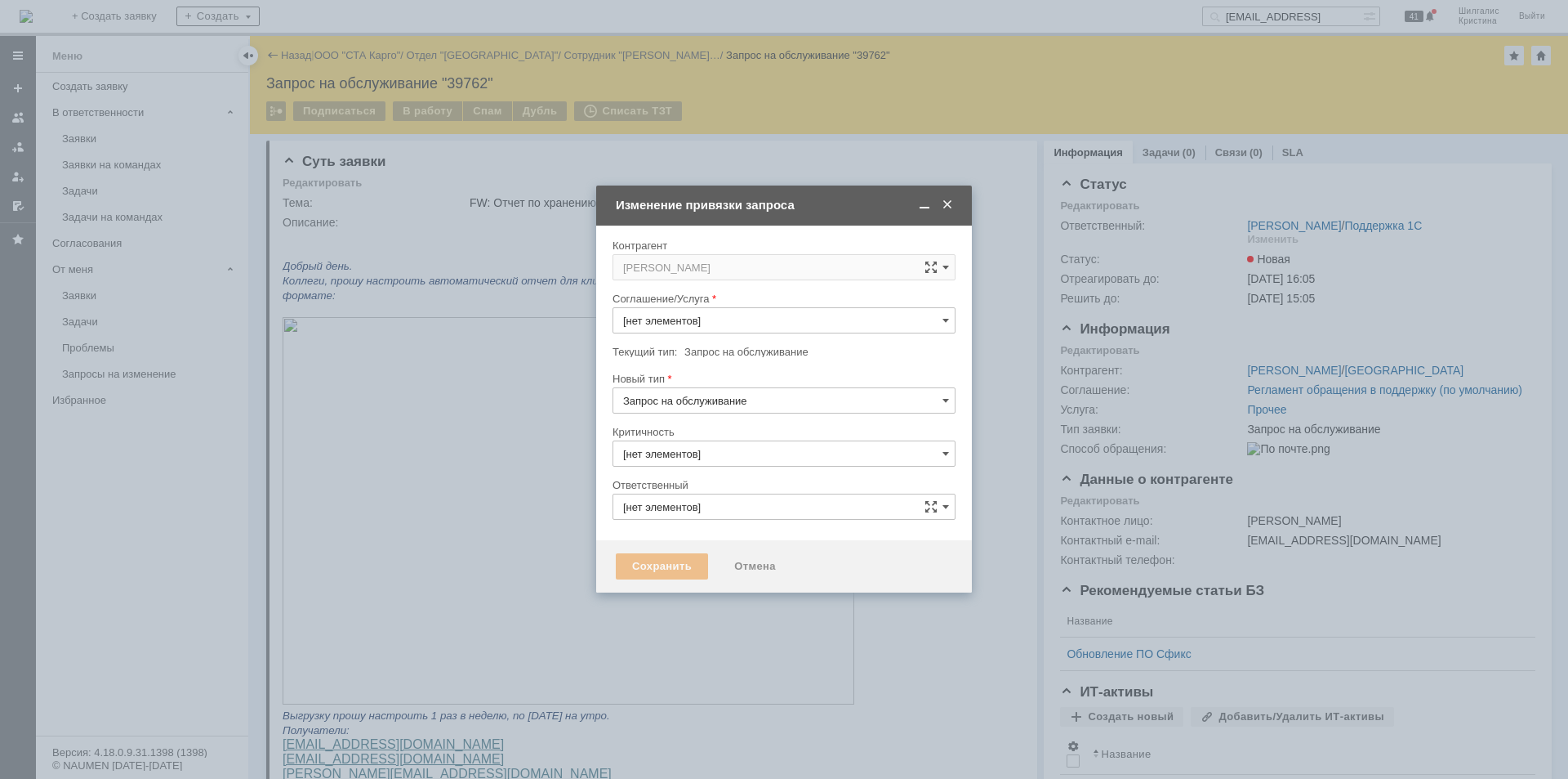
type input "[PERSON_NAME]"
type input "Прочее"
type input "3. Низкая"
type input "[не указано]"
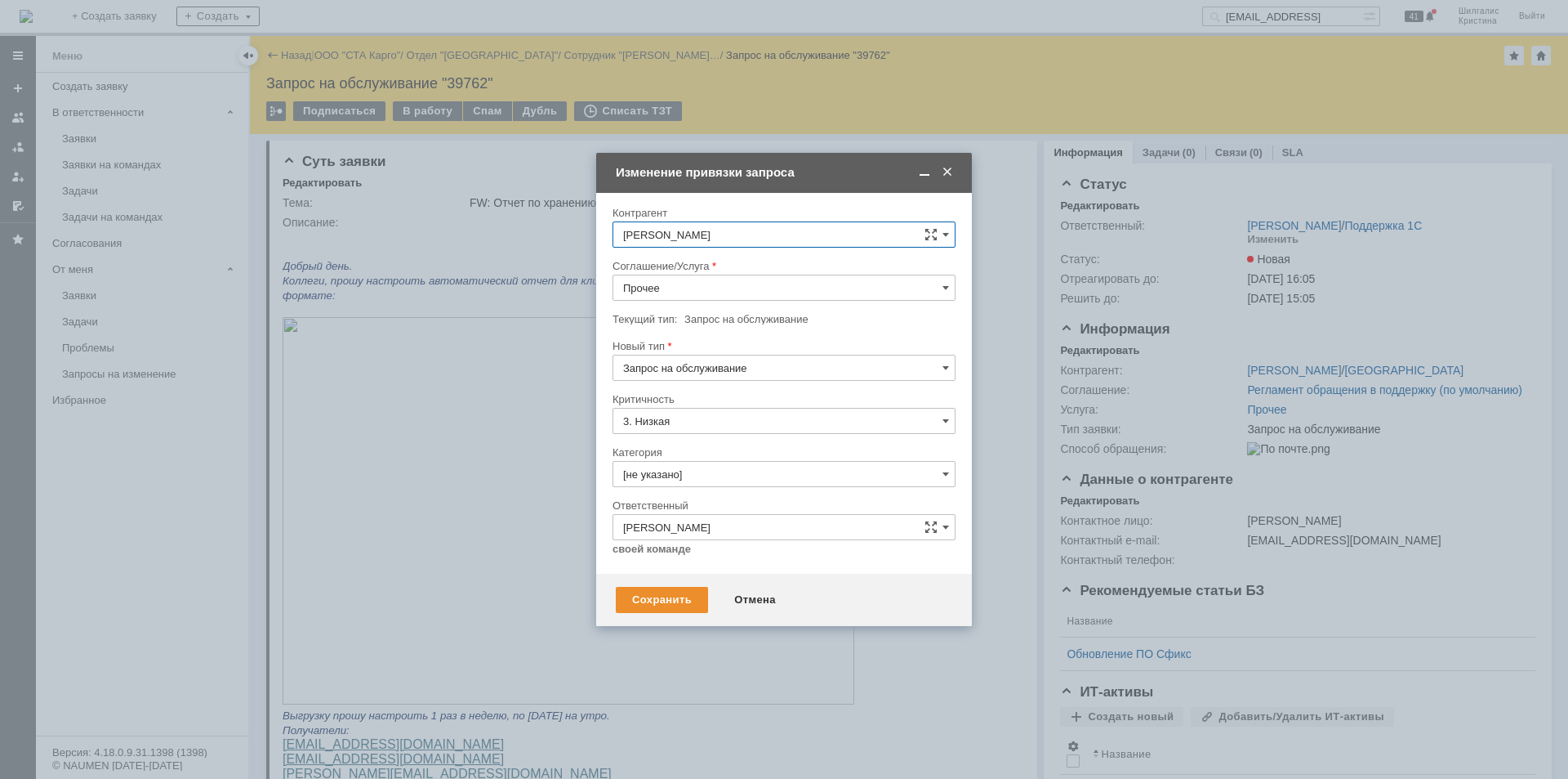
click at [711, 284] on input "Прочее" at bounding box center [784, 288] width 343 height 27
click at [716, 461] on span "WMS Отчетность" at bounding box center [784, 460] width 322 height 13
type input "WMS Отчетность"
click at [700, 473] on input "[не указано]" at bounding box center [784, 474] width 343 height 27
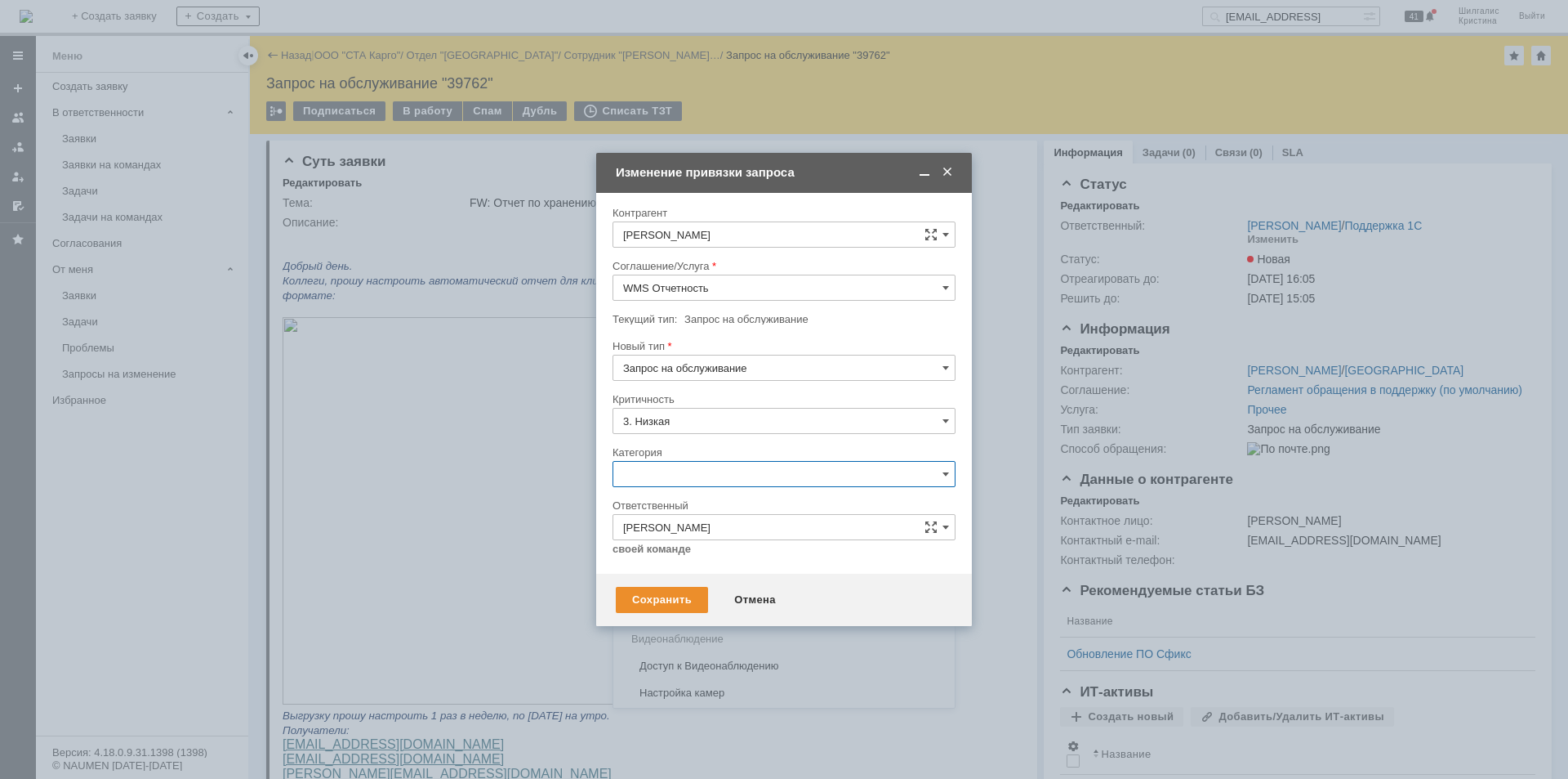
click at [711, 558] on span "Изменение" at bounding box center [784, 559] width 322 height 13
type input "Изменение"
click at [669, 593] on div "Сохранить" at bounding box center [662, 600] width 92 height 27
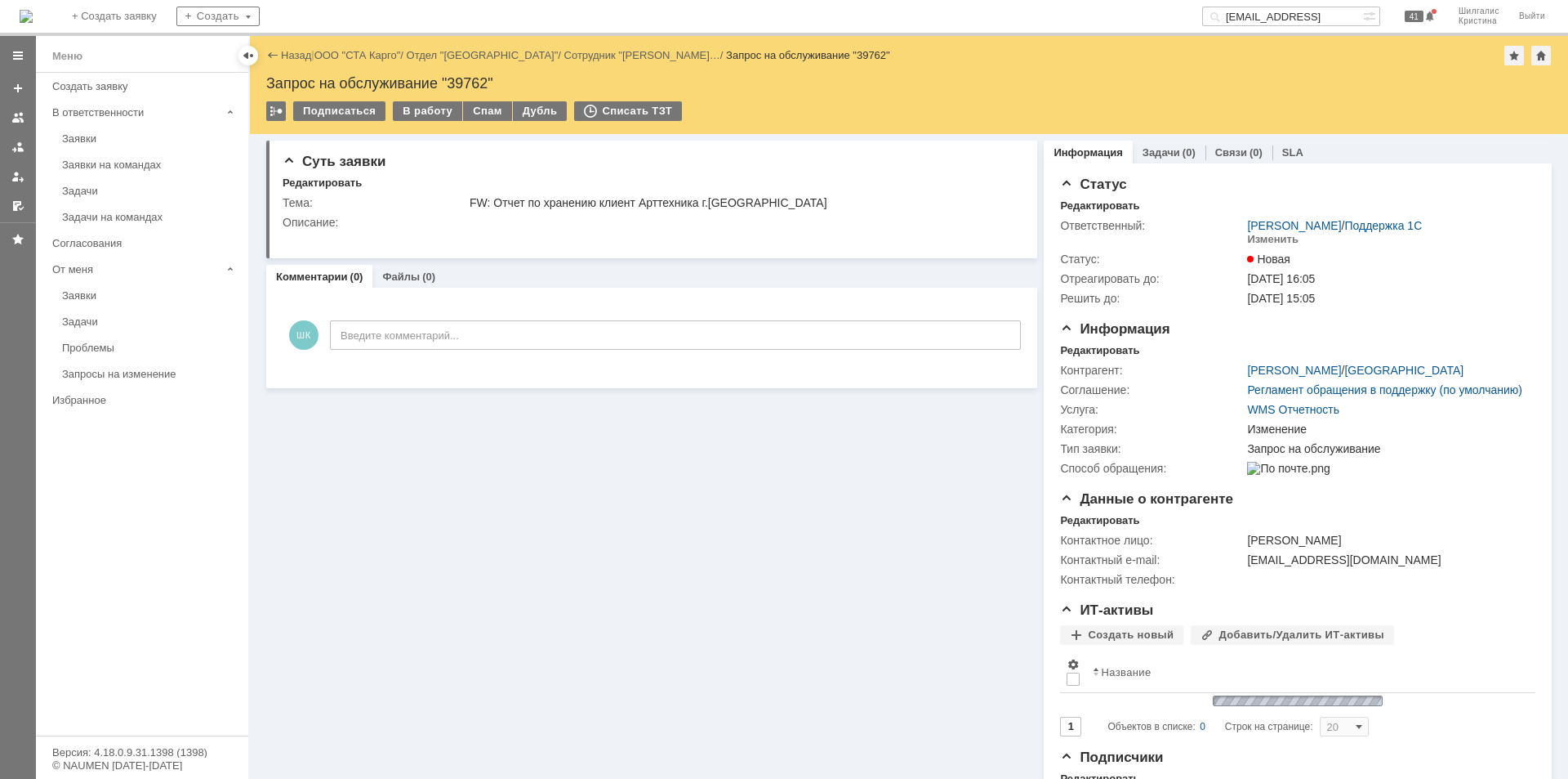
scroll to position [0, 0]
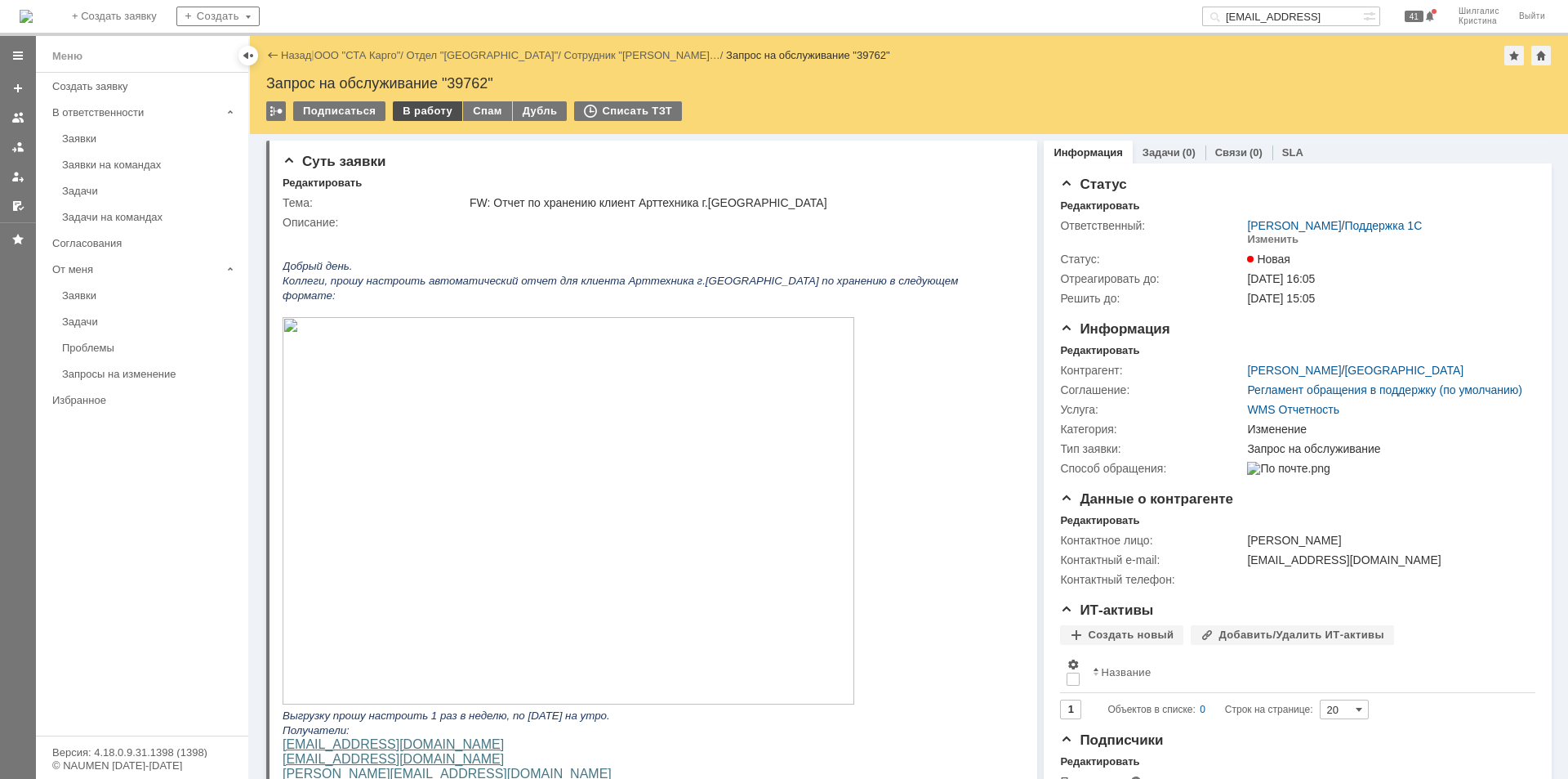
click at [424, 112] on div "В работу" at bounding box center [427, 111] width 69 height 20
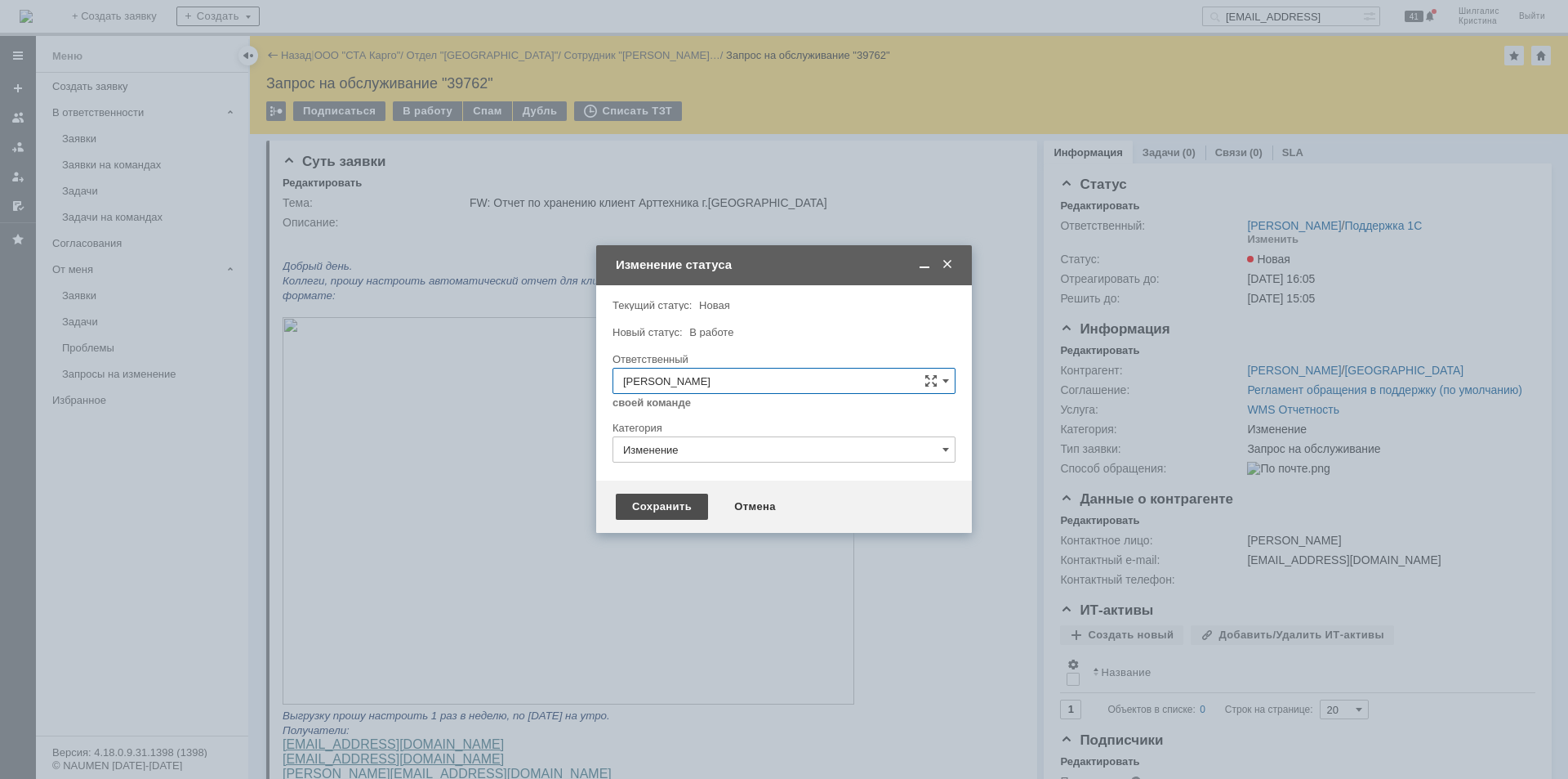
click at [671, 510] on div "Сохранить" at bounding box center [662, 507] width 92 height 27
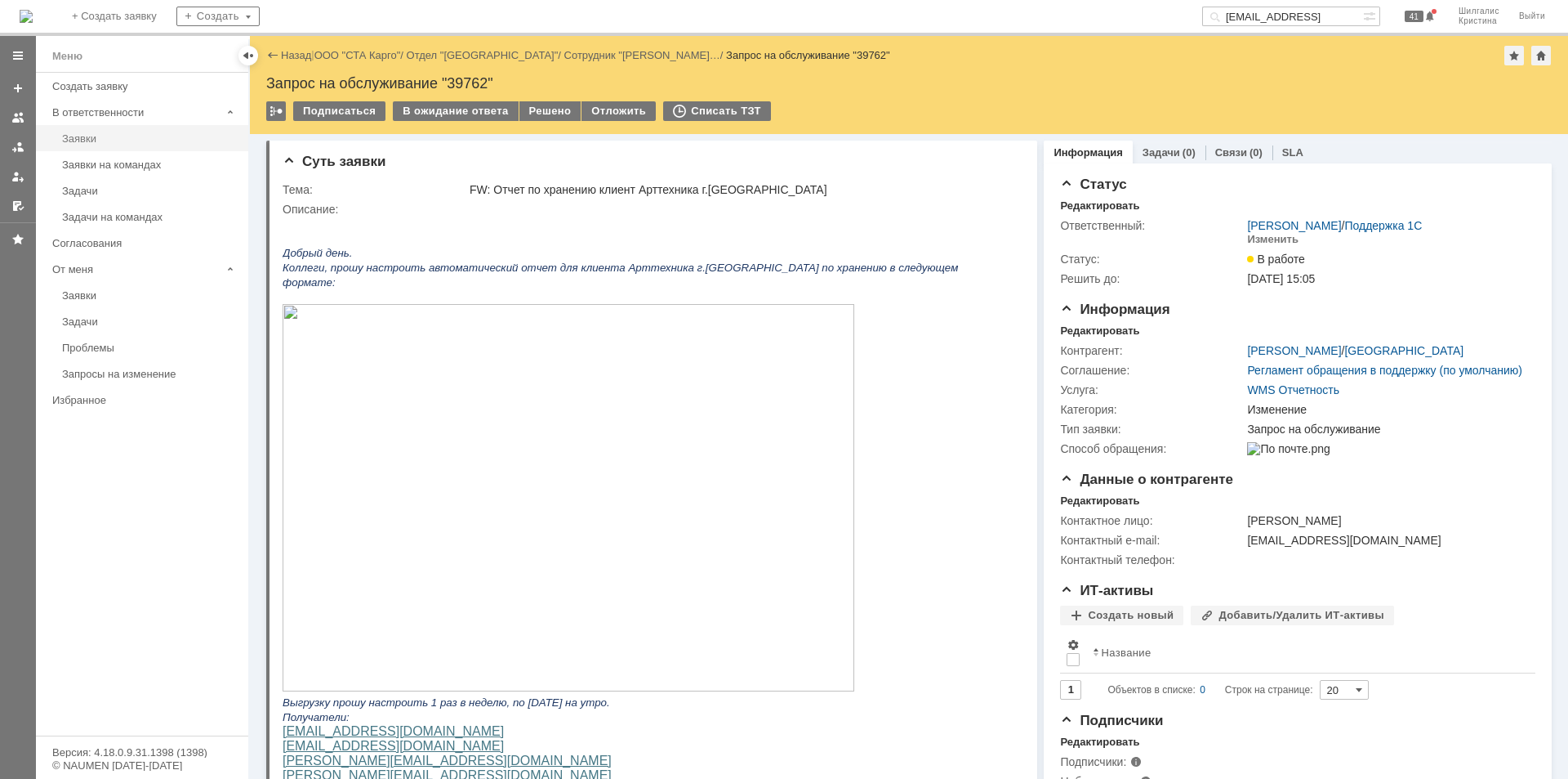
click at [111, 138] on div "Заявки" at bounding box center [150, 138] width 177 height 12
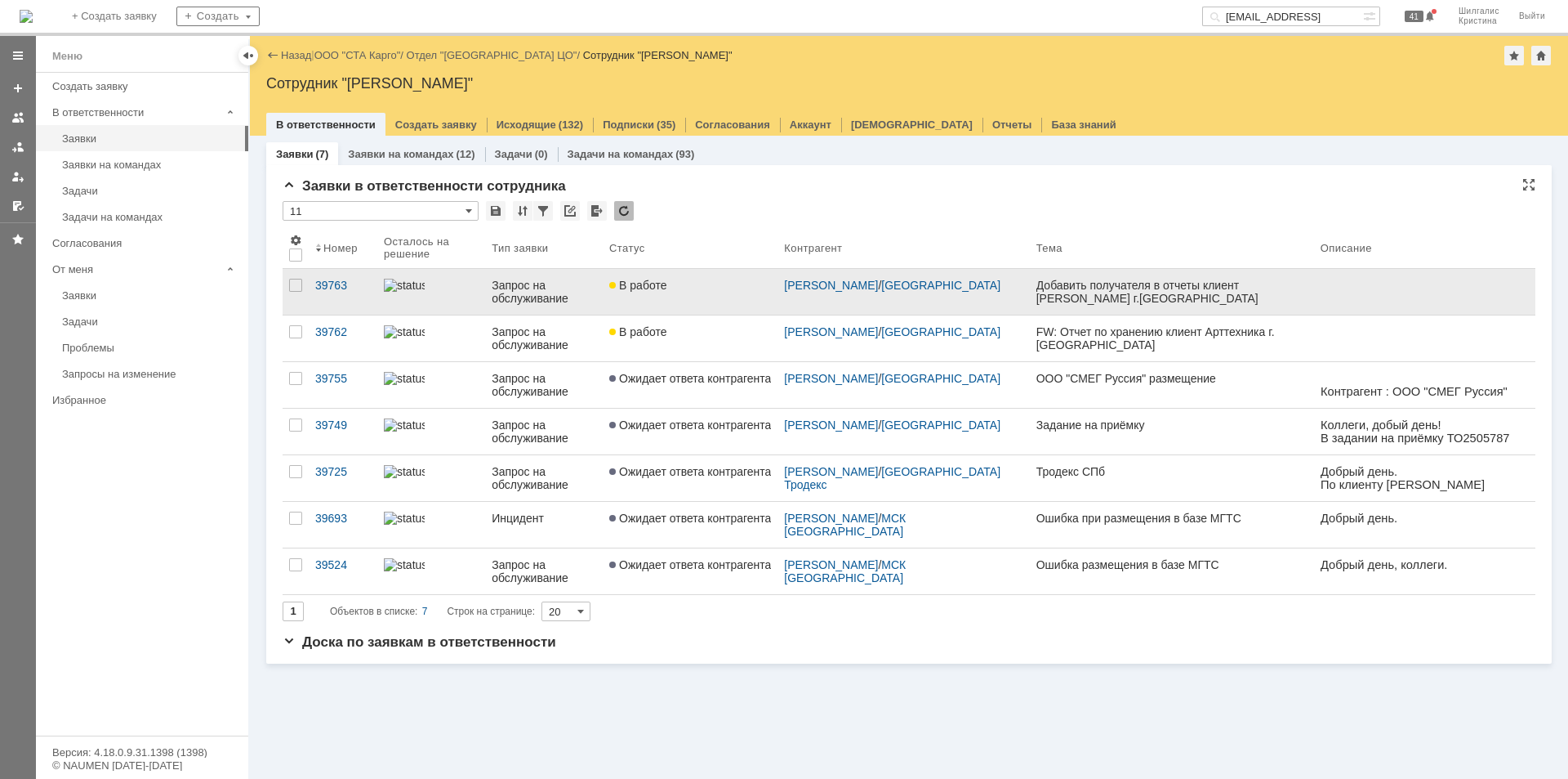
click at [688, 295] on link "В работе" at bounding box center [690, 292] width 175 height 46
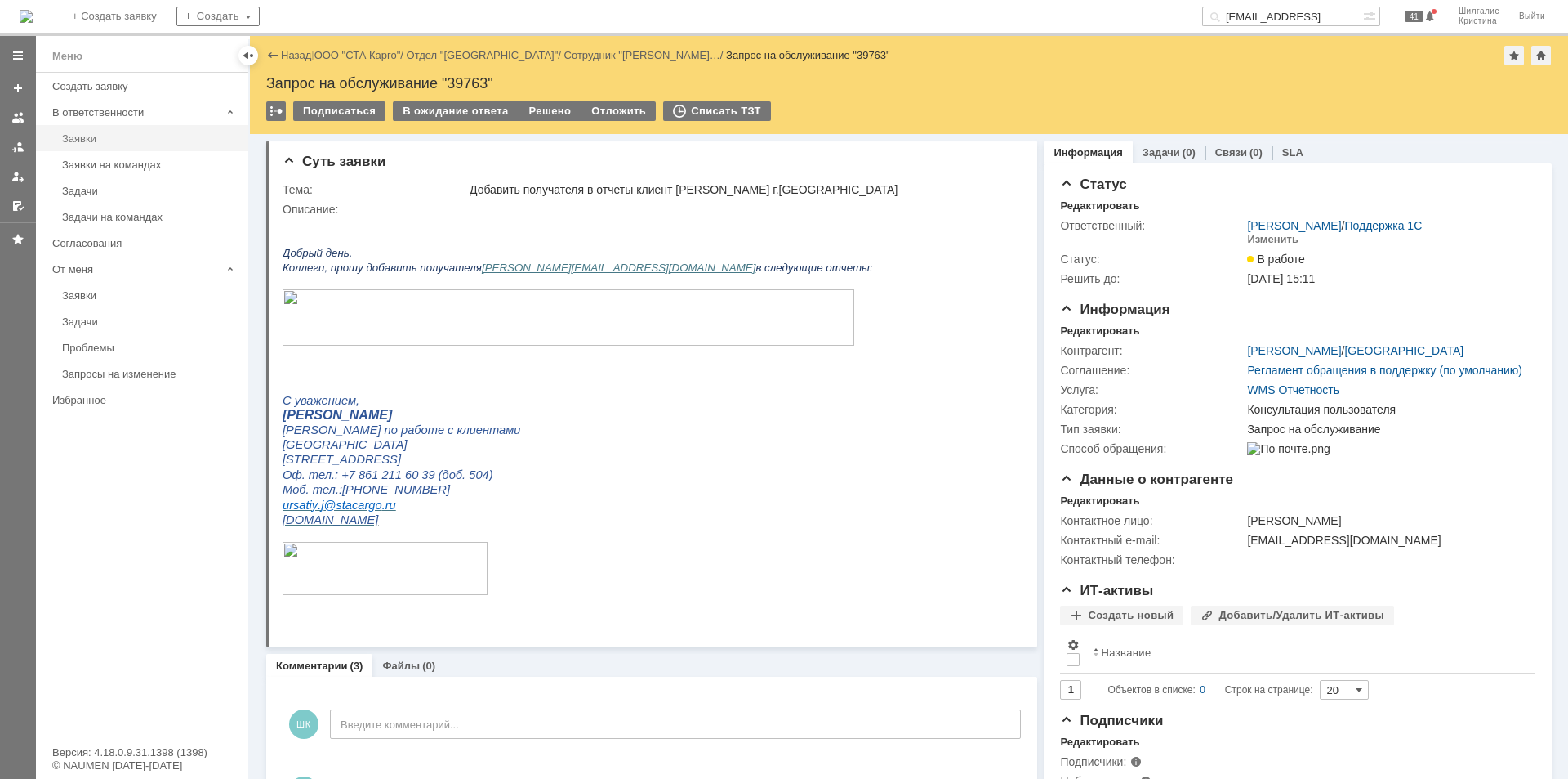
click at [99, 137] on div "Заявки" at bounding box center [150, 138] width 177 height 12
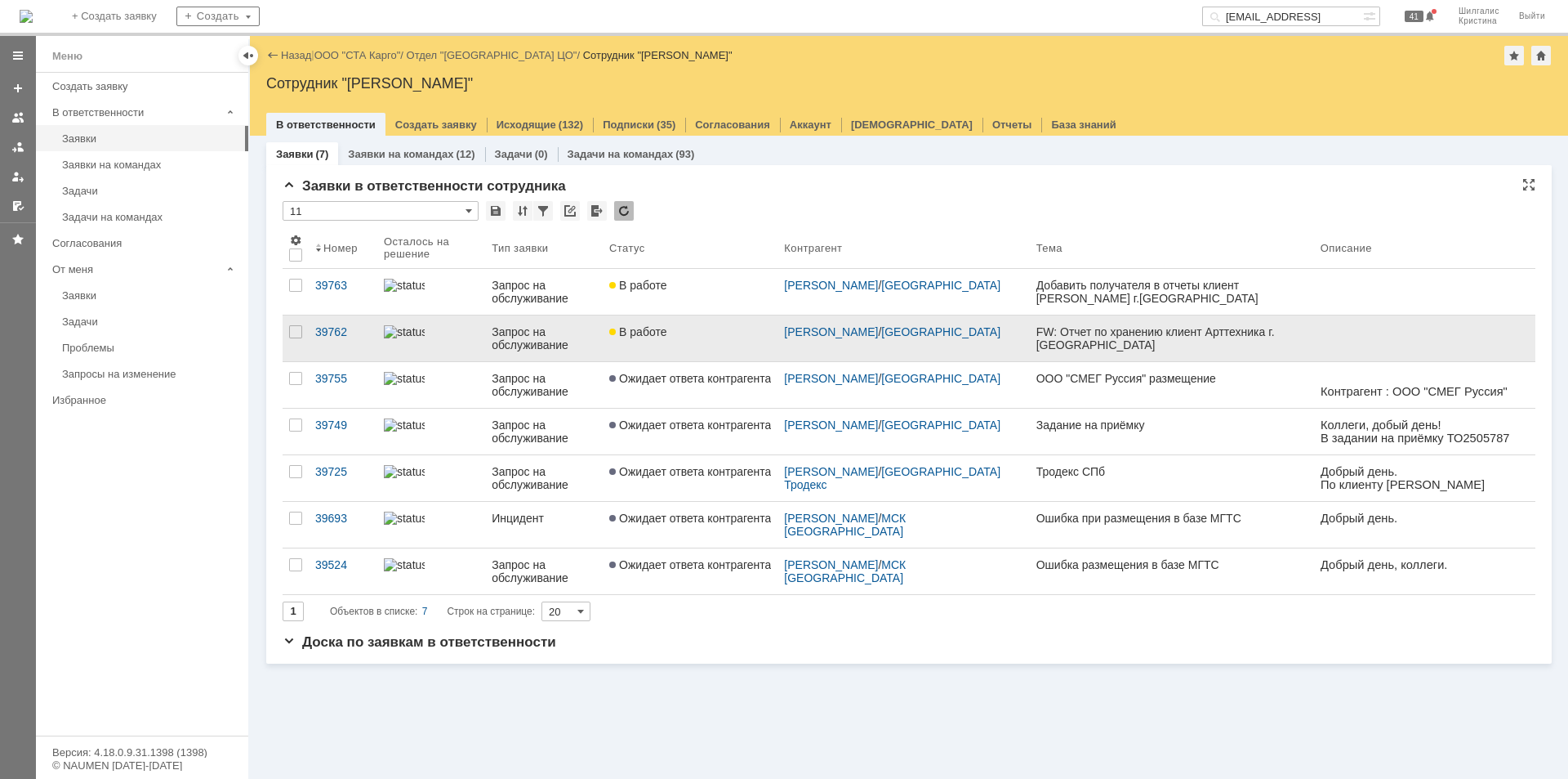
click at [704, 328] on div "В работе" at bounding box center [690, 332] width 161 height 13
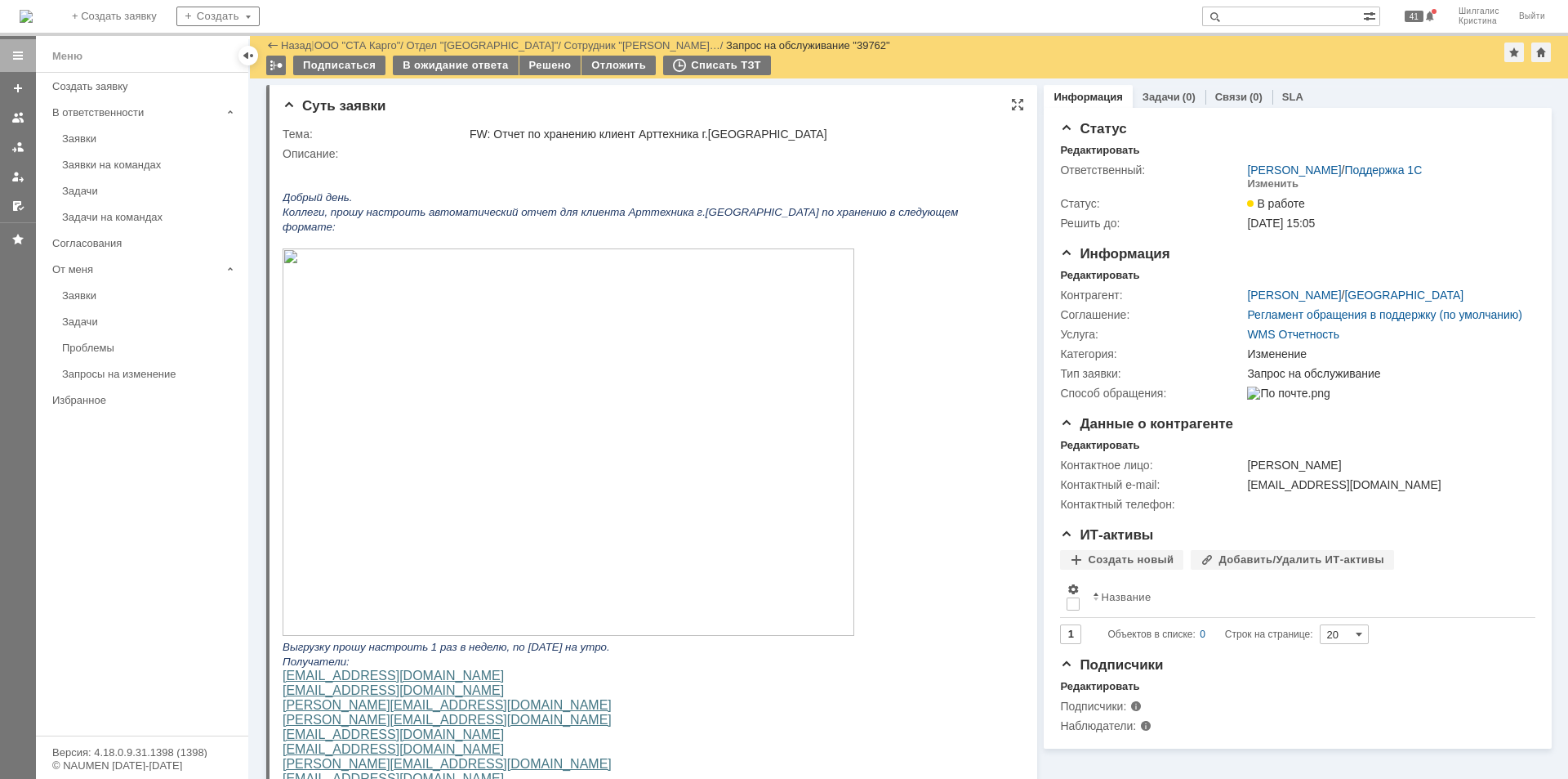
drag, startPoint x: 1160, startPoint y: 570, endPoint x: 1015, endPoint y: 310, distance: 297.7
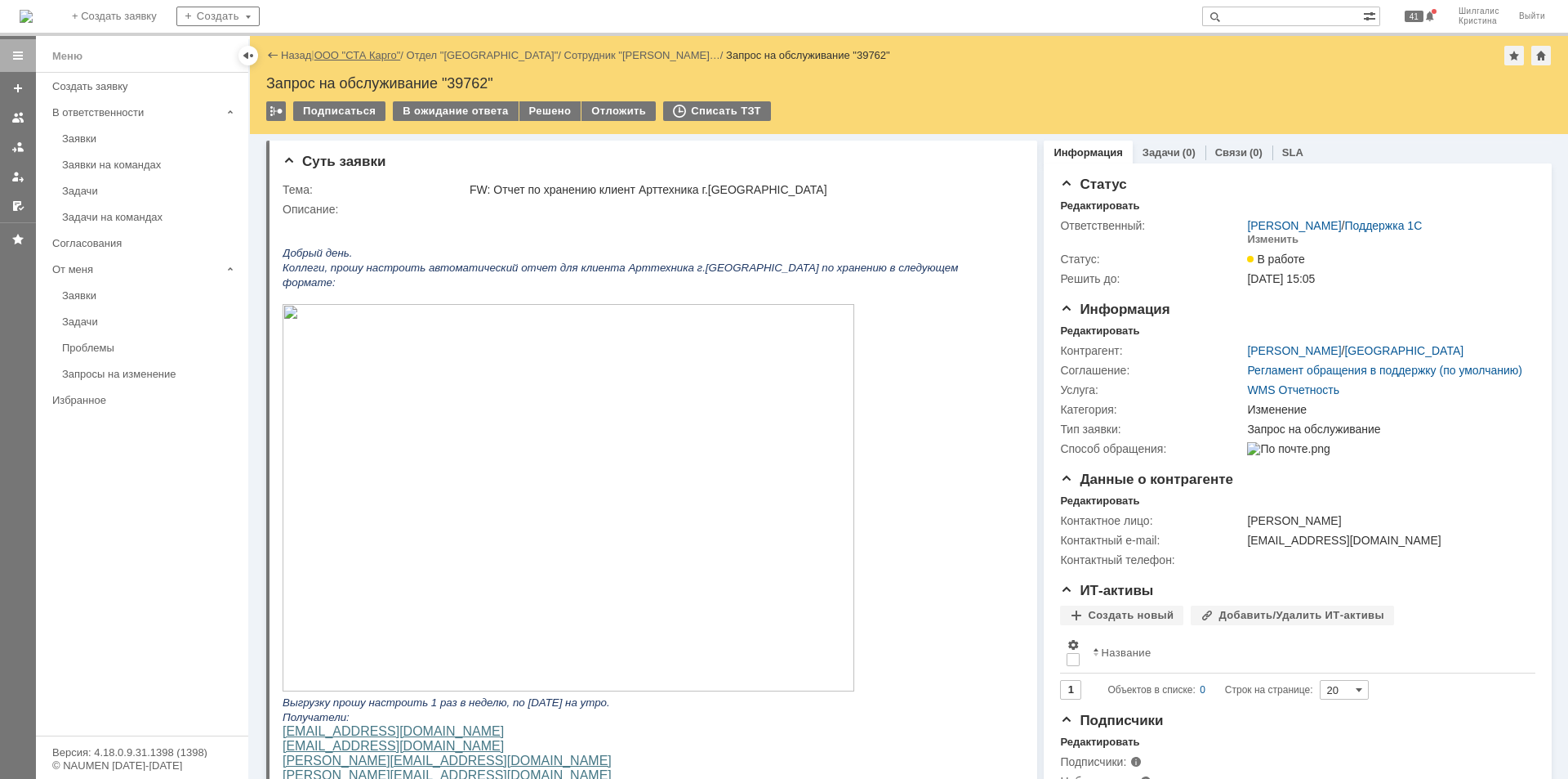
click at [387, 56] on link "ООО "СТА Карго"" at bounding box center [357, 55] width 86 height 12
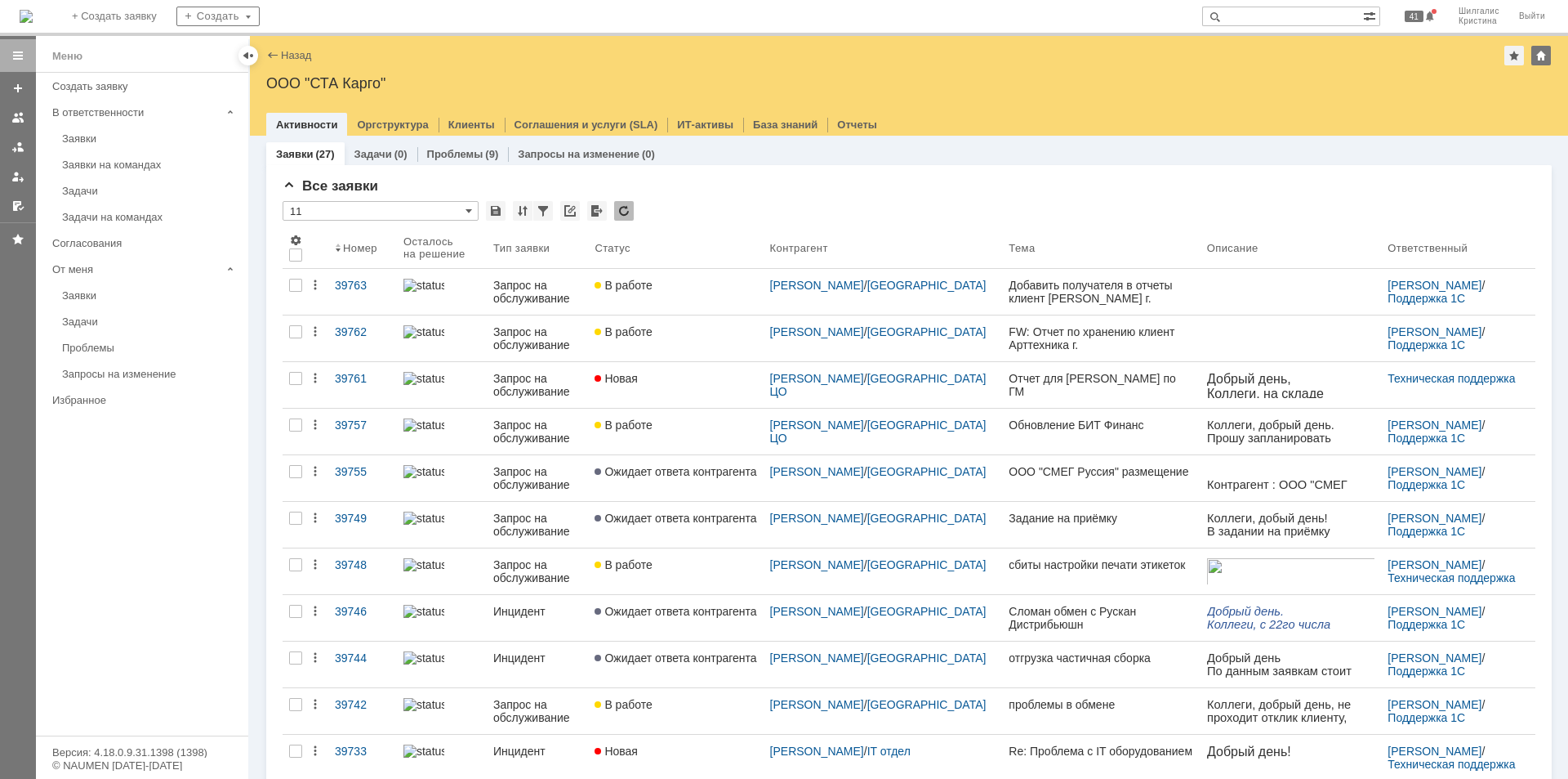
click at [721, 390] on link "Новая" at bounding box center [675, 385] width 175 height 46
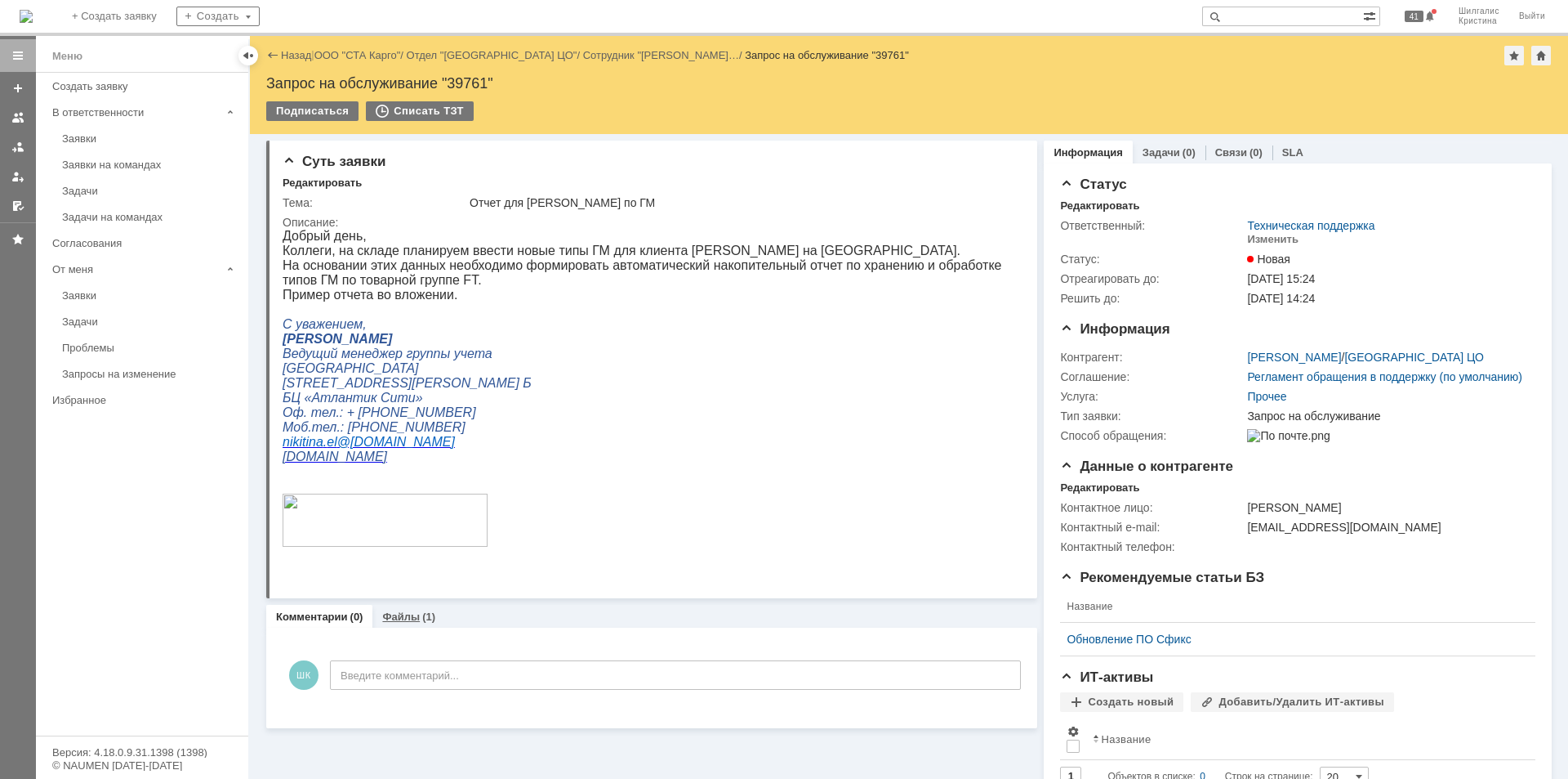
click at [404, 616] on link "Файлы" at bounding box center [402, 617] width 38 height 12
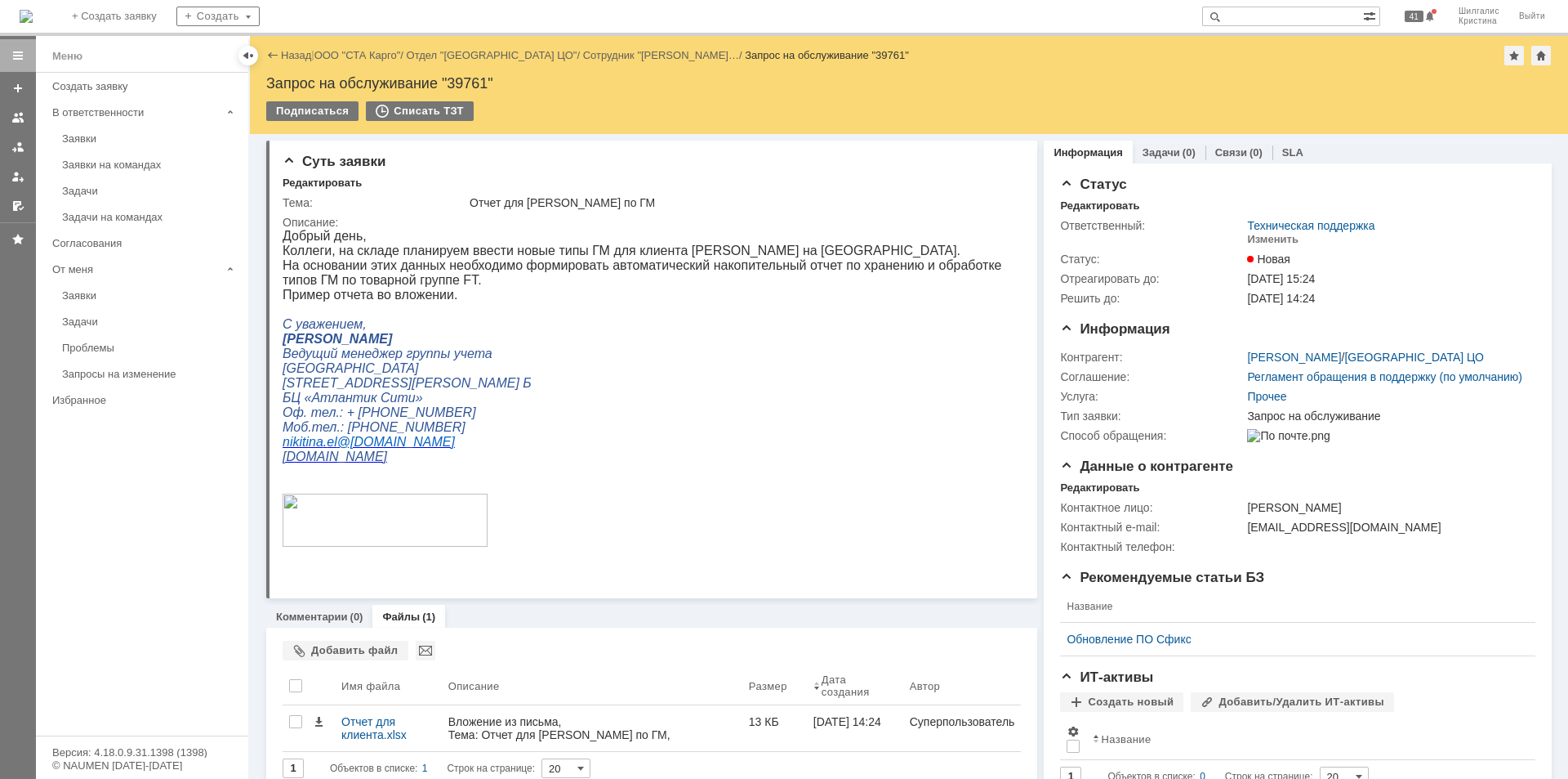
click at [464, 79] on div "Запрос на обслуживание "39761"" at bounding box center [909, 83] width 1286 height 16
copy div "39761"
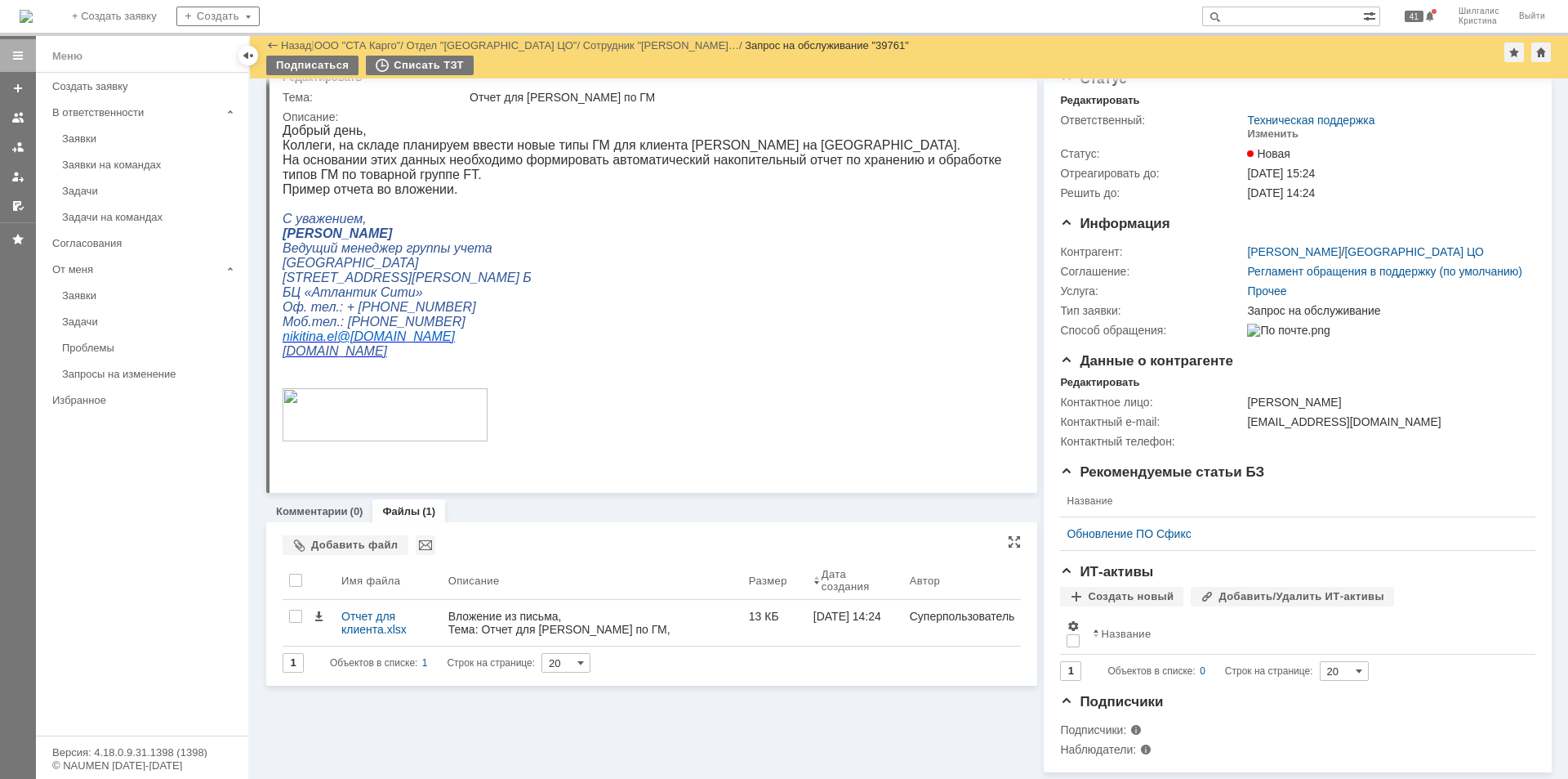
scroll to position [73, 0]
click at [346, 505] on div "Комментарии (0)" at bounding box center [319, 510] width 86 height 10
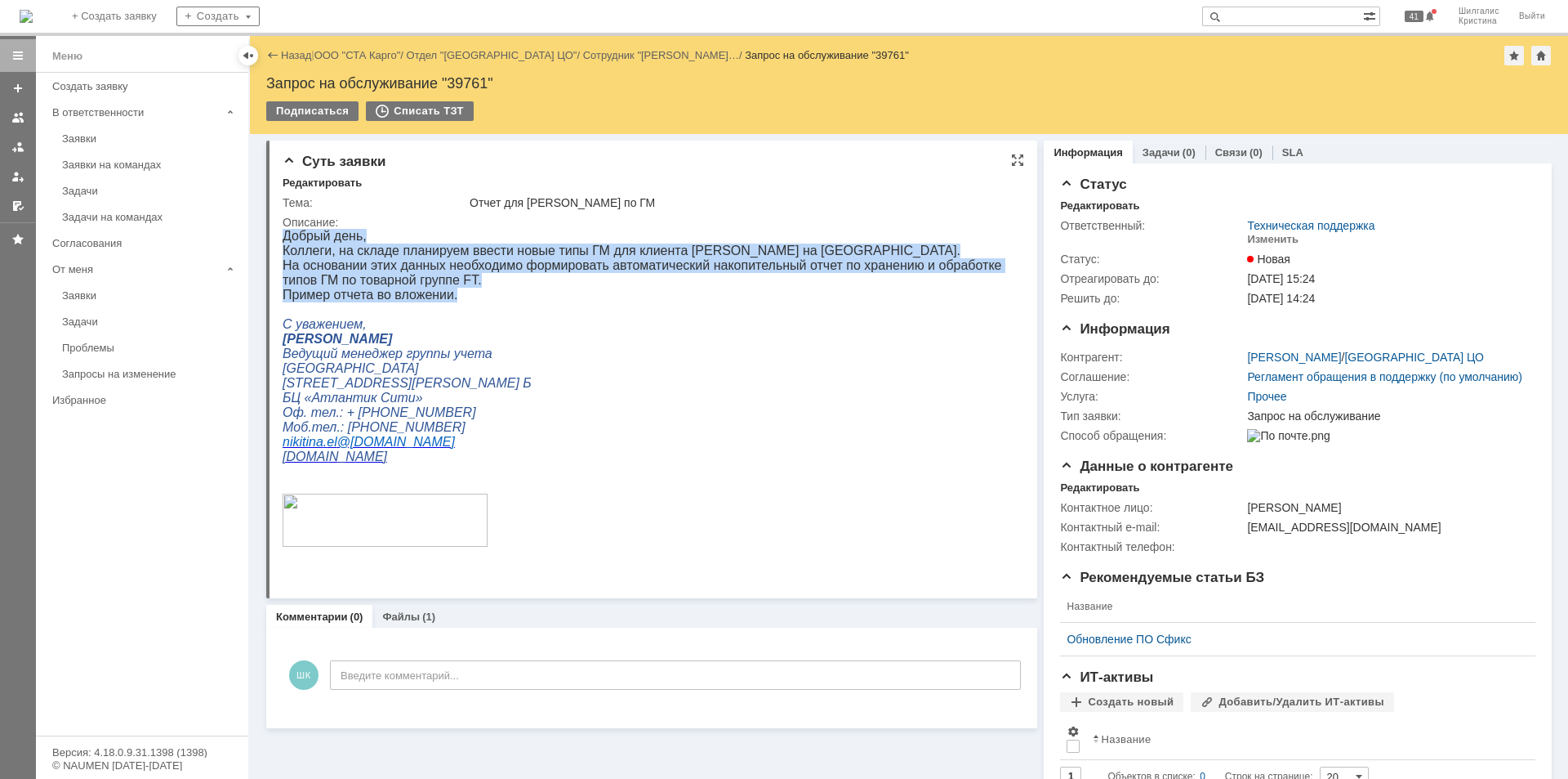
drag, startPoint x: 464, startPoint y: 294, endPoint x: 283, endPoint y: 234, distance: 190.7
click at [285, 234] on div "Добрый день, Коллеги, на складе планируем ввести новые типы ГМ для клиента ПЕТР…" at bounding box center [646, 404] width 727 height 351
copy div "Добрый день, Коллеги, на складе планируем ввести новые типы ГМ для клиента ПЕТР…"
click at [619, 252] on p "Коллеги, на складе планируем ввести новые типы ГМ для клиента [PERSON_NAME] на …" at bounding box center [646, 250] width 727 height 14
drag, startPoint x: 592, startPoint y: 272, endPoint x: 577, endPoint y: 267, distance: 15.8
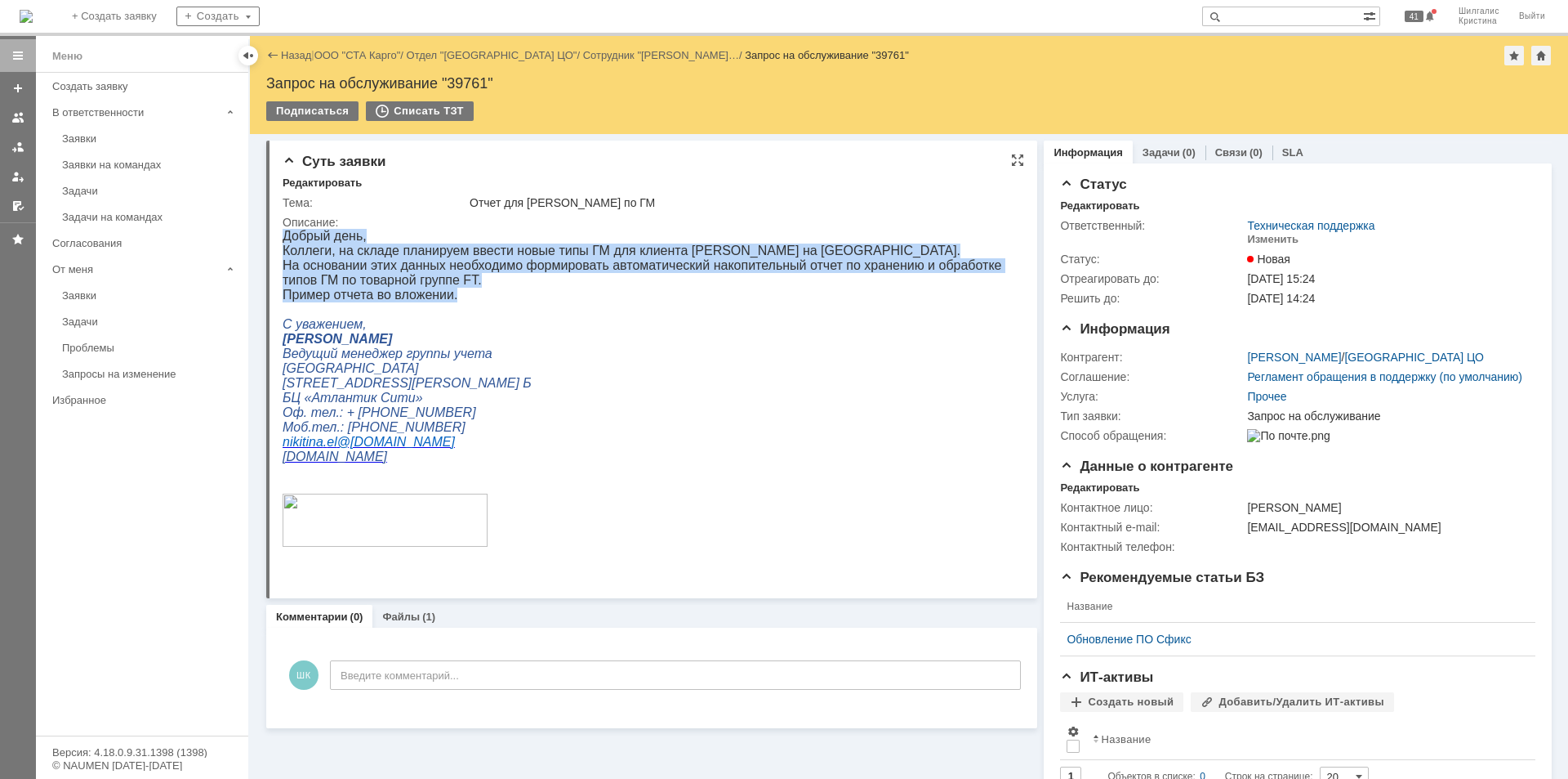
click at [590, 272] on p "На основании этих данных необходимо формировать автоматический накопительный от…" at bounding box center [646, 273] width 727 height 29
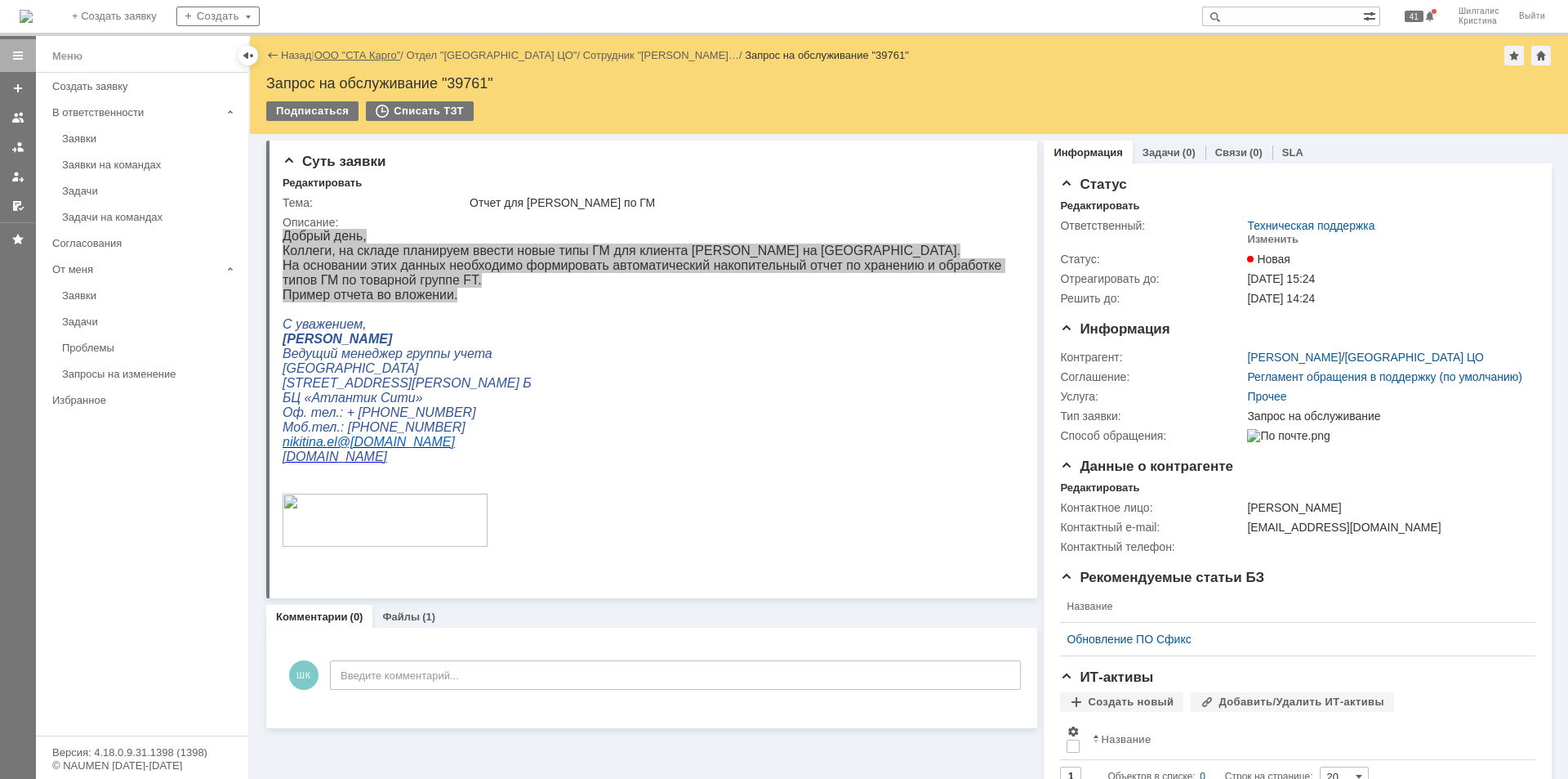
click at [353, 52] on link "ООО "СТА Карго"" at bounding box center [357, 55] width 86 height 12
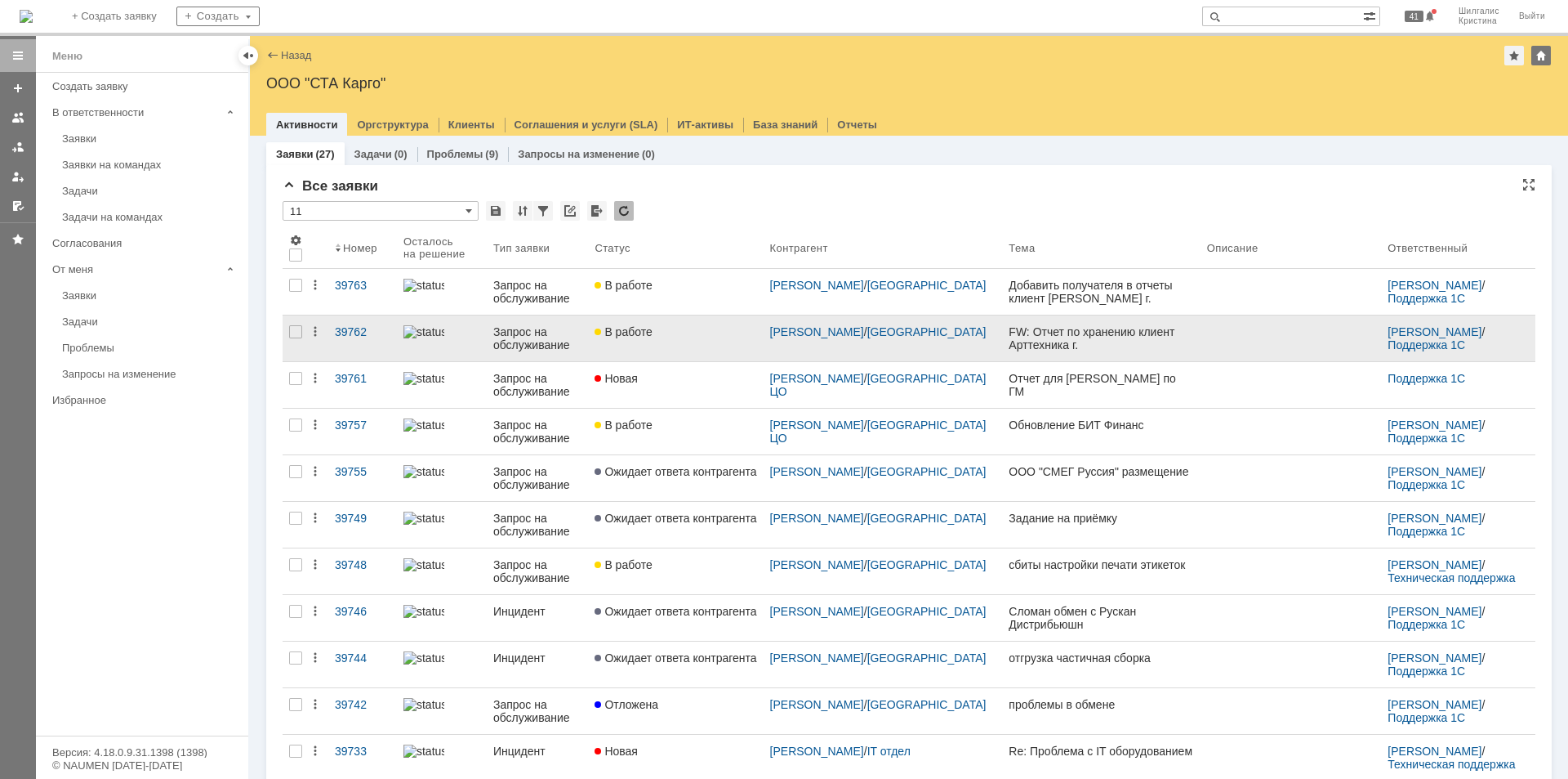
click at [672, 335] on div "В работе" at bounding box center [675, 332] width 161 height 13
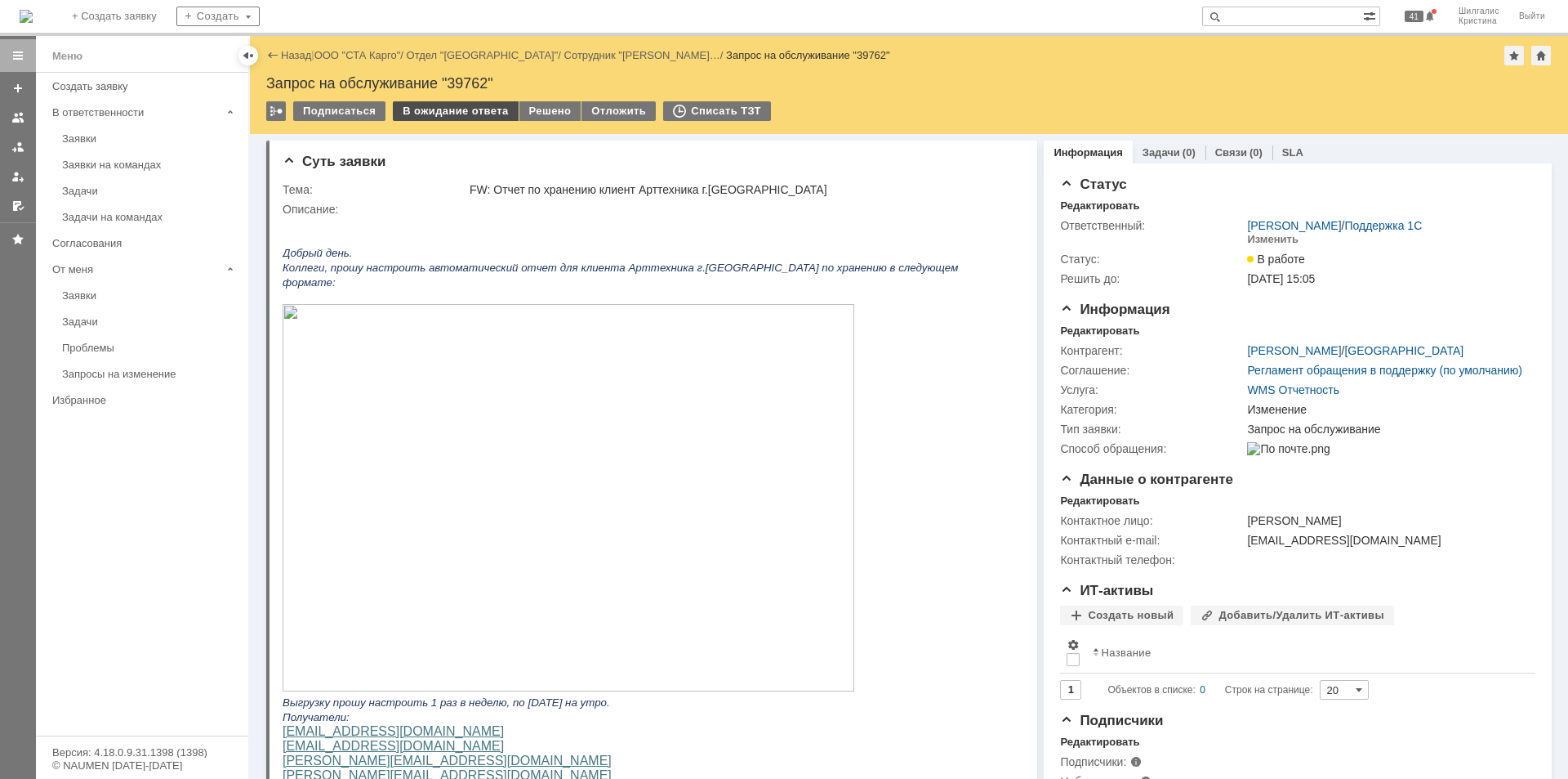
click at [448, 110] on div "В ожидание ответа" at bounding box center [456, 111] width 125 height 20
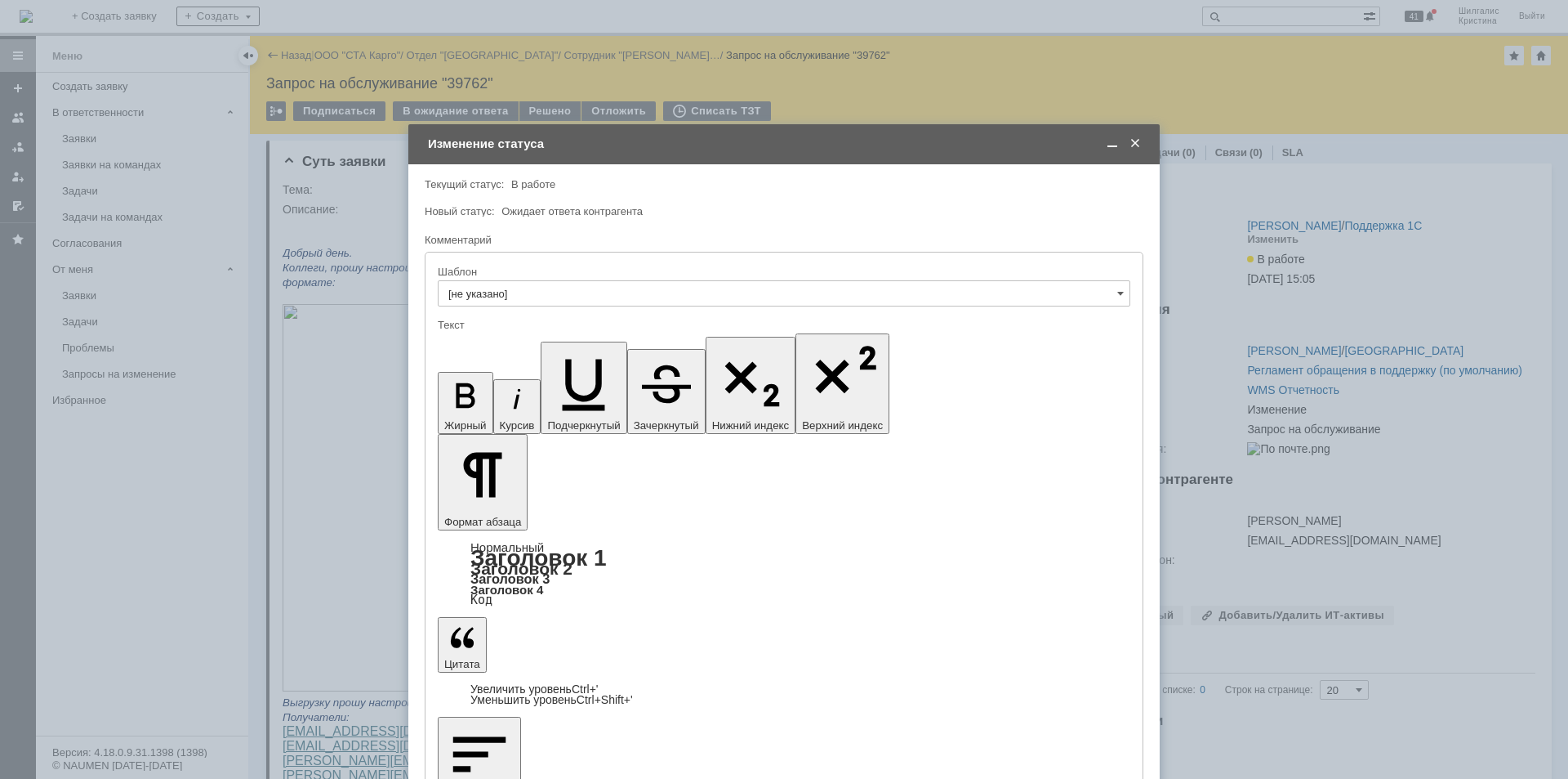
click at [1135, 138] on span at bounding box center [1135, 143] width 16 height 14
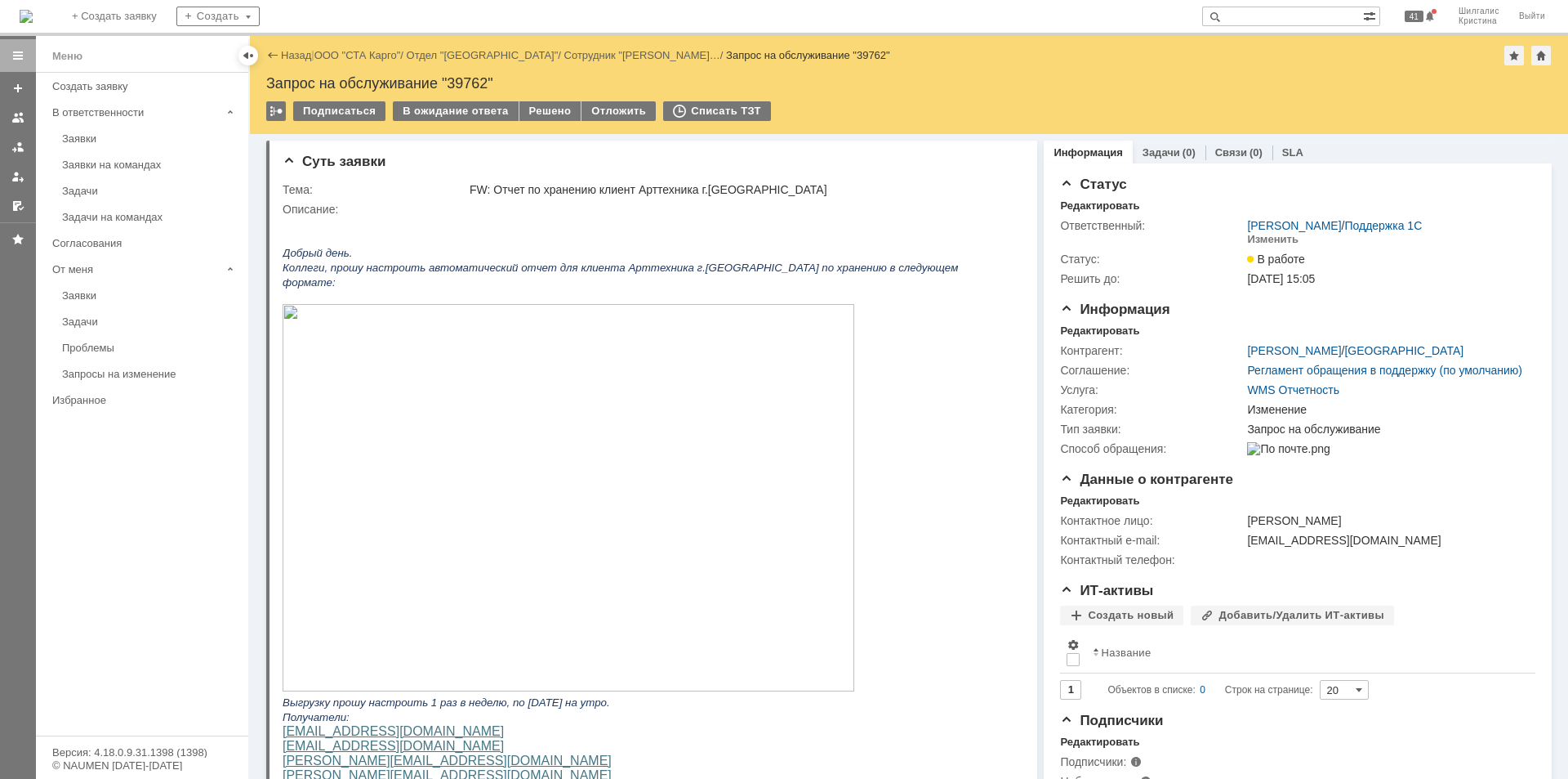
click at [349, 48] on div "Назад | ООО "СТА Карго" / Отдел "Краснодар" / Сотрудник "Урсатий Юлия Геннад… /…" at bounding box center [909, 55] width 1286 height 20
click at [349, 54] on link "ООО "СТА Карго"" at bounding box center [357, 55] width 86 height 12
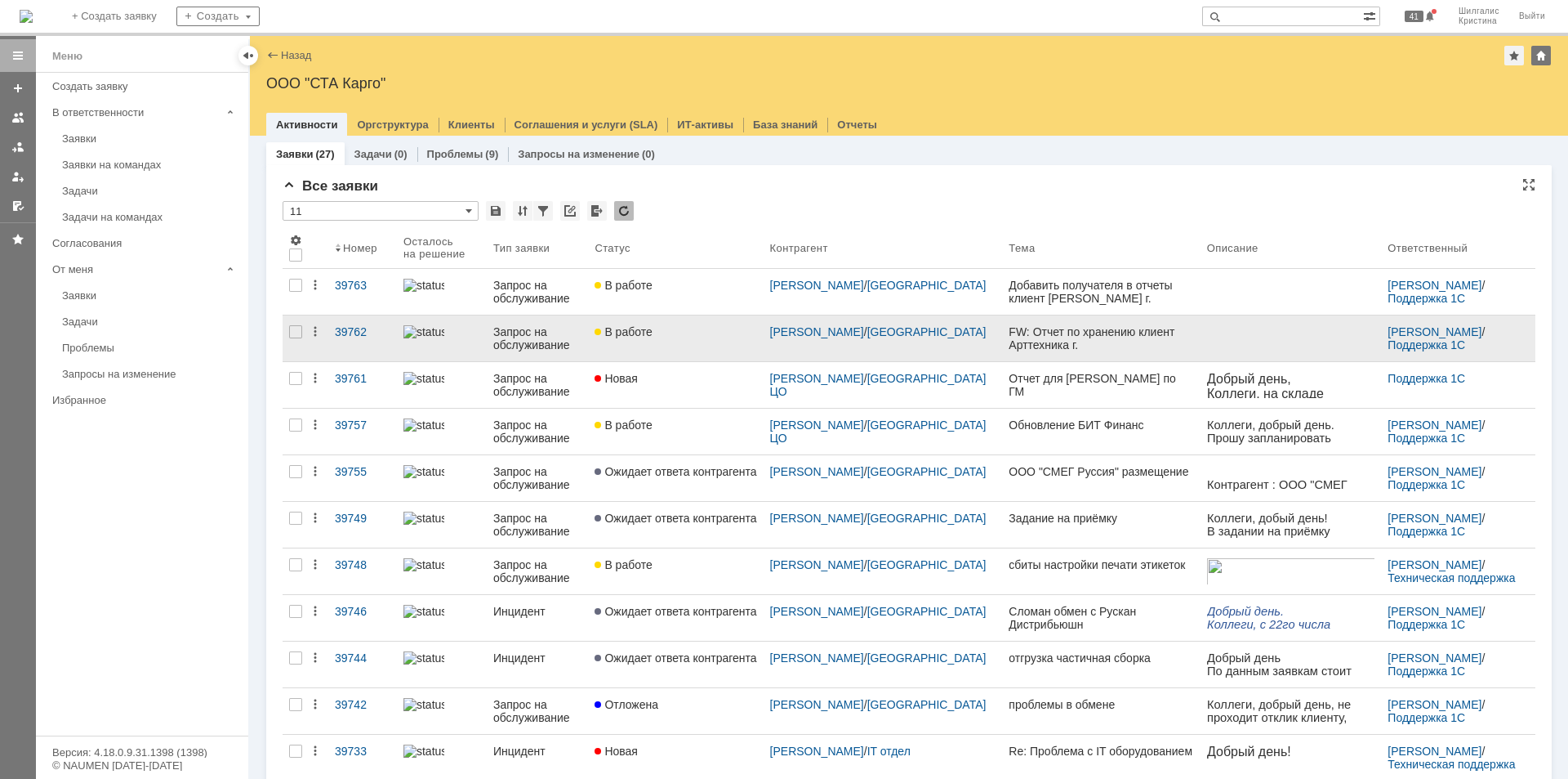
click at [713, 330] on div "В работе" at bounding box center [675, 332] width 161 height 13
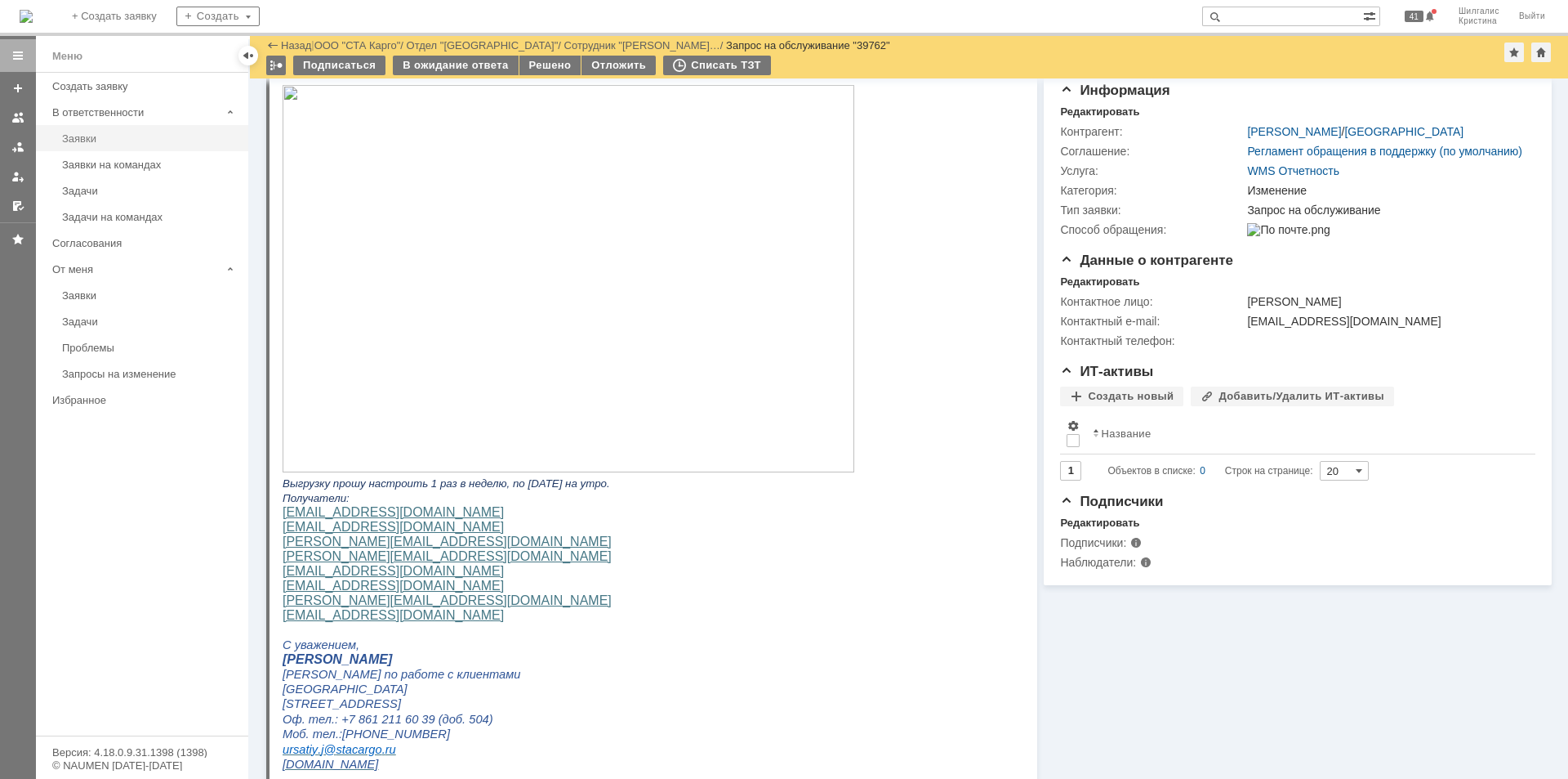
click at [145, 136] on div "Заявки" at bounding box center [150, 138] width 177 height 12
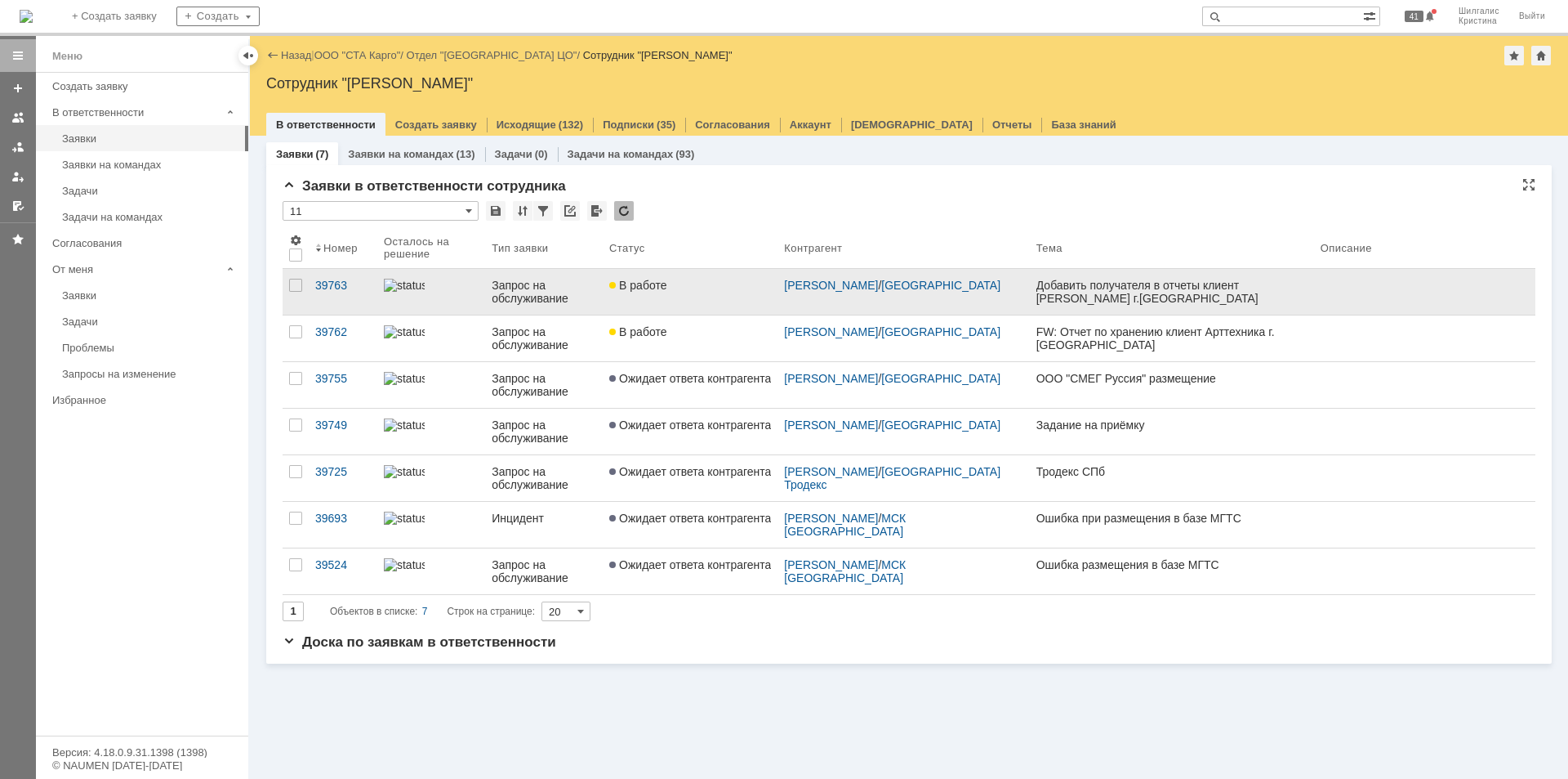
click at [692, 293] on link "В работе" at bounding box center [690, 292] width 175 height 46
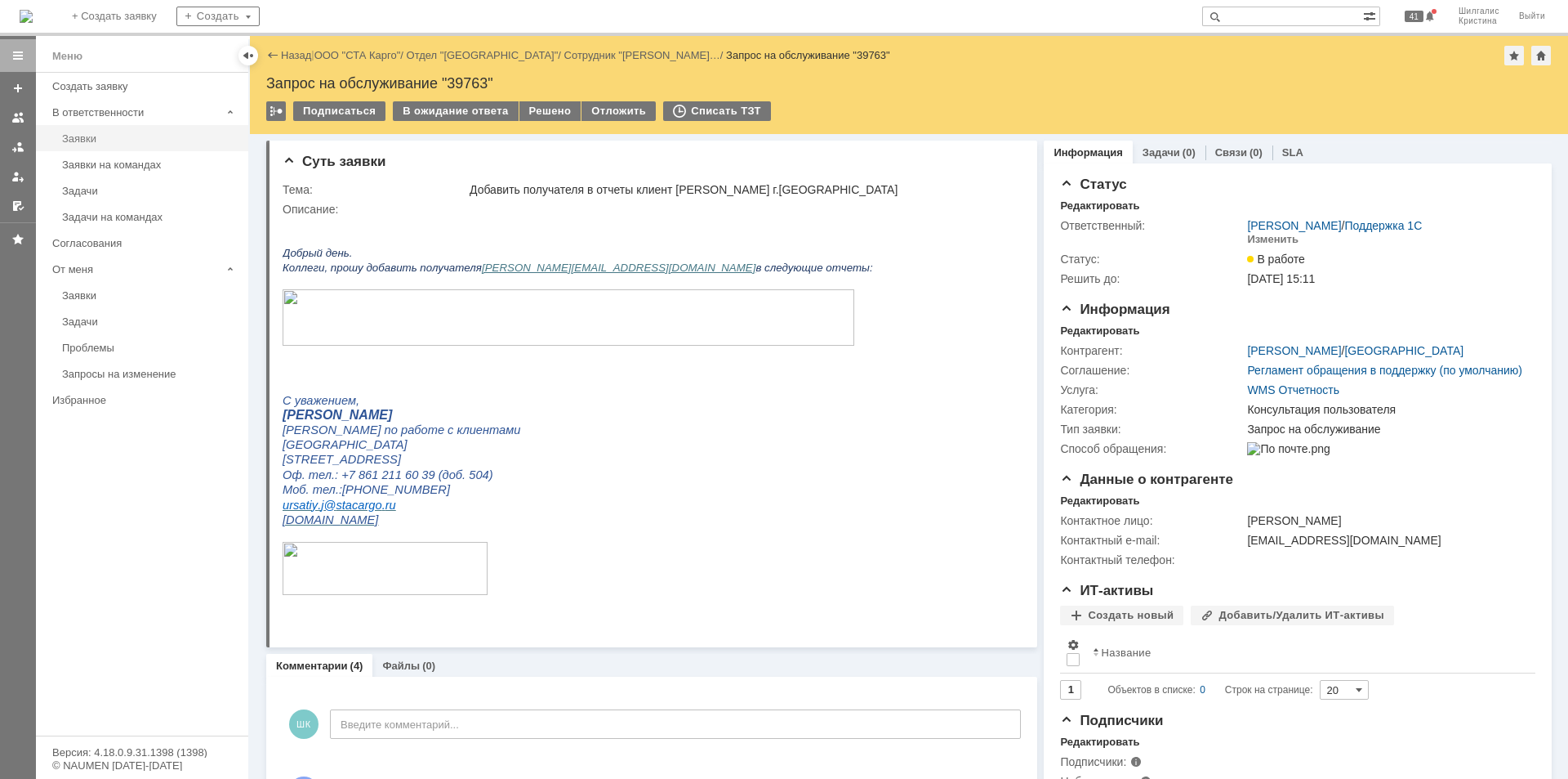
click at [134, 135] on div "Заявки" at bounding box center [150, 138] width 177 height 12
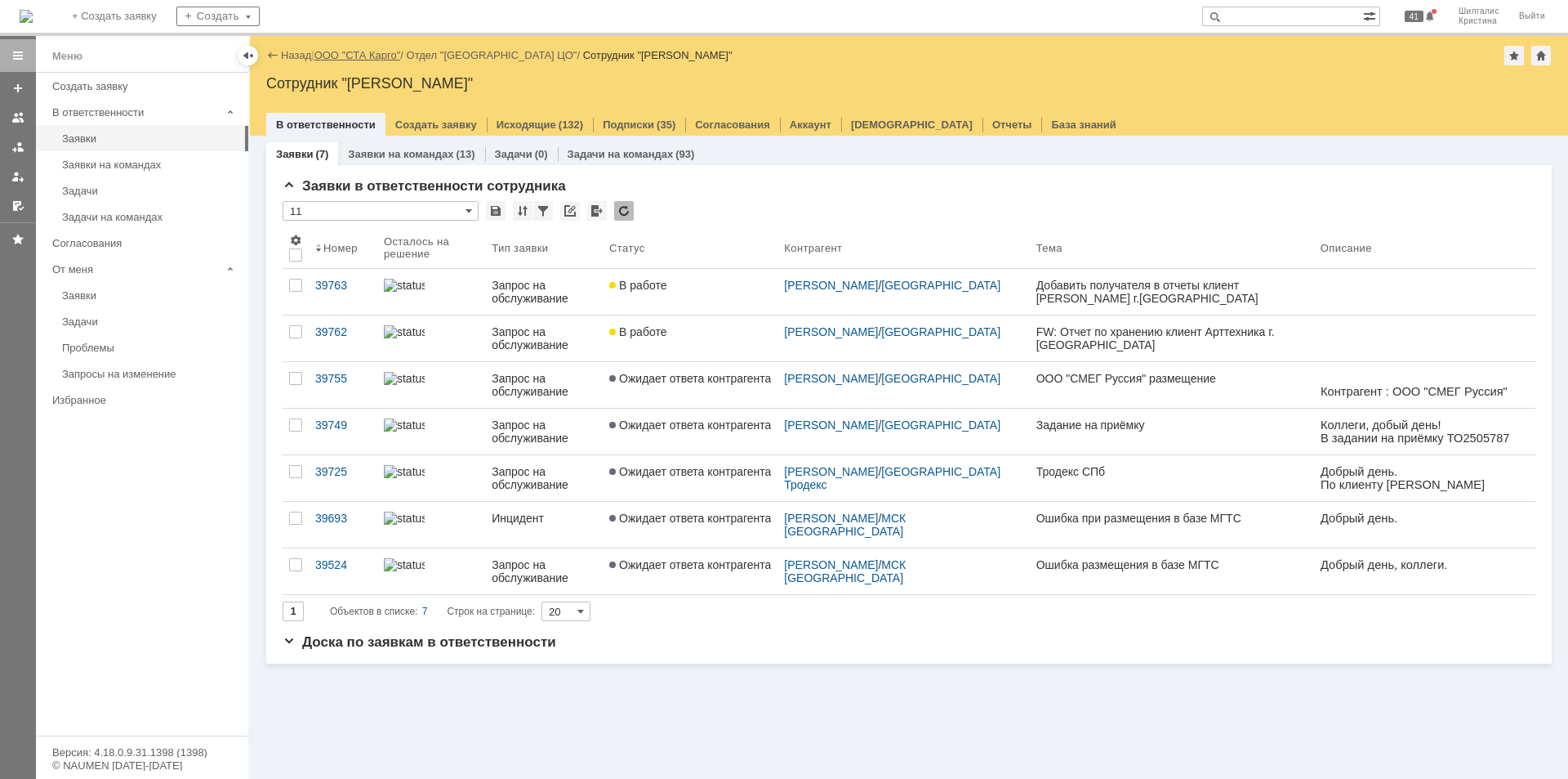
click at [379, 51] on link "ООО "СТА Карго"" at bounding box center [357, 55] width 86 height 12
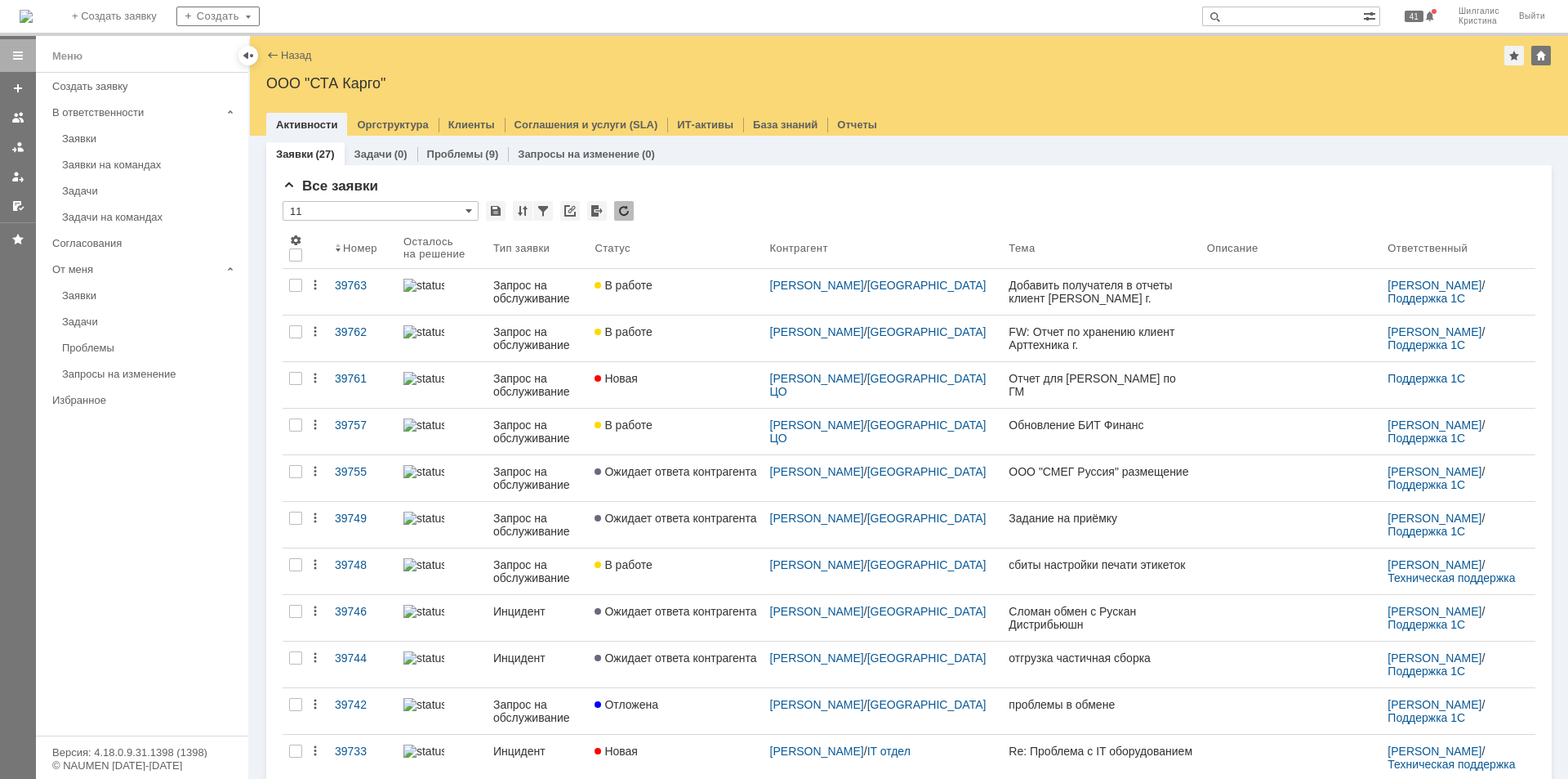
click at [1276, 17] on input "text" at bounding box center [1282, 16] width 161 height 20
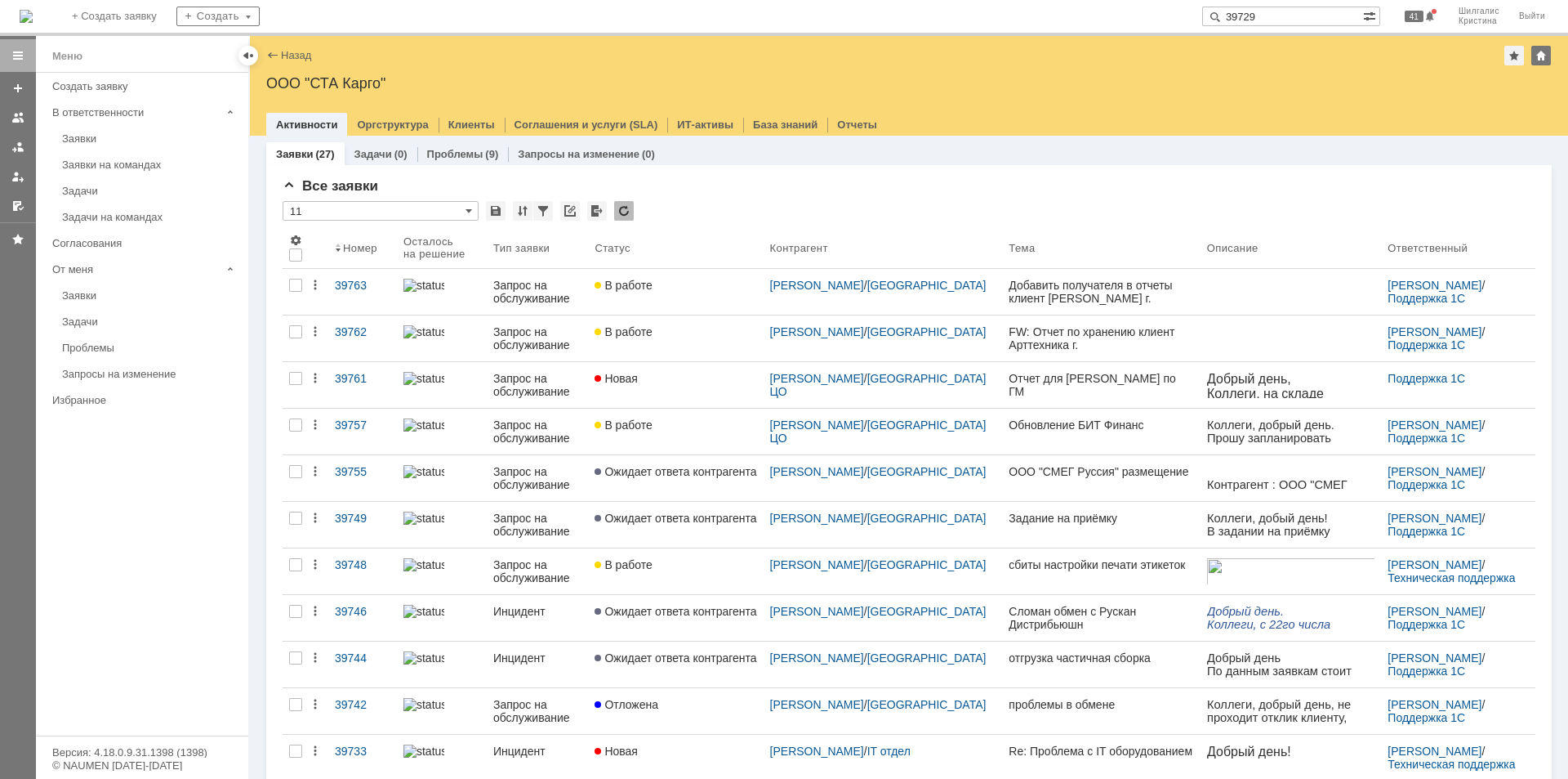
type input "39729"
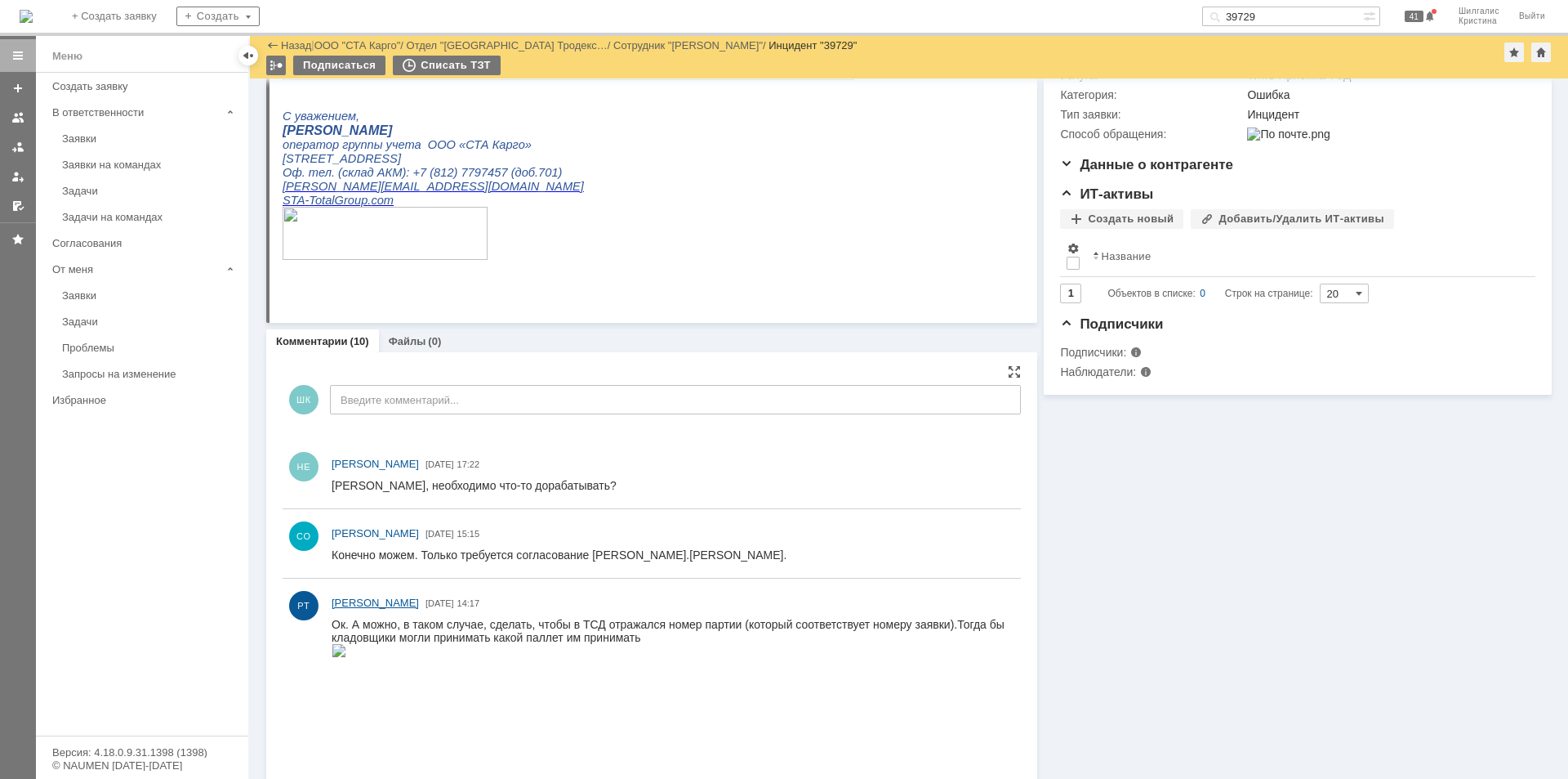
scroll to position [245, 0]
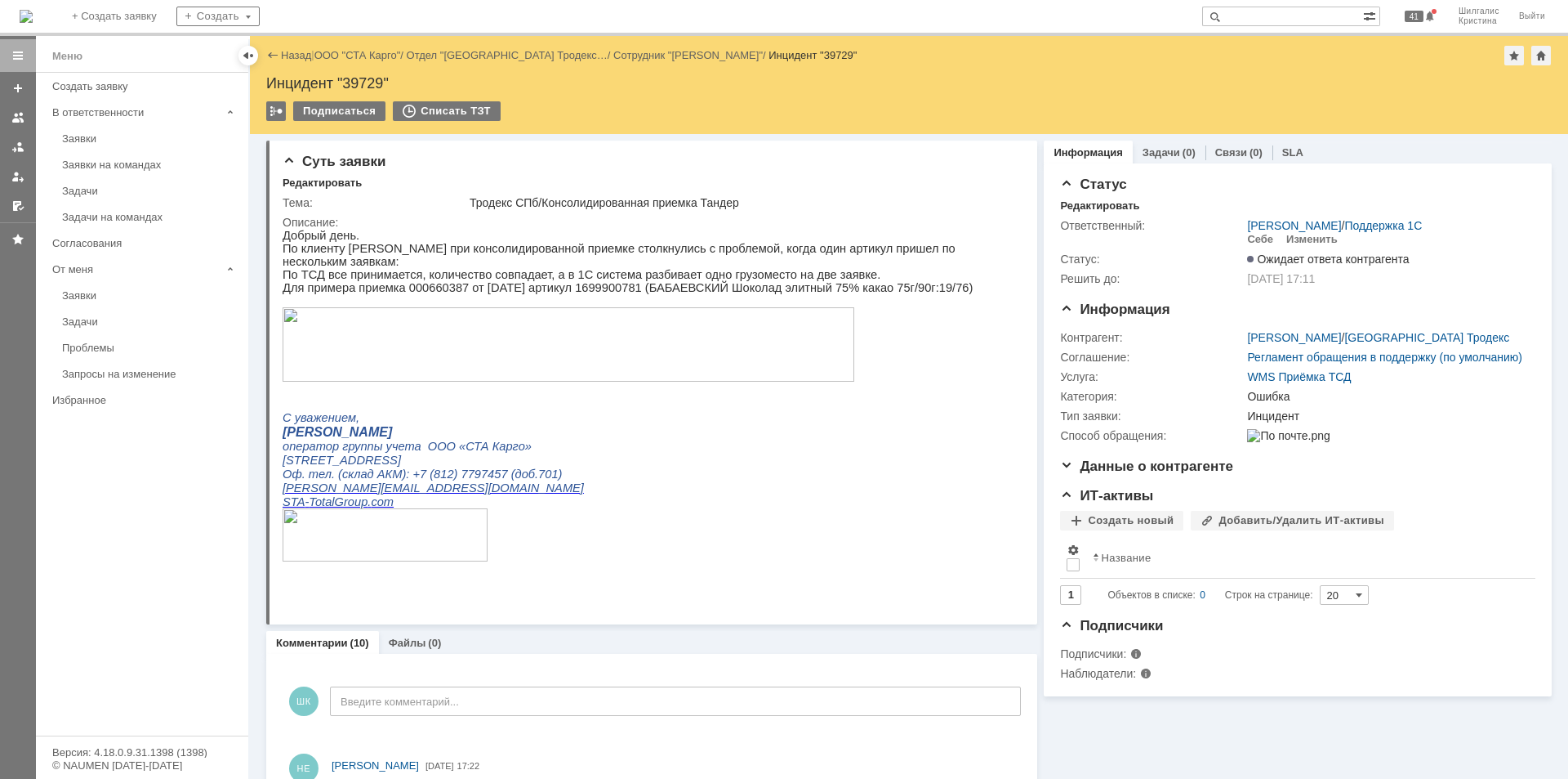
click at [377, 55] on link "ООО "СТА Карго"" at bounding box center [357, 55] width 86 height 12
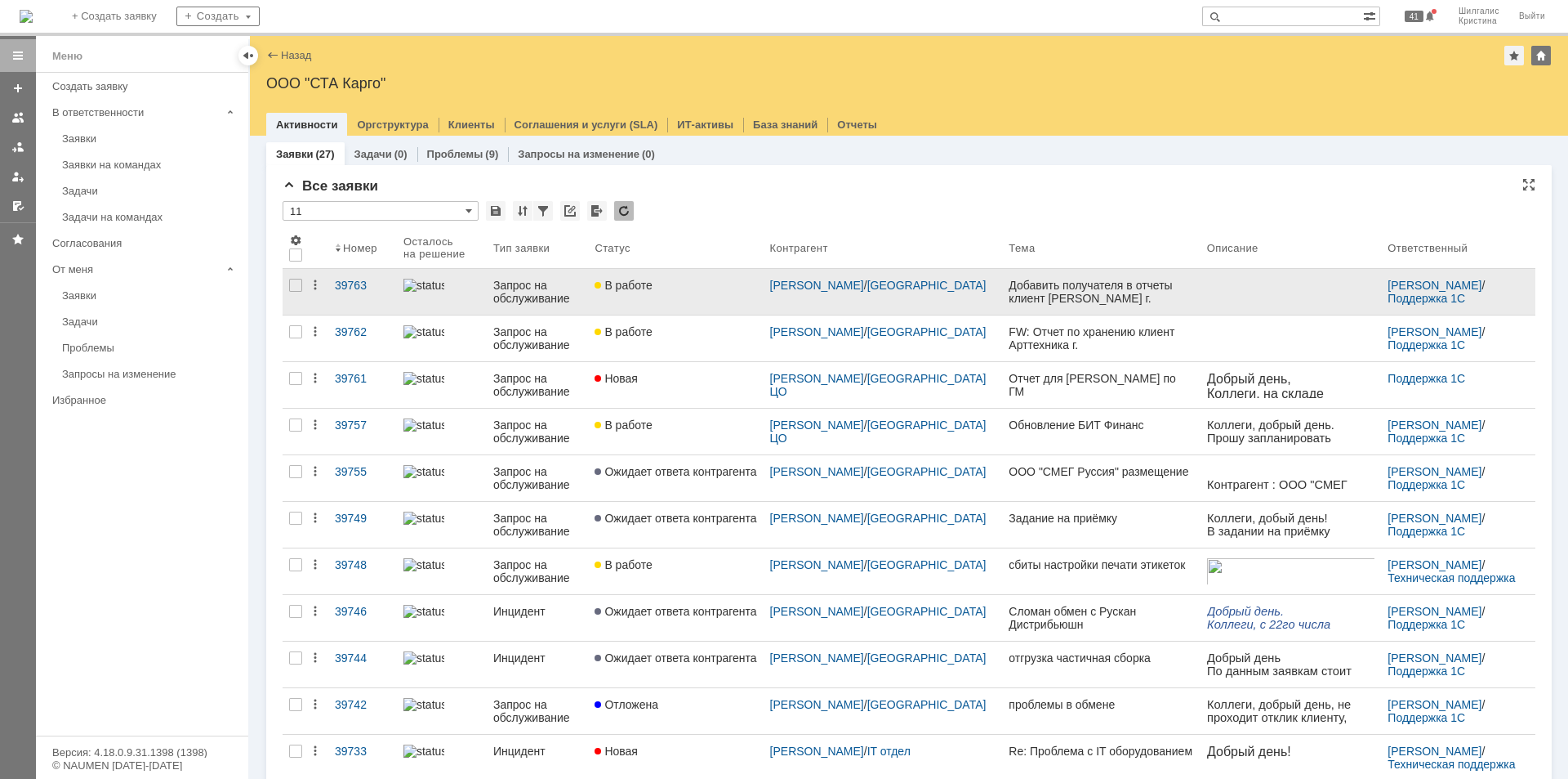
click at [674, 296] on link "В работе" at bounding box center [675, 292] width 175 height 46
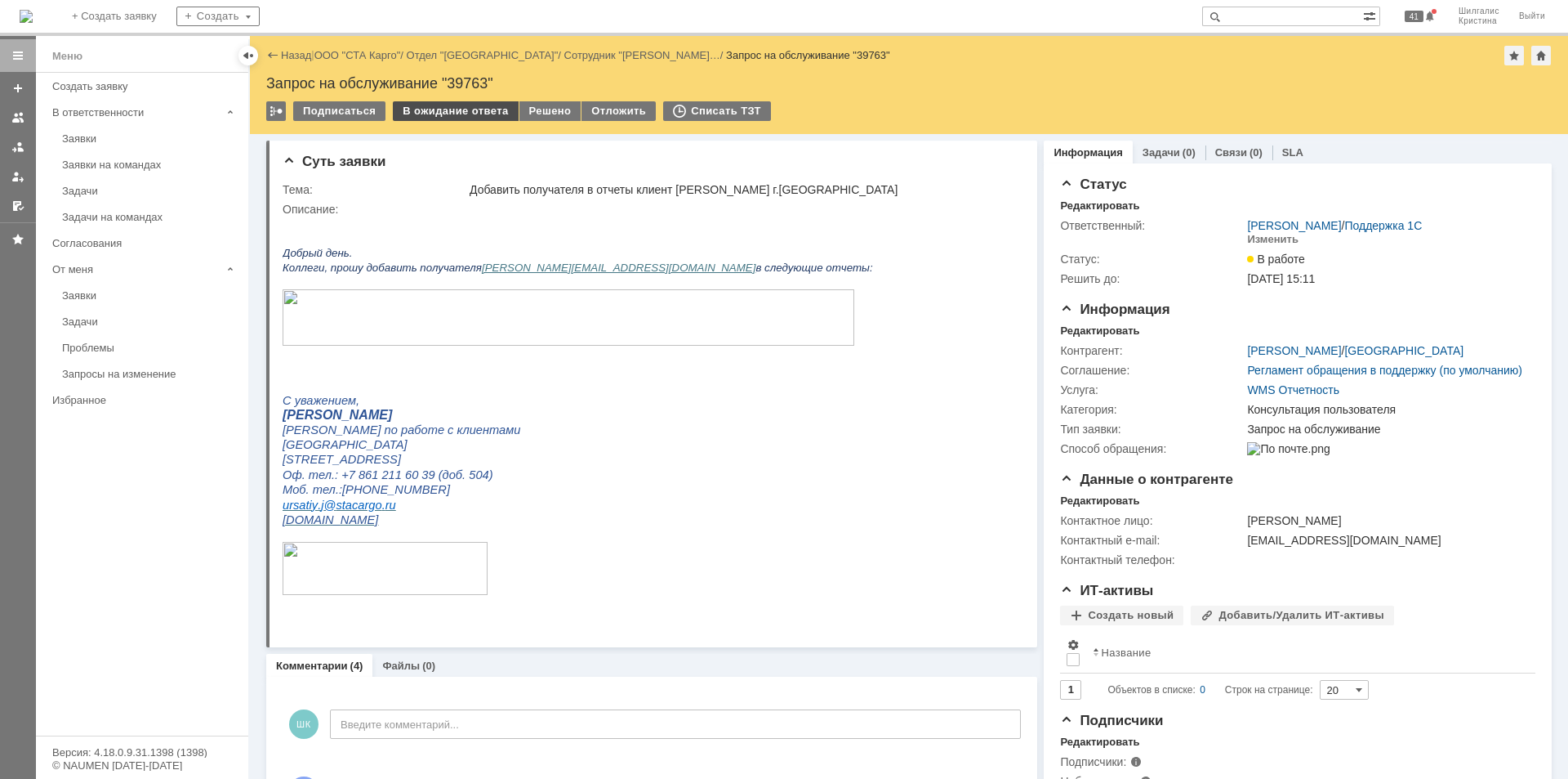
click at [445, 108] on div "В ожидание ответа" at bounding box center [456, 111] width 125 height 20
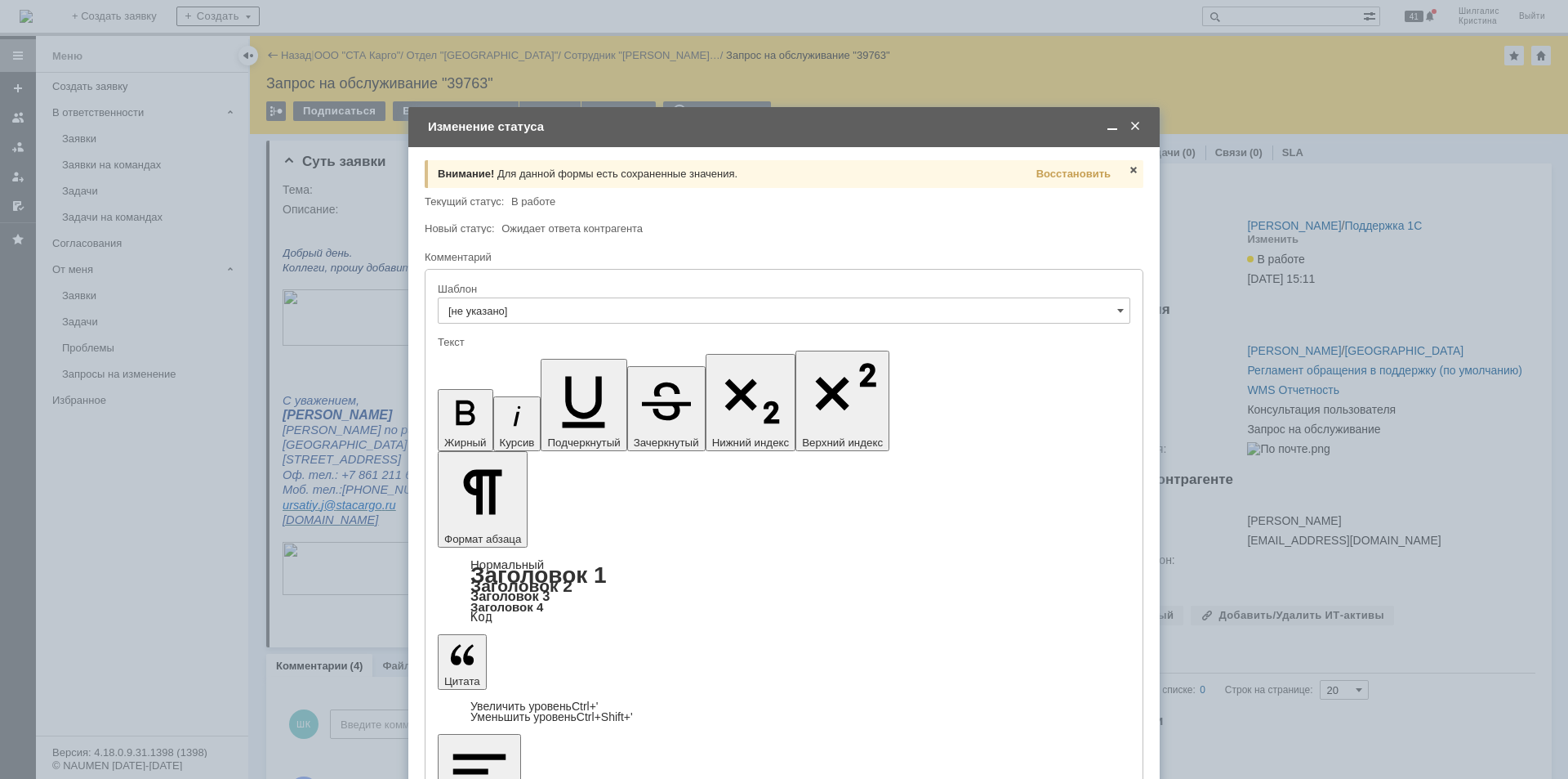
click at [1136, 167] on span at bounding box center [1134, 170] width 13 height 13
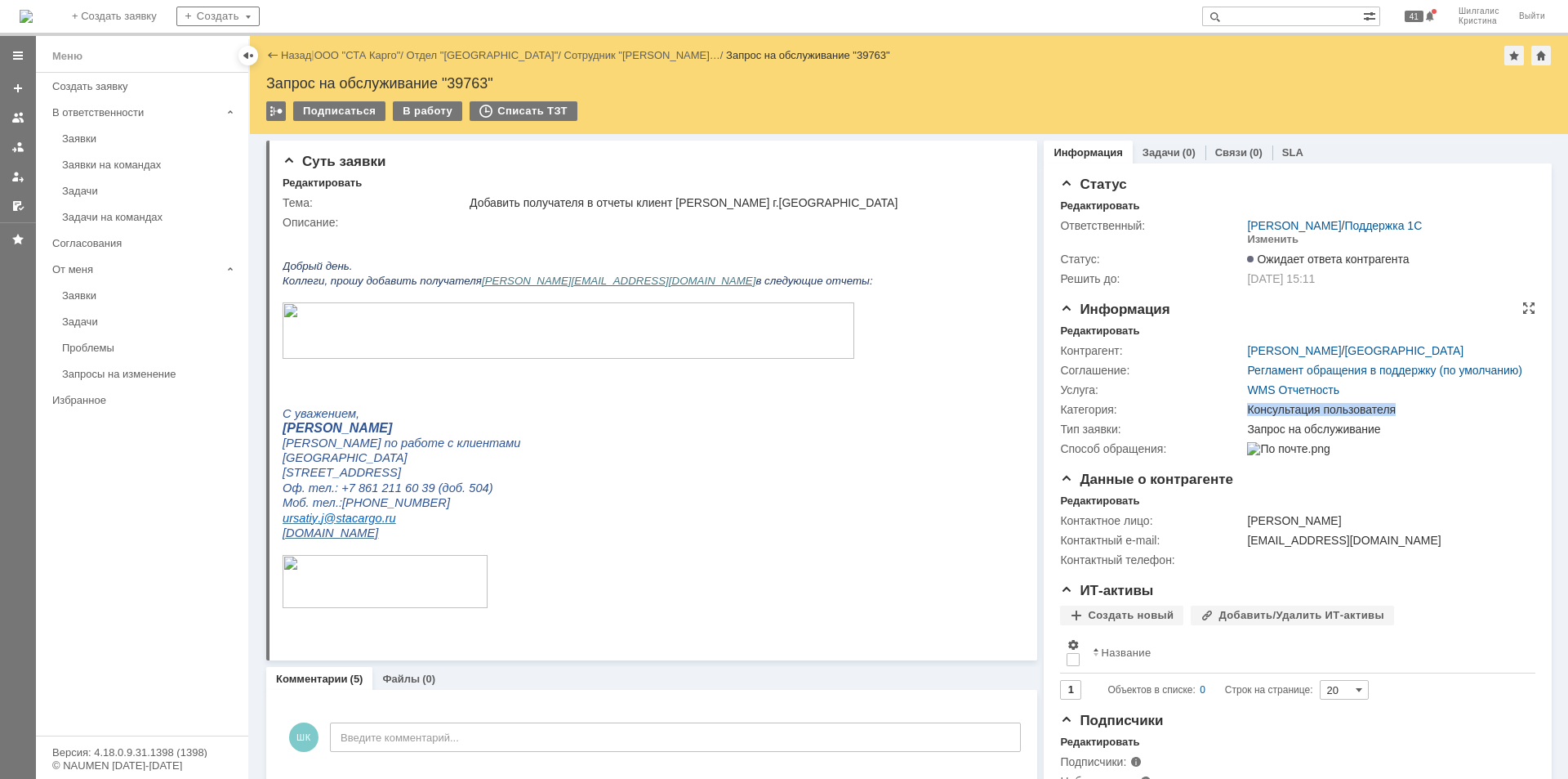
drag, startPoint x: 1233, startPoint y: 416, endPoint x: 1401, endPoint y: 424, distance: 168.2
click at [1401, 419] on tr "Категория: Консультация пользователя" at bounding box center [1294, 409] width 470 height 20
click at [1403, 416] on div "Консультация пользователя" at bounding box center [1387, 409] width 280 height 13
click at [111, 131] on link "Заявки" at bounding box center [150, 138] width 190 height 26
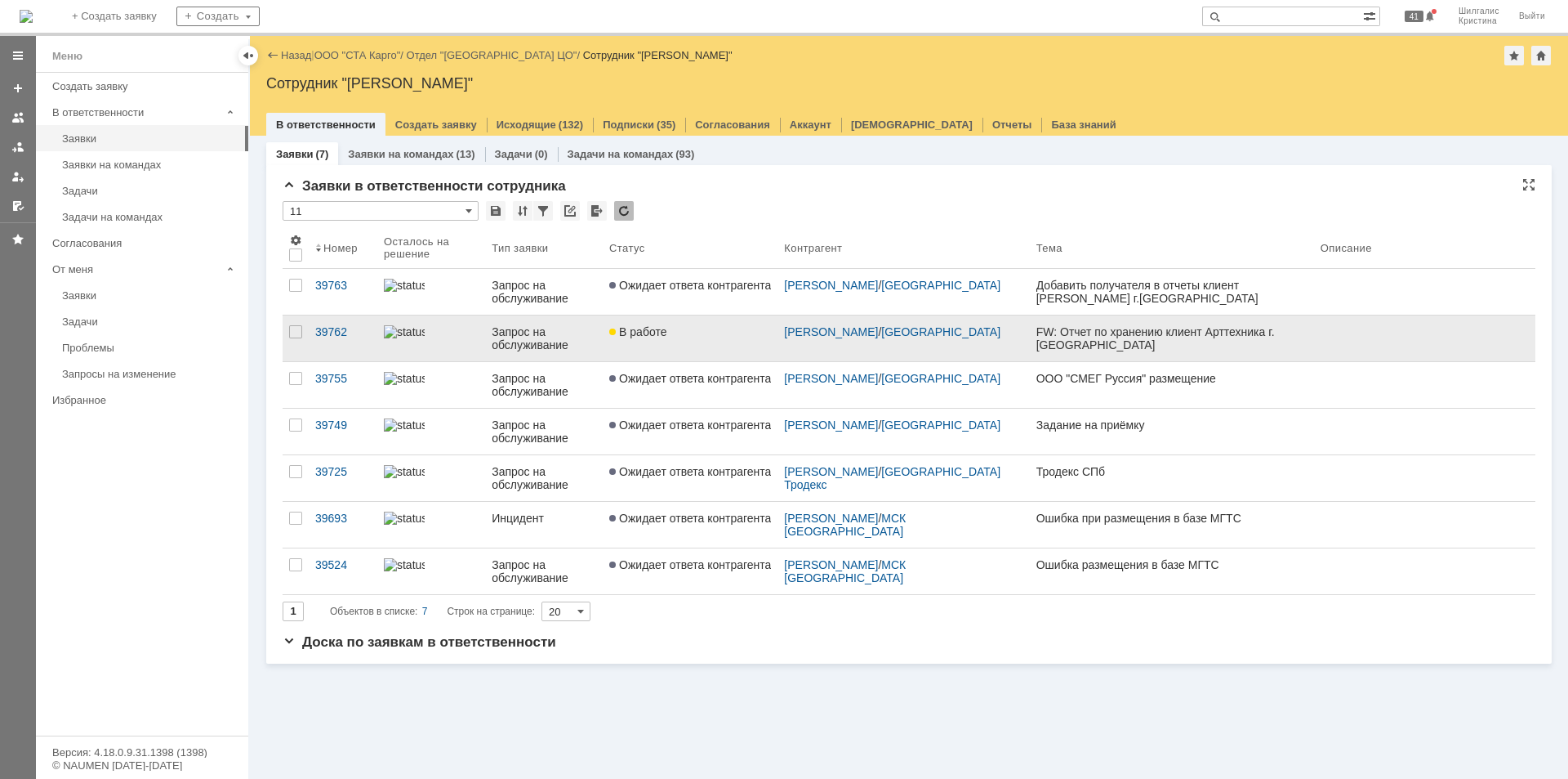
click at [697, 324] on link "В работе" at bounding box center [690, 338] width 175 height 46
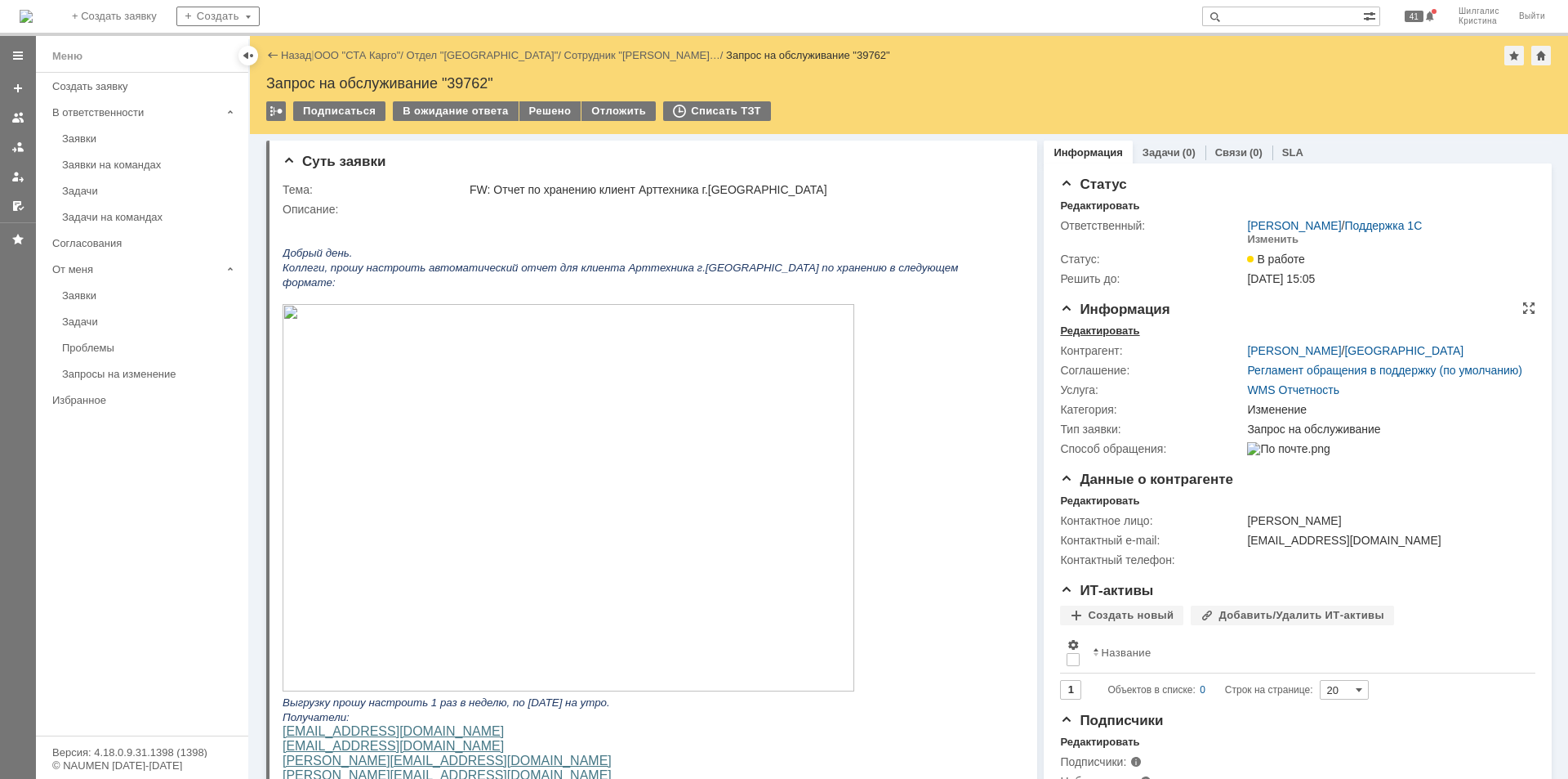
click at [1089, 329] on div "Редактировать" at bounding box center [1099, 331] width 79 height 13
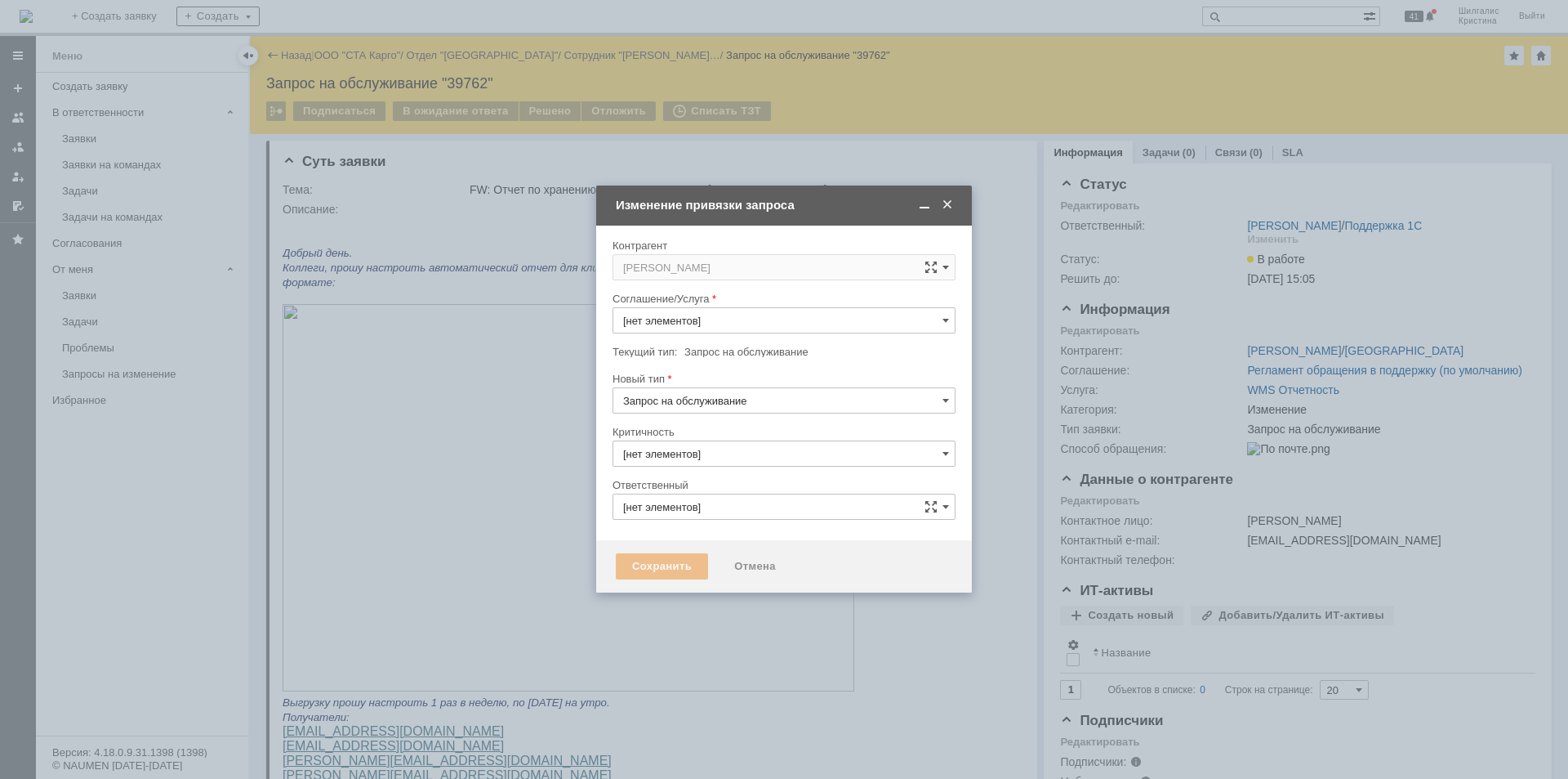
type input "WMS Отчетность"
type input "3. Низкая"
type input "[PERSON_NAME]"
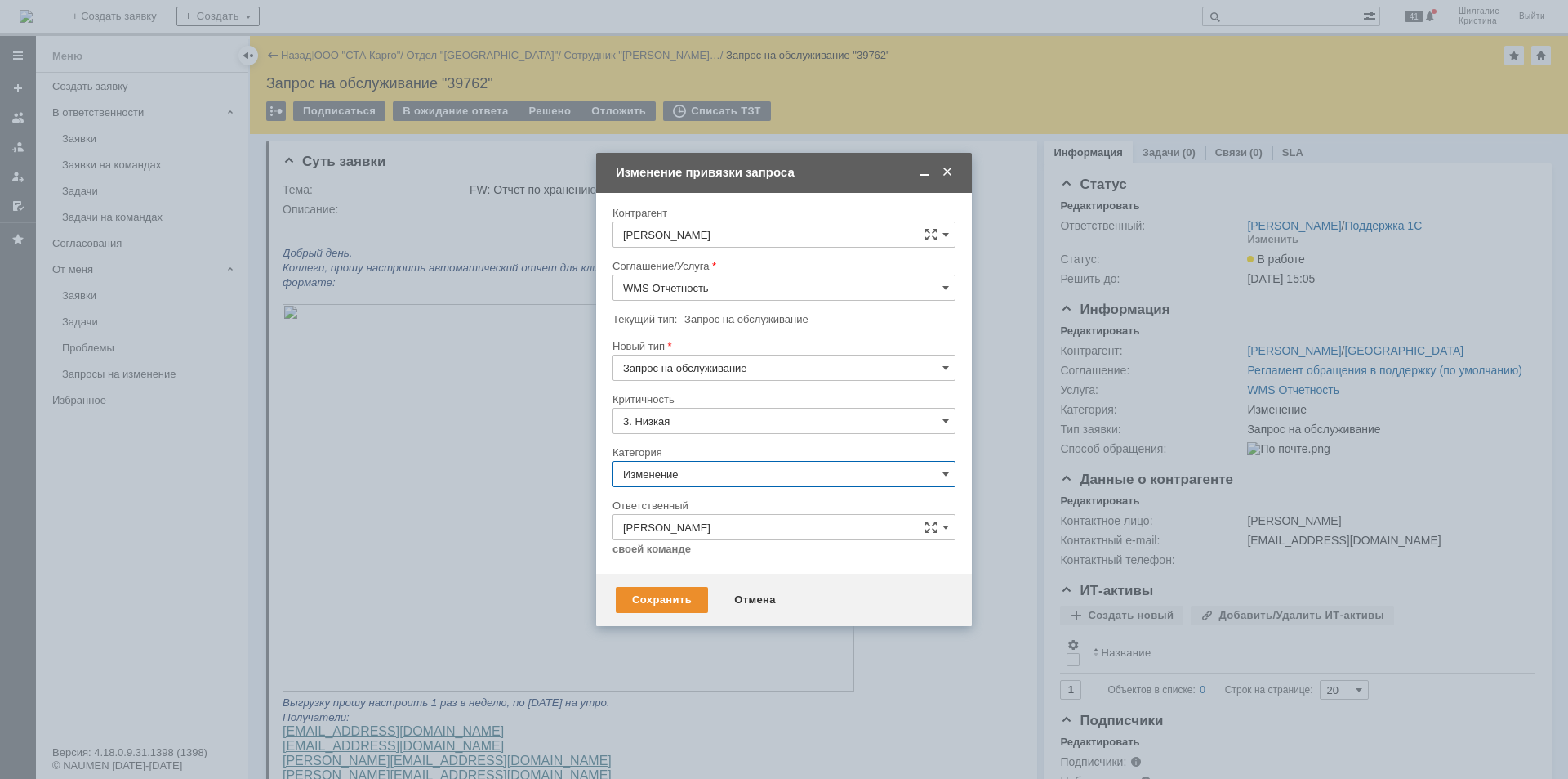
click at [684, 472] on input "Изменение" at bounding box center [784, 474] width 343 height 27
click at [707, 582] on span "Консультация пользователя" at bounding box center [784, 585] width 322 height 13
type input "Консультация пользователя"
click at [671, 603] on div "Сохранить" at bounding box center [662, 600] width 92 height 27
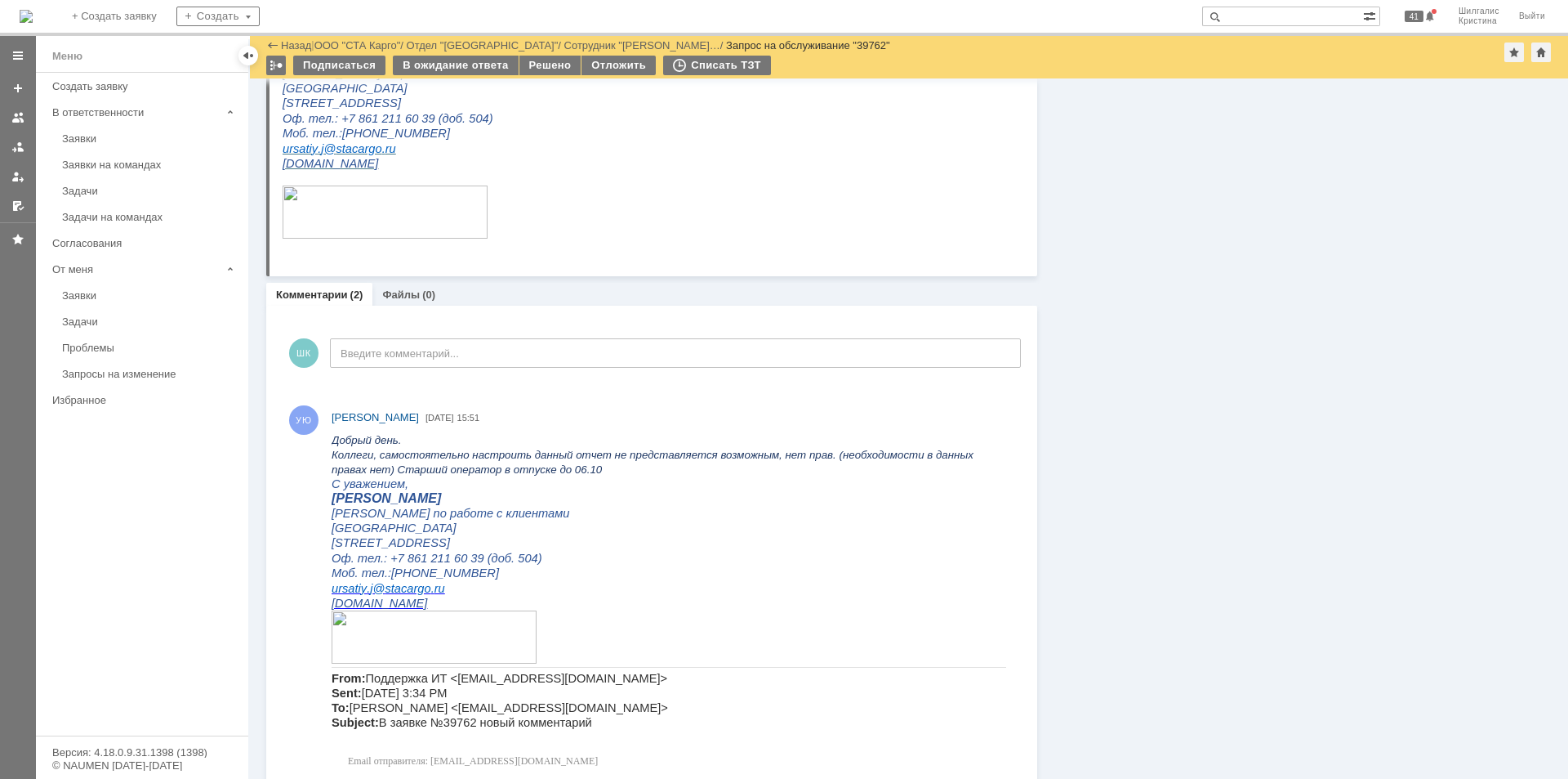
scroll to position [735, 0]
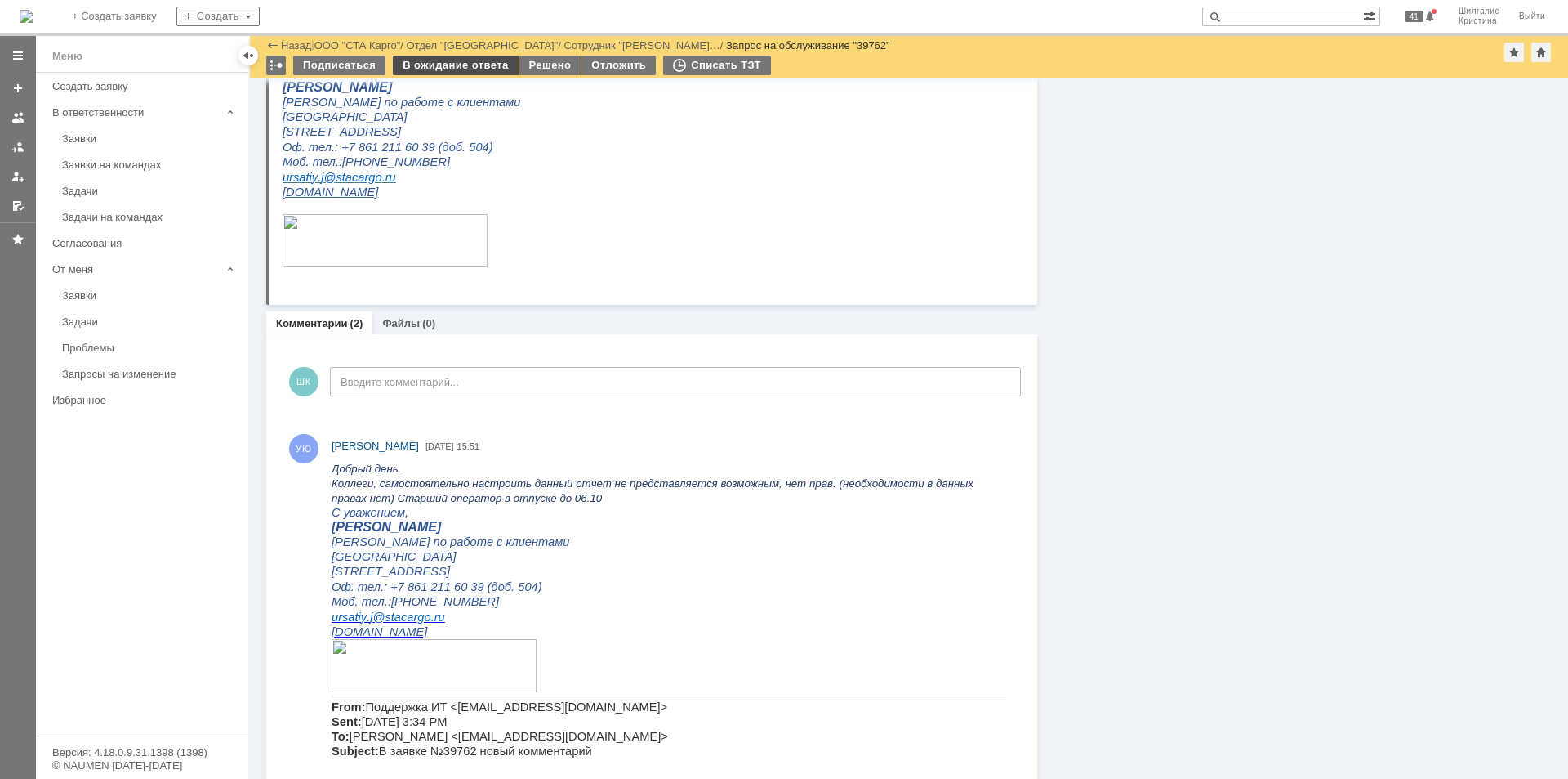
click at [462, 62] on div "В ожидание ответа" at bounding box center [456, 65] width 125 height 20
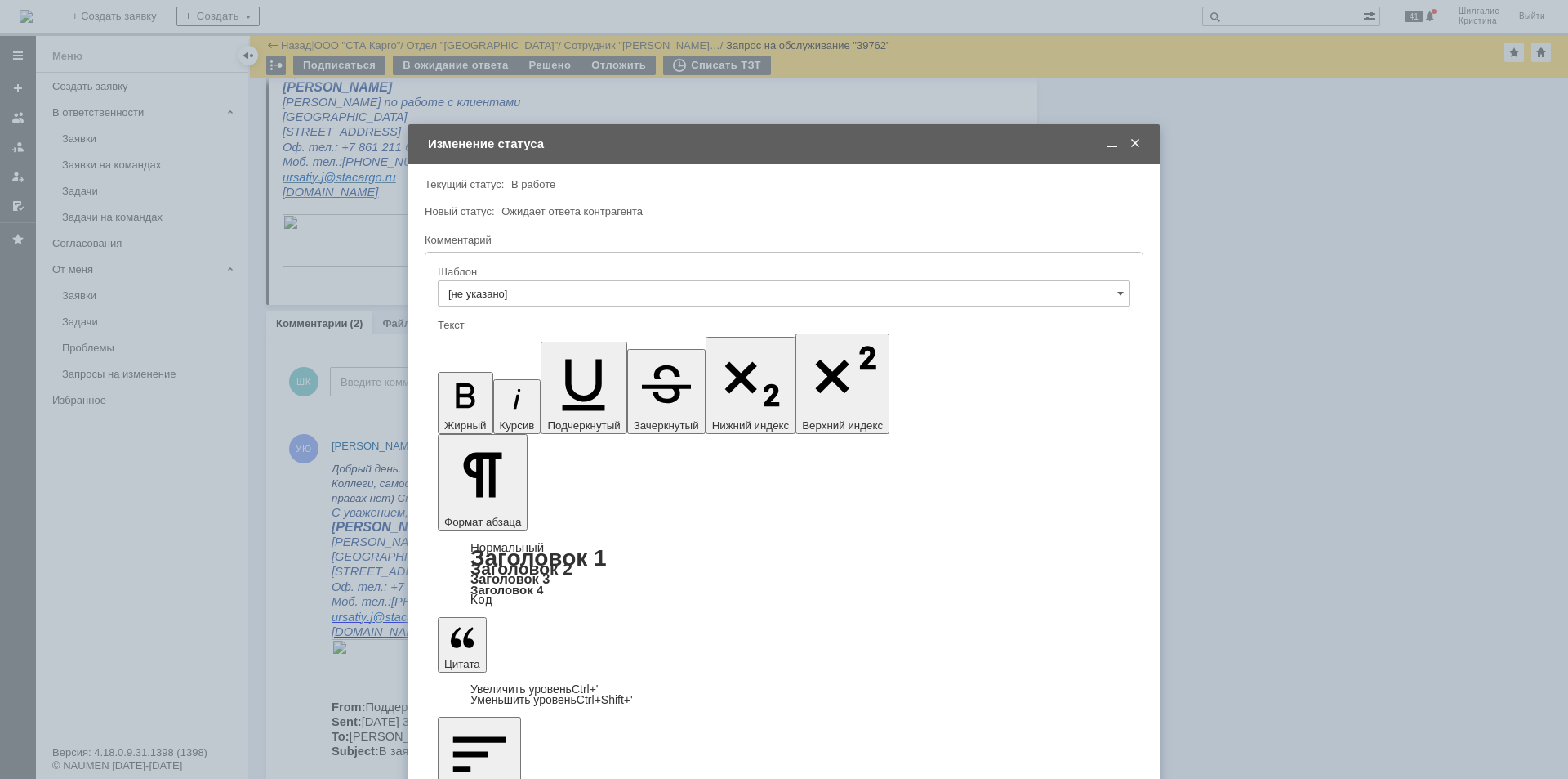
scroll to position [0, 0]
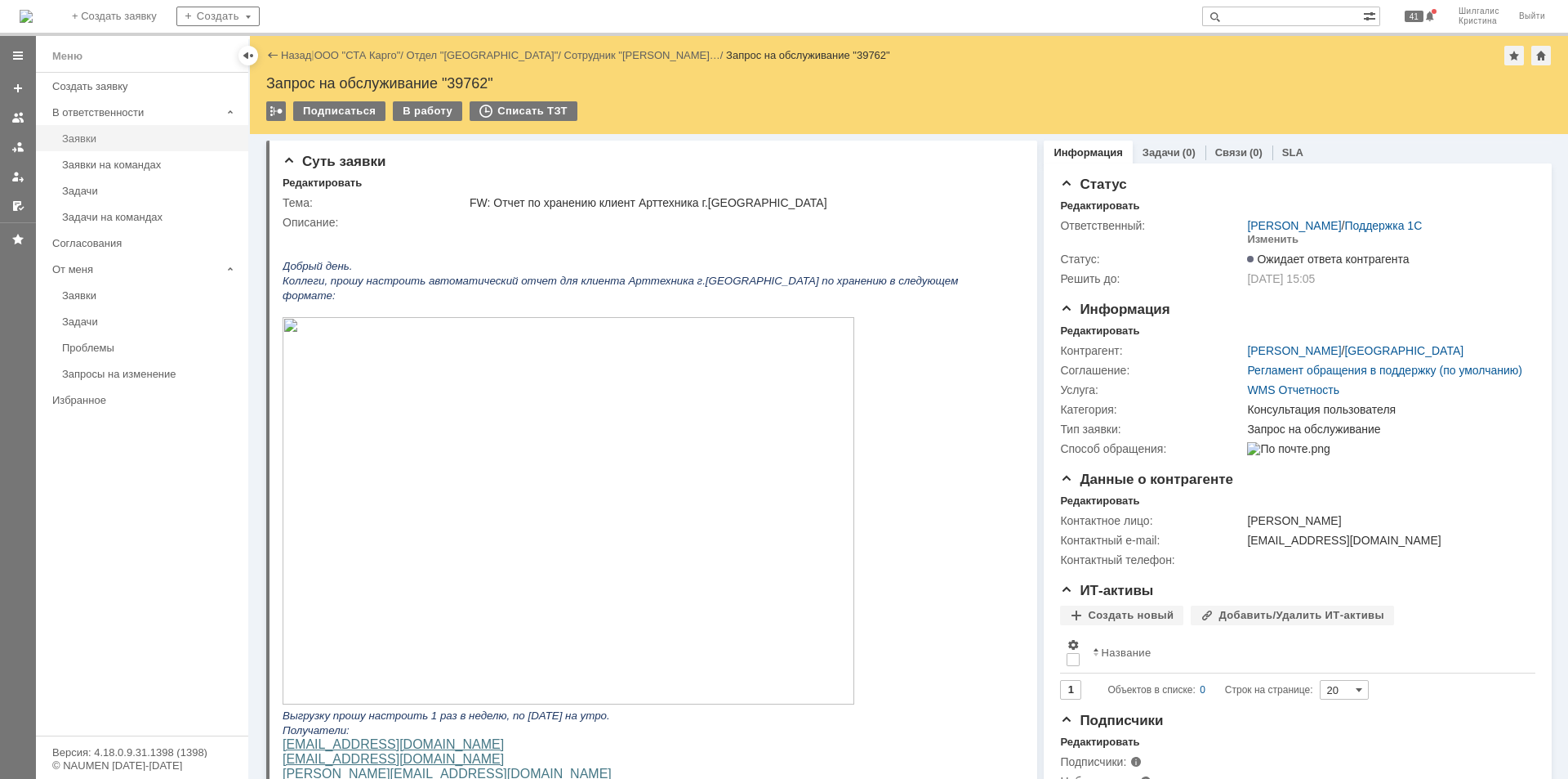
click at [104, 137] on div "Заявки" at bounding box center [150, 138] width 177 height 12
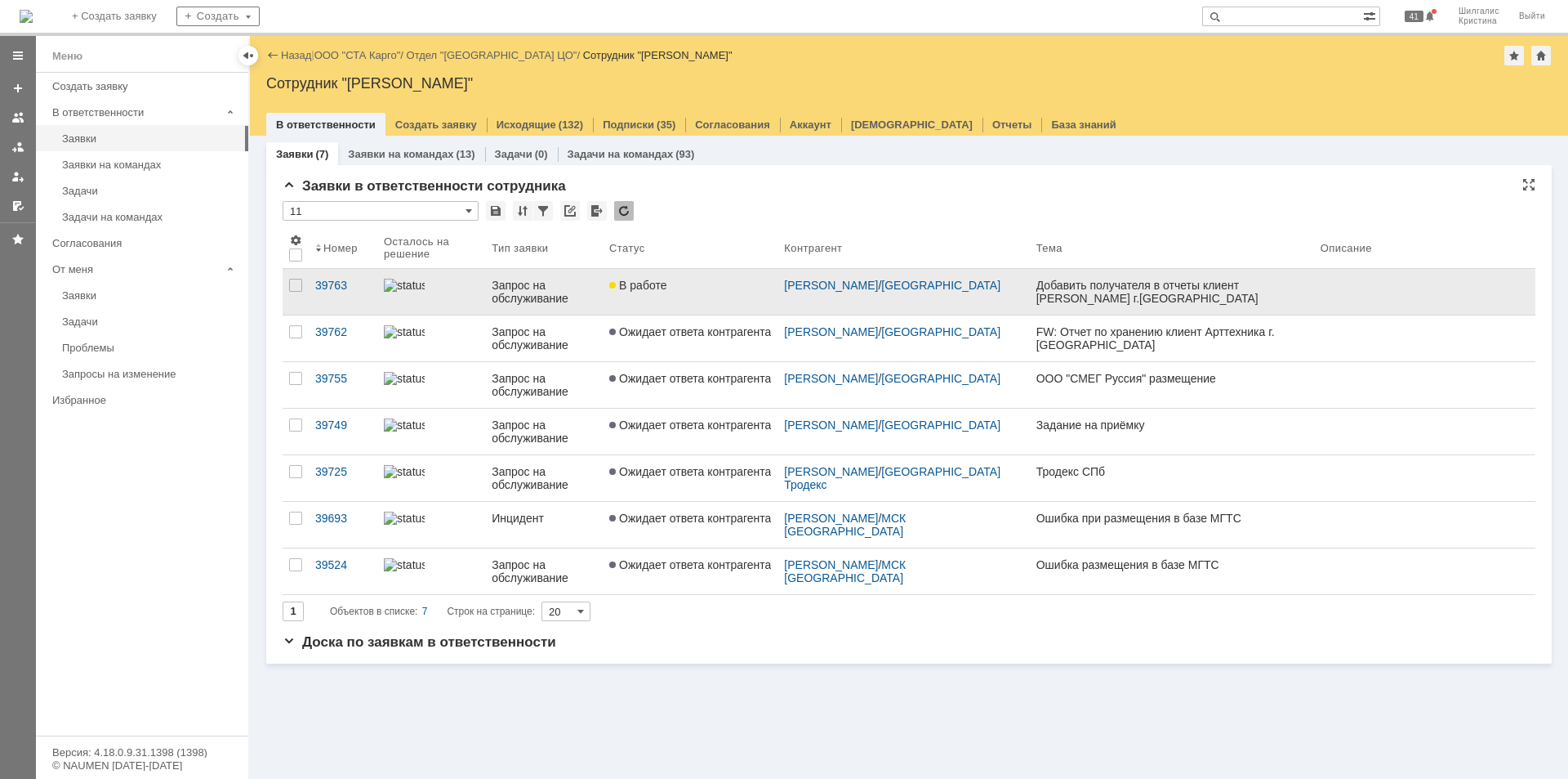
click at [667, 289] on span "В работе" at bounding box center [638, 285] width 57 height 13
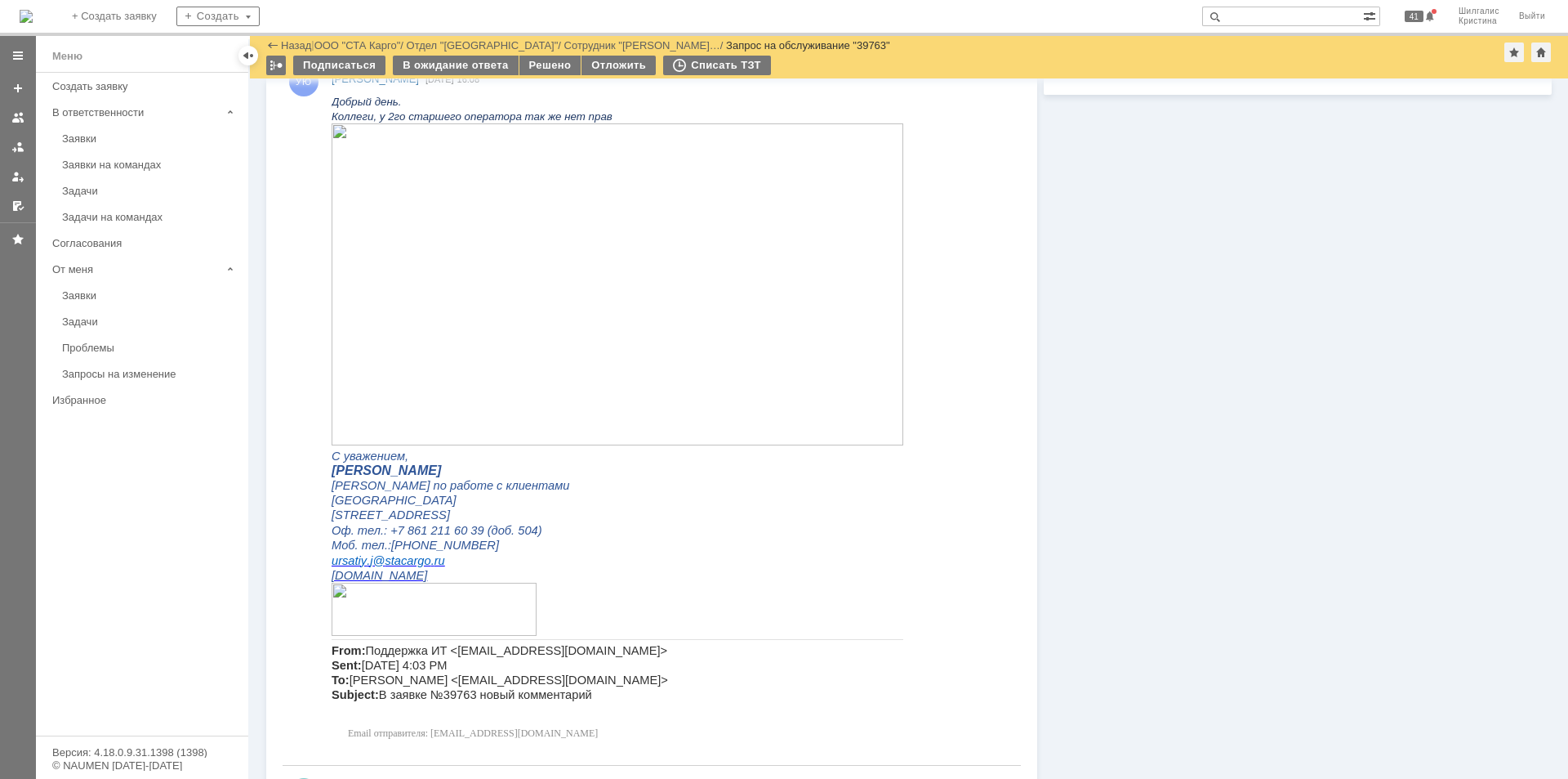
scroll to position [980, 0]
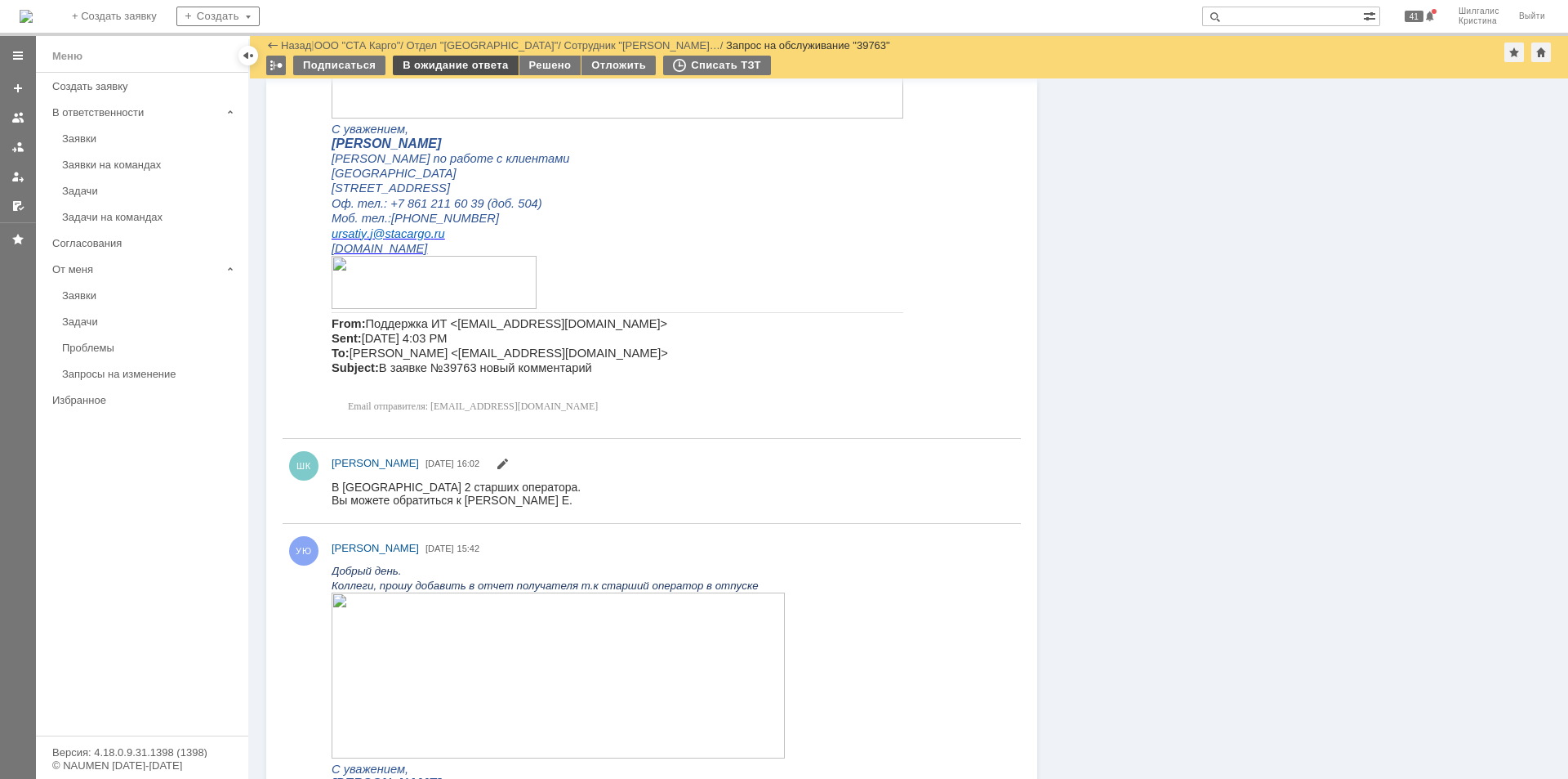
click at [470, 61] on div "В ожидание ответа" at bounding box center [456, 65] width 125 height 20
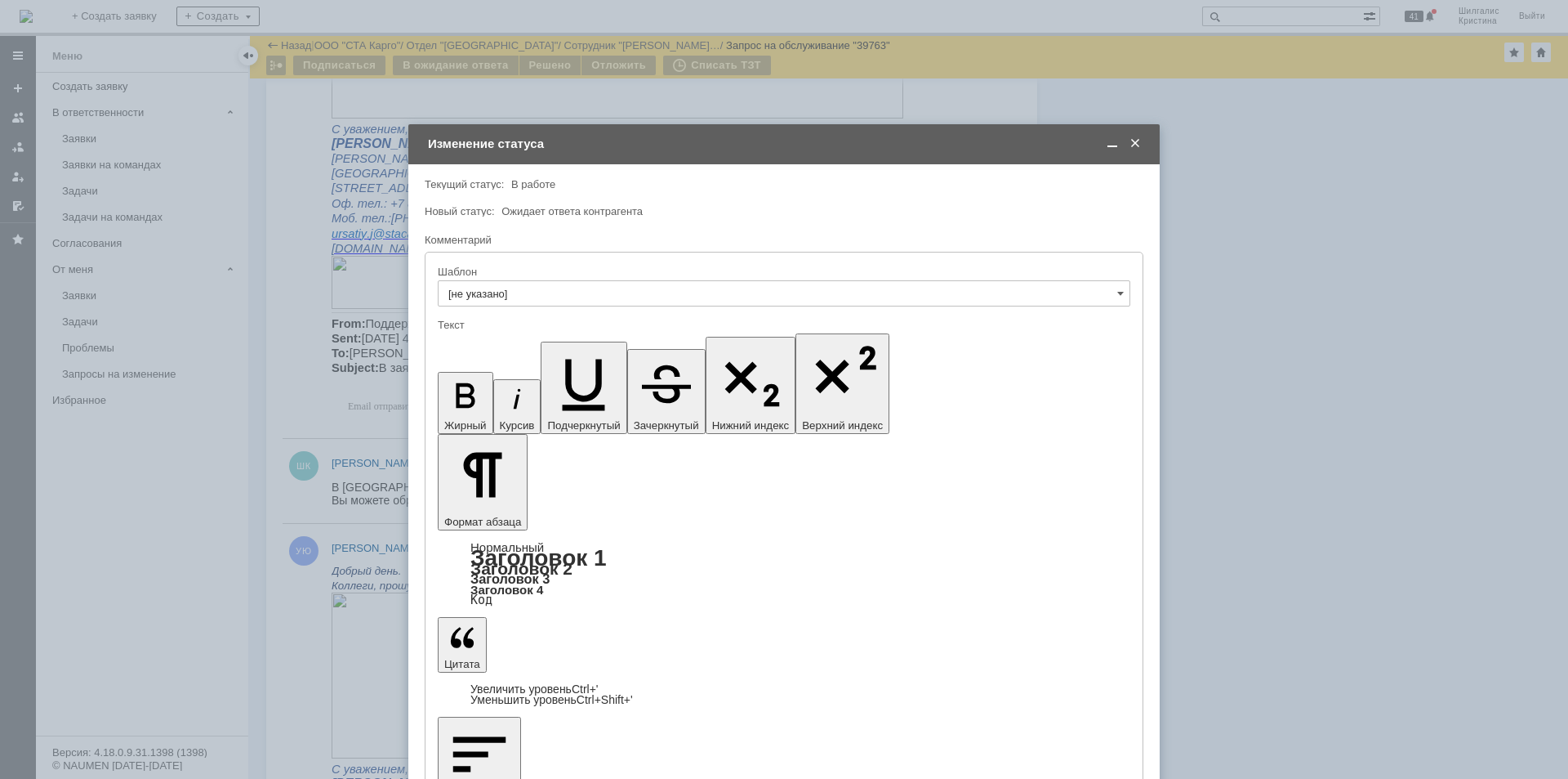
scroll to position [0, 0]
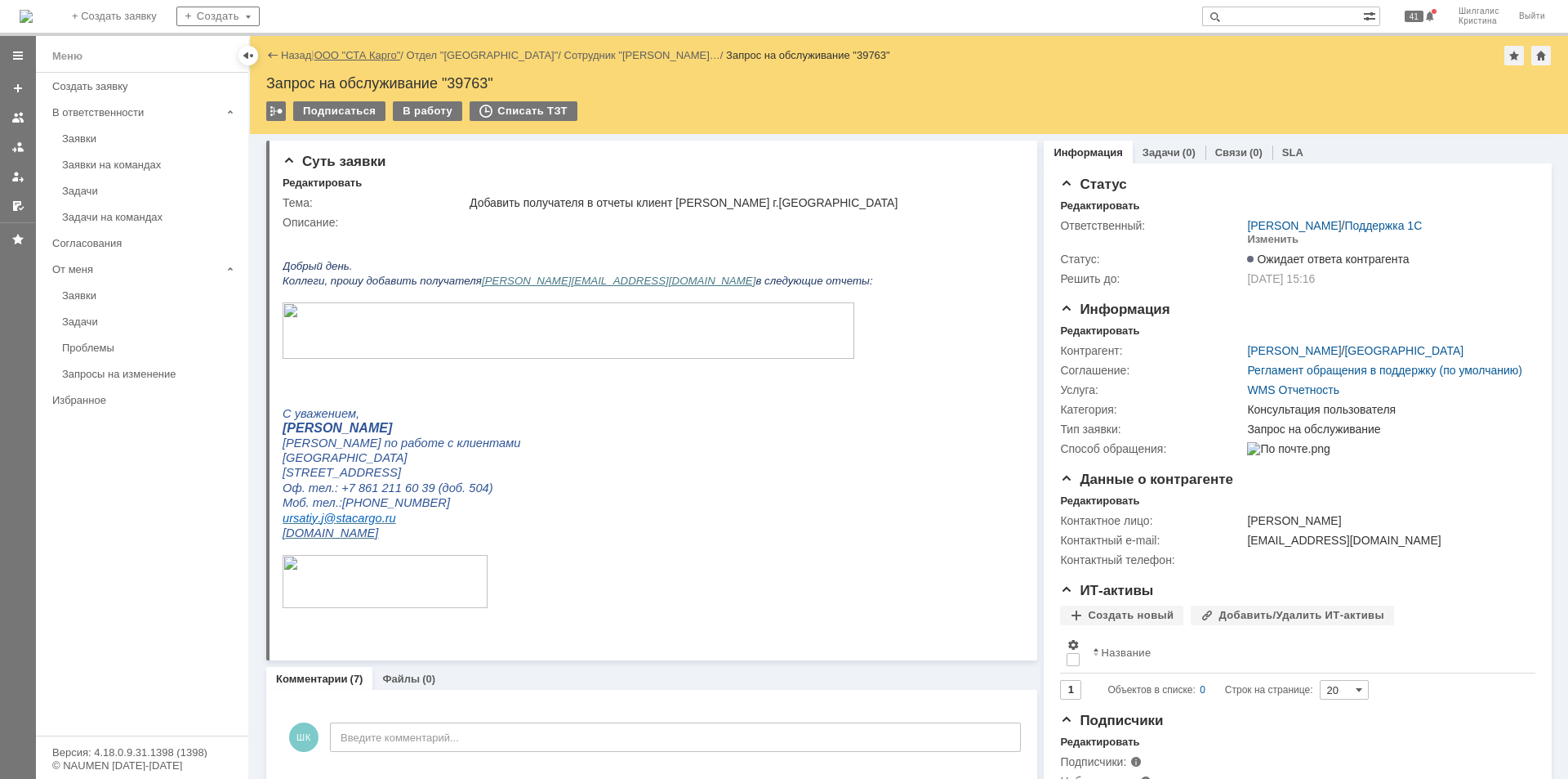
click at [363, 58] on link "ООО "СТА Карго"" at bounding box center [357, 55] width 86 height 12
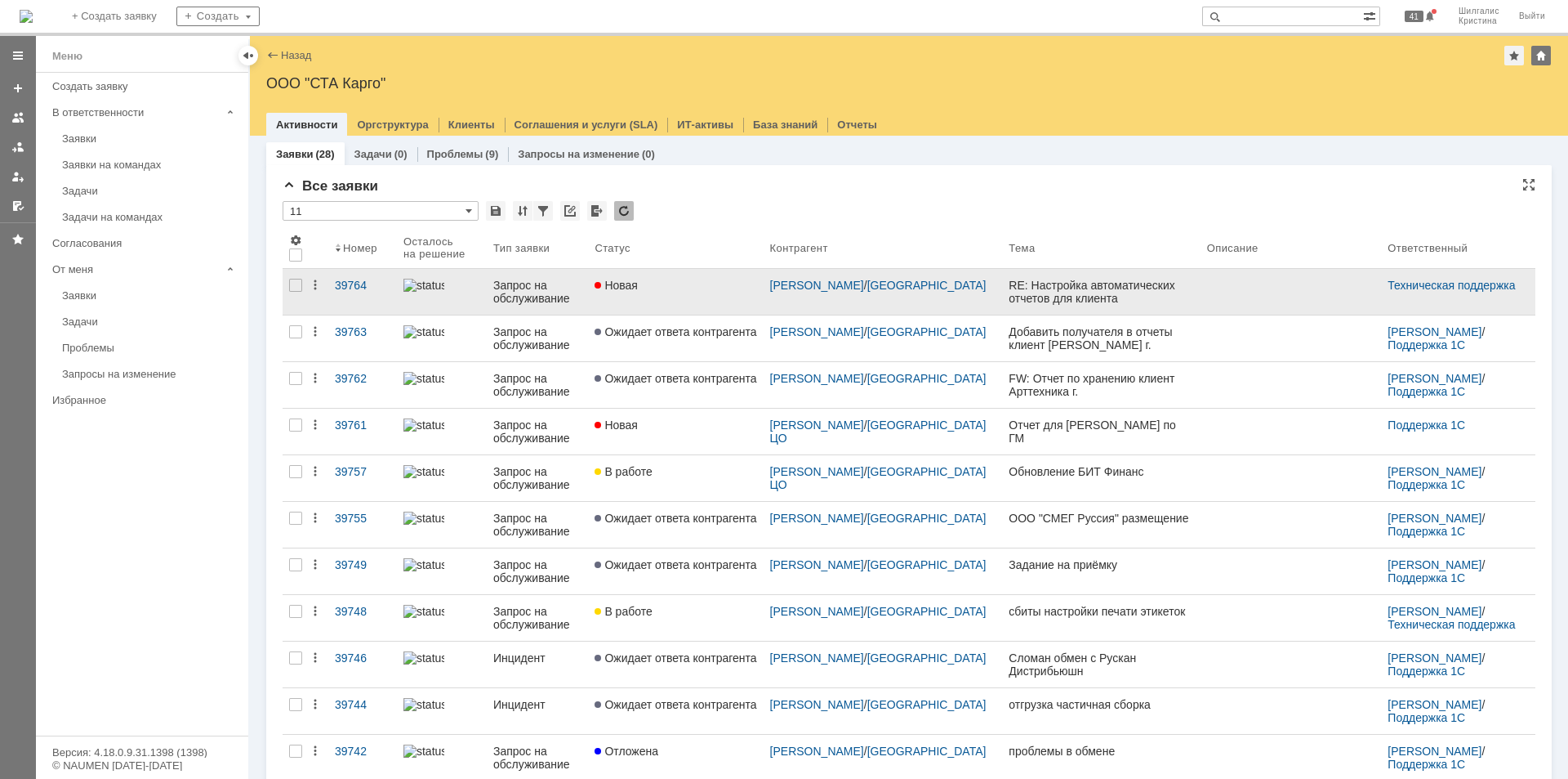
click at [698, 280] on div "Новая" at bounding box center [675, 285] width 161 height 13
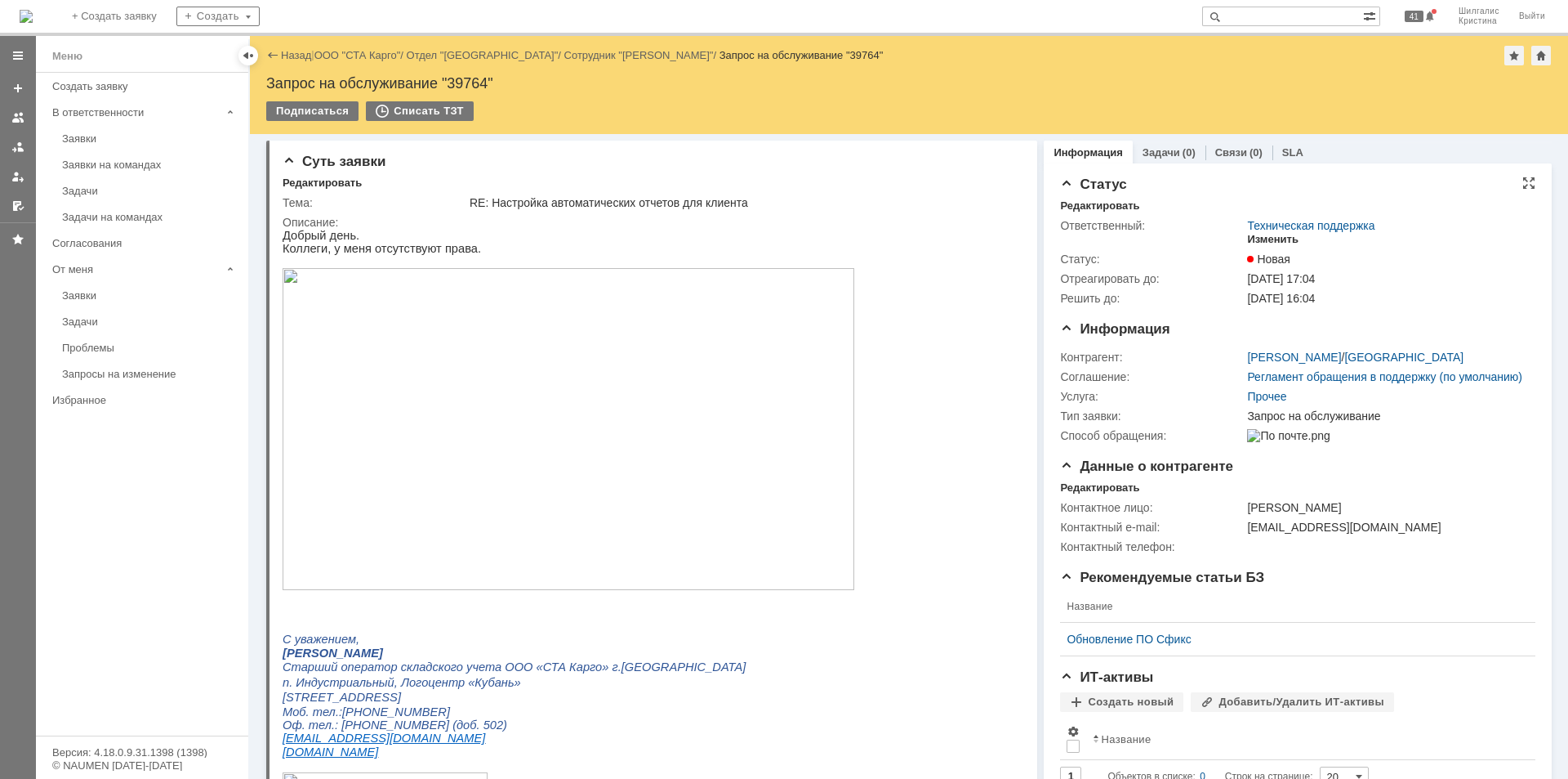
click at [1277, 237] on div "Изменить" at bounding box center [1273, 239] width 51 height 13
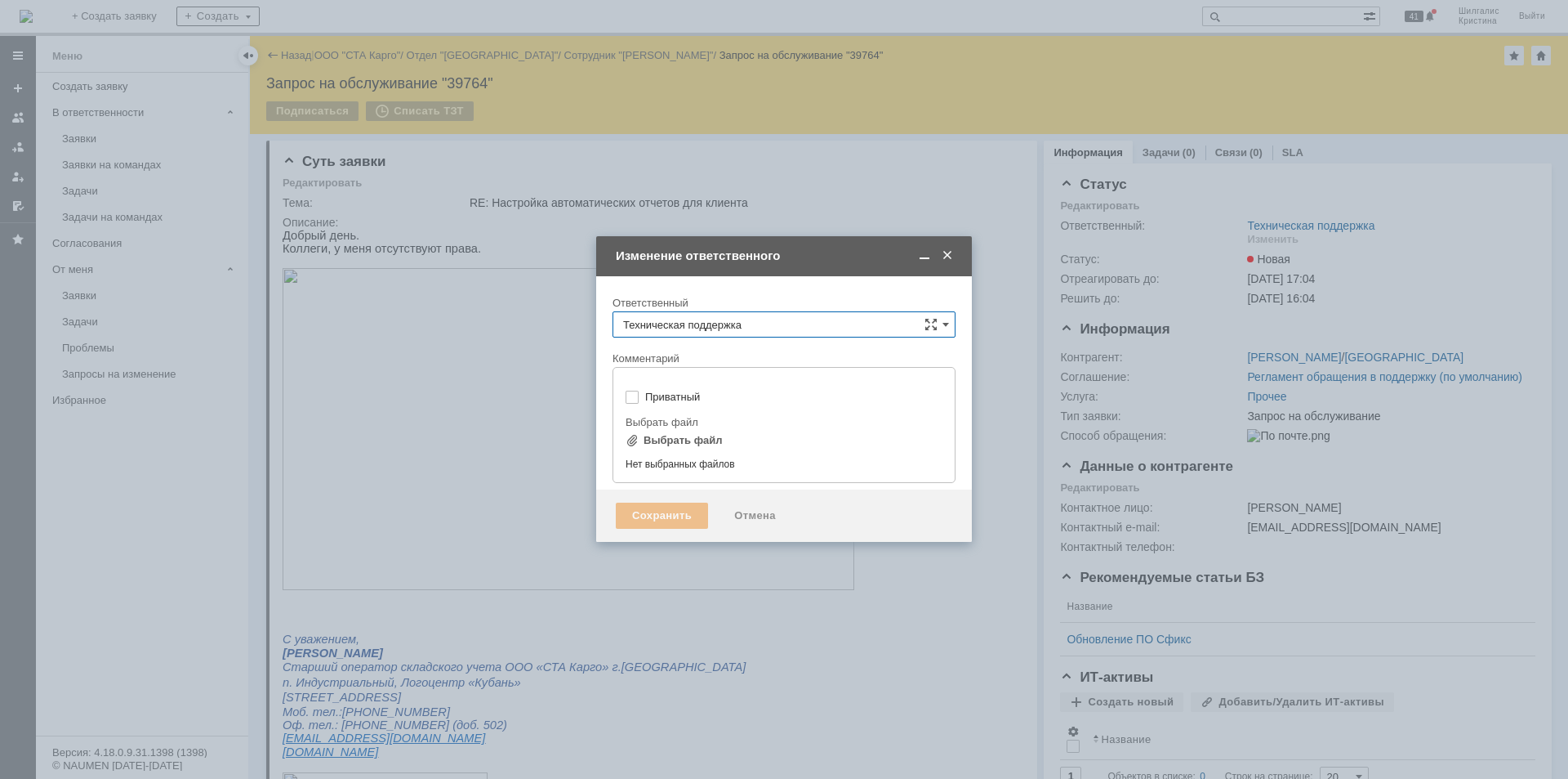
type input "[не указано]"
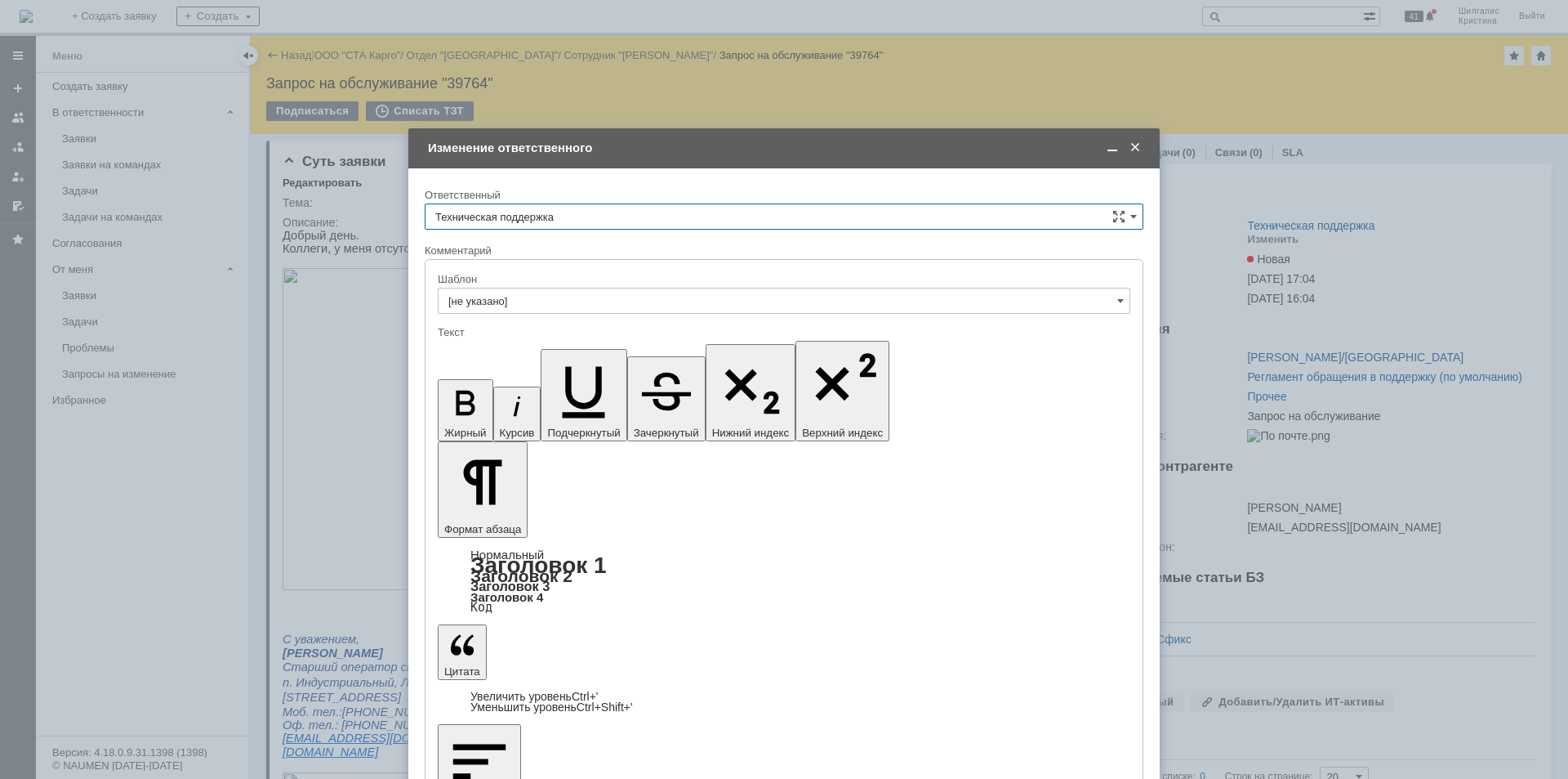
click at [515, 212] on input "Техническая поддержка" at bounding box center [784, 217] width 719 height 27
click at [523, 303] on span "[PERSON_NAME]" at bounding box center [784, 301] width 698 height 13
type input "[PERSON_NAME]"
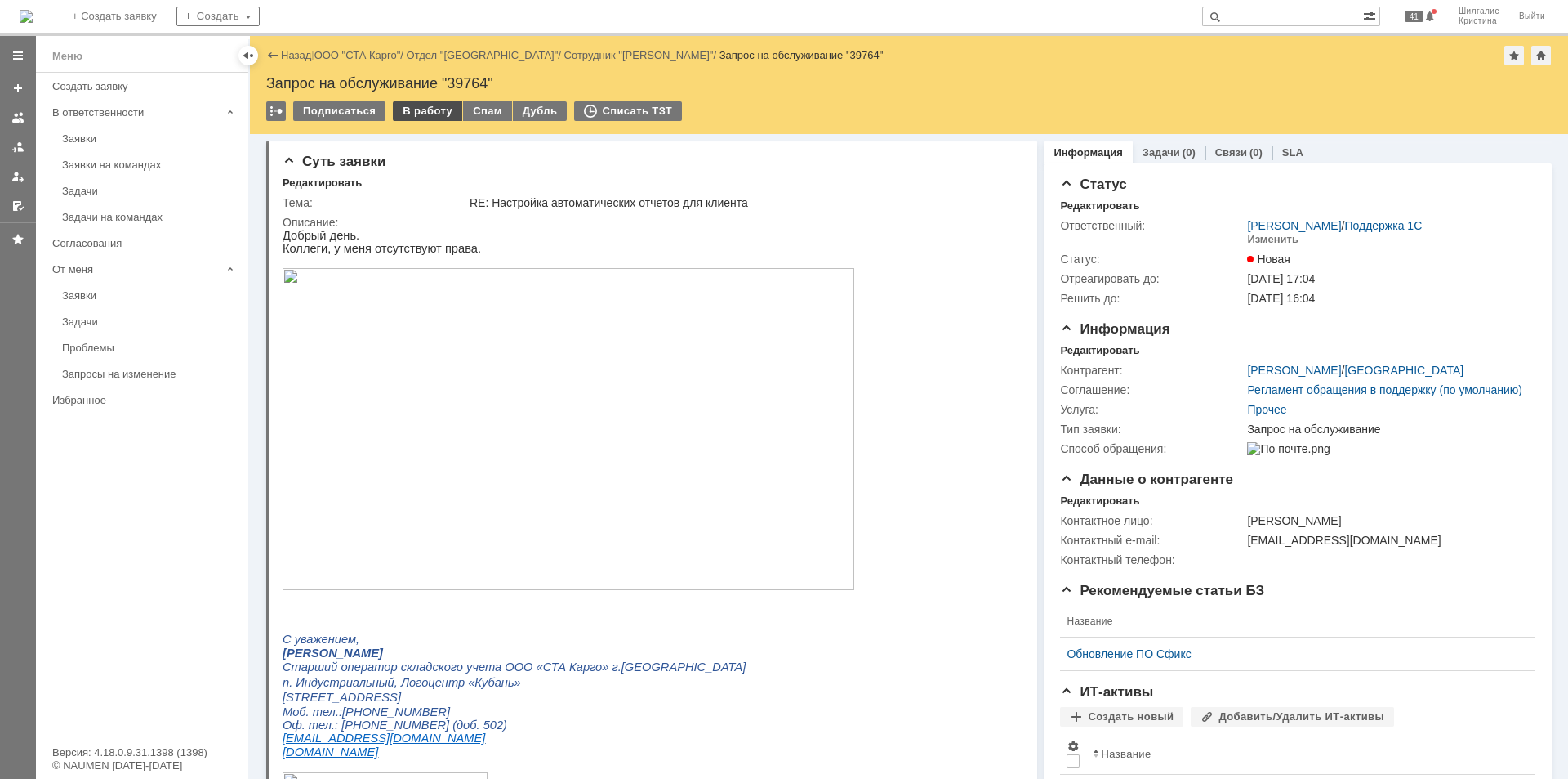
click at [423, 108] on div "В работу" at bounding box center [427, 111] width 69 height 20
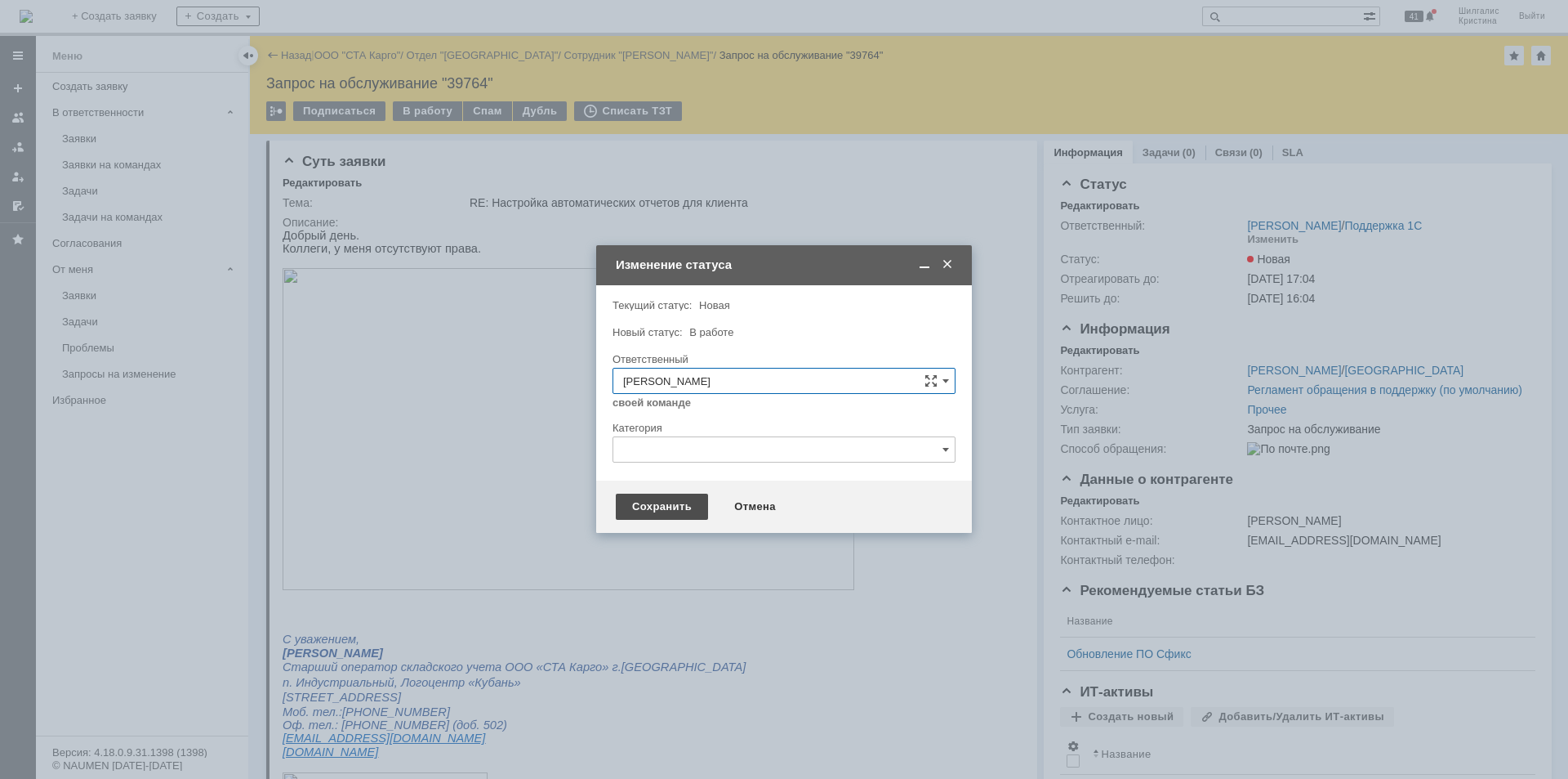
click at [671, 505] on div "Сохранить" at bounding box center [662, 507] width 92 height 27
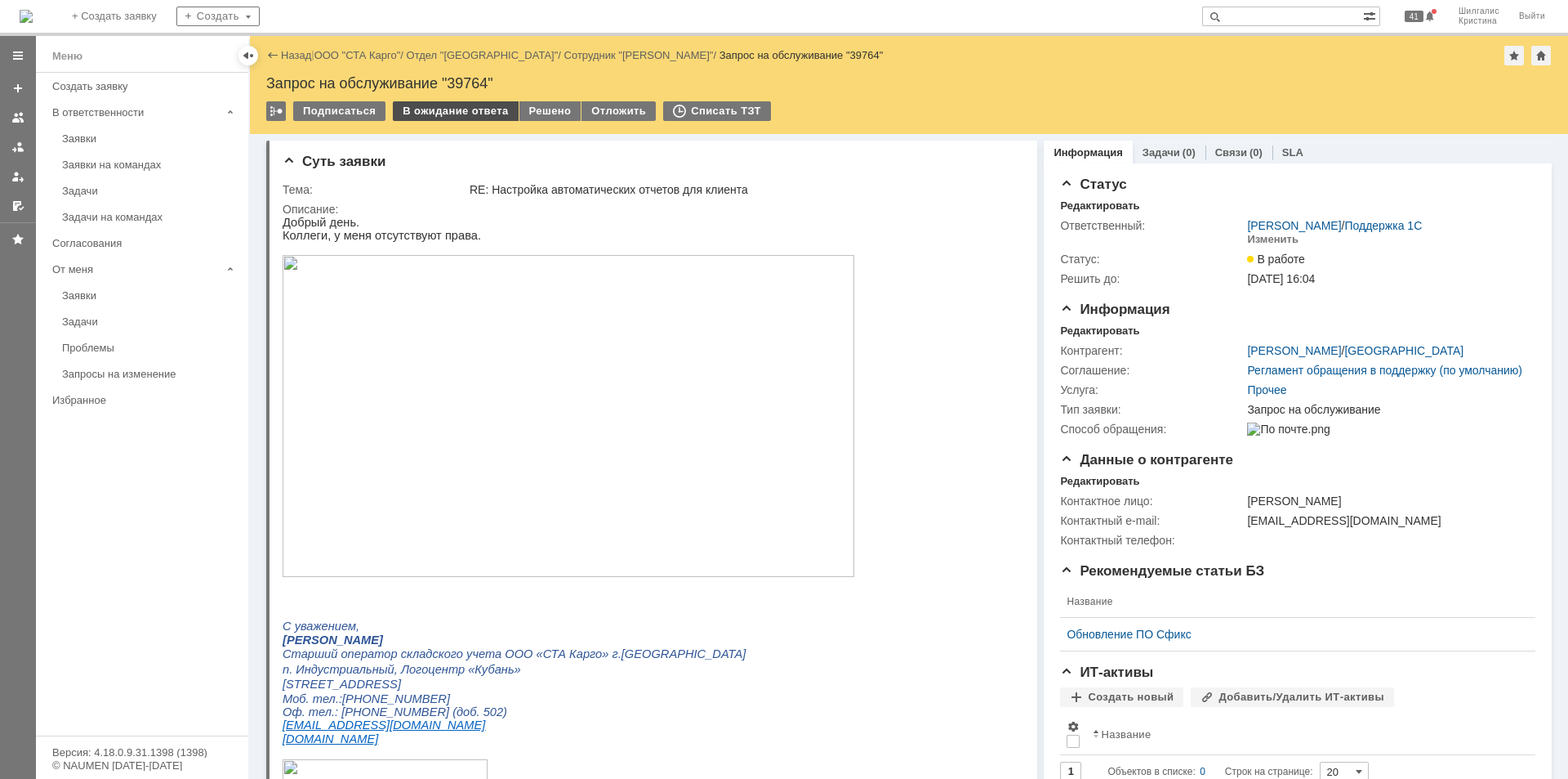
click at [437, 103] on div "В ожидание ответа" at bounding box center [456, 111] width 125 height 20
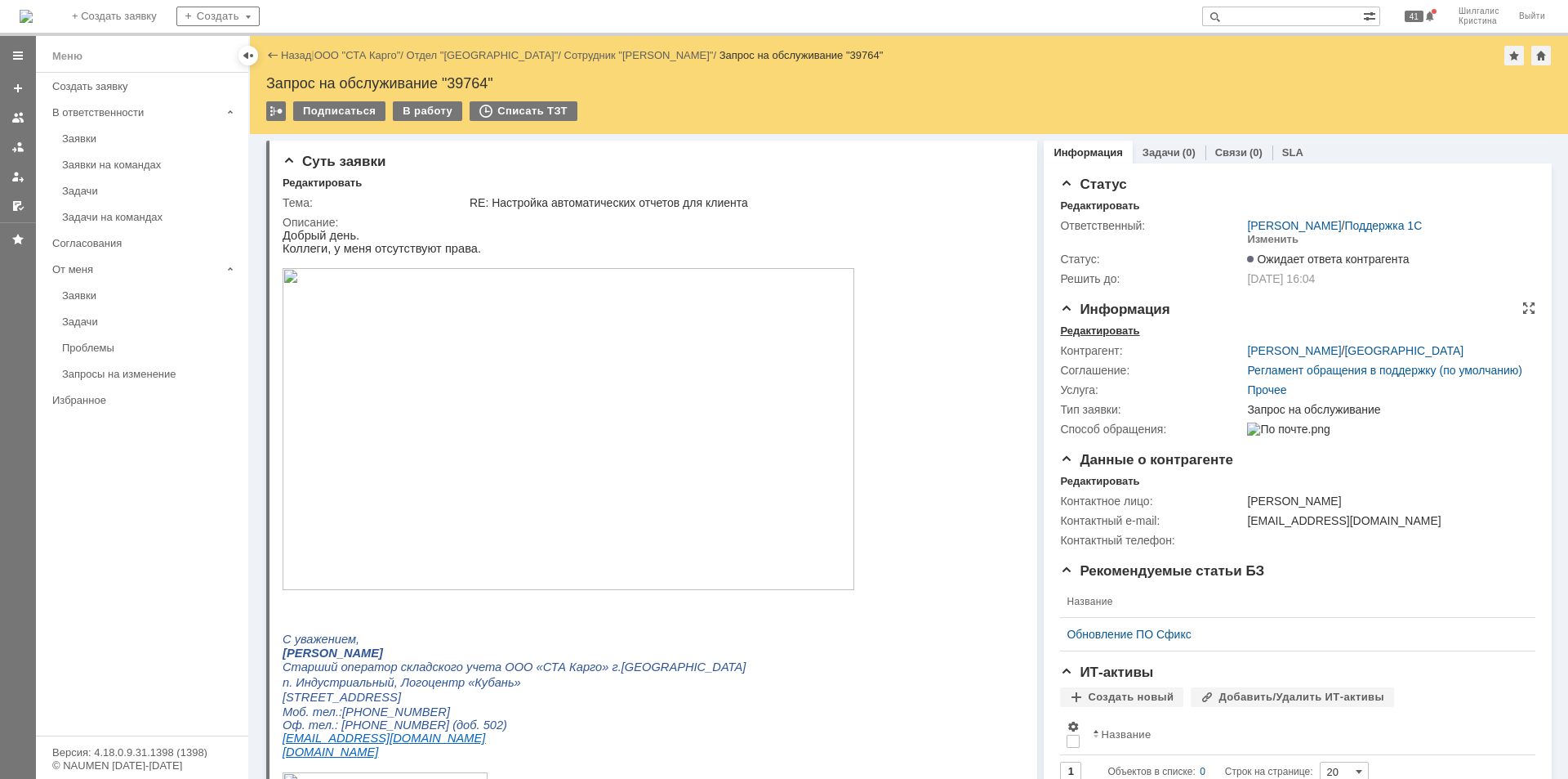
click at [1097, 330] on div "Редактировать" at bounding box center [1099, 331] width 79 height 13
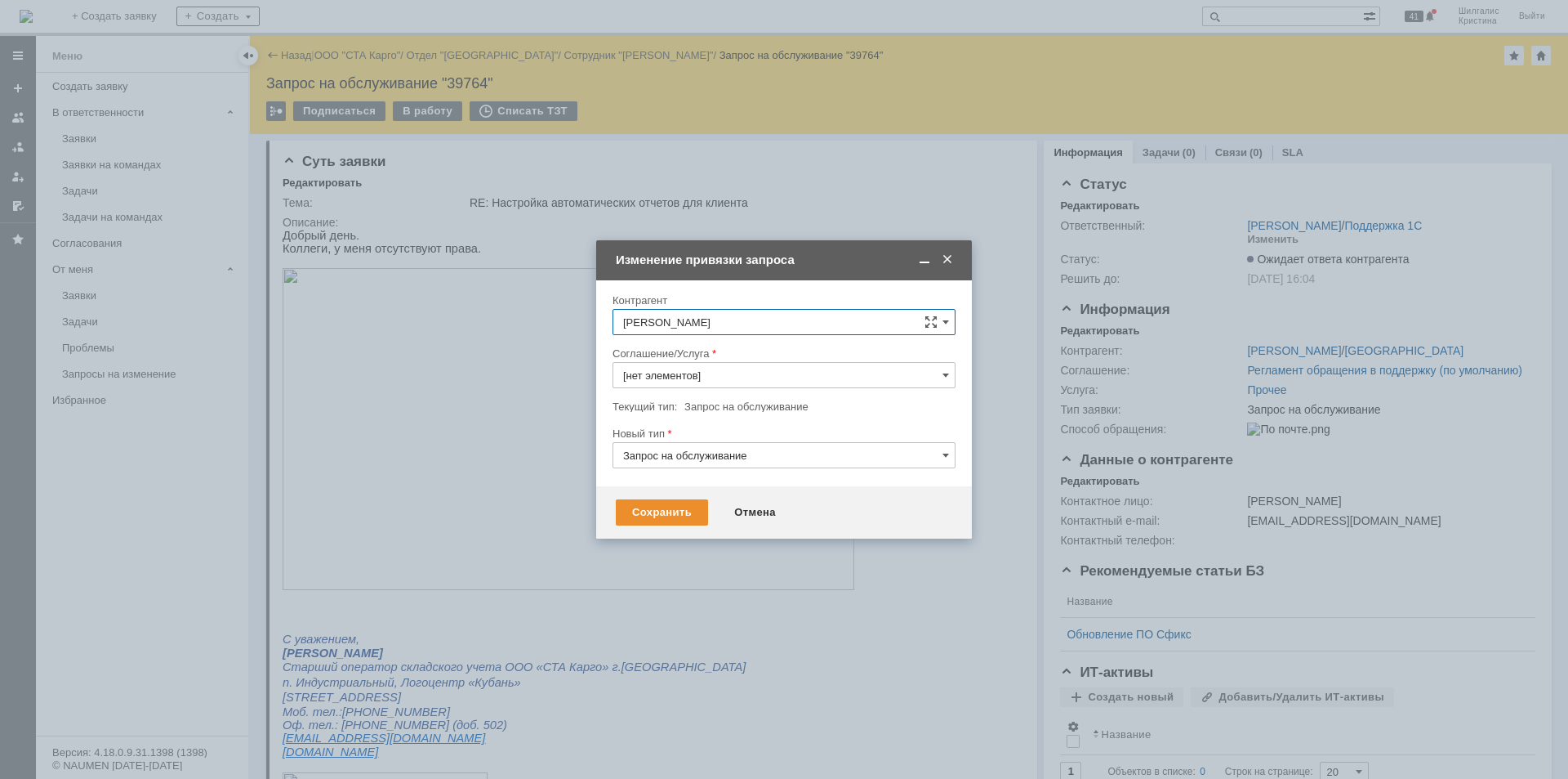
type input "Прочее"
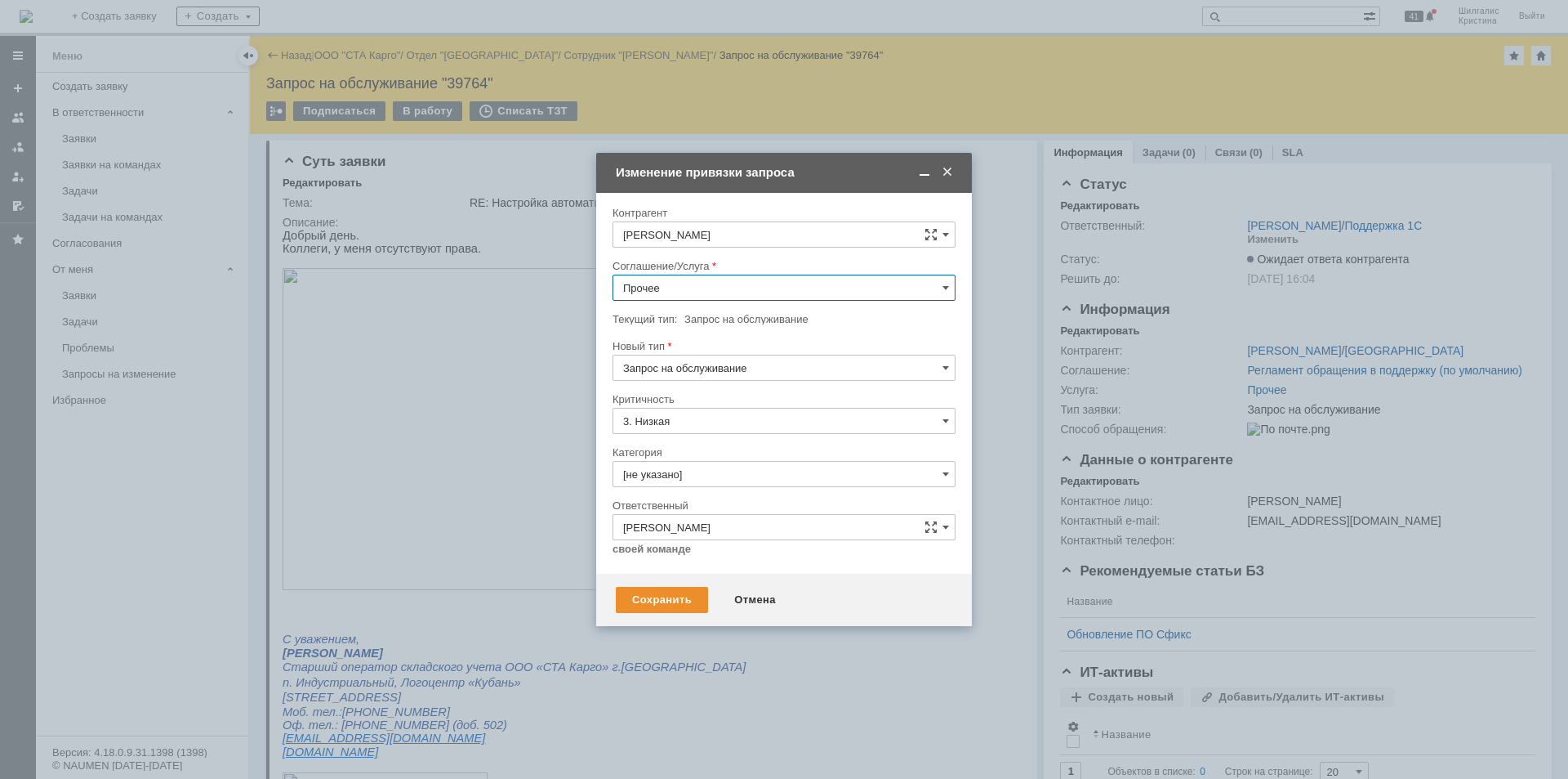
click at [673, 278] on input "Прочее" at bounding box center [784, 288] width 343 height 27
click at [705, 352] on span "WMS Прочее" at bounding box center [784, 350] width 322 height 13
type input "WMS Прочее"
click at [668, 472] on input "[не указано]" at bounding box center [784, 474] width 343 height 27
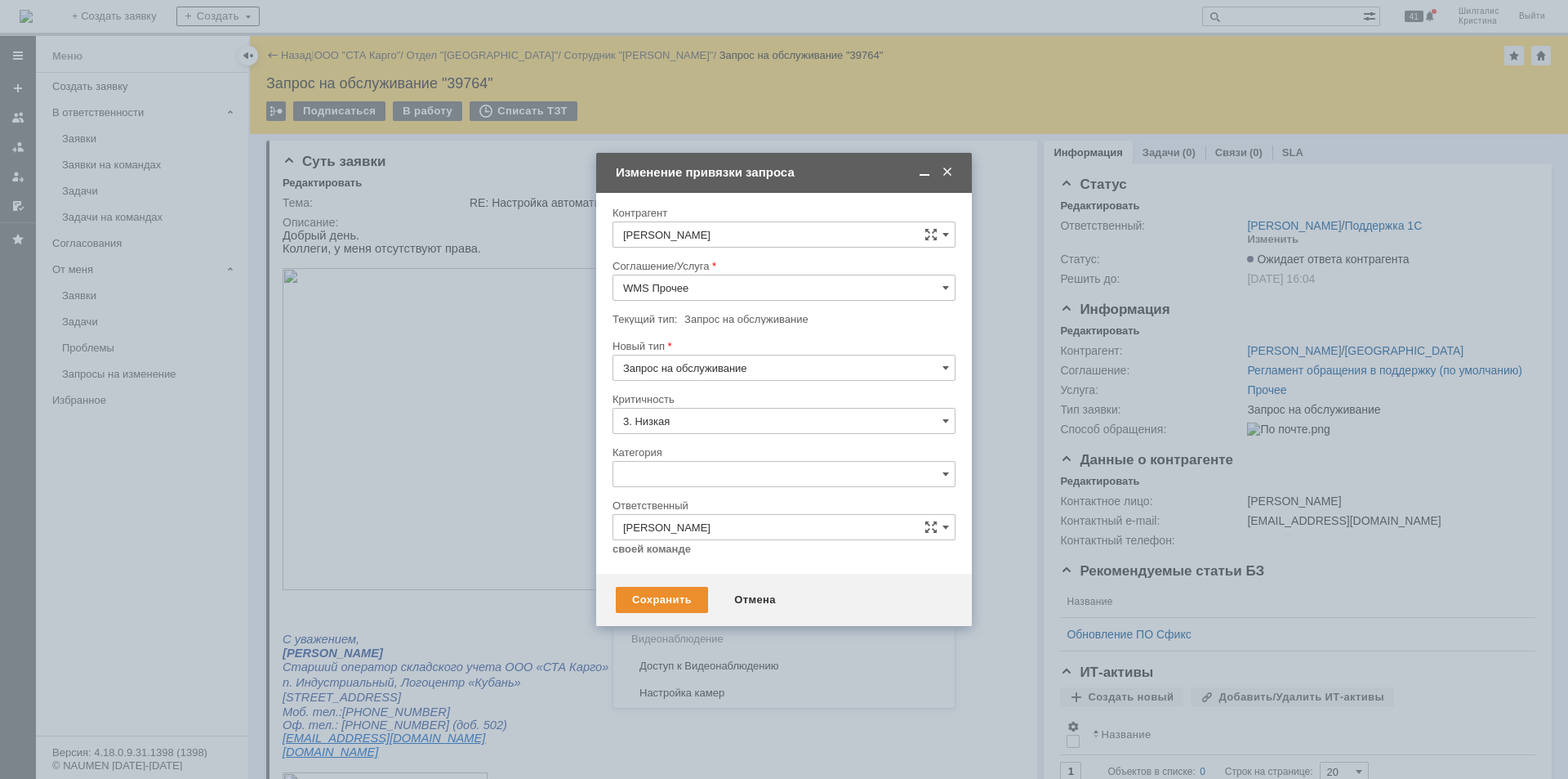
click at [666, 557] on span "Изменение" at bounding box center [784, 559] width 322 height 13
click at [636, 598] on div "Сохранить" at bounding box center [662, 600] width 92 height 27
type input "Изменение"
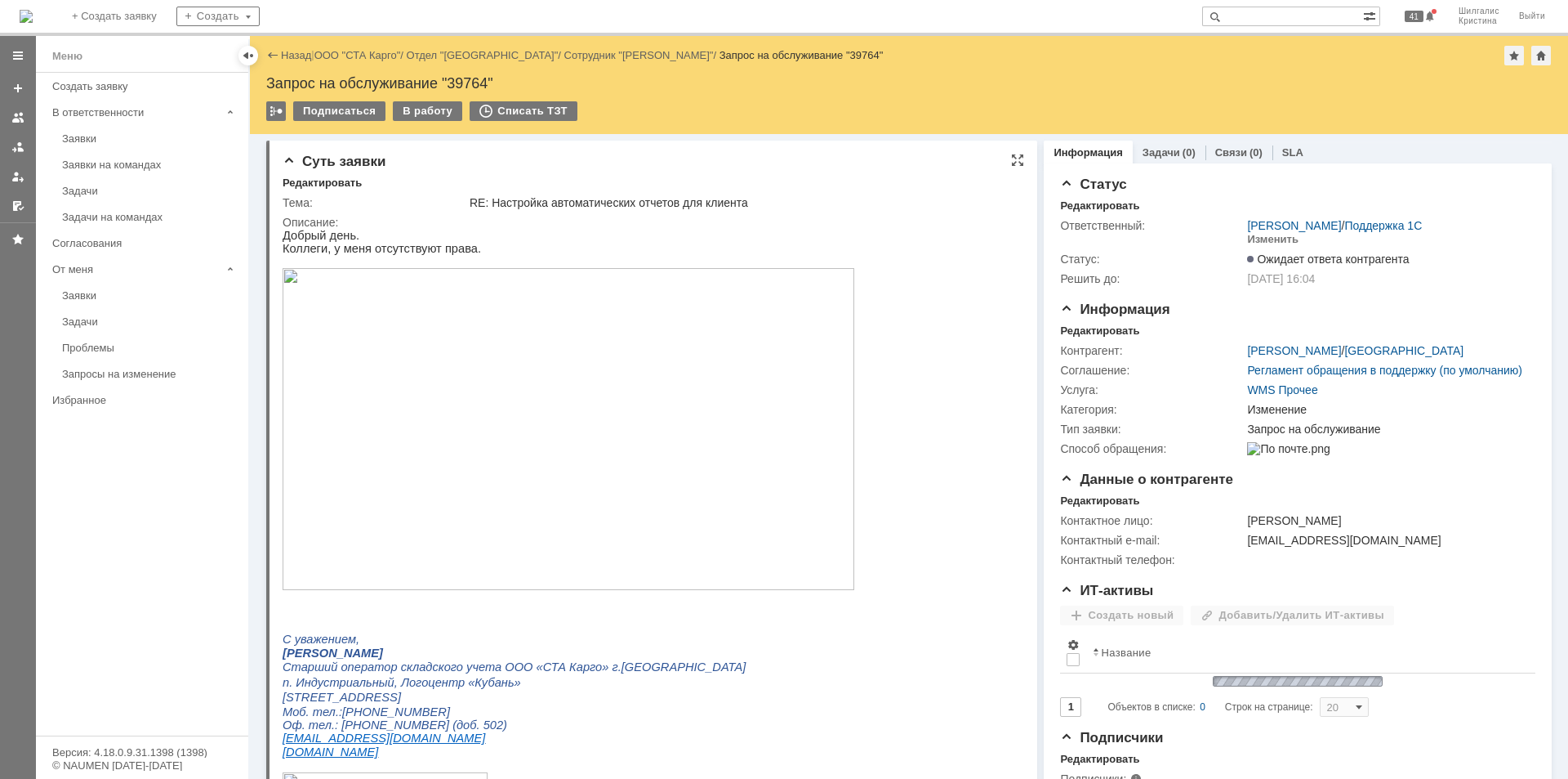
scroll to position [0, 0]
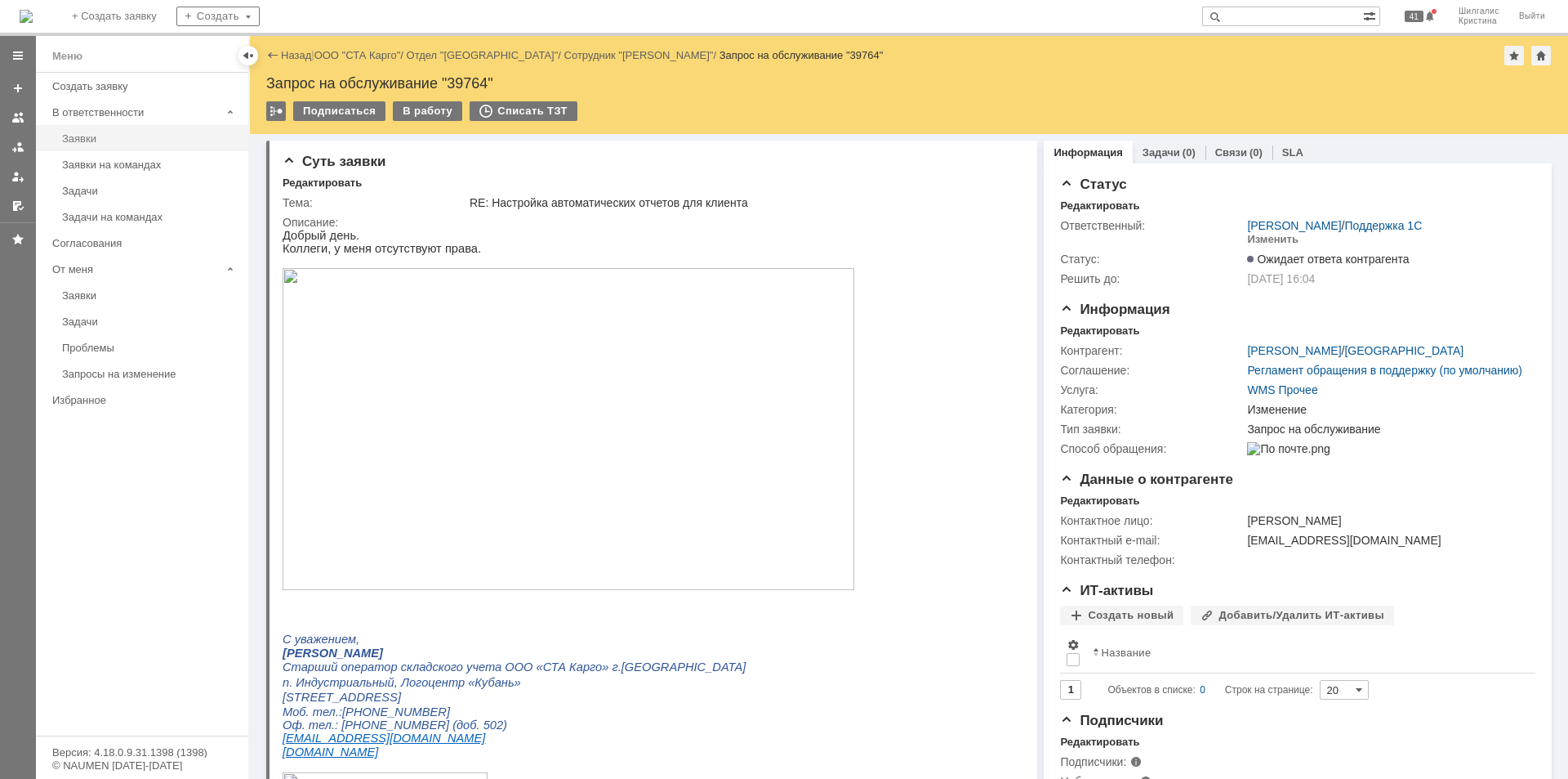
click at [133, 137] on div "Заявки" at bounding box center [150, 138] width 177 height 12
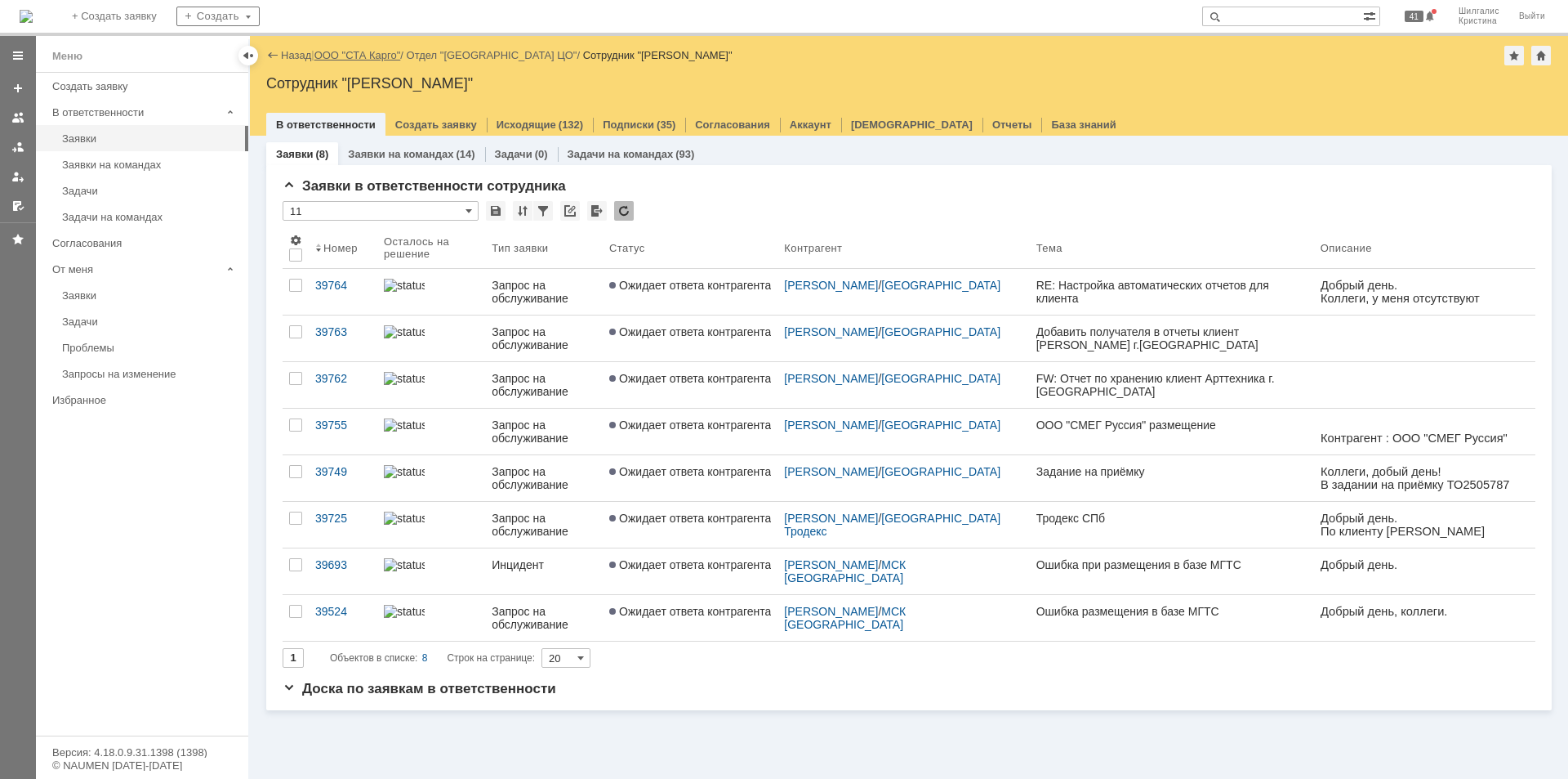
click at [360, 55] on link "ООО "СТА Карго"" at bounding box center [357, 55] width 86 height 12
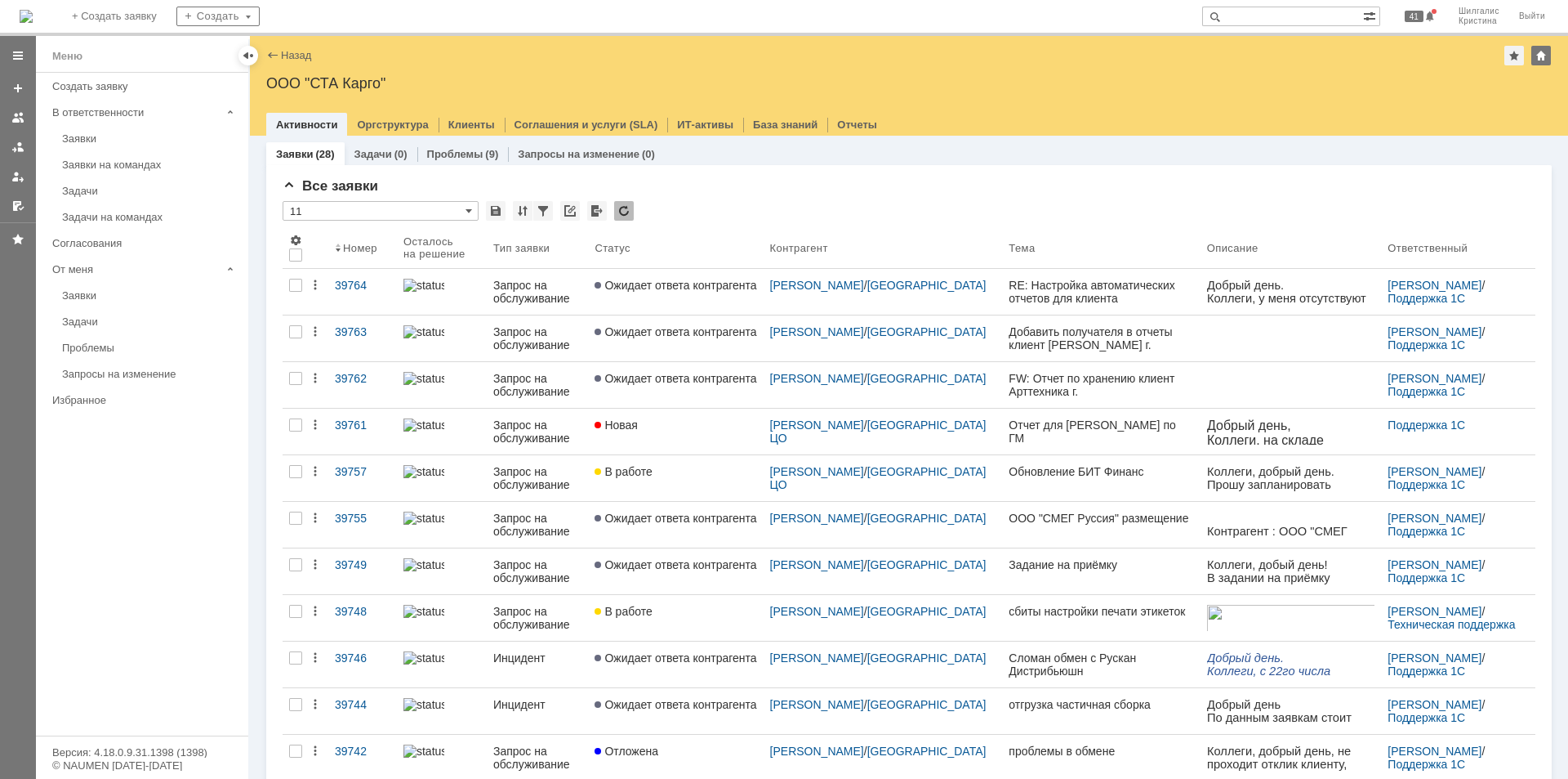
click at [638, 424] on span "Новая" at bounding box center [616, 425] width 44 height 13
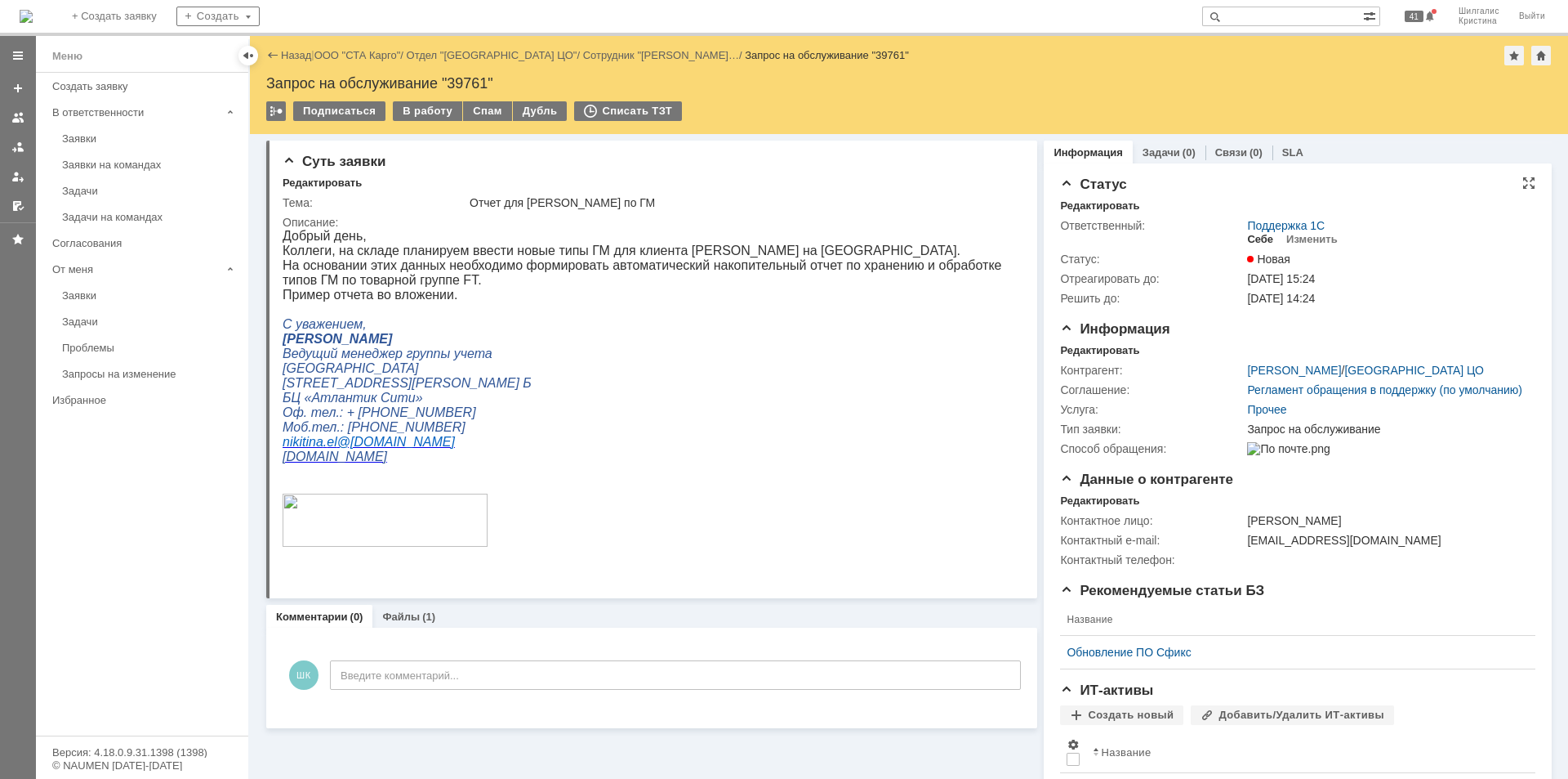
click at [1247, 235] on div "Себе" at bounding box center [1260, 239] width 27 height 13
click at [429, 108] on div "В работу" at bounding box center [427, 111] width 69 height 20
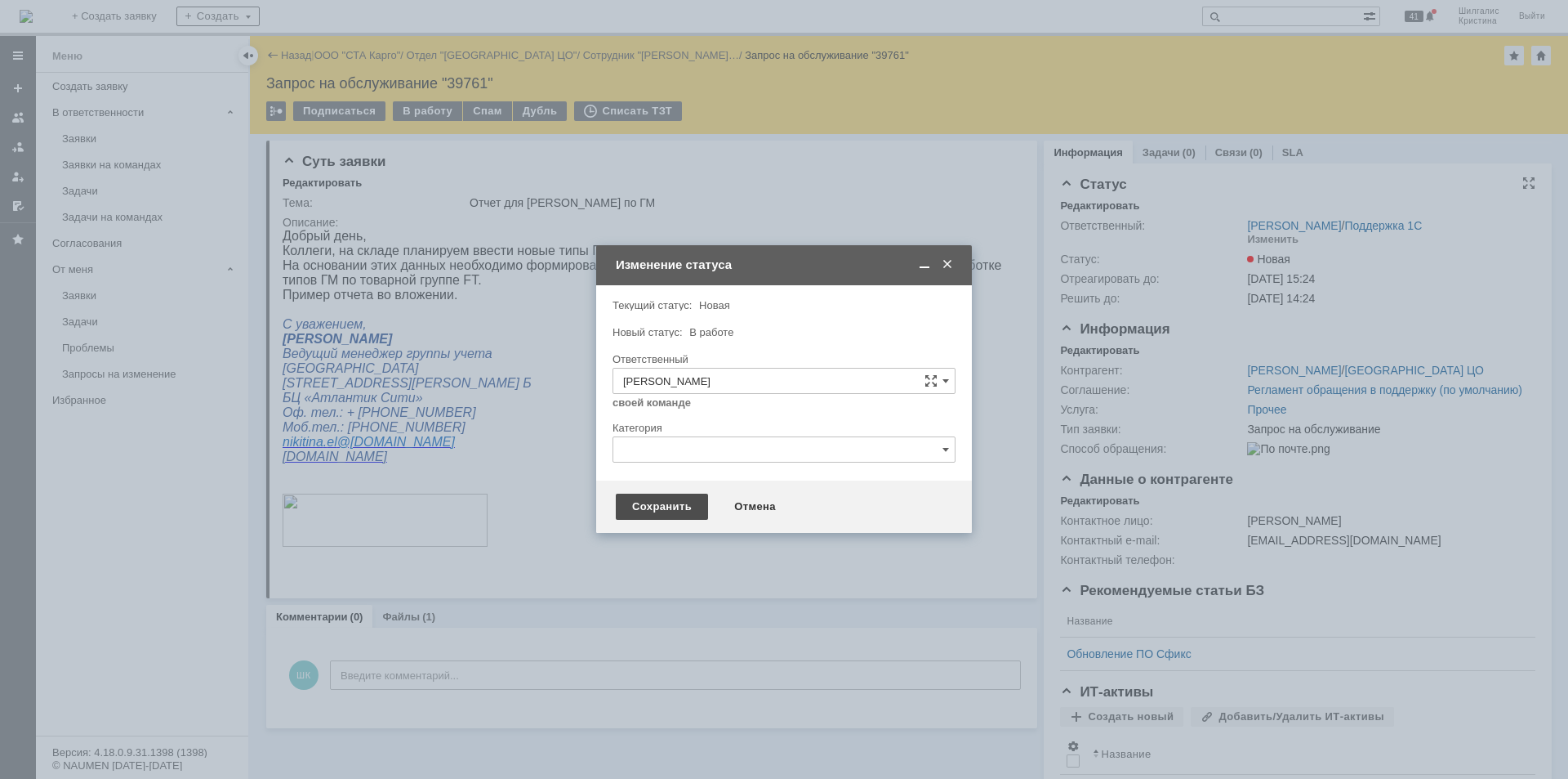
click at [648, 507] on div "Сохранить" at bounding box center [662, 507] width 92 height 27
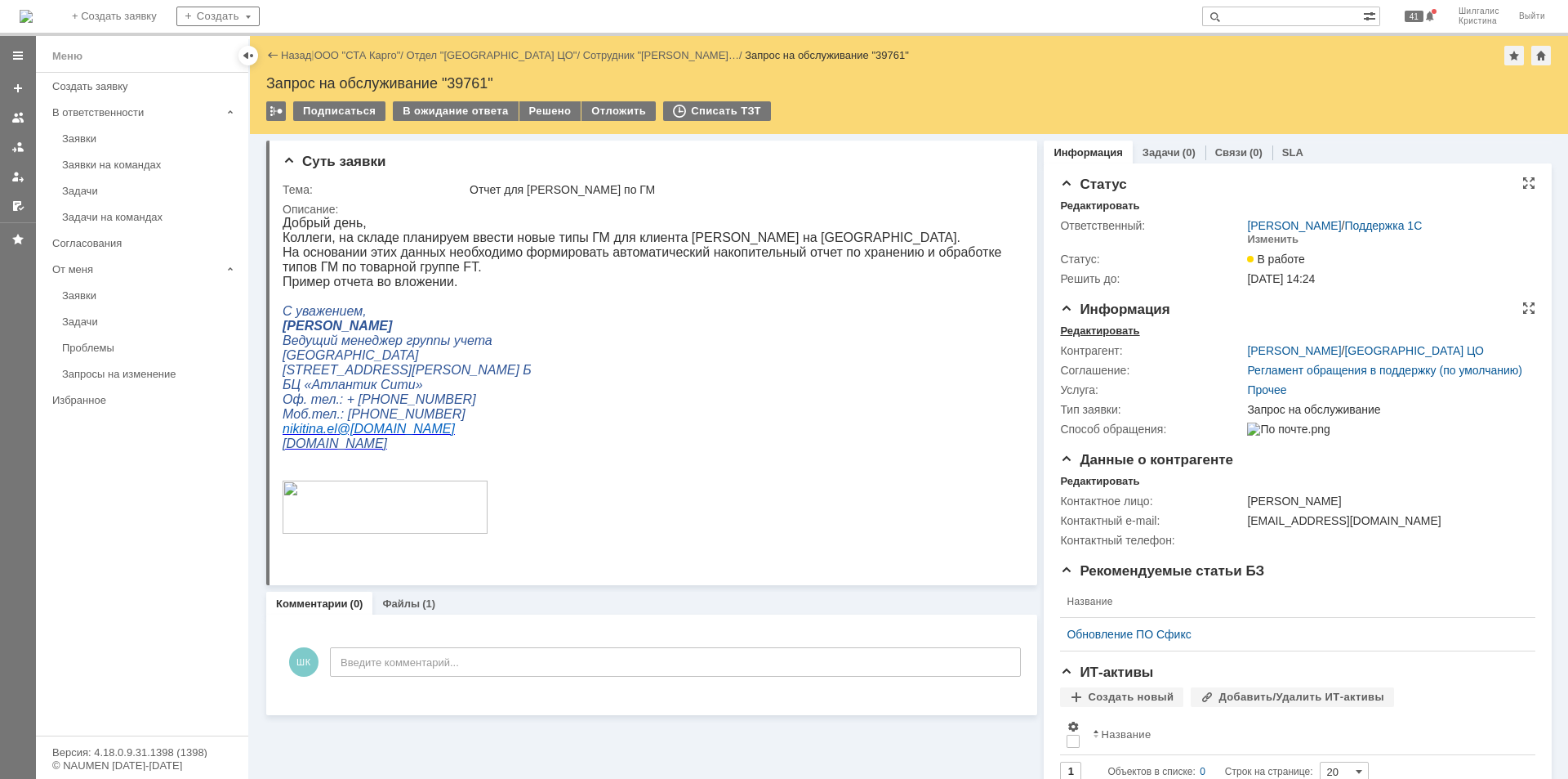
click at [1101, 324] on div "Редактировать" at bounding box center [1099, 331] width 79 height 13
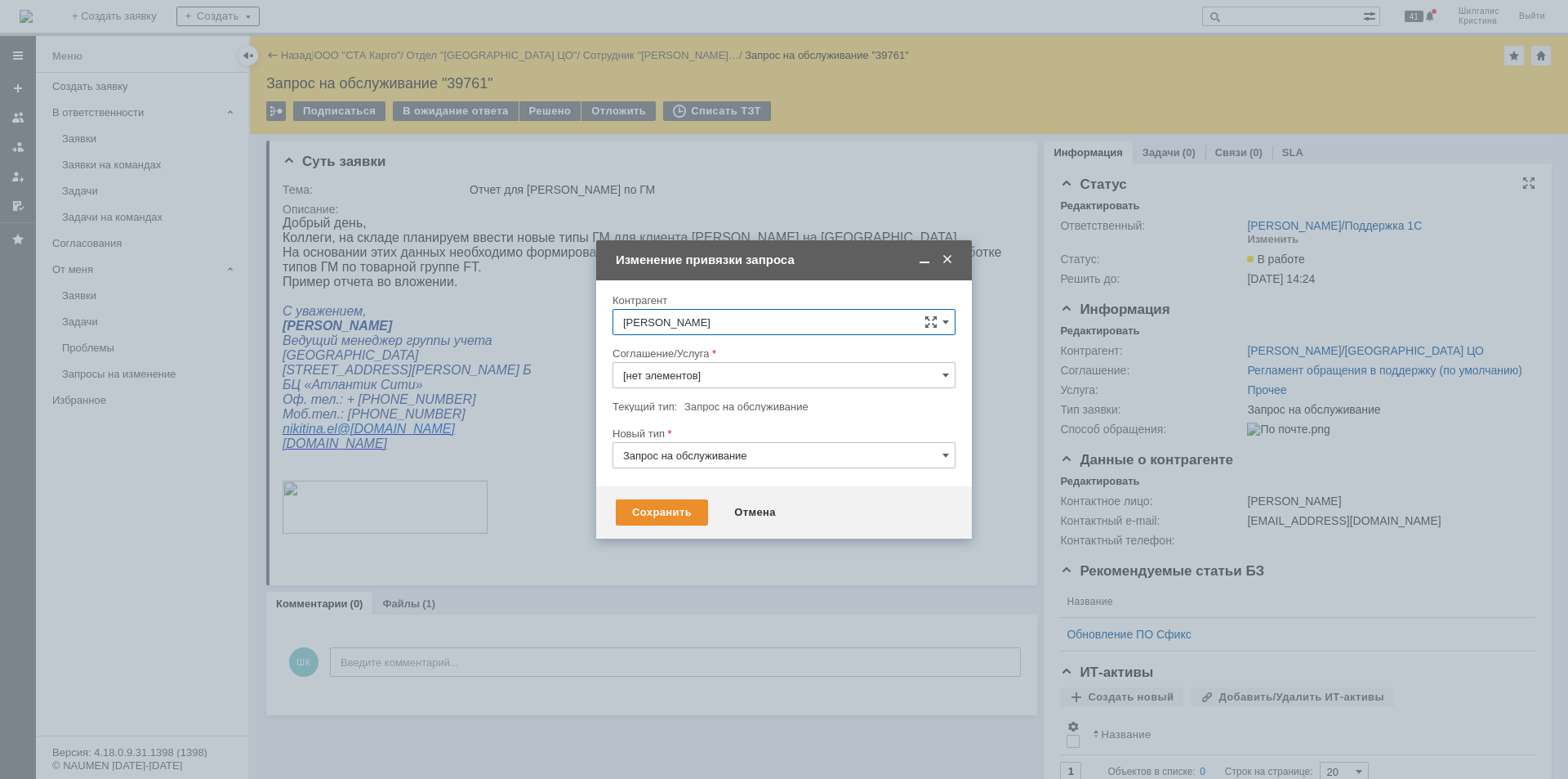
type input "Прочее"
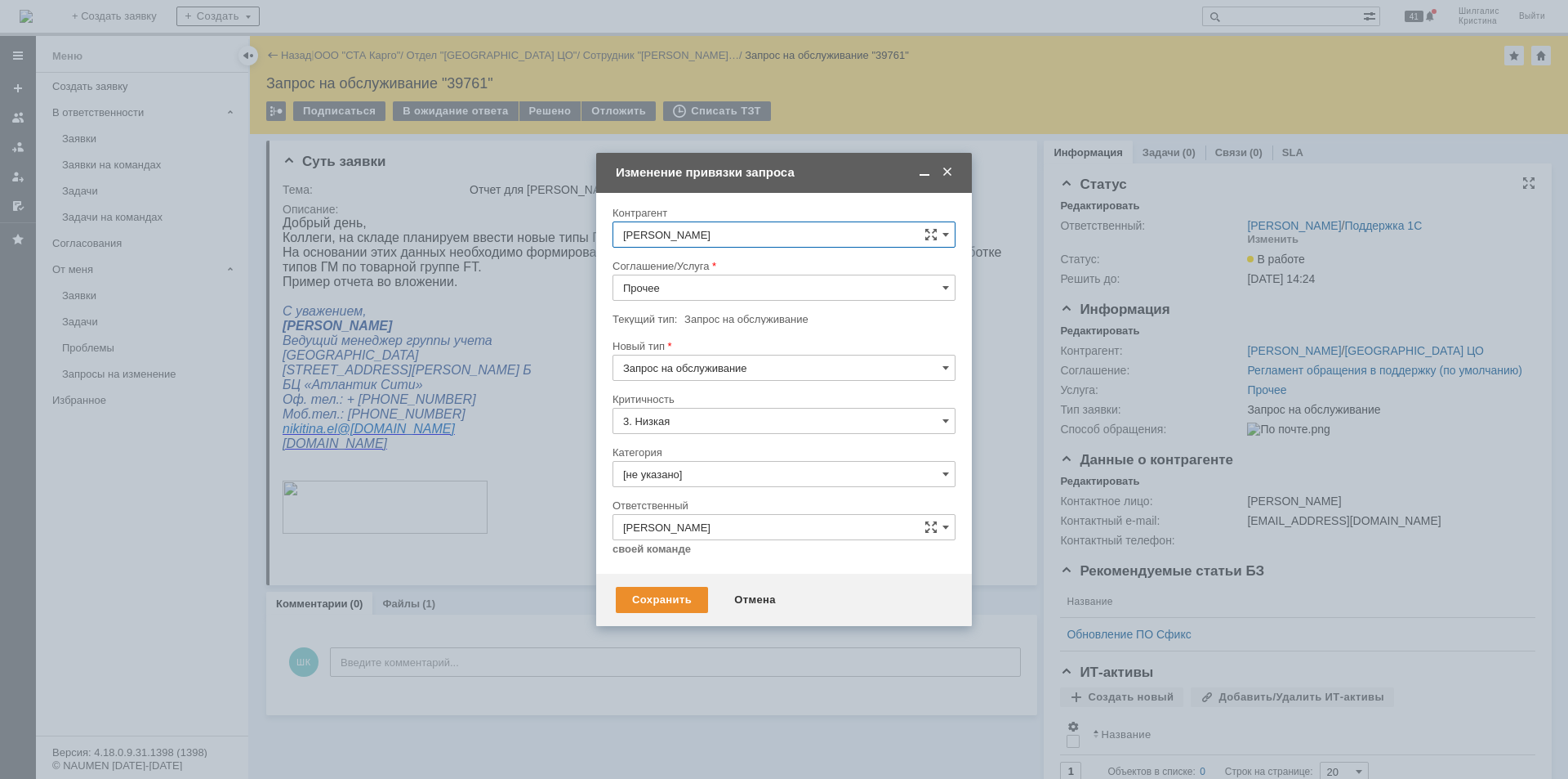
click at [688, 291] on input "Прочее" at bounding box center [784, 288] width 343 height 27
click at [709, 431] on span "WMS Прочее" at bounding box center [784, 431] width 322 height 13
click at [690, 292] on input "WMS Прочее" at bounding box center [784, 288] width 343 height 27
click at [698, 505] on span "WMS Отчетность" at bounding box center [784, 506] width 322 height 13
type input "WMS Отчетность"
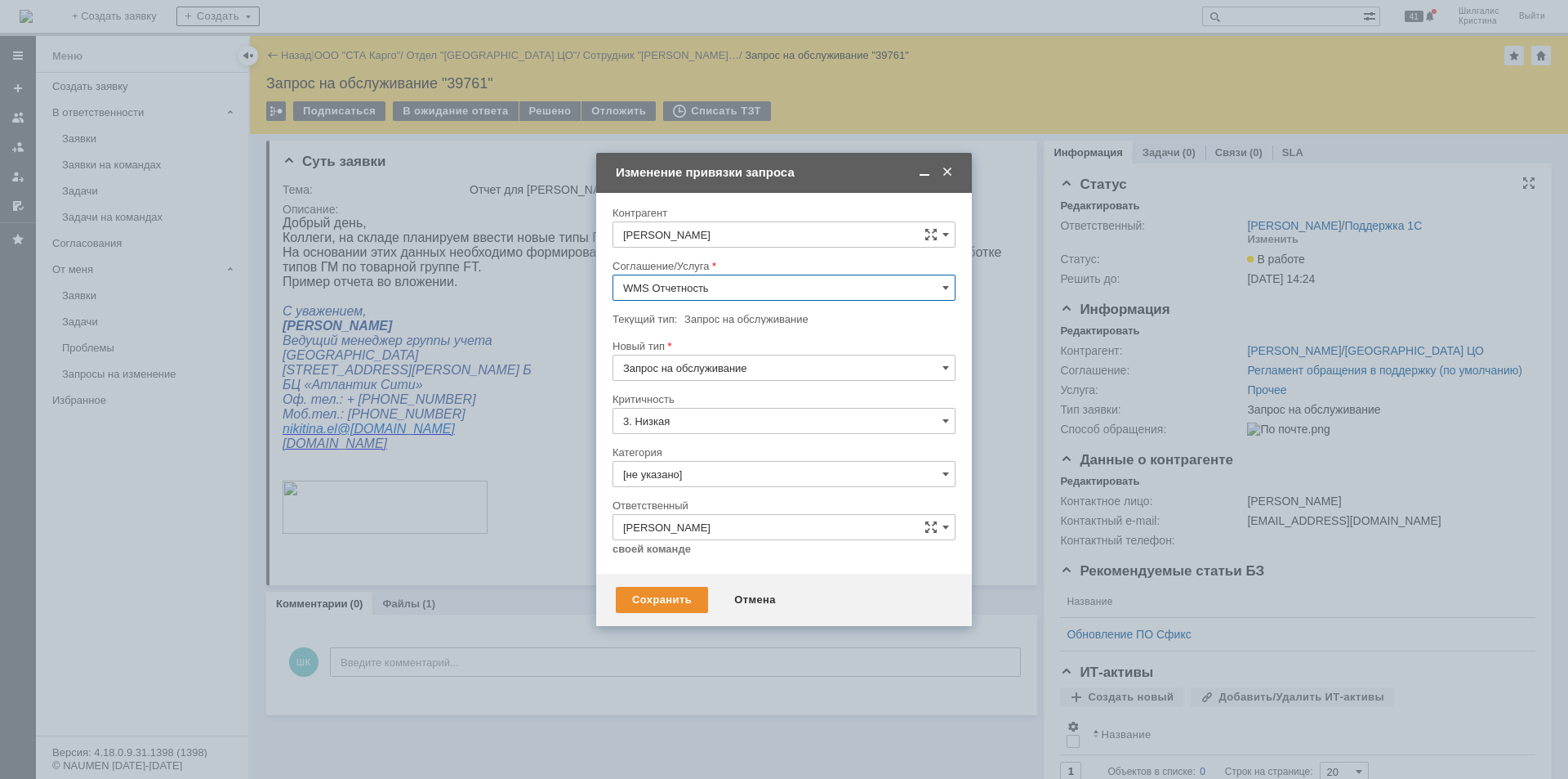
click at [684, 467] on input "[не указано]" at bounding box center [784, 474] width 343 height 27
click at [702, 557] on span "Изменение" at bounding box center [784, 559] width 322 height 13
click at [657, 604] on div "Сохранить" at bounding box center [662, 600] width 92 height 27
type input "Изменение"
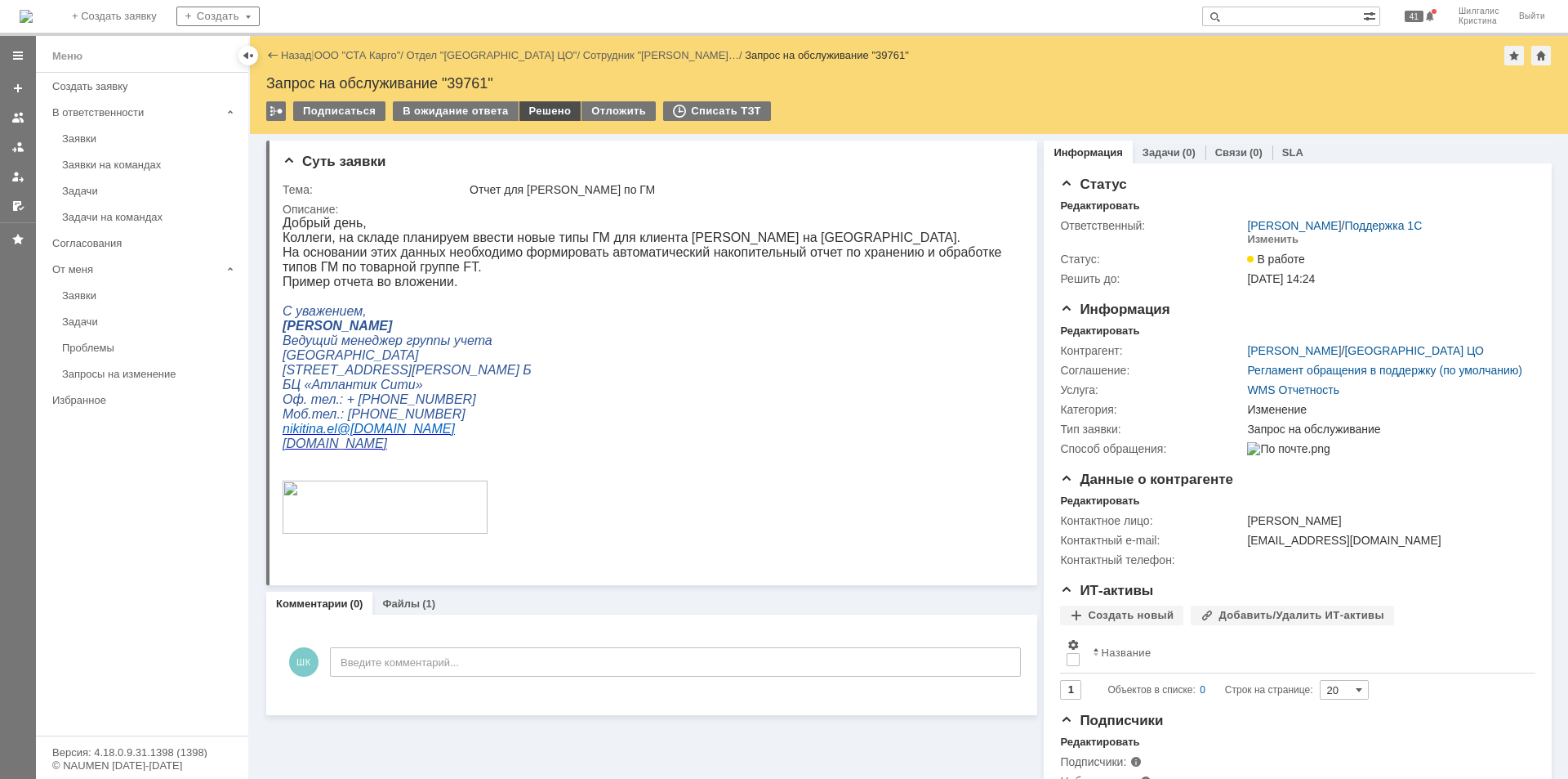
click at [552, 110] on div "Решено" at bounding box center [550, 111] width 62 height 20
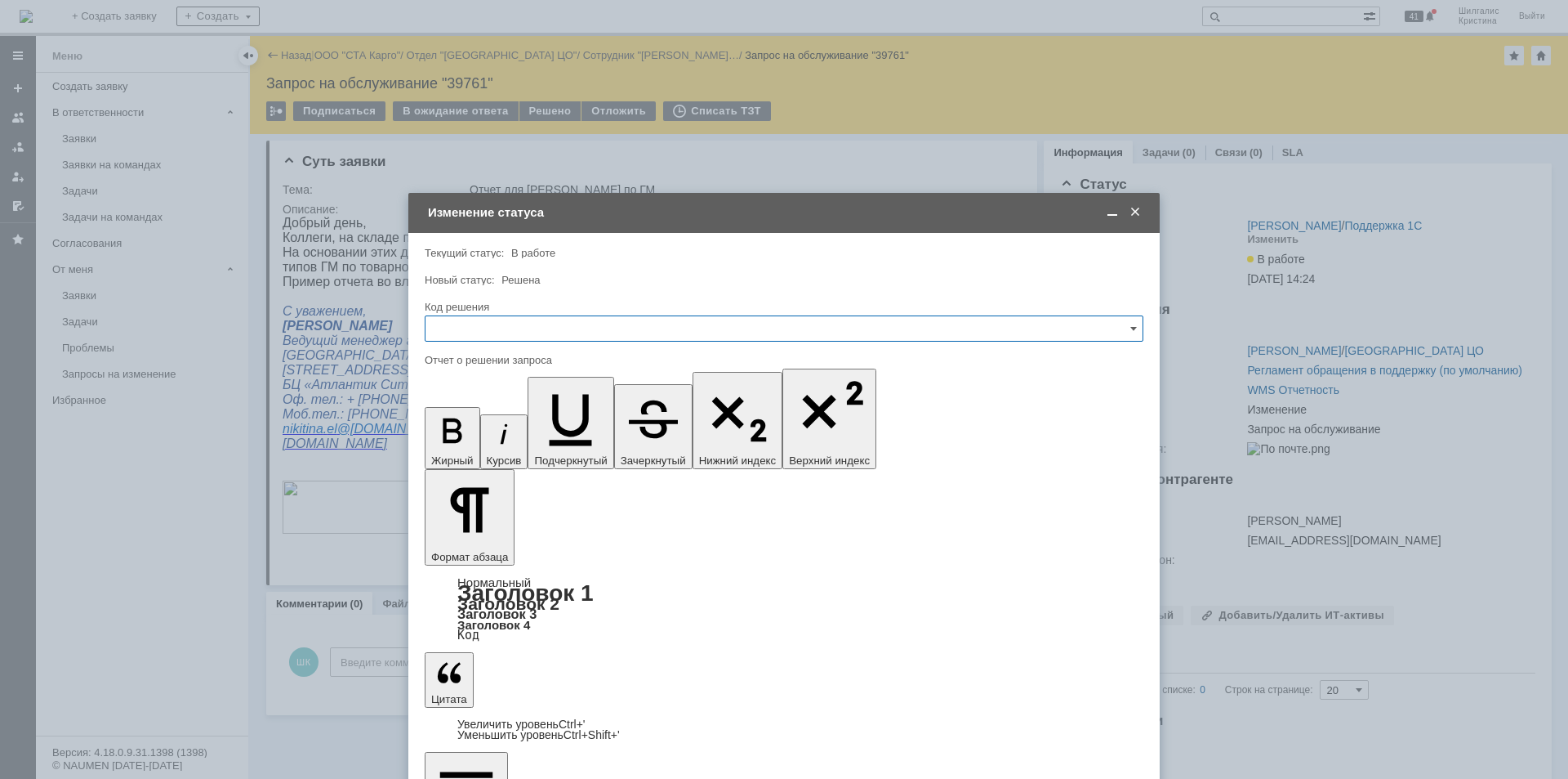
click at [646, 332] on input "text" at bounding box center [784, 329] width 719 height 27
click at [489, 540] on div "Решено" at bounding box center [784, 548] width 717 height 27
type input "Решено"
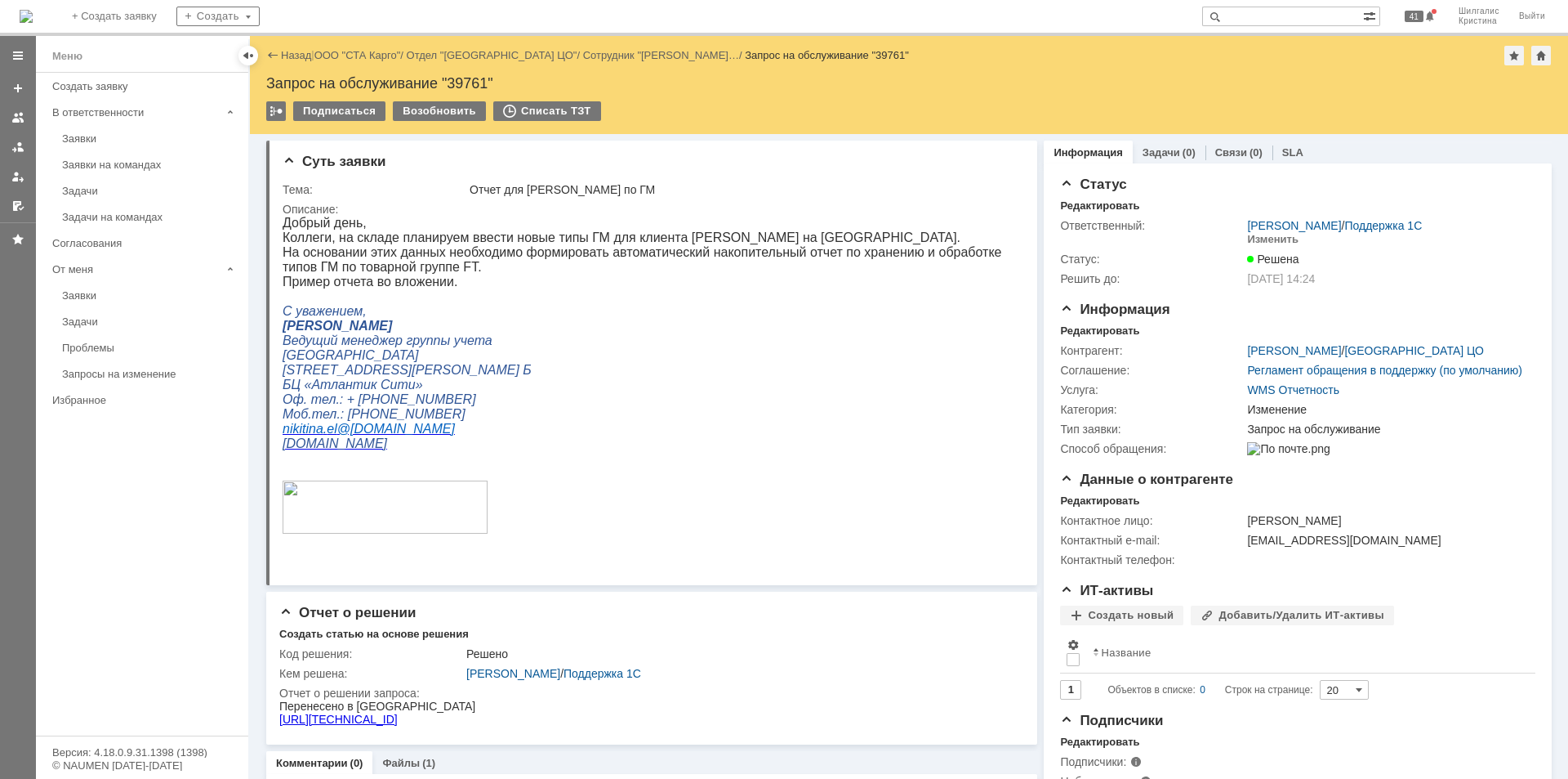
scroll to position [0, 0]
click at [378, 49] on link "ООО "СТА Карго"" at bounding box center [357, 55] width 86 height 12
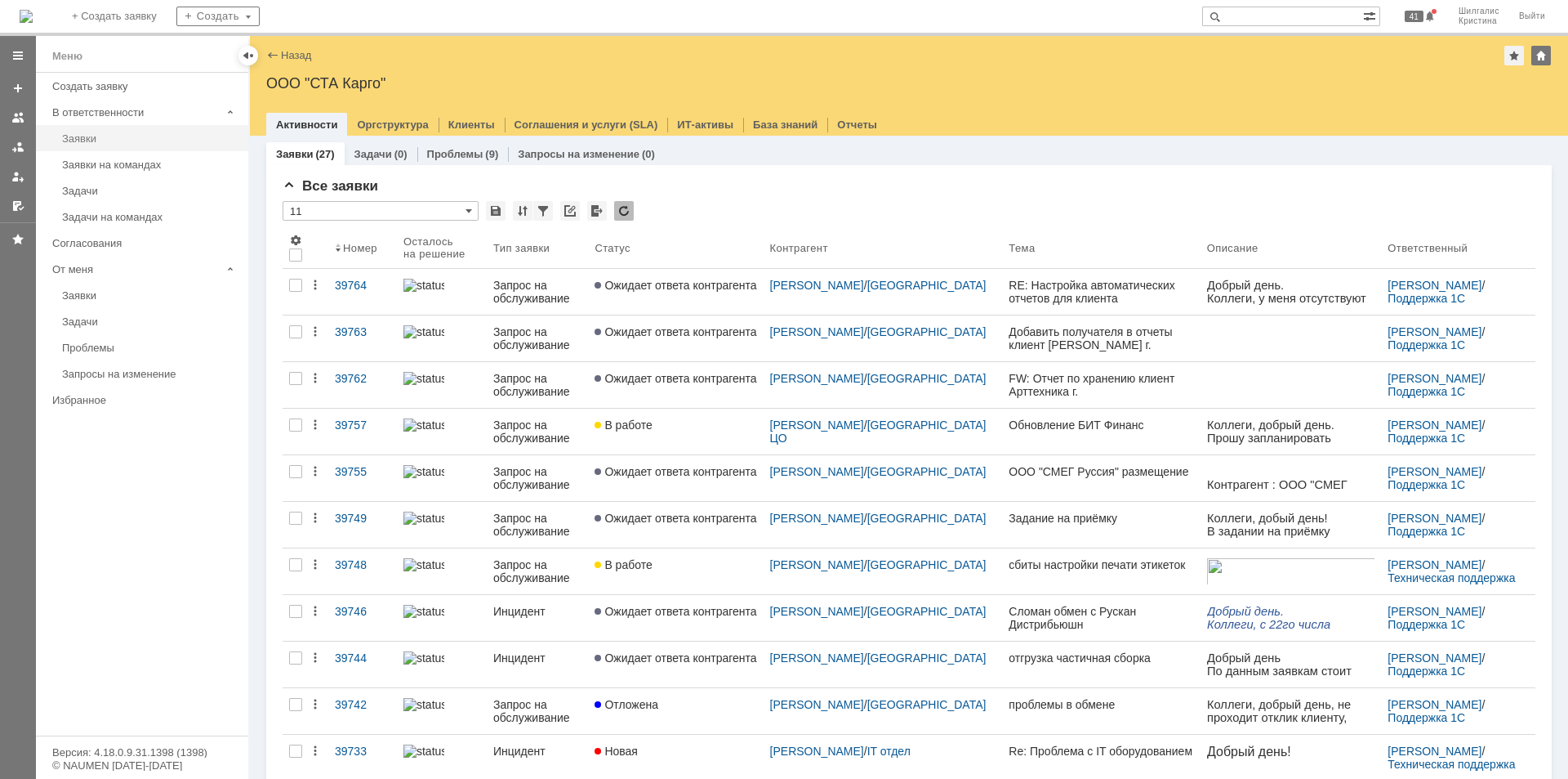
click at [85, 135] on div "Заявки" at bounding box center [150, 138] width 177 height 12
